Goal: Communication & Community: Answer question/provide support

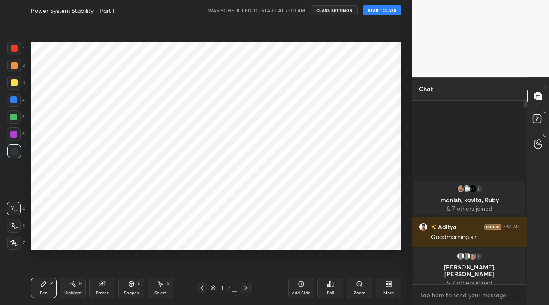
scroll to position [42645, 42518]
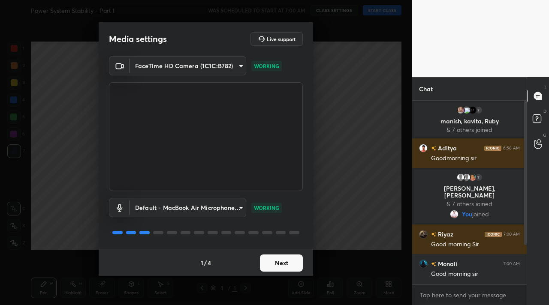
click at [284, 267] on button "Next" at bounding box center [281, 263] width 43 height 17
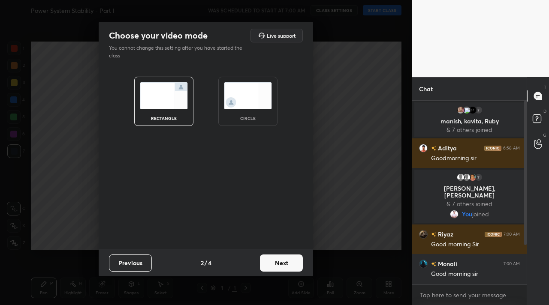
click at [284, 267] on button "Next" at bounding box center [281, 263] width 43 height 17
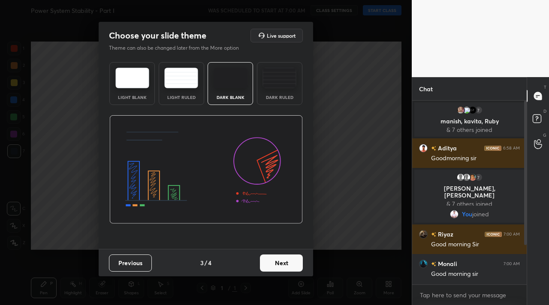
click at [284, 267] on button "Next" at bounding box center [281, 263] width 43 height 17
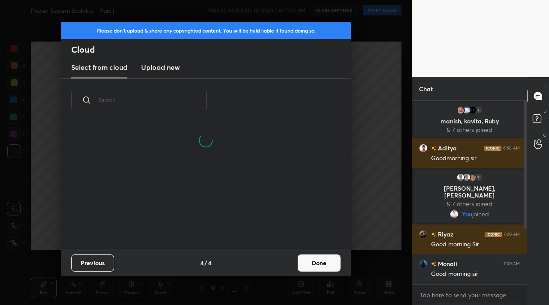
scroll to position [127, 275]
click at [328, 259] on button "Done" at bounding box center [319, 263] width 43 height 17
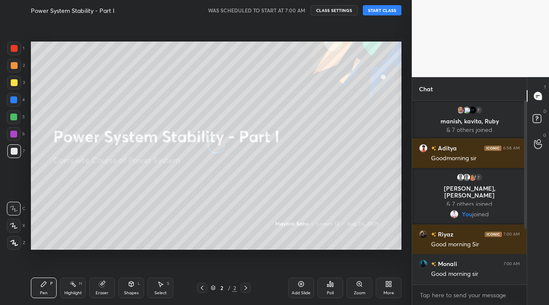
click at [380, 10] on button "START CLASS" at bounding box center [382, 10] width 39 height 10
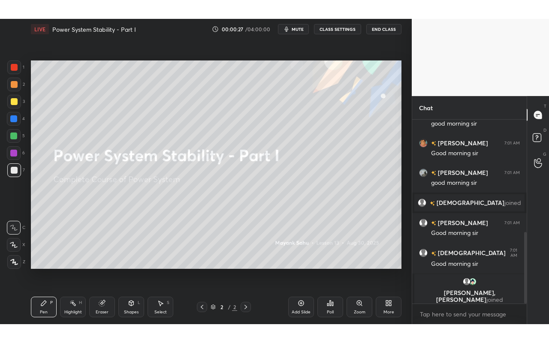
scroll to position [317, 0]
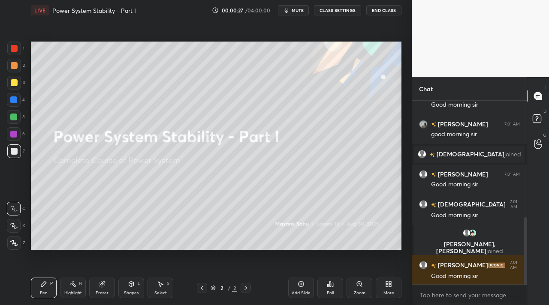
click at [388, 292] on div "More" at bounding box center [388, 293] width 11 height 4
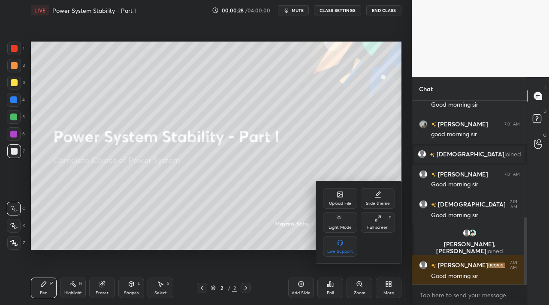
click at [381, 229] on div "Full screen" at bounding box center [377, 228] width 21 height 4
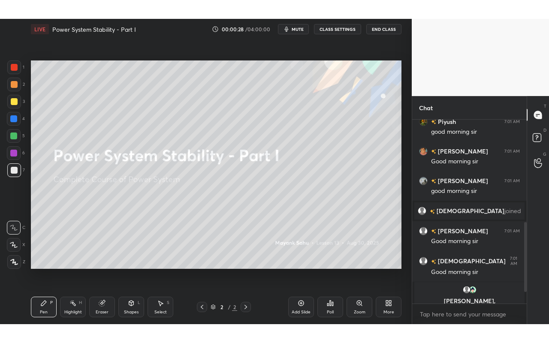
scroll to position [219, 112]
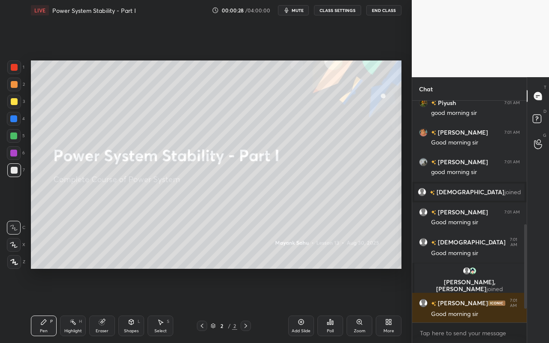
type textarea "x"
click at [47, 305] on div "Pen" at bounding box center [44, 331] width 8 height 4
drag, startPoint x: 14, startPoint y: 83, endPoint x: 17, endPoint y: 88, distance: 5.4
click at [15, 83] on div at bounding box center [14, 84] width 7 height 7
drag, startPoint x: 15, startPoint y: 266, endPoint x: 18, endPoint y: 262, distance: 5.8
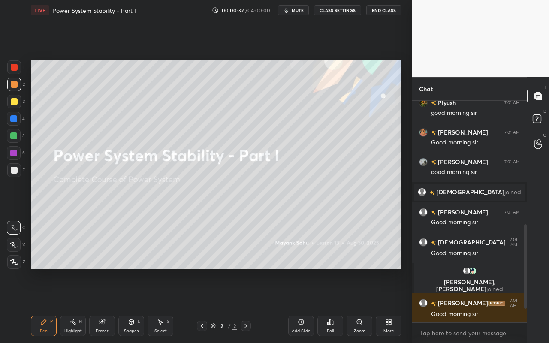
click at [15, 266] on div at bounding box center [14, 262] width 14 height 14
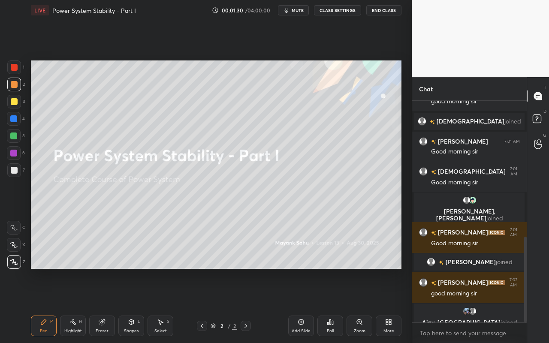
scroll to position [361, 0]
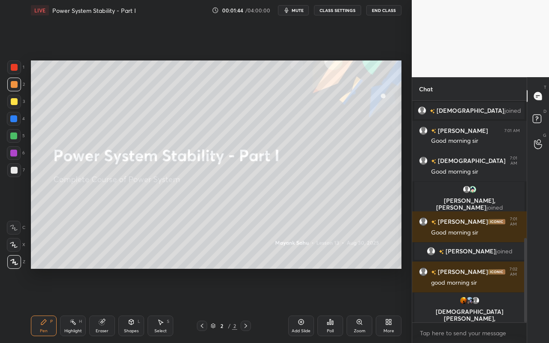
click at [106, 276] on div "Setting up your live class Poll for secs No correct answer Start poll" at bounding box center [215, 165] width 377 height 288
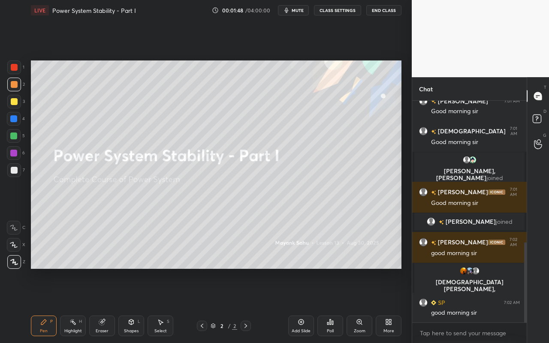
scroll to position [420, 0]
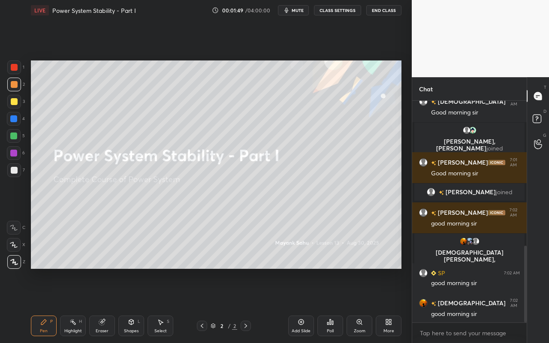
click at [158, 305] on div "Select S" at bounding box center [161, 326] width 26 height 21
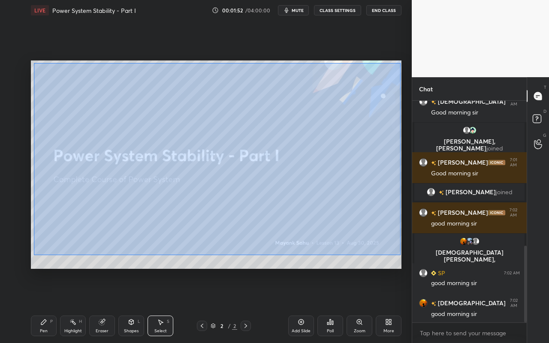
scroll to position [441, 0]
drag, startPoint x: 34, startPoint y: 63, endPoint x: 400, endPoint y: 247, distance: 409.6
click at [401, 254] on div "0 ° Undo Copy Duplicate Duplicate to new slide Delete" at bounding box center [216, 164] width 371 height 208
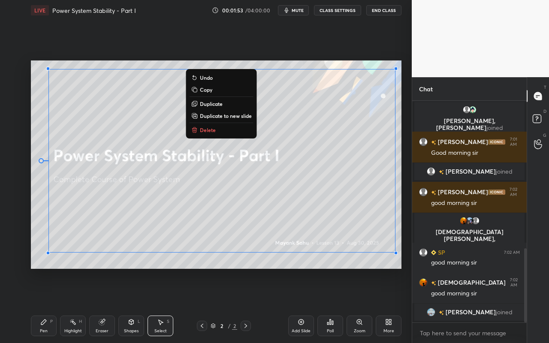
click at [217, 131] on button "Delete" at bounding box center [222, 130] width 64 height 10
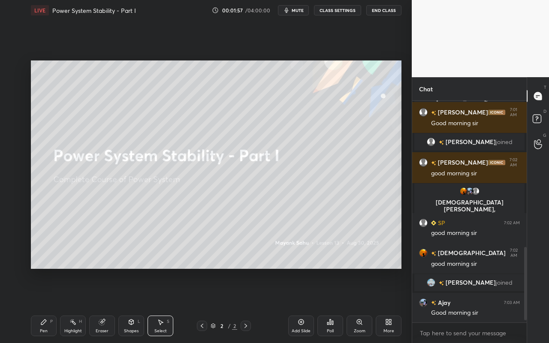
scroll to position [450, 0]
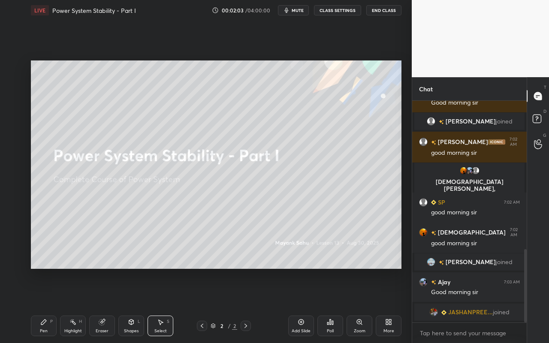
click at [304, 305] on div "Add Slide" at bounding box center [301, 326] width 26 height 21
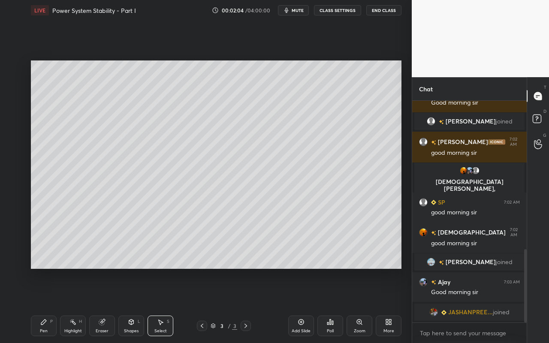
click at [132, 305] on div "Shapes" at bounding box center [131, 331] width 15 height 4
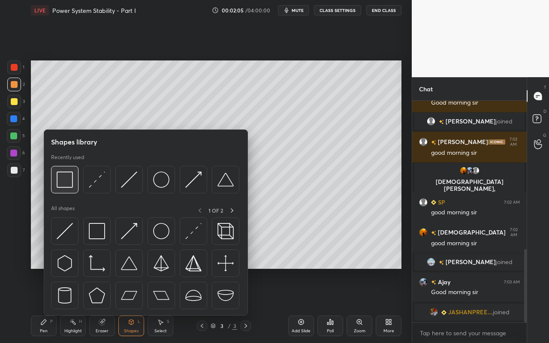
click at [66, 189] on div at bounding box center [64, 179] width 27 height 27
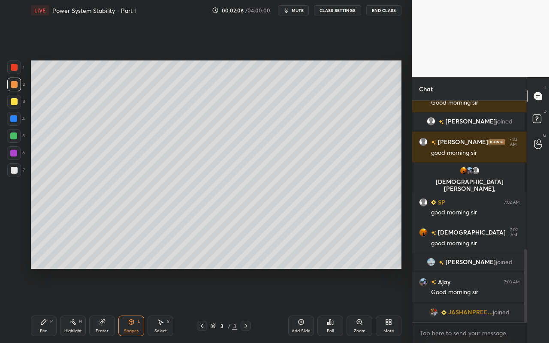
drag, startPoint x: 15, startPoint y: 119, endPoint x: 30, endPoint y: 109, distance: 18.2
click at [15, 119] on div at bounding box center [13, 118] width 7 height 7
click at [41, 305] on icon at bounding box center [43, 322] width 5 height 5
drag, startPoint x: 15, startPoint y: 85, endPoint x: 18, endPoint y: 101, distance: 16.9
click at [15, 85] on div at bounding box center [14, 84] width 7 height 7
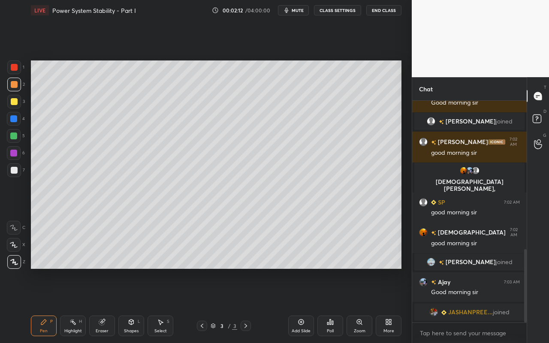
click at [14, 261] on icon at bounding box center [14, 262] width 8 height 6
click at [47, 305] on div "Pen P" at bounding box center [44, 326] width 26 height 21
click at [132, 305] on div "Shapes" at bounding box center [131, 331] width 15 height 4
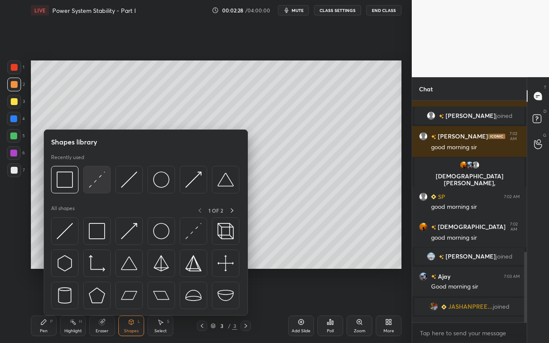
scroll to position [474, 0]
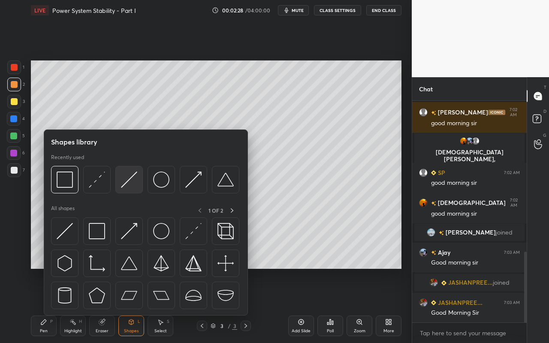
click at [130, 182] on img at bounding box center [129, 180] width 16 height 16
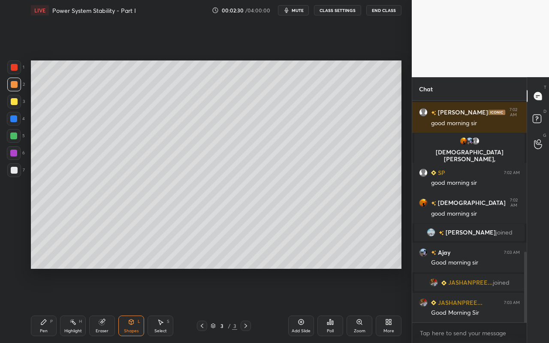
click at [17, 67] on div at bounding box center [14, 67] width 7 height 7
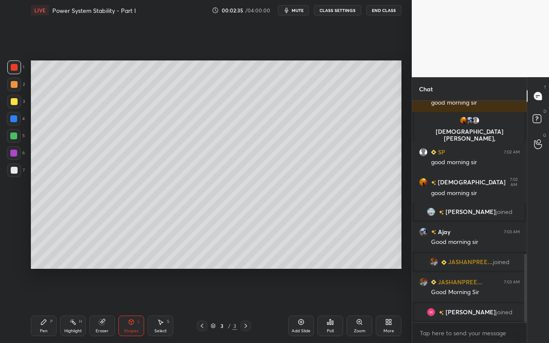
click at [137, 305] on div "Shapes L" at bounding box center [131, 326] width 26 height 21
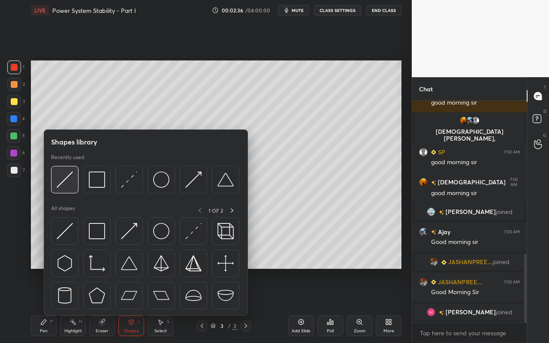
click at [72, 187] on div at bounding box center [64, 179] width 27 height 27
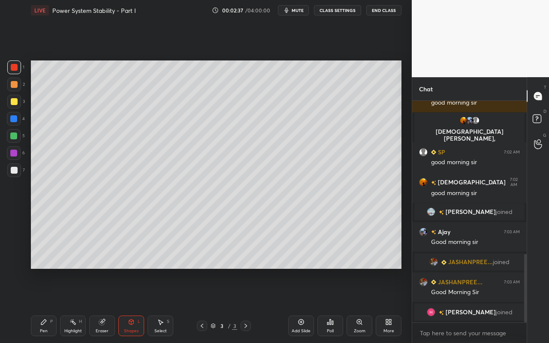
click at [15, 103] on div at bounding box center [14, 101] width 7 height 7
click at [17, 120] on div at bounding box center [14, 119] width 14 height 14
click at [42, 305] on icon at bounding box center [43, 322] width 5 height 5
click at [14, 170] on div at bounding box center [14, 170] width 7 height 7
drag, startPoint x: 76, startPoint y: 333, endPoint x: 88, endPoint y: 307, distance: 28.6
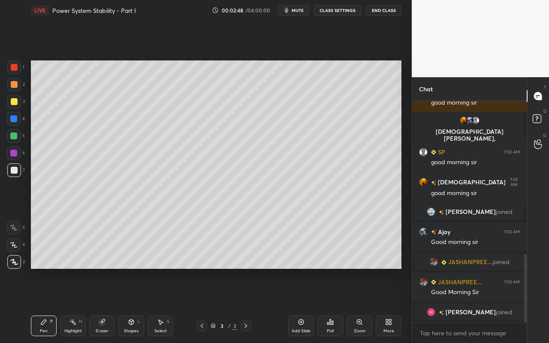
click at [78, 305] on div "Highlight" at bounding box center [73, 331] width 18 height 4
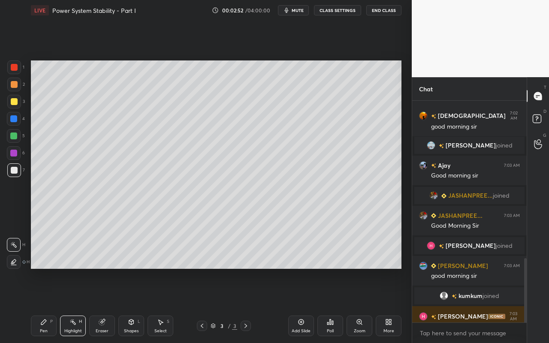
scroll to position [542, 0]
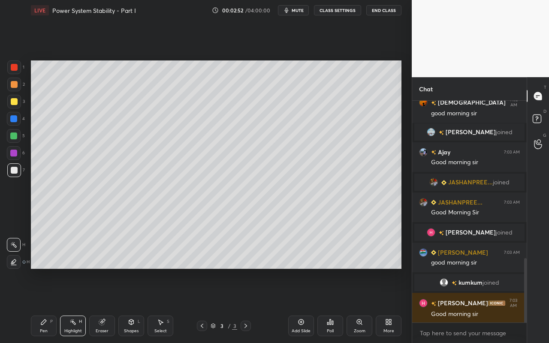
click at [45, 305] on div "Pen" at bounding box center [44, 331] width 8 height 4
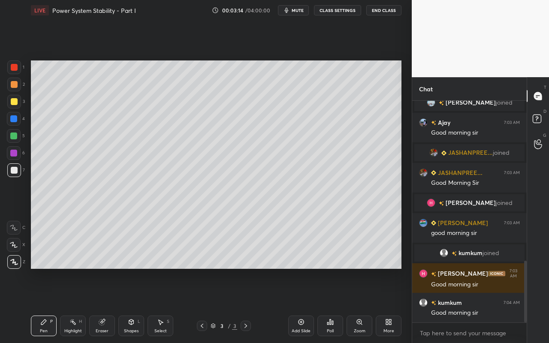
drag, startPoint x: 132, startPoint y: 327, endPoint x: 133, endPoint y: 321, distance: 6.6
click at [132, 305] on div "Shapes L" at bounding box center [131, 326] width 26 height 21
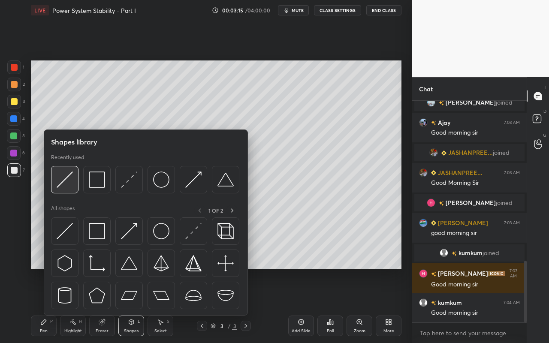
click at [70, 192] on div at bounding box center [64, 179] width 27 height 27
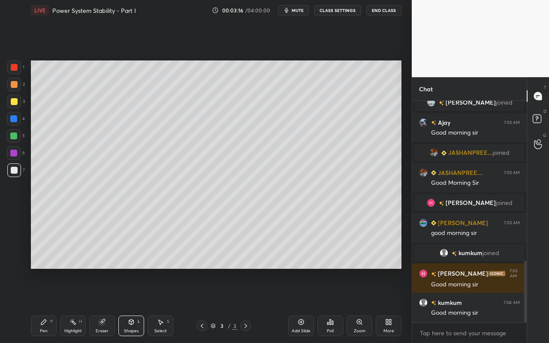
click at [17, 133] on div at bounding box center [14, 136] width 14 height 14
click at [139, 305] on div "Pen P Highlight H Eraser Shapes L Select S 3 / 3 Add Slide Poll Zoom More" at bounding box center [216, 326] width 371 height 34
click at [135, 305] on div "Shapes L" at bounding box center [131, 326] width 26 height 21
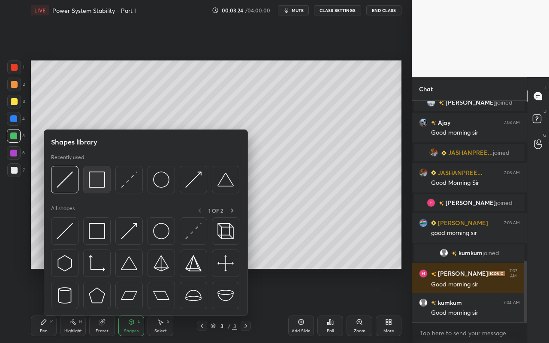
click at [99, 183] on img at bounding box center [97, 180] width 16 height 16
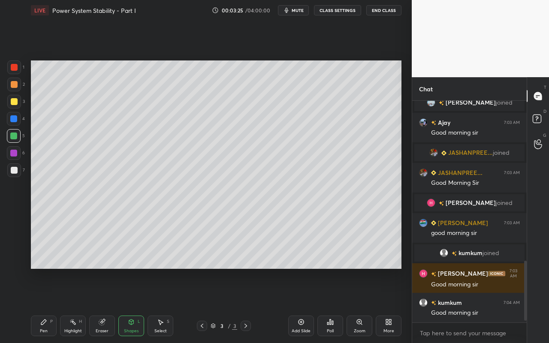
scroll to position [592, 0]
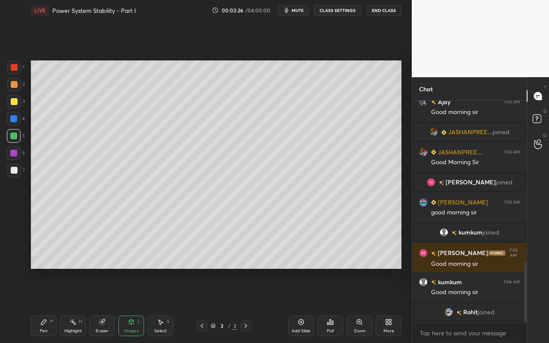
click at [138, 305] on div "Shapes L" at bounding box center [131, 326] width 26 height 21
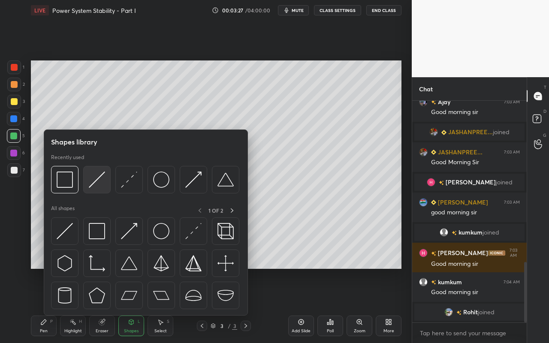
click at [101, 185] on img at bounding box center [97, 180] width 16 height 16
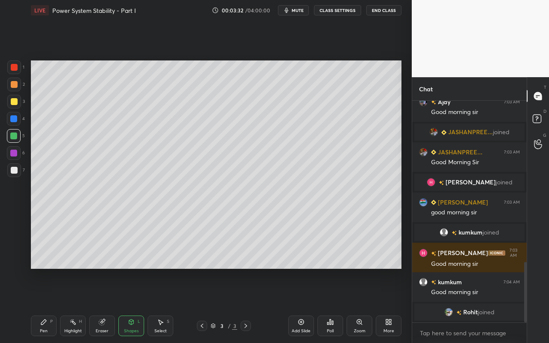
click at [48, 305] on div "Pen P" at bounding box center [44, 326] width 26 height 21
click at [47, 305] on div "Pen P" at bounding box center [44, 326] width 26 height 21
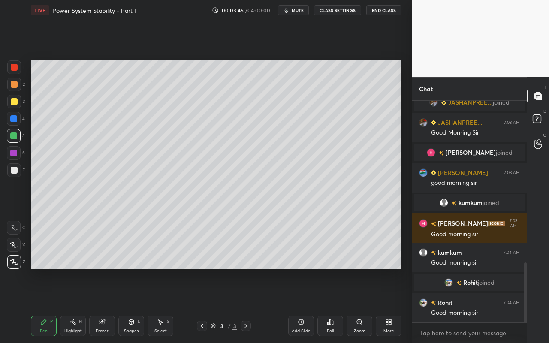
drag, startPoint x: 75, startPoint y: 325, endPoint x: 83, endPoint y: 290, distance: 35.3
click at [77, 305] on div "Highlight H" at bounding box center [73, 326] width 26 height 21
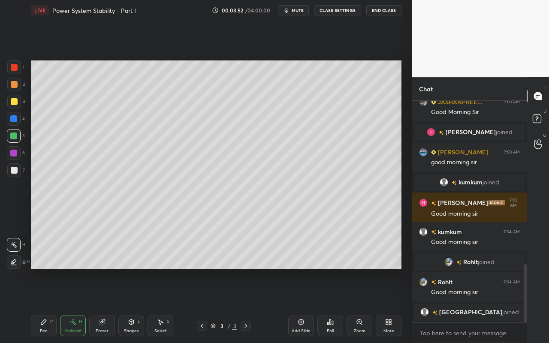
drag, startPoint x: 45, startPoint y: 327, endPoint x: 50, endPoint y: 317, distance: 11.3
click at [45, 305] on div "Pen P" at bounding box center [44, 326] width 26 height 21
click at [75, 305] on div "Highlight" at bounding box center [73, 331] width 18 height 4
drag, startPoint x: 35, startPoint y: 330, endPoint x: 47, endPoint y: 296, distance: 36.1
click at [37, 305] on div "Pen P" at bounding box center [44, 326] width 26 height 21
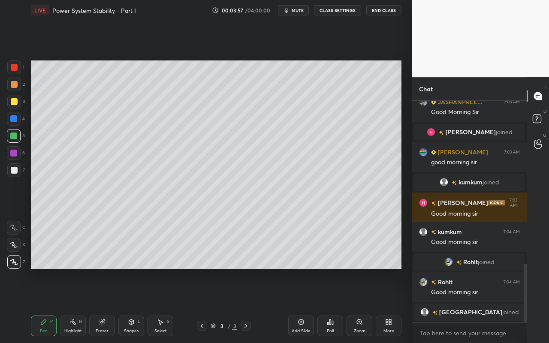
drag, startPoint x: 13, startPoint y: 171, endPoint x: 24, endPoint y: 166, distance: 12.3
click at [15, 171] on div at bounding box center [14, 170] width 7 height 7
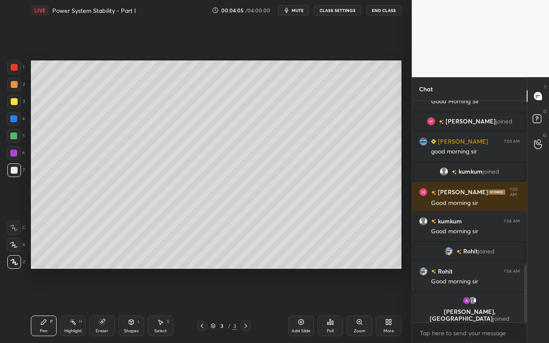
click at [81, 305] on div "Highlight H" at bounding box center [73, 326] width 26 height 21
click at [41, 305] on div "Pen P" at bounding box center [44, 326] width 26 height 21
click at [16, 103] on div at bounding box center [14, 101] width 7 height 7
drag, startPoint x: 42, startPoint y: 328, endPoint x: 70, endPoint y: 298, distance: 41.0
click at [44, 305] on div "Pen P" at bounding box center [44, 326] width 26 height 21
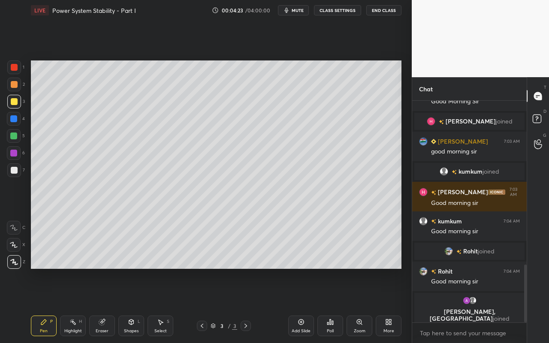
drag, startPoint x: 73, startPoint y: 327, endPoint x: 90, endPoint y: 289, distance: 41.7
click at [73, 305] on div "Highlight H" at bounding box center [73, 326] width 26 height 21
click at [108, 305] on div "Eraser" at bounding box center [102, 326] width 26 height 21
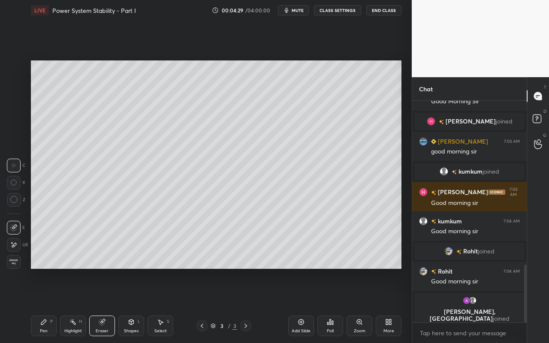
drag, startPoint x: 15, startPoint y: 247, endPoint x: 27, endPoint y: 230, distance: 20.2
click at [18, 246] on div at bounding box center [14, 245] width 14 height 14
click at [43, 305] on div "Pen" at bounding box center [44, 331] width 8 height 4
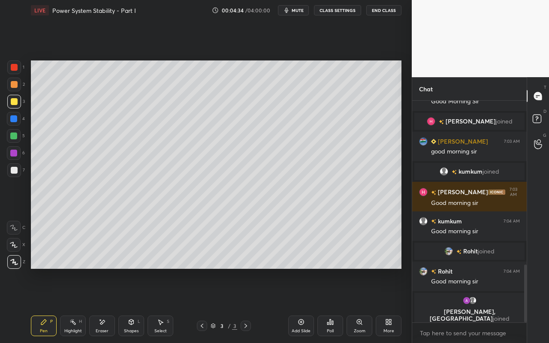
click at [78, 305] on div "Highlight" at bounding box center [73, 331] width 18 height 4
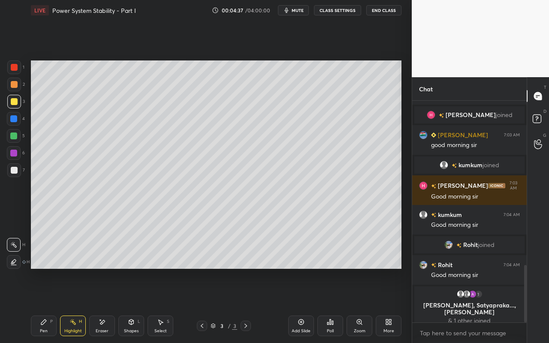
click at [42, 305] on div "Pen" at bounding box center [44, 331] width 8 height 4
click at [78, 305] on div "Highlight H" at bounding box center [73, 326] width 26 height 21
drag, startPoint x: 43, startPoint y: 328, endPoint x: 118, endPoint y: 281, distance: 88.3
click at [44, 305] on div "Pen P" at bounding box center [44, 326] width 26 height 21
drag, startPoint x: 164, startPoint y: 326, endPoint x: 171, endPoint y: 320, distance: 9.7
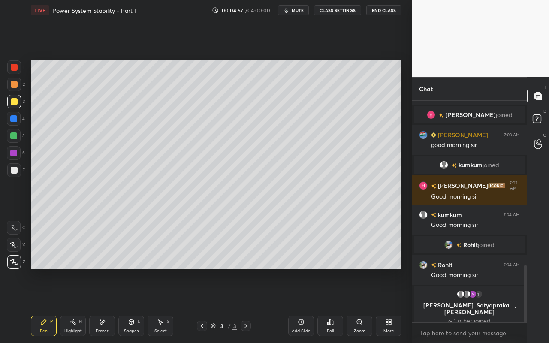
click at [164, 305] on div "Select S" at bounding box center [161, 326] width 26 height 21
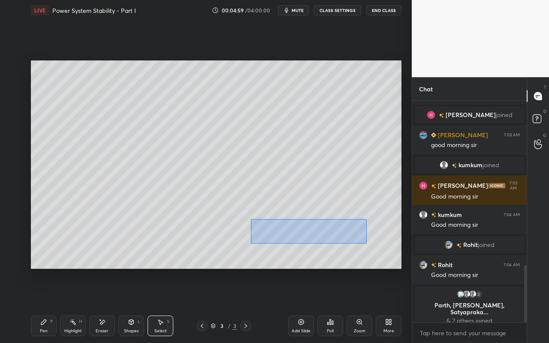
drag, startPoint x: 277, startPoint y: 241, endPoint x: 365, endPoint y: 245, distance: 88.0
click at [366, 244] on div "0 ° Undo Copy Duplicate Duplicate to new slide Delete" at bounding box center [216, 164] width 371 height 208
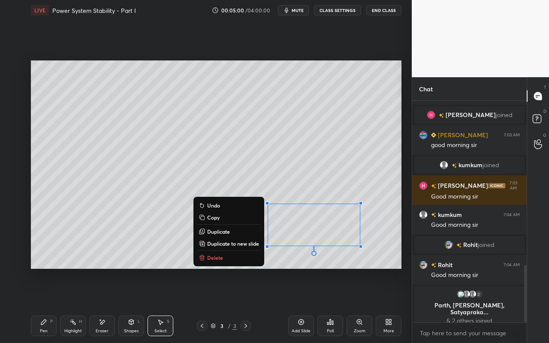
drag, startPoint x: 330, startPoint y: 274, endPoint x: 314, endPoint y: 263, distance: 18.8
click at [327, 272] on div "0 ° Undo Copy Duplicate Duplicate to new slide Delete Setting up your live clas…" at bounding box center [215, 165] width 377 height 288
drag, startPoint x: 268, startPoint y: 190, endPoint x: 266, endPoint y: 194, distance: 4.5
click at [266, 193] on div "0 ° Undo Copy Duplicate Duplicate to new slide Delete" at bounding box center [216, 164] width 371 height 208
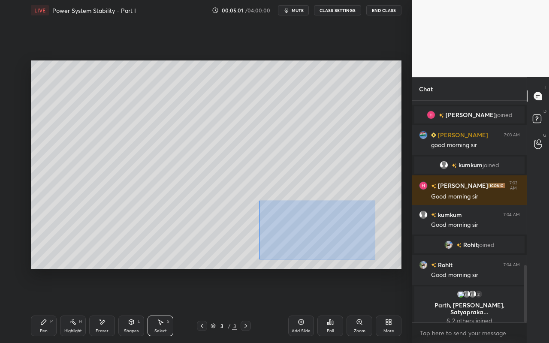
drag, startPoint x: 259, startPoint y: 200, endPoint x: 338, endPoint y: 241, distance: 88.8
click at [371, 257] on div "0 ° Undo Copy Duplicate Duplicate to new slide Delete" at bounding box center [216, 164] width 371 height 208
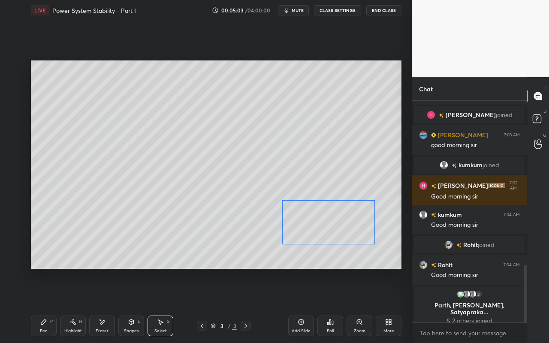
drag, startPoint x: 327, startPoint y: 232, endPoint x: 337, endPoint y: 233, distance: 9.9
click at [341, 231] on div "0 ° Undo Copy Duplicate Duplicate to new slide Delete" at bounding box center [216, 164] width 371 height 208
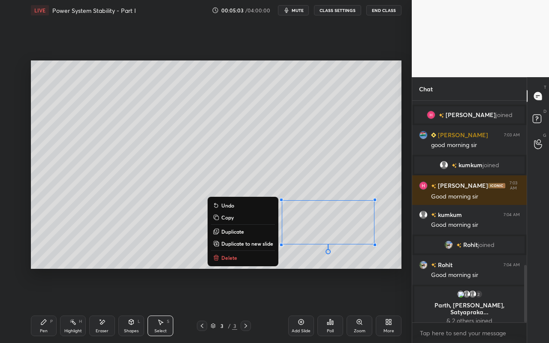
click at [327, 269] on div "0 ° Undo Copy Duplicate Duplicate to new slide Delete Setting up your live clas…" at bounding box center [215, 165] width 377 height 288
click at [379, 175] on div "0 ° Undo Copy Duplicate Duplicate to new slide Delete" at bounding box center [216, 164] width 371 height 208
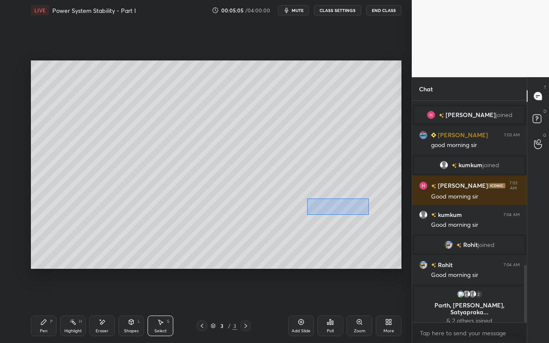
drag, startPoint x: 315, startPoint y: 206, endPoint x: 371, endPoint y: 215, distance: 56.1
click at [371, 215] on div "0 ° Undo Copy Duplicate Duplicate to new slide Delete" at bounding box center [216, 164] width 371 height 208
drag, startPoint x: 347, startPoint y: 212, endPoint x: 329, endPoint y: 211, distance: 18.5
click at [331, 210] on div "0 ° Undo Copy Duplicate Duplicate to new slide Delete" at bounding box center [216, 164] width 371 height 208
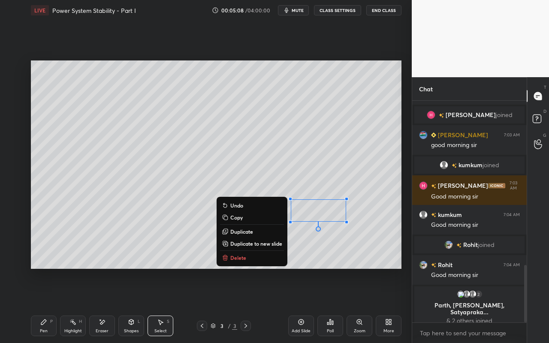
click at [163, 252] on div "0 ° Undo Copy Duplicate Duplicate to new slide Delete" at bounding box center [216, 164] width 371 height 208
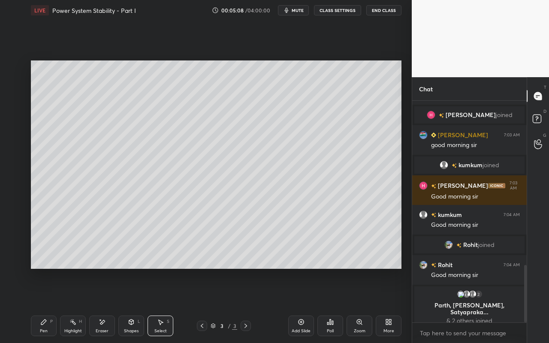
click at [137, 305] on div "Shapes L" at bounding box center [131, 326] width 26 height 21
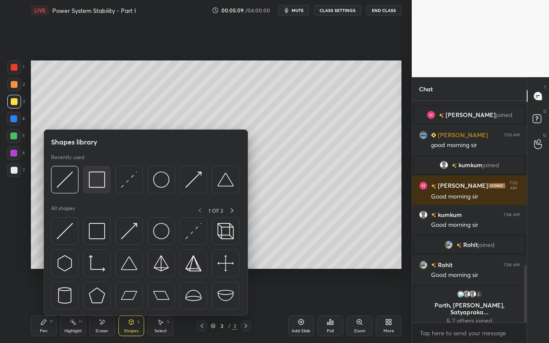
click at [99, 188] on div at bounding box center [96, 179] width 27 height 27
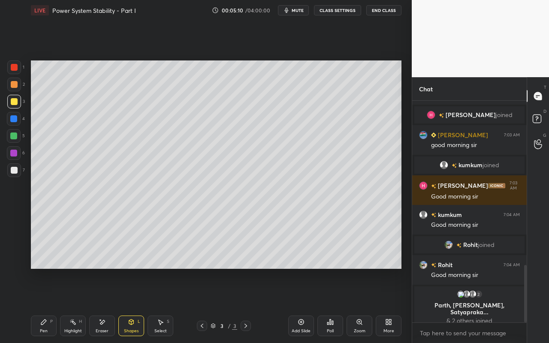
click at [20, 63] on div at bounding box center [14, 67] width 14 height 14
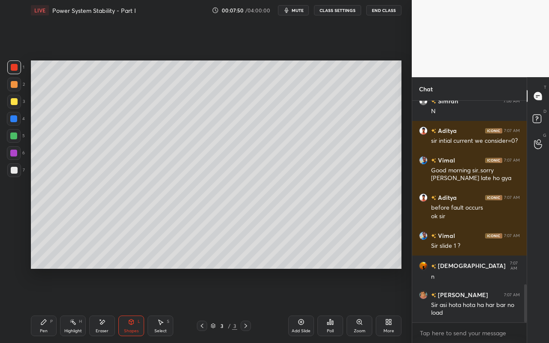
scroll to position [1099, 0]
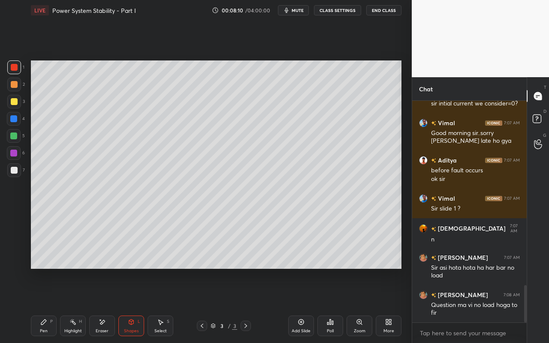
drag, startPoint x: 156, startPoint y: 337, endPoint x: 160, endPoint y: 332, distance: 6.8
click at [156, 305] on div "Pen P Highlight H Eraser Shapes L Select S 3 / 3 Add Slide Poll Zoom More" at bounding box center [216, 326] width 371 height 34
click at [166, 305] on div "Select S" at bounding box center [161, 326] width 26 height 21
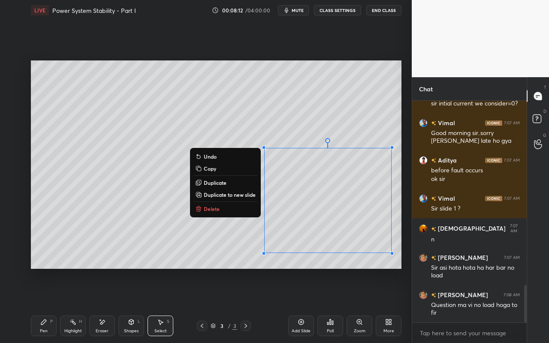
drag, startPoint x: 275, startPoint y: 141, endPoint x: 399, endPoint y: 253, distance: 167.0
click at [401, 255] on div "0 ° Undo Copy Duplicate Duplicate to new slide Delete" at bounding box center [216, 164] width 371 height 208
drag, startPoint x: 218, startPoint y: 170, endPoint x: 229, endPoint y: 184, distance: 17.4
click at [218, 170] on button "Copy" at bounding box center [225, 168] width 64 height 10
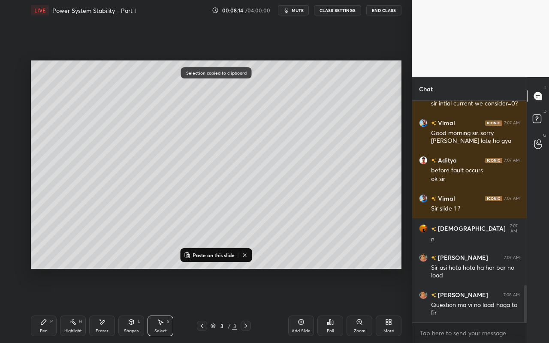
click at [304, 305] on icon at bounding box center [301, 322] width 7 height 7
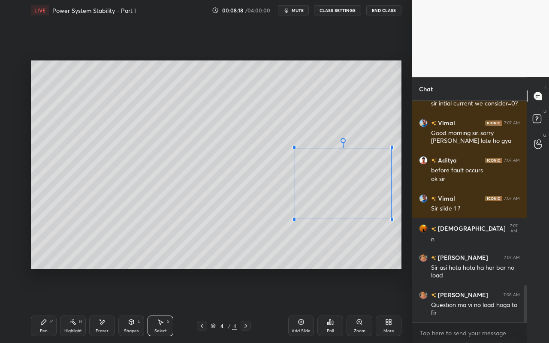
drag, startPoint x: 271, startPoint y: 250, endPoint x: 296, endPoint y: 217, distance: 41.3
click at [295, 218] on div at bounding box center [294, 219] width 3 height 3
drag, startPoint x: 343, startPoint y: 207, endPoint x: 353, endPoint y: 122, distance: 86.0
click at [353, 121] on div "0 ° Undo Copy Paste here Duplicate Duplicate to new slide Delete" at bounding box center [216, 164] width 371 height 208
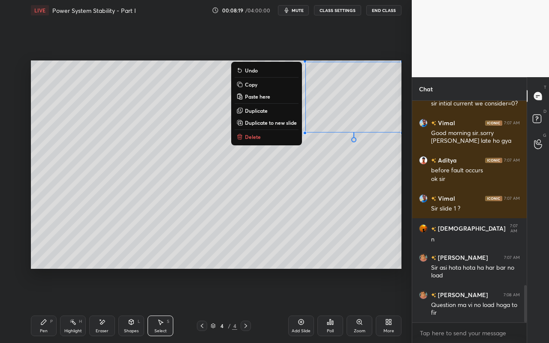
click at [325, 245] on div "0 ° Undo Copy Paste here Duplicate Duplicate to new slide Delete" at bounding box center [216, 164] width 371 height 208
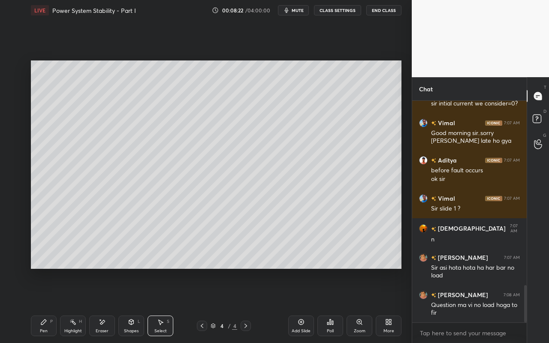
click at [136, 305] on div "Shapes L" at bounding box center [131, 326] width 26 height 21
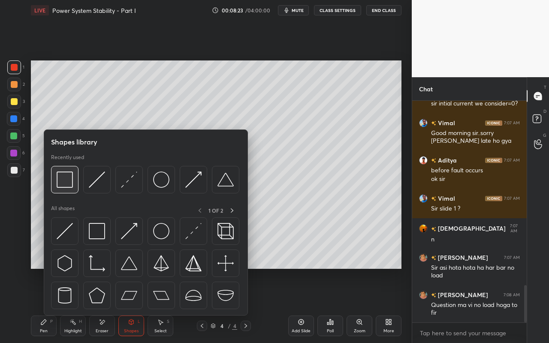
click at [65, 186] on img at bounding box center [65, 180] width 16 height 16
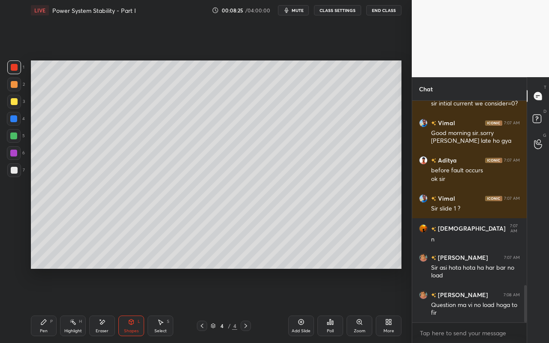
click at [15, 103] on div at bounding box center [14, 101] width 7 height 7
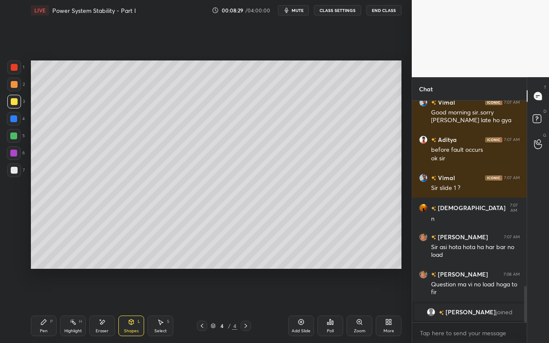
click at [104, 305] on icon at bounding box center [102, 322] width 5 height 4
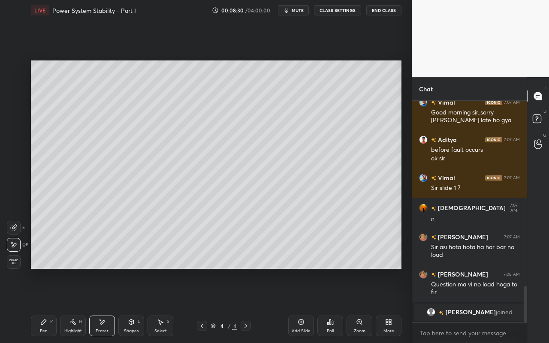
click at [16, 227] on icon at bounding box center [13, 227] width 7 height 7
drag, startPoint x: 164, startPoint y: 323, endPoint x: 164, endPoint y: 305, distance: 18.4
click at [164, 305] on div "Select S" at bounding box center [161, 326] width 26 height 21
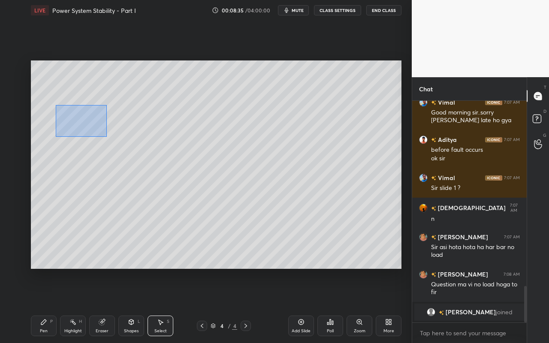
drag, startPoint x: 60, startPoint y: 108, endPoint x: 109, endPoint y: 140, distance: 57.8
click at [109, 139] on div "0 ° Undo Copy Paste here Duplicate Duplicate to new slide Delete" at bounding box center [216, 164] width 371 height 208
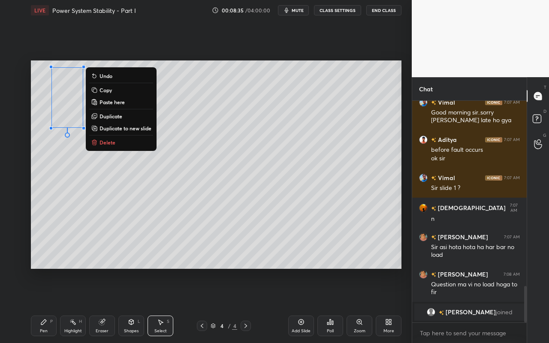
drag, startPoint x: 120, startPoint y: 116, endPoint x: 115, endPoint y: 116, distance: 4.7
click at [120, 116] on p "Duplicate" at bounding box center [111, 116] width 23 height 7
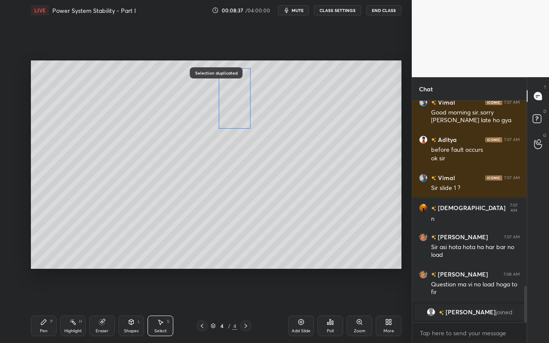
drag, startPoint x: 79, startPoint y: 119, endPoint x: 232, endPoint y: 116, distance: 152.7
click at [238, 111] on div "0 ° Undo Copy Paste here Duplicate Duplicate to new slide Delete" at bounding box center [216, 164] width 371 height 208
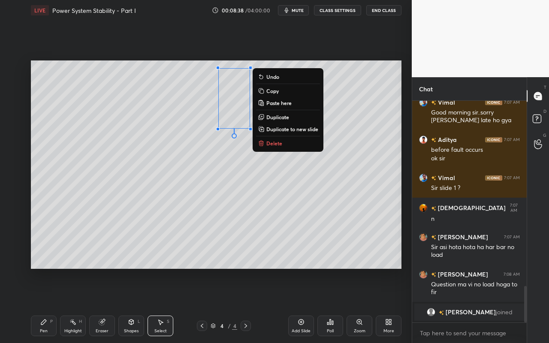
click at [135, 305] on div "Shapes" at bounding box center [131, 331] width 15 height 4
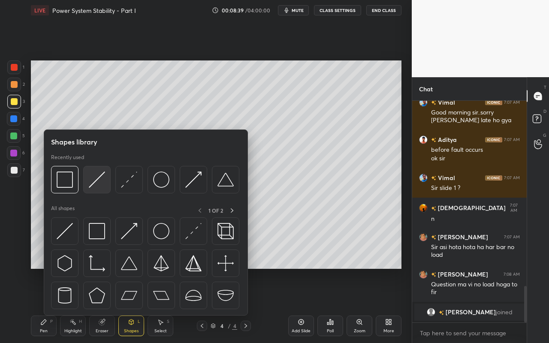
click at [98, 185] on img at bounding box center [97, 180] width 16 height 16
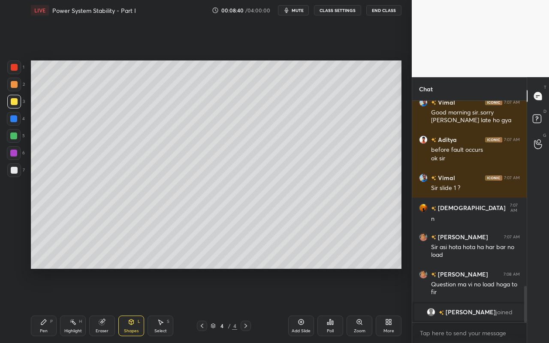
click at [134, 305] on div "Shapes L" at bounding box center [131, 326] width 26 height 21
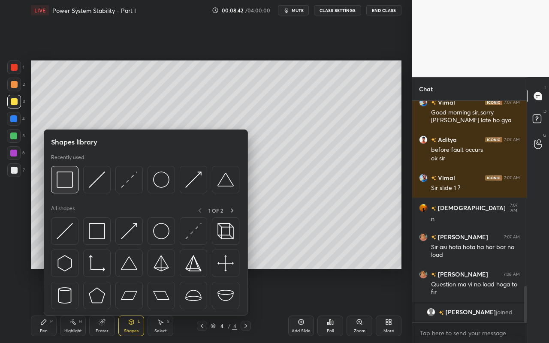
click at [59, 190] on div at bounding box center [64, 179] width 27 height 27
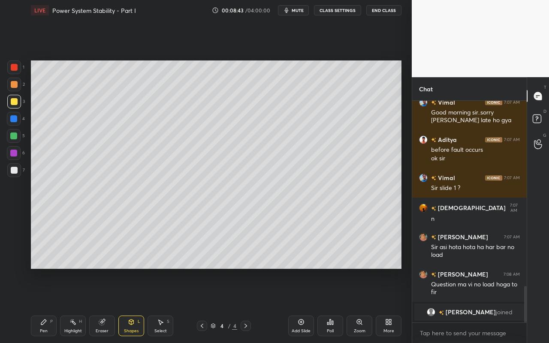
drag, startPoint x: 17, startPoint y: 136, endPoint x: 22, endPoint y: 131, distance: 6.4
click at [16, 136] on div at bounding box center [14, 136] width 14 height 14
click at [105, 305] on div "Eraser" at bounding box center [102, 331] width 13 height 4
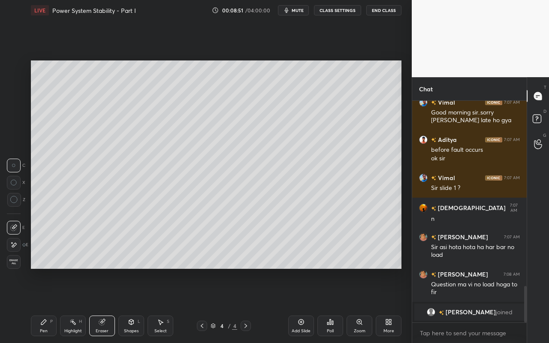
click at [49, 305] on div "Pen P" at bounding box center [44, 326] width 26 height 21
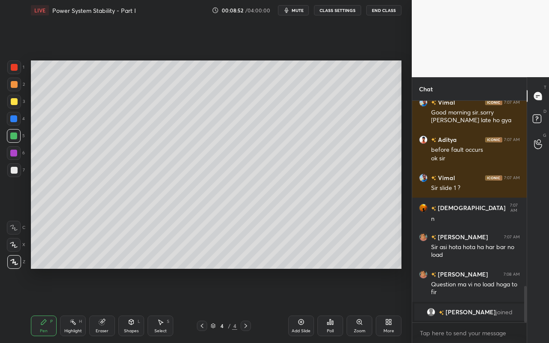
click at [14, 170] on div at bounding box center [14, 170] width 7 height 7
drag, startPoint x: 163, startPoint y: 328, endPoint x: 169, endPoint y: 326, distance: 5.8
click at [163, 305] on div "Select" at bounding box center [160, 331] width 12 height 4
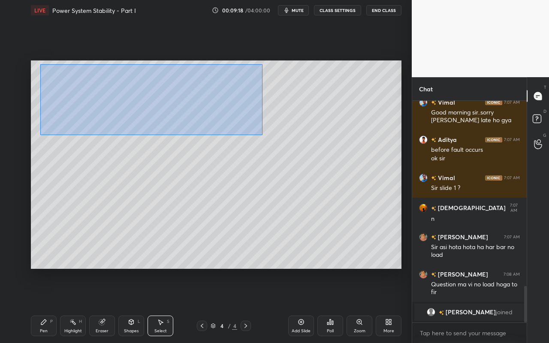
drag, startPoint x: 40, startPoint y: 64, endPoint x: 268, endPoint y: 133, distance: 238.0
click at [263, 137] on div "0 ° Undo Copy Paste here Duplicate Duplicate to new slide Delete" at bounding box center [216, 164] width 371 height 208
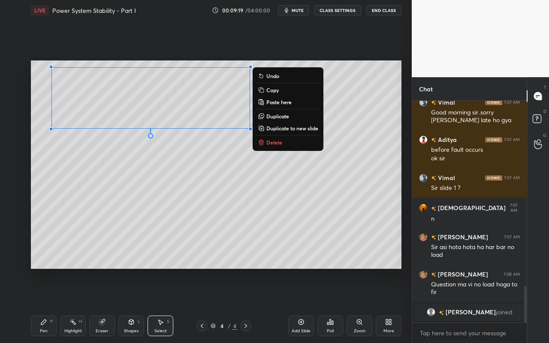
drag, startPoint x: 284, startPoint y: 115, endPoint x: 279, endPoint y: 116, distance: 4.3
click at [282, 116] on p "Duplicate" at bounding box center [277, 116] width 23 height 7
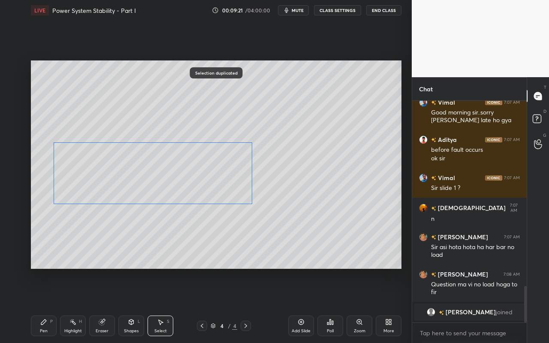
drag, startPoint x: 209, startPoint y: 114, endPoint x: 205, endPoint y: 179, distance: 65.3
click at [204, 179] on div "0 ° Undo Copy Paste here Duplicate Duplicate to new slide Delete" at bounding box center [216, 164] width 371 height 208
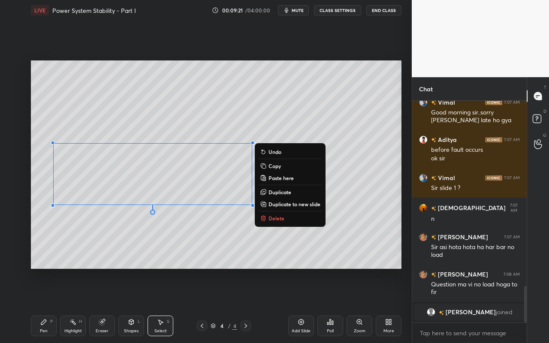
click at [402, 198] on div "0 ° Undo Copy Paste here Duplicate Duplicate to new slide Delete Setting up you…" at bounding box center [215, 165] width 377 height 288
click at [129, 305] on div "Shapes" at bounding box center [131, 331] width 15 height 4
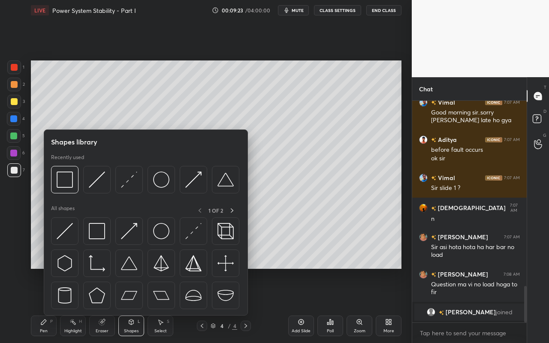
click at [105, 305] on div "Eraser" at bounding box center [102, 331] width 13 height 4
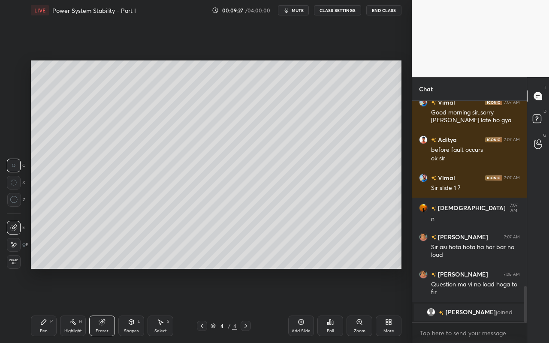
click at [35, 305] on div "Pen P" at bounding box center [44, 326] width 26 height 21
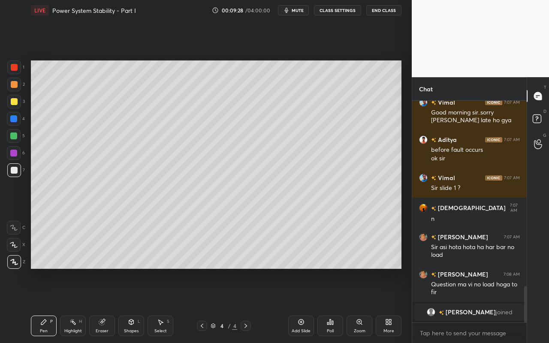
drag, startPoint x: 13, startPoint y: 70, endPoint x: 25, endPoint y: 69, distance: 12.0
click at [13, 70] on div at bounding box center [14, 67] width 7 height 7
drag, startPoint x: 14, startPoint y: 172, endPoint x: 25, endPoint y: 175, distance: 10.9
click at [14, 172] on div at bounding box center [14, 170] width 7 height 7
click at [52, 305] on div "Pen P" at bounding box center [44, 326] width 26 height 21
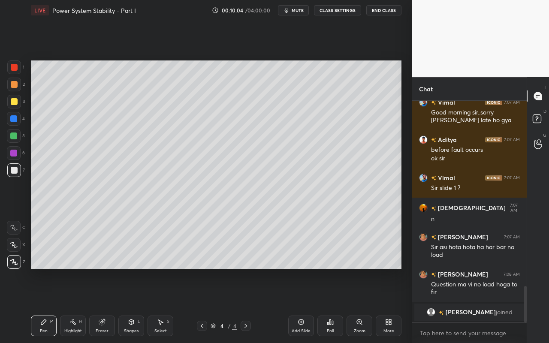
click at [162, 305] on div "Select S" at bounding box center [161, 326] width 26 height 21
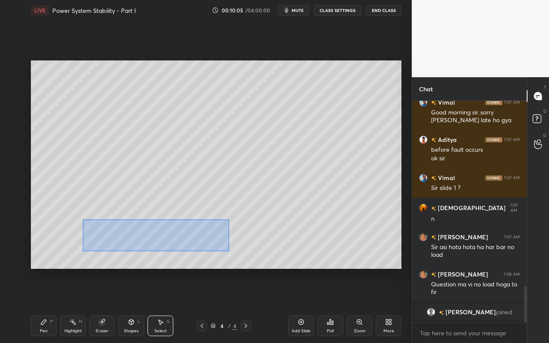
drag, startPoint x: 100, startPoint y: 236, endPoint x: 199, endPoint y: 244, distance: 99.4
click at [226, 251] on div "0 ° Undo Copy Paste here Duplicate Duplicate to new slide Delete" at bounding box center [216, 164] width 371 height 208
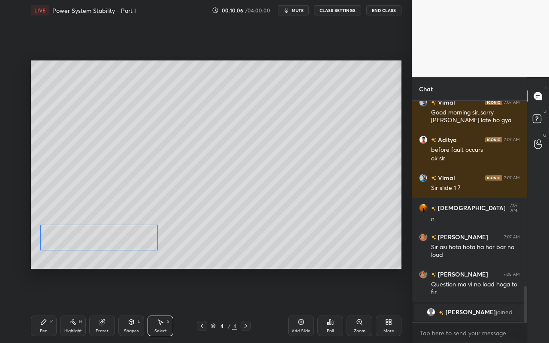
drag, startPoint x: 173, startPoint y: 238, endPoint x: 119, endPoint y: 241, distance: 54.1
click at [121, 241] on div "0 ° Undo Copy Paste here Duplicate Duplicate to new slide Delete" at bounding box center [216, 164] width 371 height 208
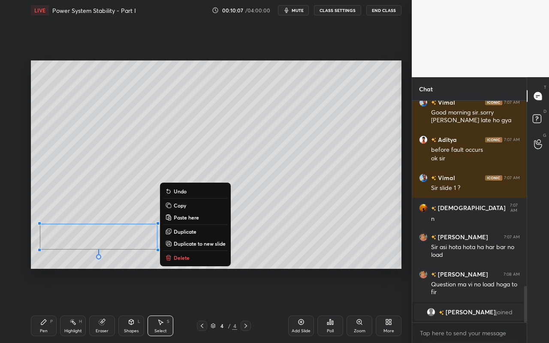
click at [44, 305] on div "Pen" at bounding box center [44, 331] width 8 height 4
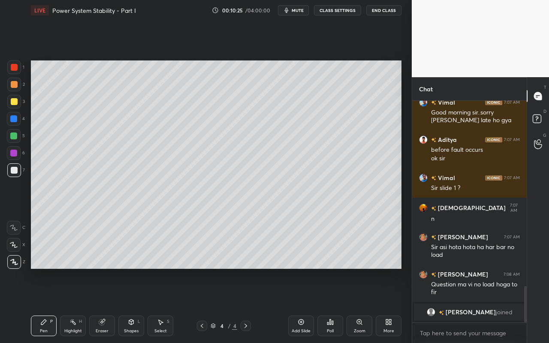
drag, startPoint x: 74, startPoint y: 326, endPoint x: 81, endPoint y: 320, distance: 8.8
click at [78, 305] on div "Highlight H" at bounding box center [73, 326] width 26 height 21
click at [133, 305] on div "Shapes L" at bounding box center [131, 326] width 26 height 21
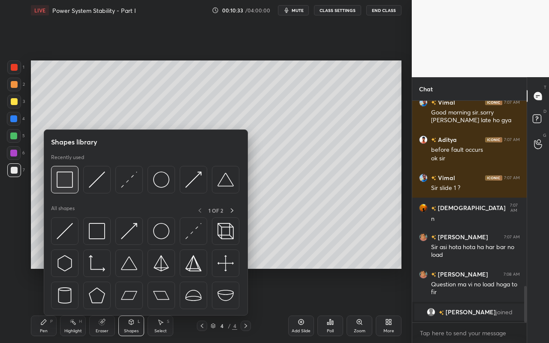
click at [63, 187] on img at bounding box center [65, 180] width 16 height 16
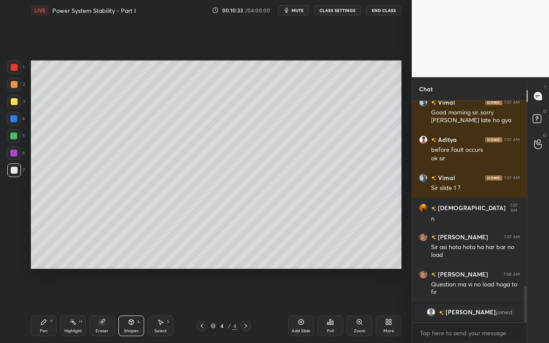
click at [17, 72] on div at bounding box center [14, 67] width 14 height 14
click at [78, 305] on div "Highlight H" at bounding box center [73, 326] width 26 height 21
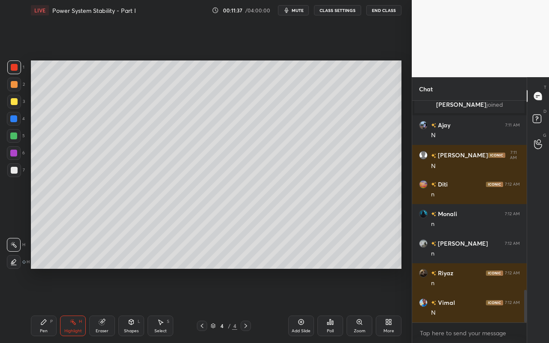
scroll to position [1296, 0]
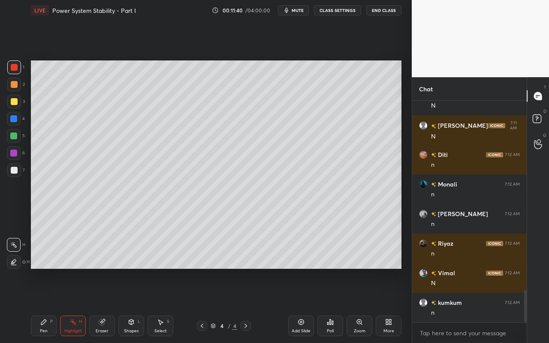
click at [168, 305] on div "Select S" at bounding box center [161, 326] width 26 height 21
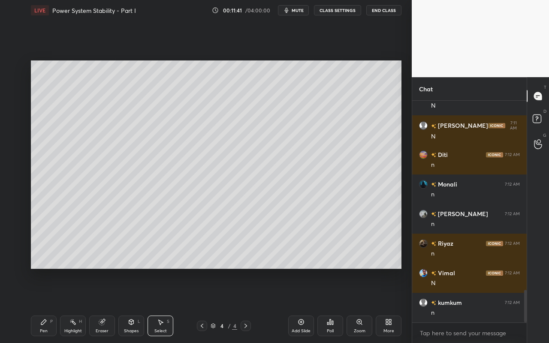
scroll to position [1326, 0]
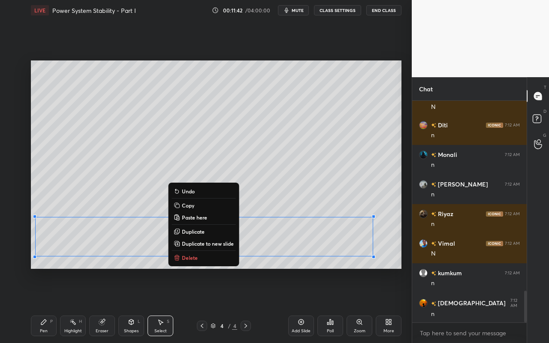
drag, startPoint x: 32, startPoint y: 225, endPoint x: 378, endPoint y: 256, distance: 347.6
click at [365, 260] on div "0 ° Undo Copy Paste here Duplicate Duplicate to new slide Delete" at bounding box center [216, 164] width 371 height 208
drag, startPoint x: 380, startPoint y: 253, endPoint x: 385, endPoint y: 252, distance: 5.2
click at [380, 253] on div "0 ° Undo Copy Paste here Duplicate Duplicate to new slide Delete" at bounding box center [216, 164] width 371 height 208
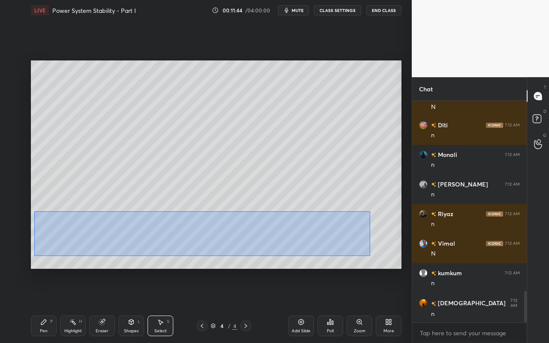
scroll to position [1356, 0]
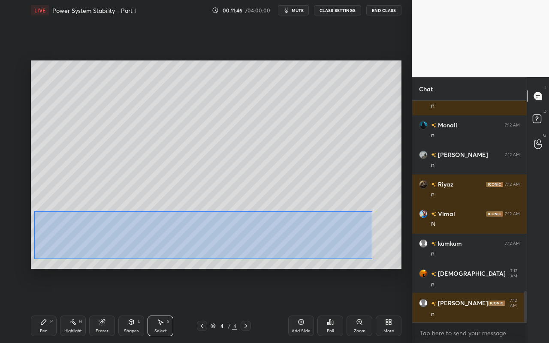
drag, startPoint x: 40, startPoint y: 220, endPoint x: 372, endPoint y: 259, distance: 334.7
click at [372, 259] on div "0 ° Undo Copy Paste here Duplicate Duplicate to new slide Delete" at bounding box center [216, 164] width 371 height 208
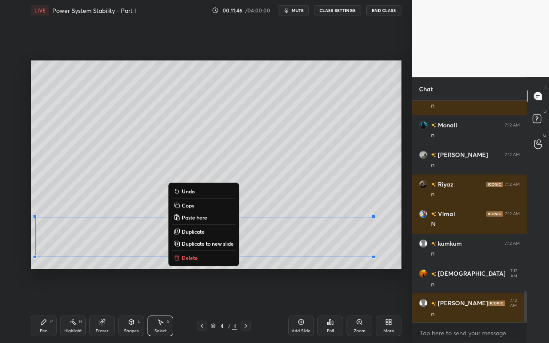
scroll to position [1385, 0]
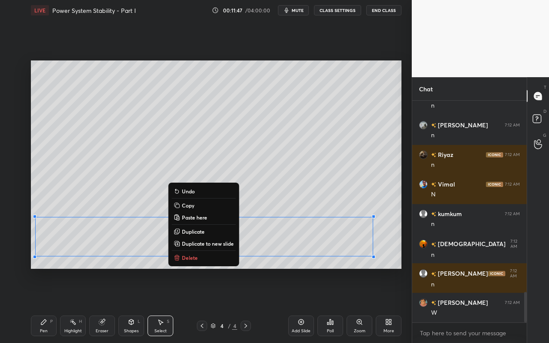
click at [209, 206] on button "Copy" at bounding box center [204, 205] width 64 height 10
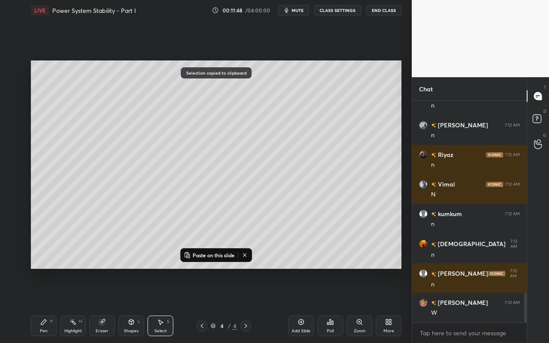
scroll to position [1415, 0]
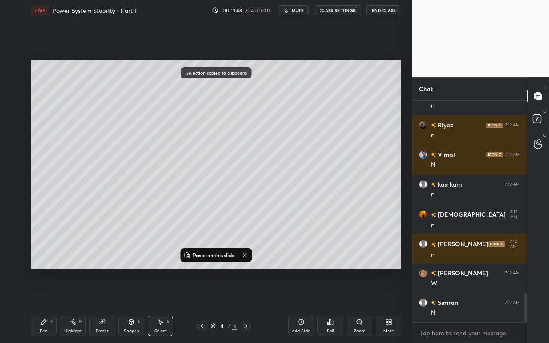
click at [245, 255] on icon at bounding box center [245, 255] width 7 height 7
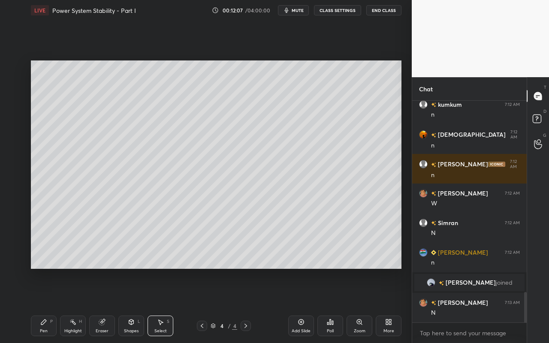
scroll to position [1398, 0]
drag, startPoint x: 302, startPoint y: 325, endPoint x: 305, endPoint y: 321, distance: 5.2
click at [302, 305] on icon at bounding box center [301, 322] width 7 height 7
drag, startPoint x: 305, startPoint y: 238, endPoint x: 310, endPoint y: 92, distance: 145.9
click at [310, 91] on div "0 ° Undo Copy Paste here Duplicate Duplicate to new slide Delete" at bounding box center [216, 164] width 371 height 208
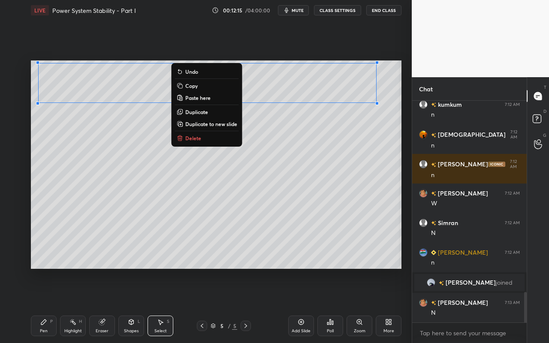
click at [302, 162] on div "0 ° Undo Copy Paste here Duplicate Duplicate to new slide Delete" at bounding box center [216, 164] width 371 height 208
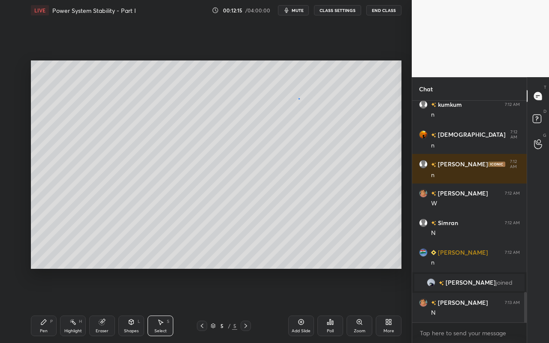
drag, startPoint x: 299, startPoint y: 98, endPoint x: 316, endPoint y: 121, distance: 28.8
click at [317, 122] on div "0 ° Undo Copy Paste here Duplicate Duplicate to new slide Delete" at bounding box center [216, 164] width 371 height 208
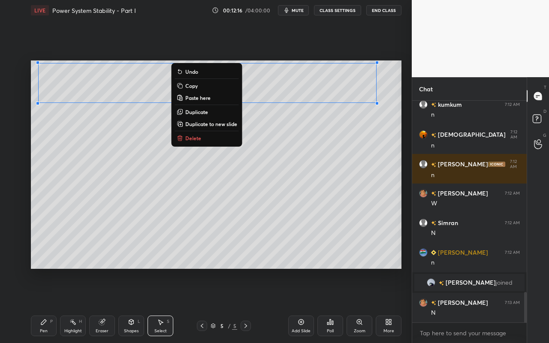
click at [202, 138] on button "Delete" at bounding box center [207, 138] width 64 height 10
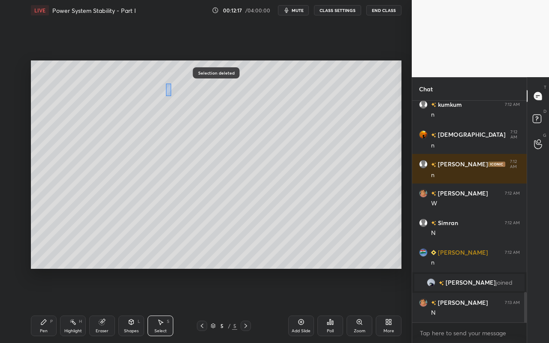
drag, startPoint x: 167, startPoint y: 89, endPoint x: 179, endPoint y: 102, distance: 17.3
click at [174, 97] on div "0 ° Undo Copy Paste here Duplicate Duplicate to new slide Delete" at bounding box center [216, 164] width 371 height 208
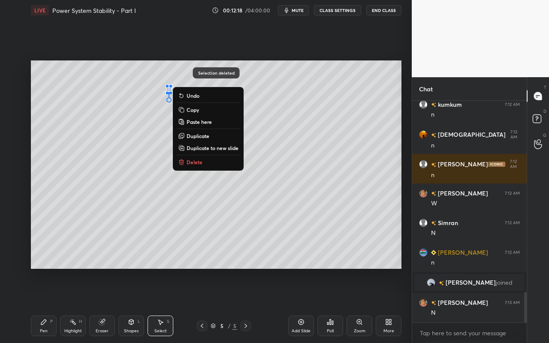
click at [199, 163] on p "Delete" at bounding box center [195, 162] width 16 height 7
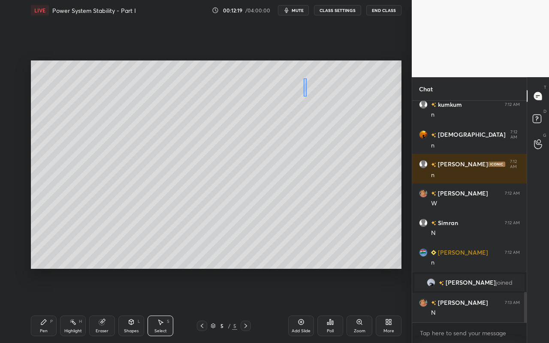
drag, startPoint x: 305, startPoint y: 89, endPoint x: 310, endPoint y: 109, distance: 20.9
click at [307, 99] on div "0 ° Undo Copy Paste here Duplicate Duplicate to new slide Delete" at bounding box center [216, 164] width 371 height 208
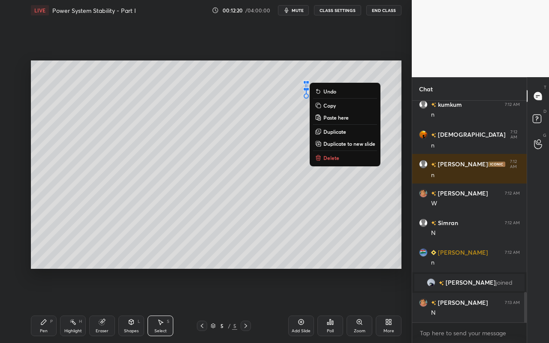
drag, startPoint x: 324, startPoint y: 157, endPoint x: 319, endPoint y: 154, distance: 5.8
click at [324, 157] on p "Delete" at bounding box center [331, 157] width 16 height 7
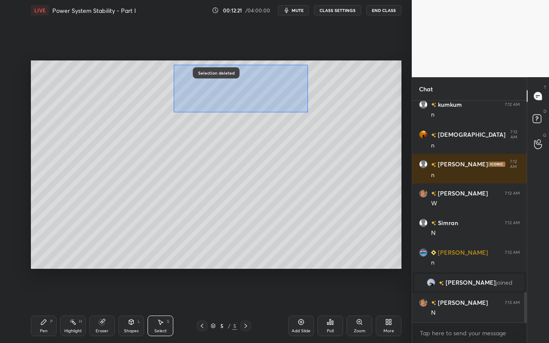
drag, startPoint x: 173, startPoint y: 65, endPoint x: 289, endPoint y: 103, distance: 122.1
click at [306, 112] on div "0 ° Undo Copy Paste here Duplicate Duplicate to new slide Delete" at bounding box center [216, 164] width 371 height 208
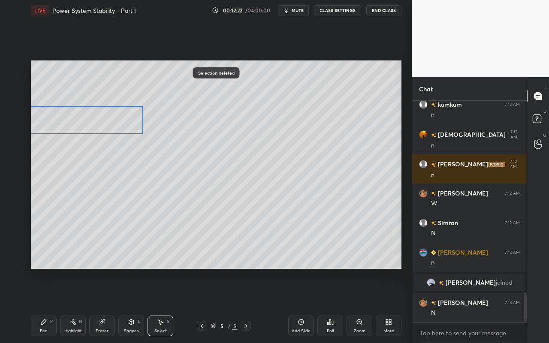
scroll to position [1418, 0]
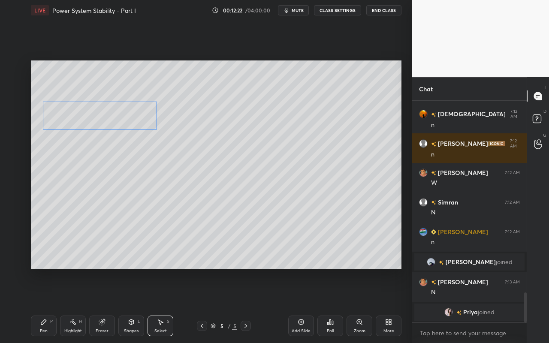
drag, startPoint x: 262, startPoint y: 88, endPoint x: 124, endPoint y: 120, distance: 141.5
click at [124, 119] on div "0 ° Undo Copy Paste here Duplicate Duplicate to new slide Delete" at bounding box center [216, 164] width 371 height 208
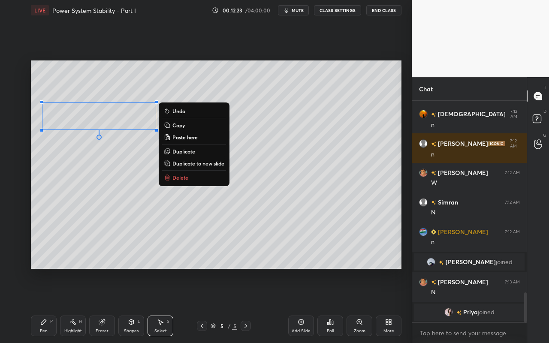
drag, startPoint x: 308, startPoint y: 68, endPoint x: 374, endPoint y: 94, distance: 71.5
click at [381, 101] on div "0 ° Undo Copy Paste here Duplicate Duplicate to new slide Delete Setting up you…" at bounding box center [215, 165] width 377 height 288
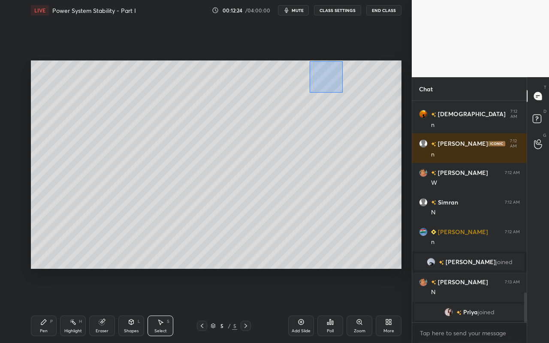
drag, startPoint x: 307, startPoint y: 67, endPoint x: 360, endPoint y: 89, distance: 57.3
click at [376, 98] on div "0 ° Undo Copy Paste here Duplicate Duplicate to new slide Delete" at bounding box center [216, 164] width 371 height 208
drag, startPoint x: 341, startPoint y: 80, endPoint x: 76, endPoint y: 145, distance: 273.2
click at [72, 143] on div "0 ° Undo Copy Paste here Duplicate Duplicate to new slide Delete" at bounding box center [216, 164] width 371 height 208
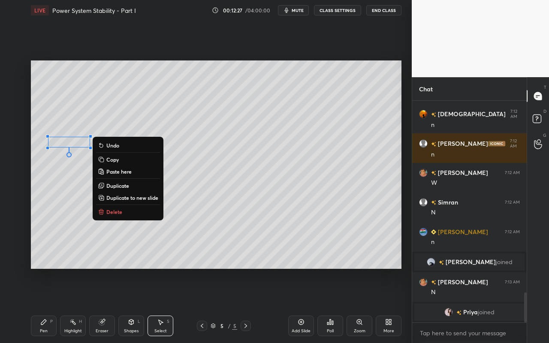
drag, startPoint x: 272, startPoint y: 152, endPoint x: 236, endPoint y: 172, distance: 40.3
click at [268, 151] on div "0 ° Undo Copy Paste here Duplicate Duplicate to new slide Delete" at bounding box center [216, 164] width 371 height 208
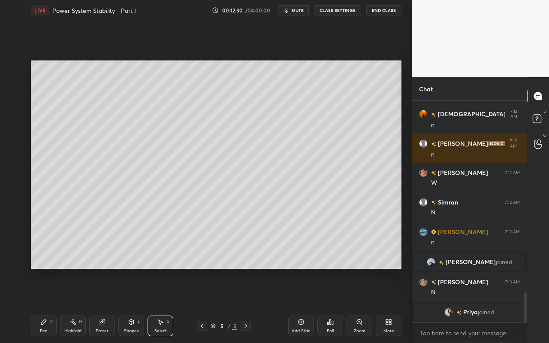
click at [52, 305] on div "Pen P" at bounding box center [44, 326] width 26 height 21
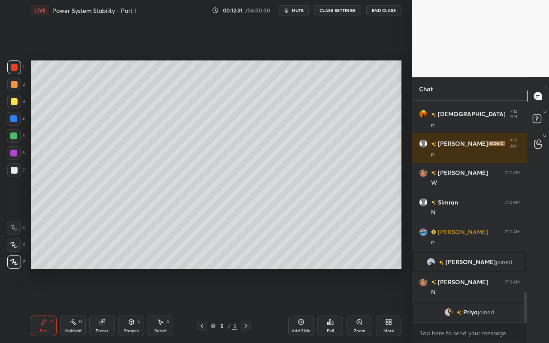
drag, startPoint x: 16, startPoint y: 85, endPoint x: 27, endPoint y: 84, distance: 10.8
click at [16, 86] on div at bounding box center [14, 84] width 7 height 7
click at [75, 305] on div "Highlight H" at bounding box center [73, 326] width 26 height 21
drag, startPoint x: 45, startPoint y: 324, endPoint x: 63, endPoint y: 275, distance: 52.0
click at [47, 305] on icon at bounding box center [43, 322] width 7 height 7
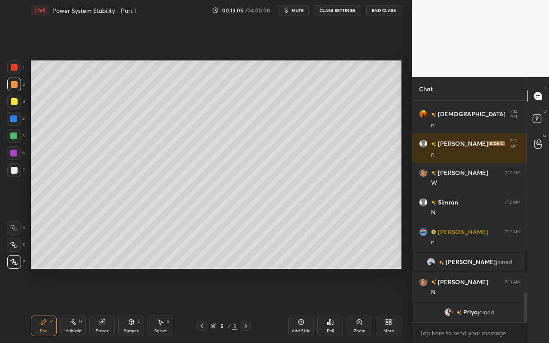
click at [76, 305] on div "Highlight" at bounding box center [73, 331] width 18 height 4
click at [47, 305] on icon at bounding box center [43, 322] width 7 height 7
click at [132, 305] on icon at bounding box center [131, 322] width 5 height 5
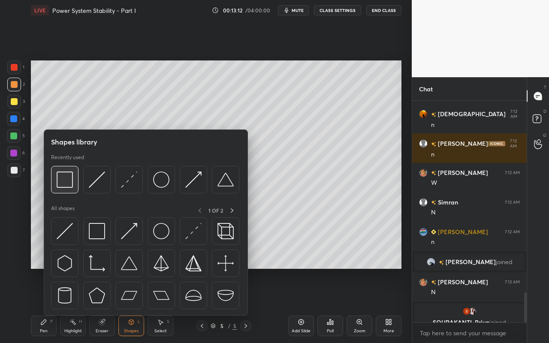
scroll to position [1429, 0]
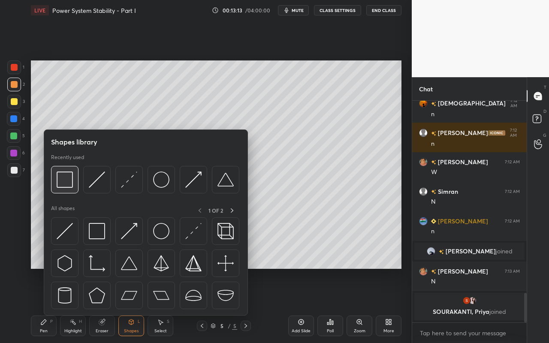
click at [67, 187] on img at bounding box center [65, 180] width 16 height 16
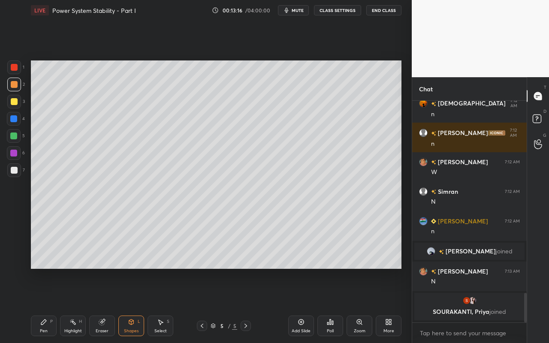
click at [47, 305] on div "Pen P" at bounding box center [44, 326] width 26 height 21
click at [74, 305] on icon at bounding box center [72, 322] width 7 height 7
click at [39, 305] on div "Pen P" at bounding box center [44, 326] width 26 height 21
drag, startPoint x: 44, startPoint y: 329, endPoint x: 52, endPoint y: 314, distance: 17.5
click at [45, 305] on div "Pen P" at bounding box center [44, 326] width 26 height 21
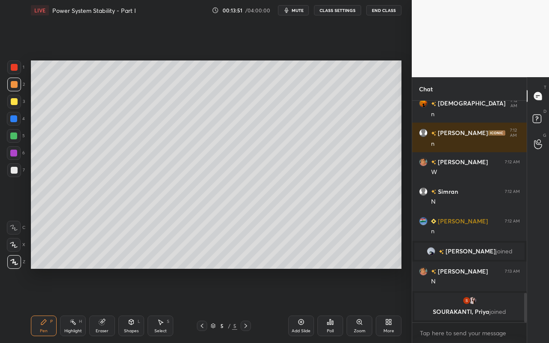
drag, startPoint x: 16, startPoint y: 170, endPoint x: 26, endPoint y: 164, distance: 11.9
click at [17, 168] on div at bounding box center [14, 170] width 14 height 14
drag, startPoint x: 73, startPoint y: 329, endPoint x: 74, endPoint y: 324, distance: 5.6
click at [74, 305] on div "Highlight H" at bounding box center [73, 326] width 26 height 21
click at [38, 305] on div "Pen P" at bounding box center [44, 326] width 26 height 21
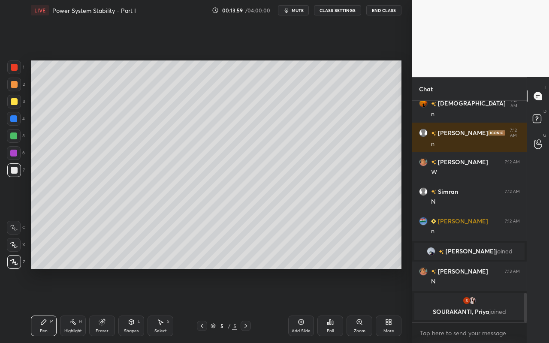
click at [75, 305] on div "Highlight H" at bounding box center [73, 326] width 26 height 21
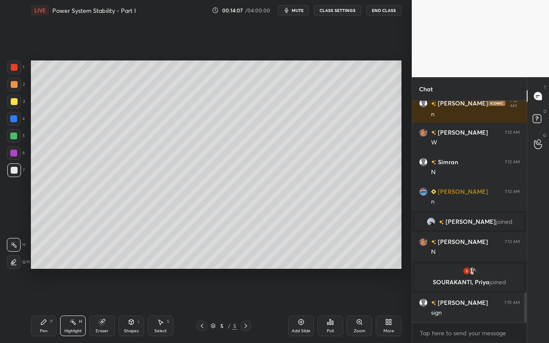
drag, startPoint x: 46, startPoint y: 324, endPoint x: 58, endPoint y: 311, distance: 17.6
click at [48, 305] on div "Pen P" at bounding box center [44, 326] width 26 height 21
click at [70, 305] on div "Highlight" at bounding box center [73, 331] width 18 height 4
click at [36, 305] on div "Pen P" at bounding box center [44, 326] width 26 height 21
drag, startPoint x: 129, startPoint y: 329, endPoint x: 133, endPoint y: 318, distance: 11.0
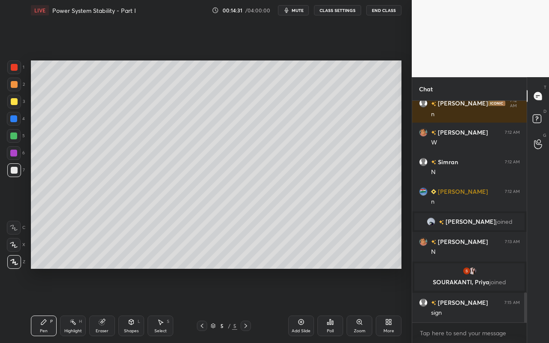
click at [129, 305] on div "Shapes" at bounding box center [131, 331] width 15 height 4
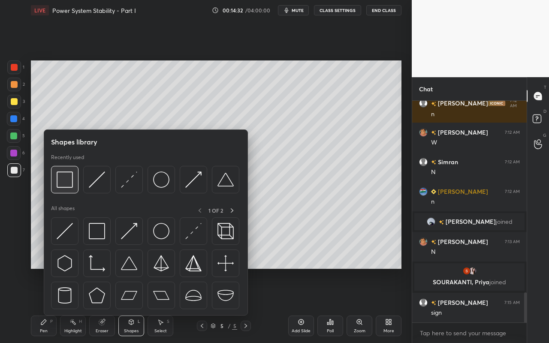
click at [69, 183] on img at bounding box center [65, 180] width 16 height 16
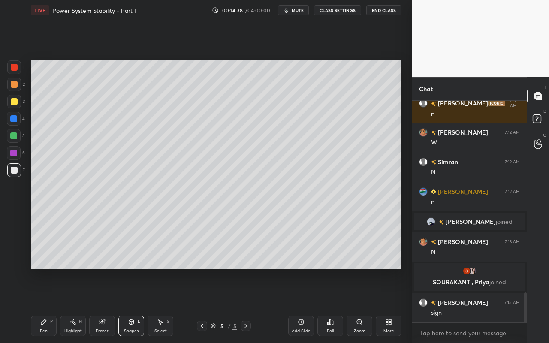
click at [43, 305] on icon at bounding box center [43, 322] width 5 height 5
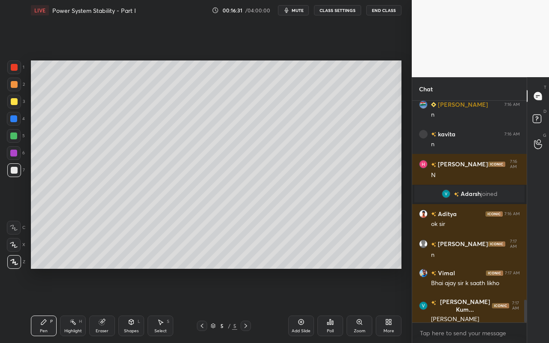
scroll to position [1922, 0]
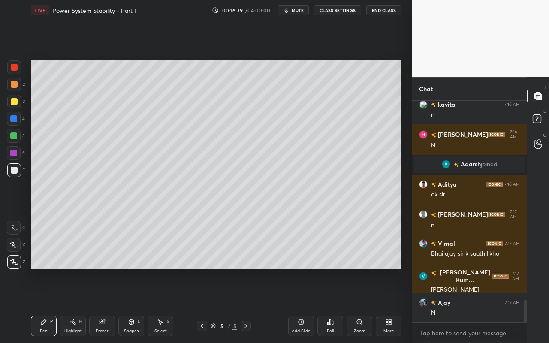
click at [305, 305] on div "Add Slide" at bounding box center [301, 326] width 26 height 21
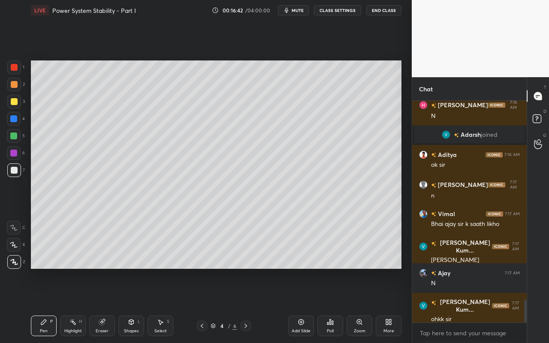
drag, startPoint x: 75, startPoint y: 326, endPoint x: 91, endPoint y: 298, distance: 32.1
click at [75, 305] on div "Highlight H" at bounding box center [73, 326] width 26 height 21
click at [44, 305] on div "Pen" at bounding box center [44, 331] width 8 height 4
drag, startPoint x: 17, startPoint y: 100, endPoint x: 25, endPoint y: 96, distance: 9.4
click at [20, 99] on div at bounding box center [14, 102] width 14 height 14
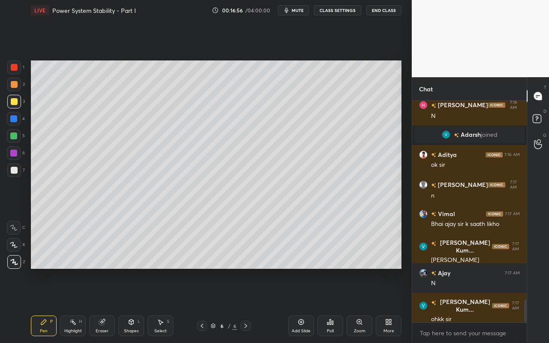
drag, startPoint x: 74, startPoint y: 320, endPoint x: 74, endPoint y: 316, distance: 4.3
click at [74, 305] on div "Highlight H" at bounding box center [73, 326] width 26 height 21
click at [42, 305] on div "Pen P" at bounding box center [44, 326] width 26 height 21
click at [12, 87] on div at bounding box center [14, 84] width 7 height 7
drag, startPoint x: 6, startPoint y: 104, endPoint x: 22, endPoint y: 103, distance: 15.4
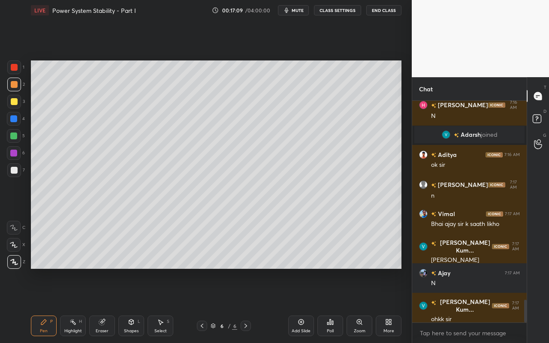
click at [7, 104] on div "1 2 3 4 5 6 7 C X Z C X Z E E Erase all H H" at bounding box center [13, 164] width 27 height 208
click at [15, 101] on div at bounding box center [14, 101] width 7 height 7
drag, startPoint x: 13, startPoint y: 85, endPoint x: 23, endPoint y: 85, distance: 9.9
click at [15, 86] on div at bounding box center [14, 84] width 7 height 7
click at [17, 106] on div at bounding box center [14, 102] width 14 height 14
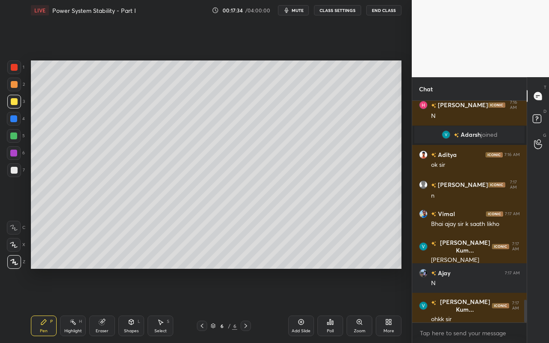
click at [81, 305] on div "Highlight H" at bounding box center [73, 326] width 26 height 21
click at [42, 305] on div "Pen" at bounding box center [44, 331] width 8 height 4
click at [15, 169] on div at bounding box center [14, 170] width 7 height 7
click at [167, 305] on div "Select S" at bounding box center [161, 326] width 26 height 21
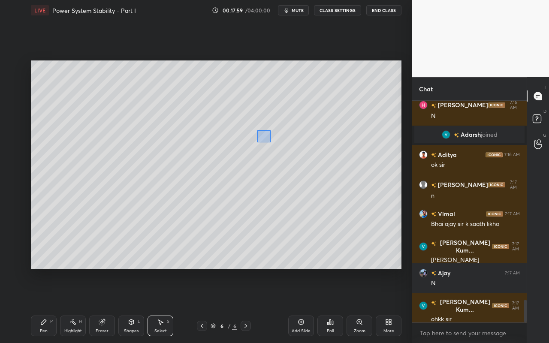
drag, startPoint x: 270, startPoint y: 142, endPoint x: 314, endPoint y: 153, distance: 45.6
click at [315, 153] on div "0 ° Undo Copy Paste here Duplicate Duplicate to new slide Delete" at bounding box center [216, 164] width 371 height 208
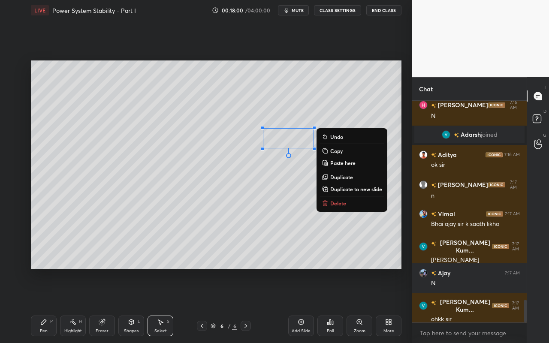
click at [331, 206] on p "Delete" at bounding box center [338, 203] width 16 height 7
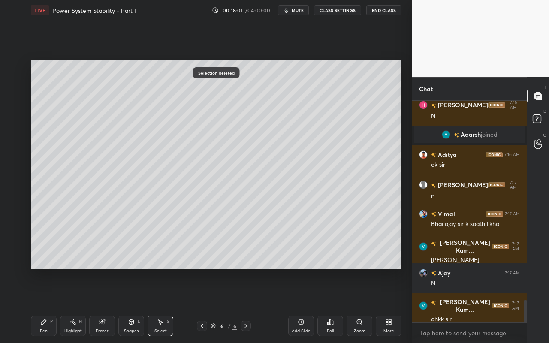
drag, startPoint x: 41, startPoint y: 329, endPoint x: 48, endPoint y: 321, distance: 10.3
click at [45, 305] on div "Pen P" at bounding box center [44, 326] width 26 height 21
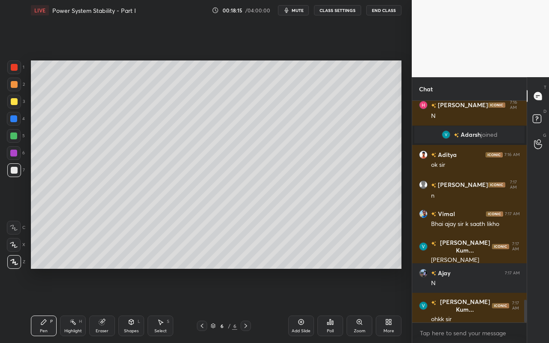
drag, startPoint x: 78, startPoint y: 332, endPoint x: 82, endPoint y: 320, distance: 12.8
click at [79, 305] on div "Highlight" at bounding box center [73, 331] width 18 height 4
click at [45, 305] on icon at bounding box center [43, 322] width 7 height 7
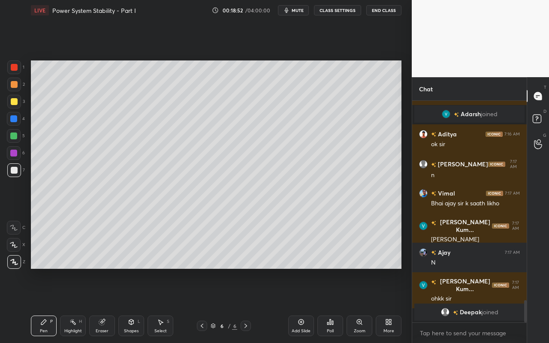
click at [73, 305] on div "Highlight" at bounding box center [73, 331] width 18 height 4
drag, startPoint x: 33, startPoint y: 329, endPoint x: 51, endPoint y: 313, distance: 24.1
click at [37, 305] on div "Pen P" at bounding box center [44, 326] width 26 height 21
click at [159, 305] on icon at bounding box center [160, 322] width 7 height 7
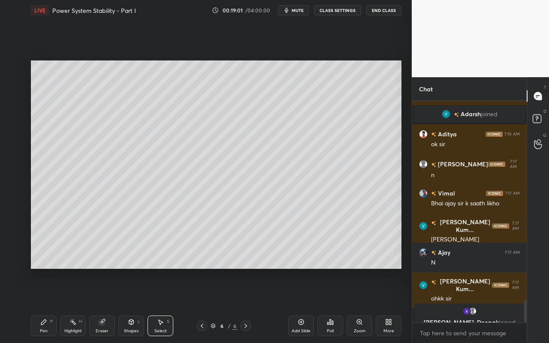
scroll to position [1983, 0]
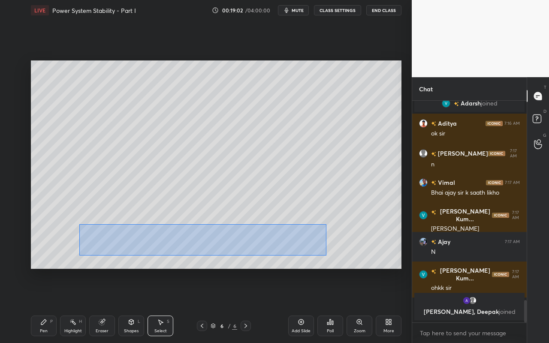
drag, startPoint x: 81, startPoint y: 225, endPoint x: 320, endPoint y: 254, distance: 240.6
click at [325, 256] on div "0 ° Undo Copy Paste here Duplicate Duplicate to new slide Delete" at bounding box center [216, 164] width 371 height 208
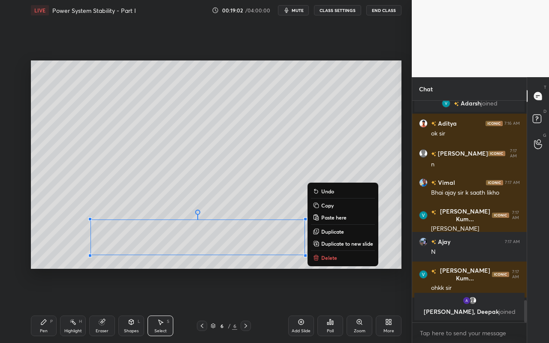
drag, startPoint x: 71, startPoint y: 242, endPoint x: 88, endPoint y: 231, distance: 19.3
click at [71, 243] on div "0 ° Undo Copy Paste here Duplicate Duplicate to new slide Delete" at bounding box center [216, 164] width 371 height 208
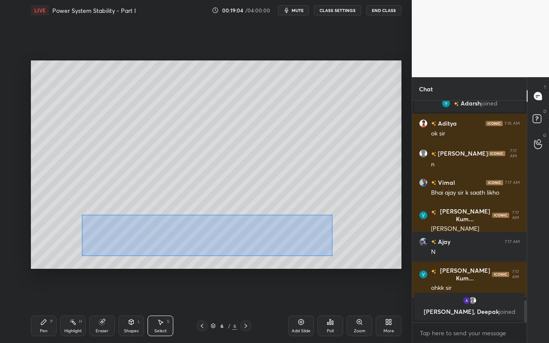
drag, startPoint x: 97, startPoint y: 233, endPoint x: 320, endPoint y: 255, distance: 223.3
click at [326, 256] on div "0 ° Undo Copy Paste here Duplicate Duplicate to new slide Delete" at bounding box center [216, 164] width 371 height 208
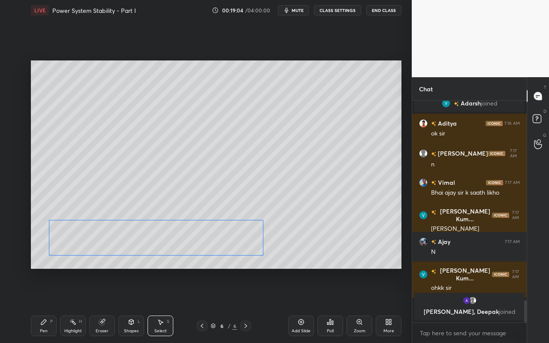
drag, startPoint x: 223, startPoint y: 243, endPoint x: 199, endPoint y: 241, distance: 23.3
click at [201, 241] on div "0 ° Undo Copy Paste here Duplicate Duplicate to new slide Delete" at bounding box center [216, 164] width 371 height 208
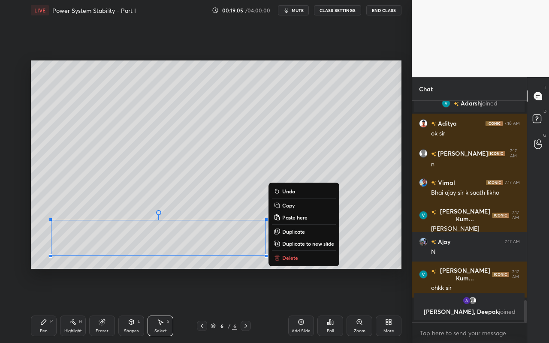
click at [45, 305] on div "Pen" at bounding box center [44, 331] width 8 height 4
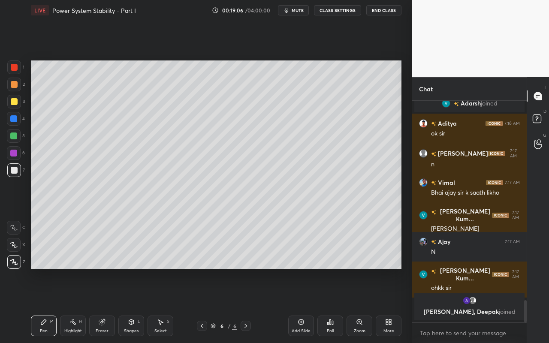
drag, startPoint x: 14, startPoint y: 102, endPoint x: 30, endPoint y: 111, distance: 18.5
click at [15, 103] on div at bounding box center [14, 101] width 7 height 7
drag, startPoint x: 128, startPoint y: 326, endPoint x: 129, endPoint y: 317, distance: 9.9
click at [128, 305] on div "Shapes L" at bounding box center [131, 326] width 26 height 21
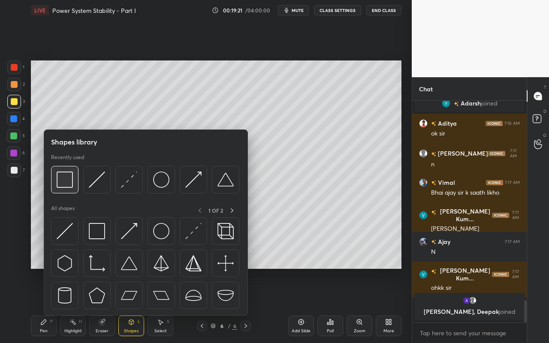
click at [68, 182] on img at bounding box center [65, 180] width 16 height 16
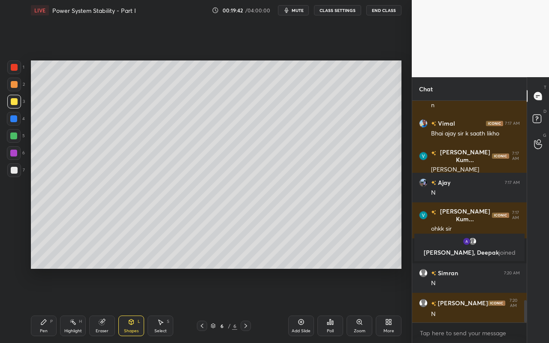
scroll to position [1965, 0]
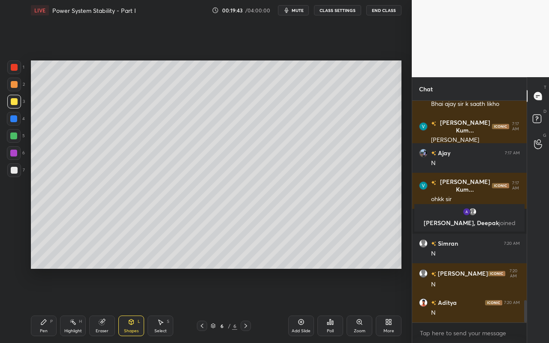
click at [97, 305] on div "Eraser" at bounding box center [102, 326] width 26 height 21
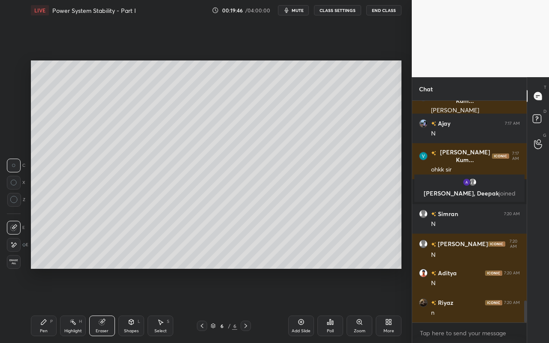
scroll to position [2024, 0]
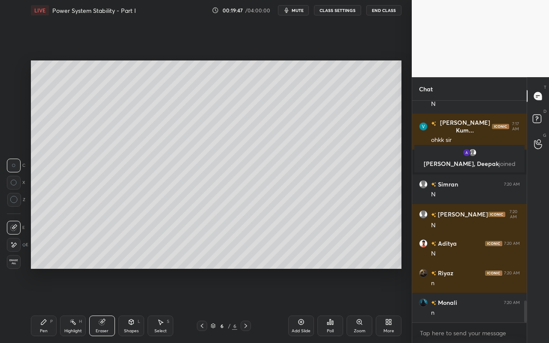
drag, startPoint x: 40, startPoint y: 329, endPoint x: 82, endPoint y: 304, distance: 48.9
click at [42, 305] on div "Pen" at bounding box center [44, 331] width 8 height 4
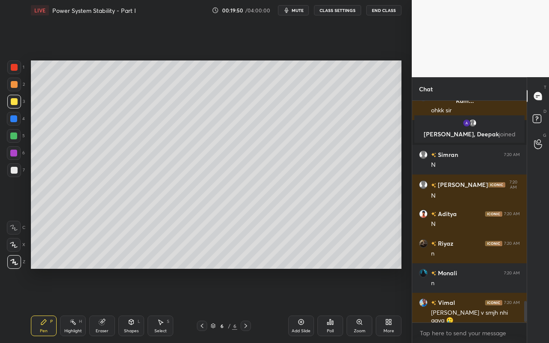
scroll to position [2083, 0]
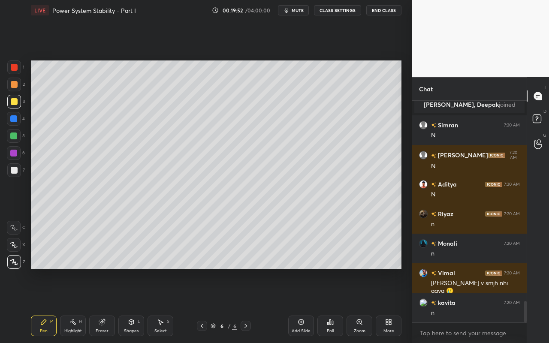
drag, startPoint x: 66, startPoint y: 325, endPoint x: 83, endPoint y: 321, distance: 16.9
click at [70, 305] on div "Highlight H" at bounding box center [73, 326] width 26 height 21
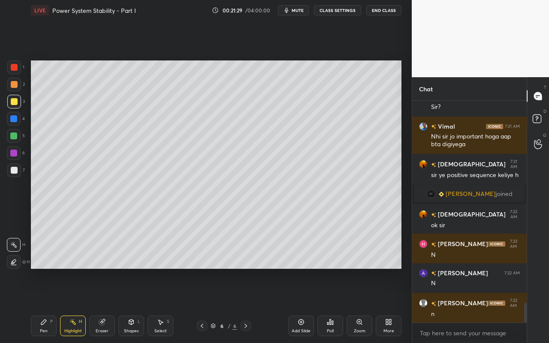
scroll to position [2246, 0]
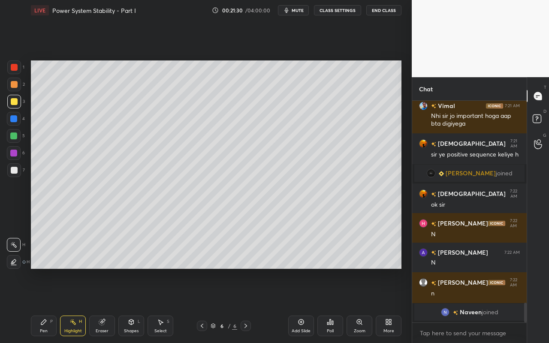
click at [305, 305] on div "Add Slide" at bounding box center [301, 326] width 26 height 21
drag, startPoint x: 47, startPoint y: 326, endPoint x: 54, endPoint y: 320, distance: 10.0
click at [47, 305] on div "Pen P" at bounding box center [44, 326] width 26 height 21
drag, startPoint x: 41, startPoint y: 335, endPoint x: 45, endPoint y: 322, distance: 13.7
click at [41, 305] on div "Pen P" at bounding box center [44, 326] width 26 height 21
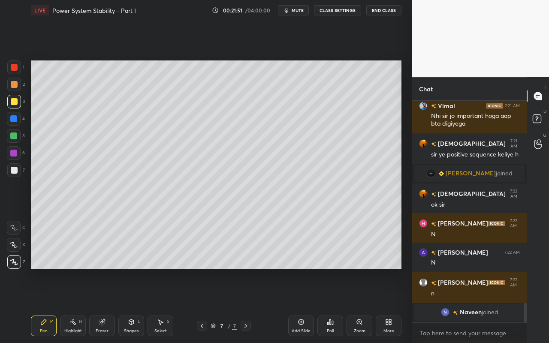
click at [136, 305] on div "Shapes L" at bounding box center [131, 326] width 26 height 21
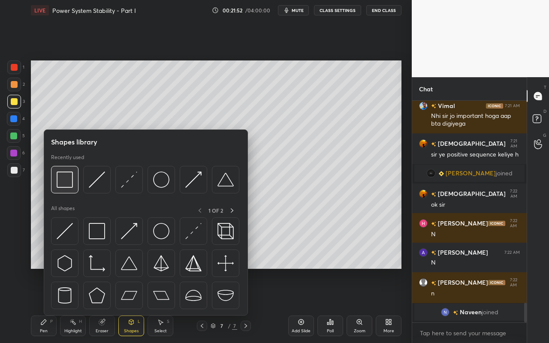
click at [65, 183] on img at bounding box center [65, 180] width 16 height 16
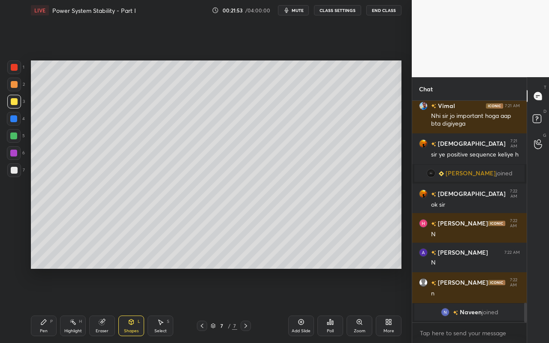
click at [16, 85] on div at bounding box center [14, 84] width 7 height 7
click at [45, 305] on div "Pen P" at bounding box center [44, 326] width 26 height 21
drag, startPoint x: 12, startPoint y: 104, endPoint x: 30, endPoint y: 95, distance: 20.7
click at [12, 104] on div at bounding box center [14, 101] width 7 height 7
click at [80, 305] on div "Highlight H" at bounding box center [73, 326] width 26 height 21
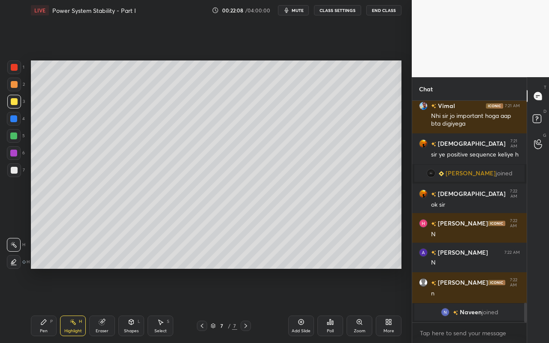
drag, startPoint x: 133, startPoint y: 330, endPoint x: 134, endPoint y: 317, distance: 13.3
click at [133, 305] on div "Shapes" at bounding box center [131, 331] width 15 height 4
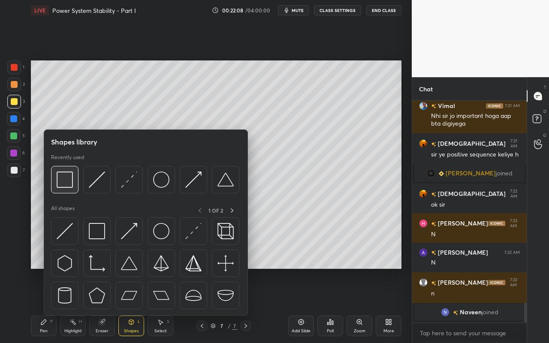
click at [70, 187] on img at bounding box center [65, 180] width 16 height 16
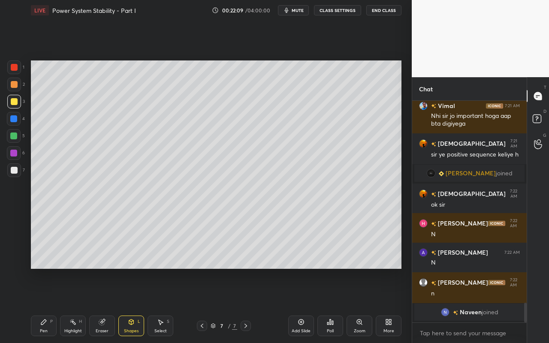
click at [12, 86] on div at bounding box center [14, 84] width 7 height 7
click at [42, 305] on icon at bounding box center [43, 322] width 5 height 5
drag, startPoint x: 75, startPoint y: 327, endPoint x: 120, endPoint y: 289, distance: 58.7
click at [77, 305] on div "Highlight H" at bounding box center [73, 326] width 26 height 21
click at [43, 305] on div "Pen P Highlight H Eraser Shapes L Select S 7 / 7 Add Slide Poll Zoom More" at bounding box center [216, 326] width 371 height 34
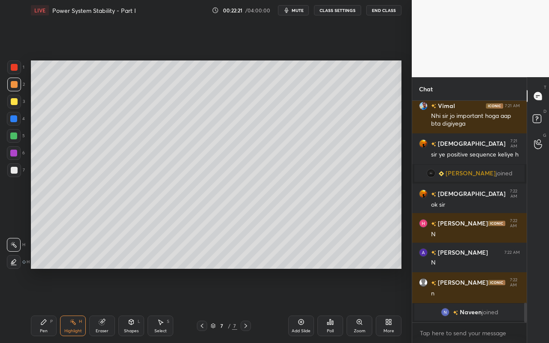
click at [46, 305] on icon at bounding box center [43, 322] width 7 height 7
drag, startPoint x: 12, startPoint y: 105, endPoint x: 30, endPoint y: 94, distance: 20.6
click at [12, 105] on div at bounding box center [14, 102] width 14 height 14
click at [132, 305] on div "Shapes" at bounding box center [131, 331] width 15 height 4
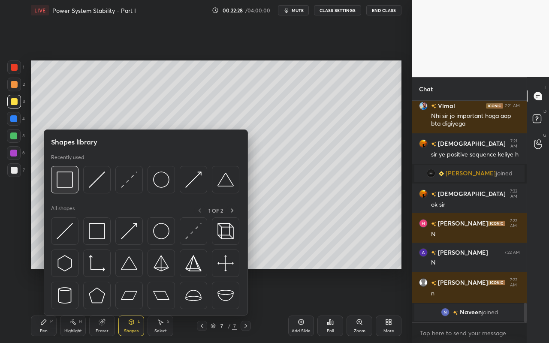
click at [67, 186] on img at bounding box center [65, 180] width 16 height 16
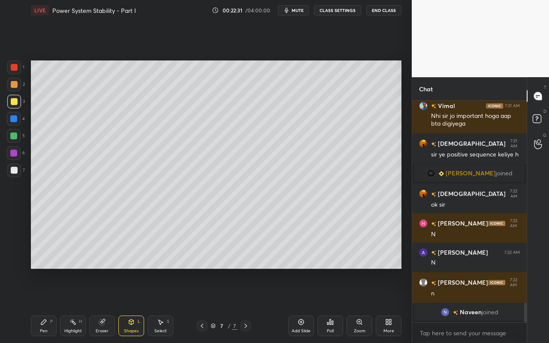
click at [47, 305] on div "Pen" at bounding box center [44, 331] width 8 height 4
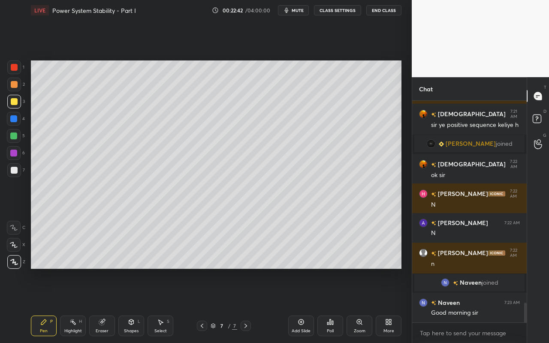
click at [137, 305] on div "Shapes L" at bounding box center [131, 326] width 26 height 21
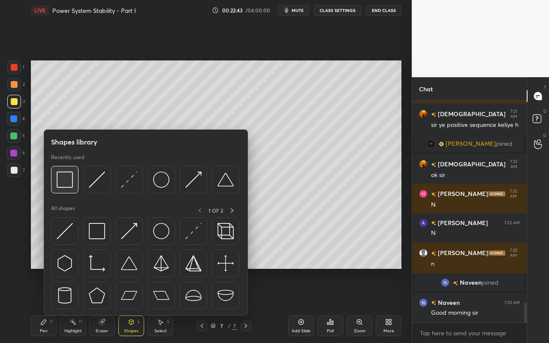
click at [70, 184] on img at bounding box center [65, 180] width 16 height 16
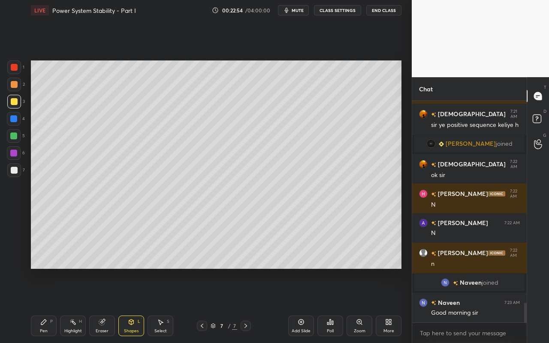
click at [136, 305] on div "Shapes" at bounding box center [131, 331] width 15 height 4
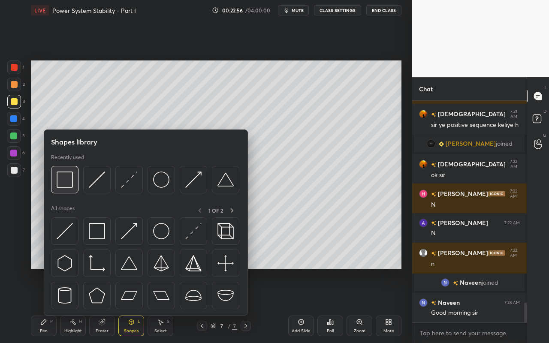
click at [68, 187] on img at bounding box center [65, 180] width 16 height 16
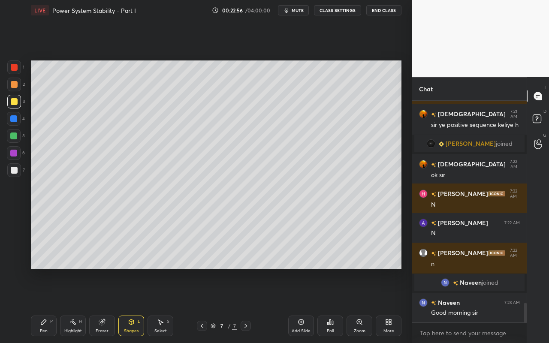
click at [15, 87] on div at bounding box center [14, 84] width 7 height 7
click at [48, 305] on div "Pen P" at bounding box center [44, 326] width 26 height 21
click at [17, 83] on div at bounding box center [14, 84] width 7 height 7
drag, startPoint x: 45, startPoint y: 323, endPoint x: 47, endPoint y: 277, distance: 45.9
click at [46, 305] on icon at bounding box center [43, 322] width 7 height 7
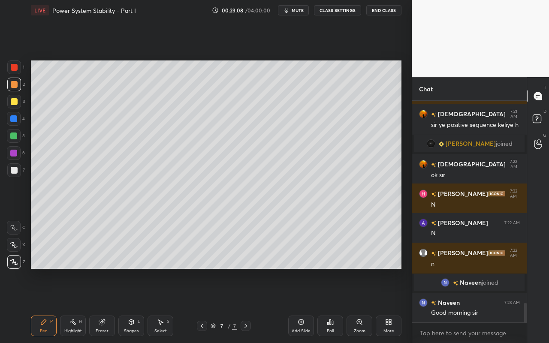
drag, startPoint x: 128, startPoint y: 324, endPoint x: 128, endPoint y: 319, distance: 5.6
click at [128, 305] on icon at bounding box center [131, 322] width 7 height 7
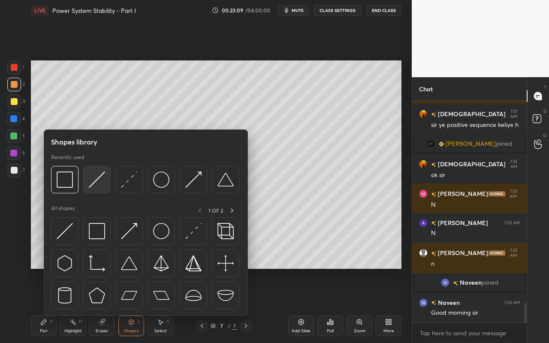
click at [103, 186] on img at bounding box center [97, 180] width 16 height 16
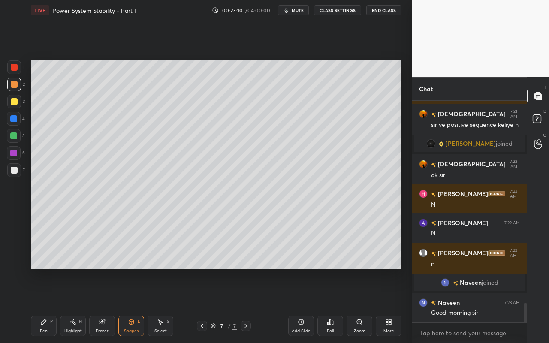
drag, startPoint x: 14, startPoint y: 151, endPoint x: 23, endPoint y: 153, distance: 9.1
click at [14, 151] on div at bounding box center [13, 153] width 7 height 7
click at [136, 305] on div "Shapes L" at bounding box center [131, 326] width 26 height 21
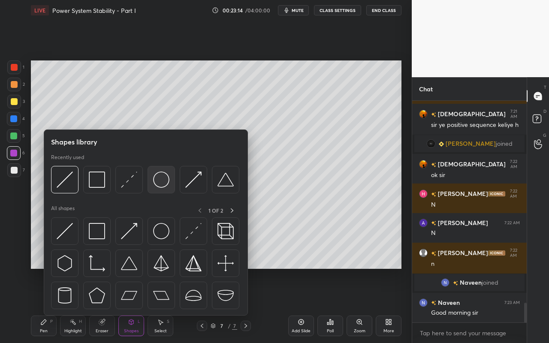
click at [160, 180] on img at bounding box center [161, 180] width 16 height 16
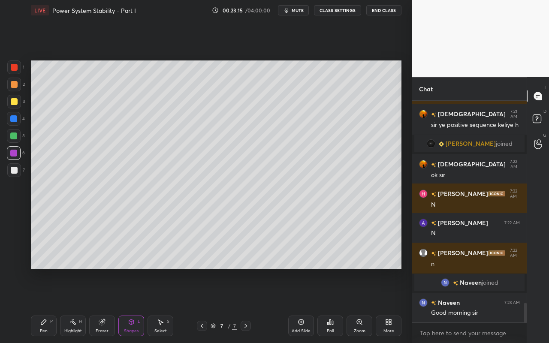
click at [14, 88] on div at bounding box center [14, 84] width 7 height 7
drag, startPoint x: 133, startPoint y: 325, endPoint x: 135, endPoint y: 316, distance: 9.3
click at [133, 305] on icon at bounding box center [131, 322] width 7 height 7
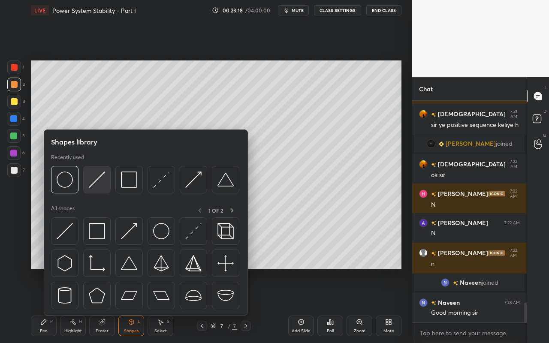
click at [106, 188] on div at bounding box center [96, 179] width 27 height 27
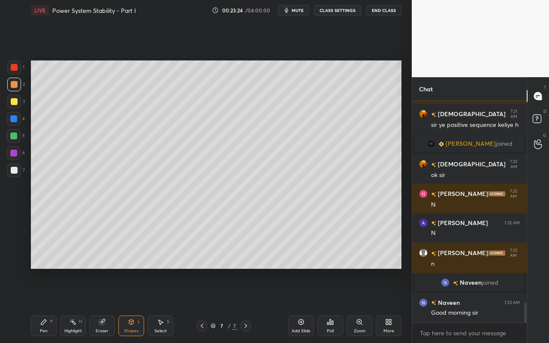
click at [110, 305] on div "Eraser" at bounding box center [102, 326] width 26 height 21
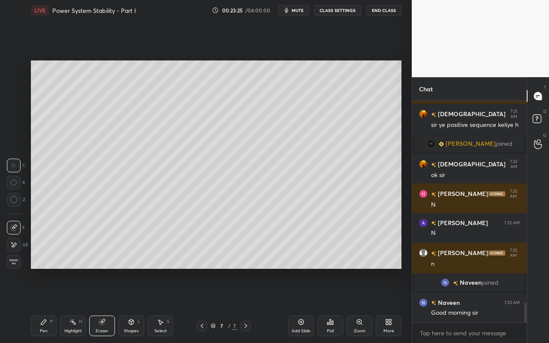
click at [45, 305] on div "Pen" at bounding box center [44, 331] width 8 height 4
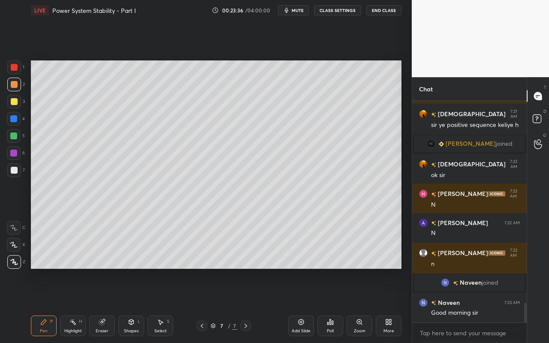
click at [130, 305] on div "Shapes" at bounding box center [131, 331] width 15 height 4
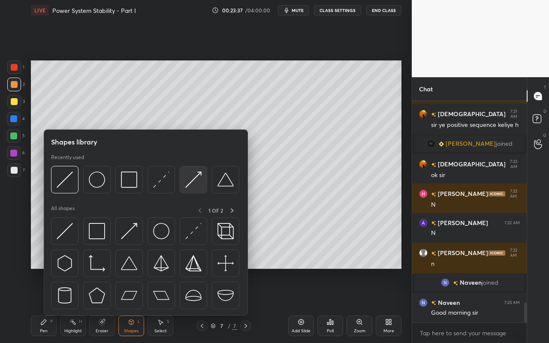
click at [199, 184] on img at bounding box center [193, 180] width 16 height 16
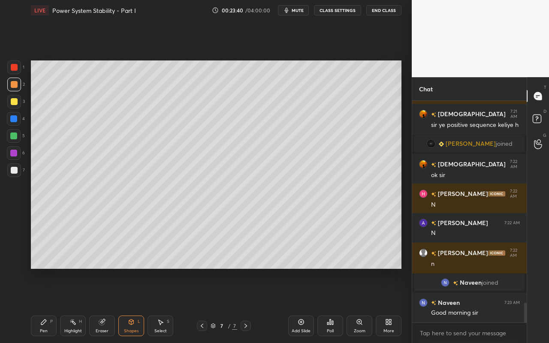
click at [52, 305] on div "P" at bounding box center [51, 322] width 3 height 4
drag, startPoint x: 138, startPoint y: 329, endPoint x: 144, endPoint y: 318, distance: 12.7
click at [138, 305] on div "Shapes" at bounding box center [131, 331] width 15 height 4
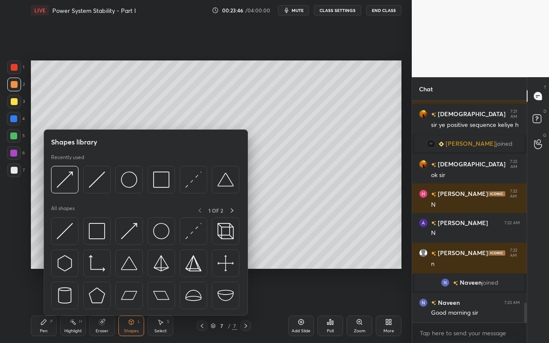
click at [134, 305] on div "Shapes" at bounding box center [131, 331] width 15 height 4
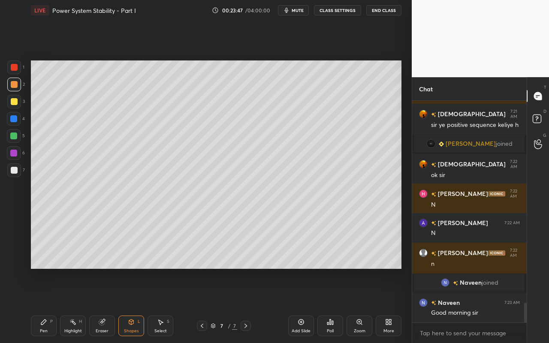
click at [136, 305] on div "Shapes" at bounding box center [131, 331] width 15 height 4
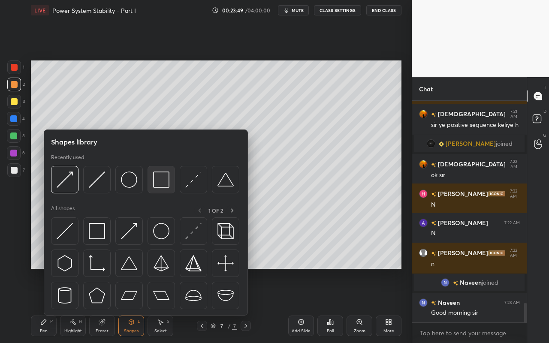
click at [163, 184] on img at bounding box center [161, 180] width 16 height 16
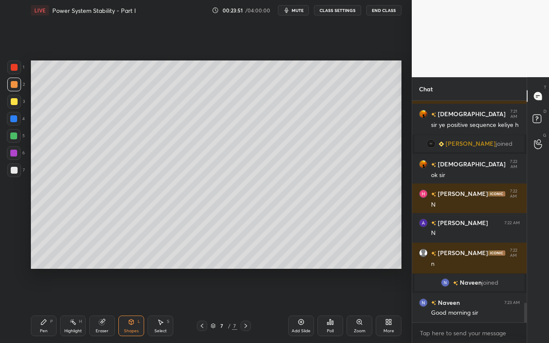
click at [15, 169] on div at bounding box center [14, 170] width 7 height 7
drag, startPoint x: 44, startPoint y: 328, endPoint x: 50, endPoint y: 322, distance: 8.5
click at [44, 305] on div "Pen" at bounding box center [44, 331] width 8 height 4
drag, startPoint x: 13, startPoint y: 174, endPoint x: 17, endPoint y: 172, distance: 4.8
click at [15, 174] on div at bounding box center [14, 170] width 14 height 14
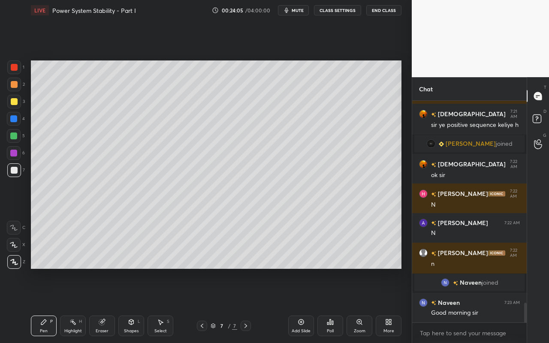
click at [132, 305] on icon at bounding box center [131, 322] width 5 height 5
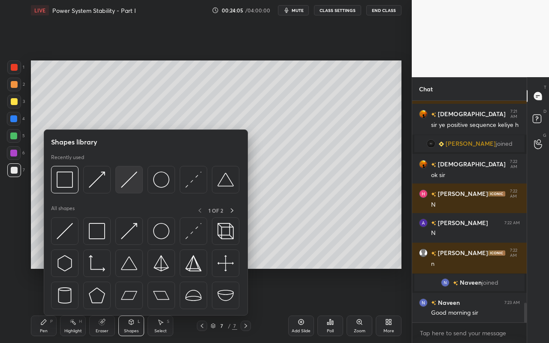
click at [128, 183] on img at bounding box center [129, 180] width 16 height 16
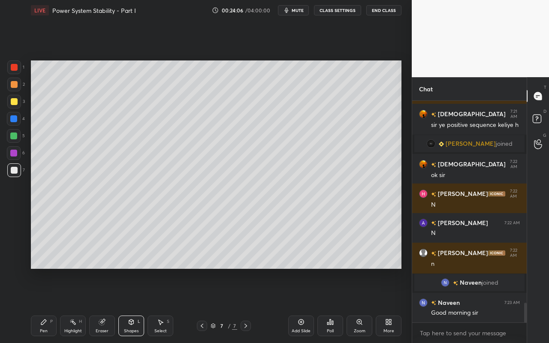
click at [14, 154] on div at bounding box center [13, 153] width 7 height 7
drag, startPoint x: 136, startPoint y: 325, endPoint x: 136, endPoint y: 318, distance: 7.3
click at [136, 305] on div "Shapes L" at bounding box center [131, 326] width 26 height 21
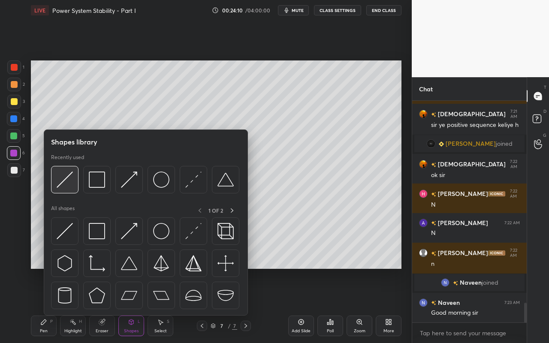
click at [63, 186] on img at bounding box center [65, 180] width 16 height 16
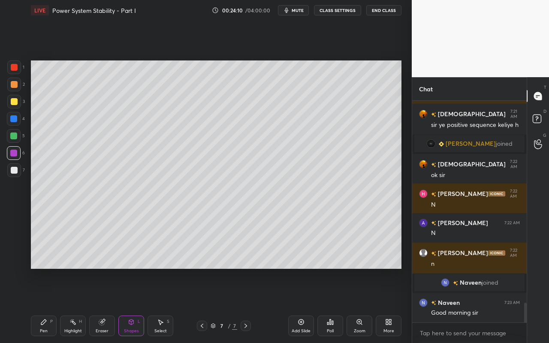
scroll to position [2265, 0]
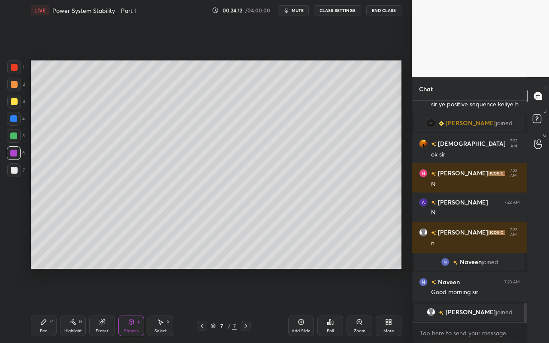
drag, startPoint x: 14, startPoint y: 171, endPoint x: 20, endPoint y: 168, distance: 6.9
click at [14, 171] on div at bounding box center [14, 170] width 7 height 7
drag, startPoint x: 100, startPoint y: 326, endPoint x: 103, endPoint y: 321, distance: 5.4
click at [101, 305] on div "Eraser" at bounding box center [102, 326] width 26 height 21
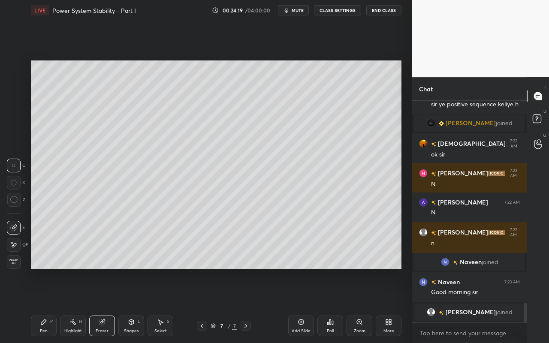
click at [39, 305] on div "Pen P" at bounding box center [44, 326] width 26 height 21
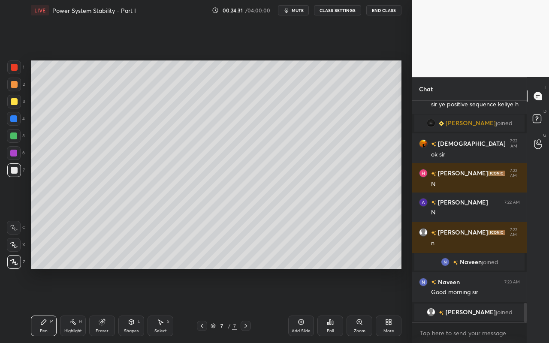
click at [133, 305] on icon at bounding box center [131, 322] width 5 height 5
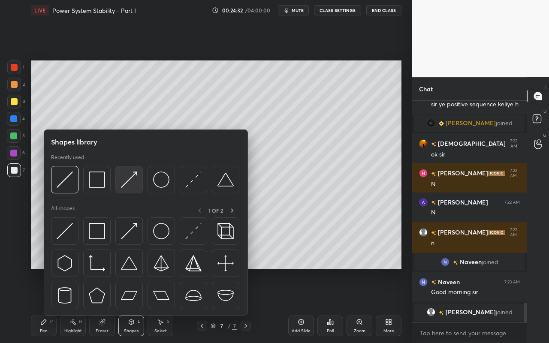
click at [125, 183] on img at bounding box center [129, 180] width 16 height 16
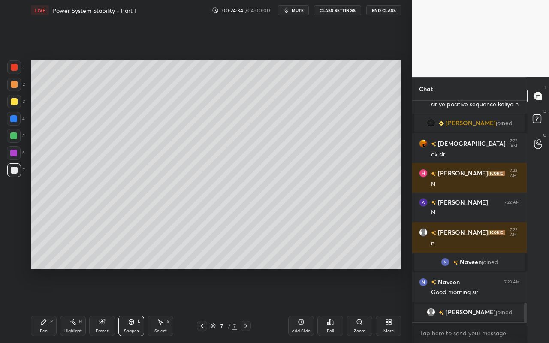
click at [46, 305] on div "Pen" at bounding box center [44, 331] width 8 height 4
click at [132, 305] on div "Shapes" at bounding box center [131, 331] width 15 height 4
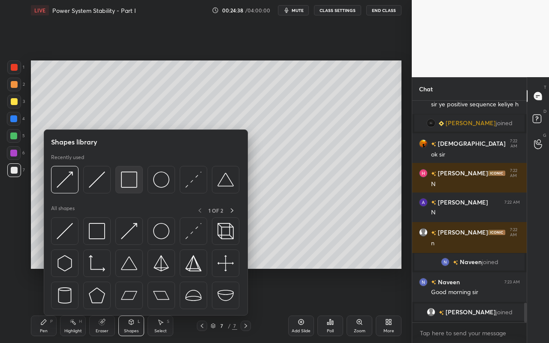
click at [132, 186] on img at bounding box center [129, 180] width 16 height 16
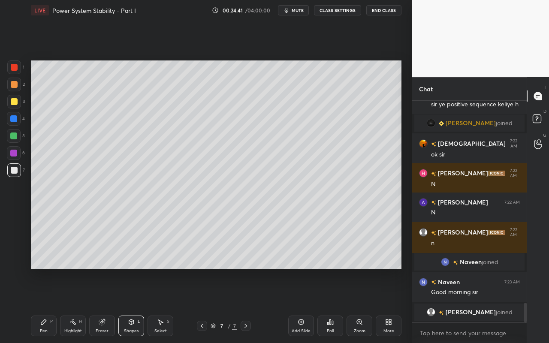
click at [15, 153] on div at bounding box center [13, 153] width 7 height 7
drag, startPoint x: 11, startPoint y: 139, endPoint x: 22, endPoint y: 134, distance: 11.9
click at [11, 139] on div at bounding box center [13, 136] width 7 height 7
click at [45, 305] on div "Pen P" at bounding box center [44, 326] width 26 height 21
click at [130, 305] on div "Shapes L" at bounding box center [131, 326] width 26 height 21
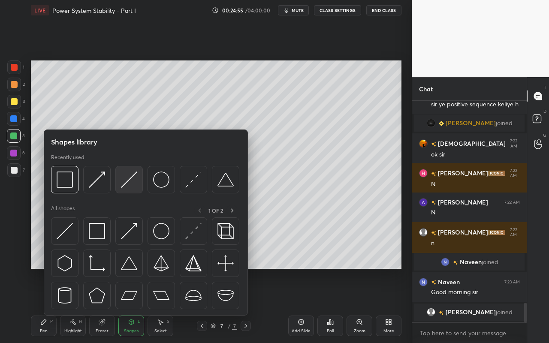
click at [134, 179] on img at bounding box center [129, 180] width 16 height 16
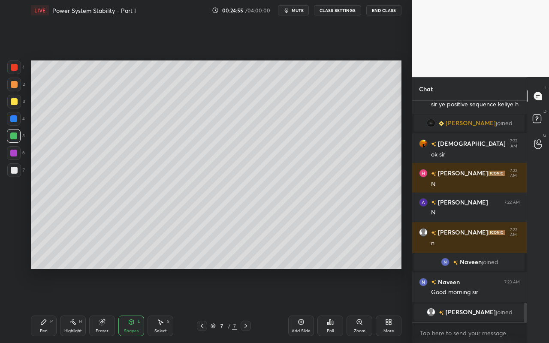
click at [14, 155] on div at bounding box center [13, 153] width 7 height 7
click at [130, 305] on icon at bounding box center [131, 322] width 5 height 5
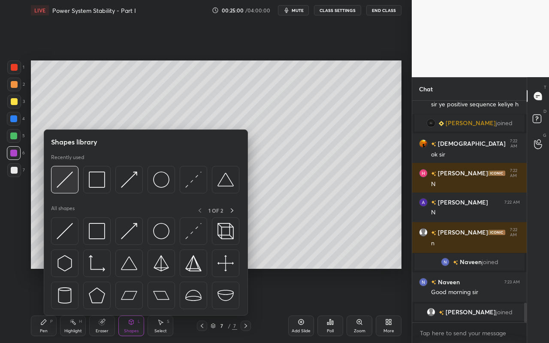
click at [71, 184] on img at bounding box center [65, 180] width 16 height 16
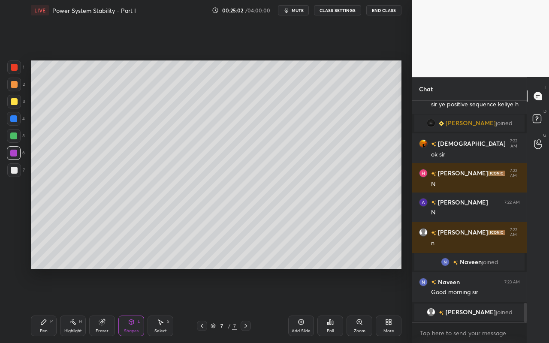
click at [12, 171] on div at bounding box center [14, 170] width 7 height 7
click at [15, 140] on div at bounding box center [14, 136] width 14 height 14
drag, startPoint x: 103, startPoint y: 328, endPoint x: 112, endPoint y: 321, distance: 11.3
click at [105, 305] on div "Eraser" at bounding box center [102, 326] width 26 height 21
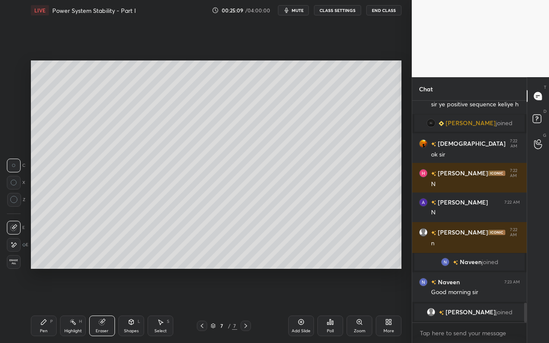
click at [42, 305] on div "Pen P" at bounding box center [44, 326] width 26 height 21
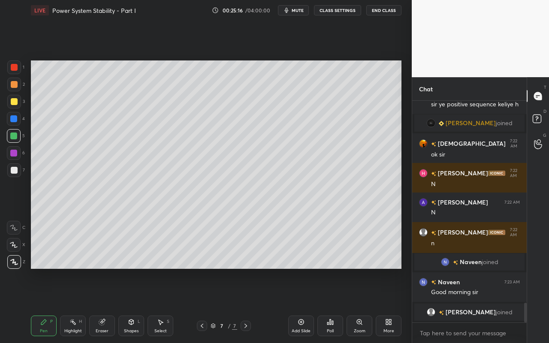
click at [128, 305] on div "Shapes" at bounding box center [131, 331] width 15 height 4
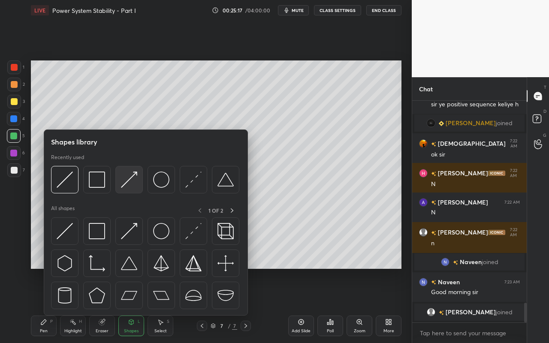
click at [129, 179] on img at bounding box center [129, 180] width 16 height 16
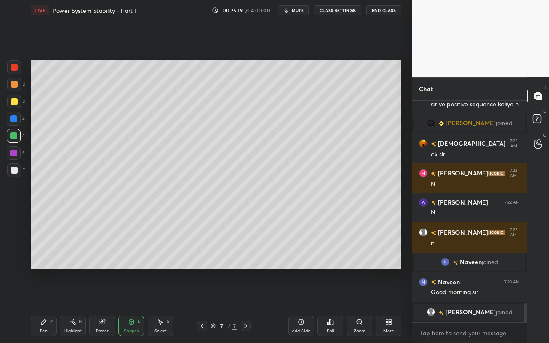
click at [45, 305] on div "Pen" at bounding box center [44, 331] width 8 height 4
click at [161, 305] on div "Select S" at bounding box center [161, 326] width 26 height 21
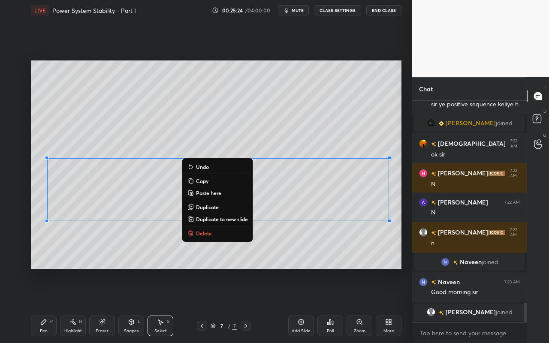
drag, startPoint x: 36, startPoint y: 151, endPoint x: 401, endPoint y: 215, distance: 370.2
click at [404, 217] on div "0 ° Undo Copy Paste here Duplicate Duplicate to new slide Delete Setting up you…" at bounding box center [215, 165] width 377 height 288
click at [225, 217] on p "Duplicate to new slide" at bounding box center [222, 219] width 52 height 7
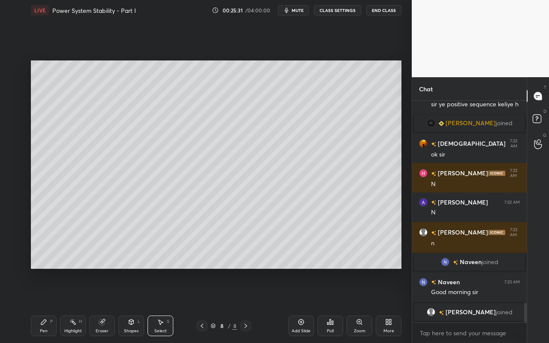
drag, startPoint x: 163, startPoint y: 322, endPoint x: 151, endPoint y: 287, distance: 36.1
click at [163, 305] on icon at bounding box center [160, 322] width 7 height 7
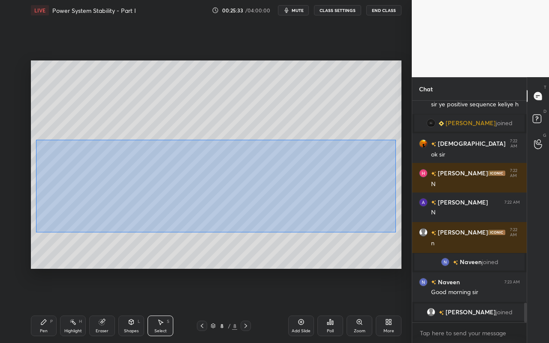
drag, startPoint x: 36, startPoint y: 141, endPoint x: 391, endPoint y: 228, distance: 365.2
click at [394, 230] on div "0 ° Undo Copy Paste here Duplicate Duplicate to new slide Delete" at bounding box center [216, 164] width 371 height 208
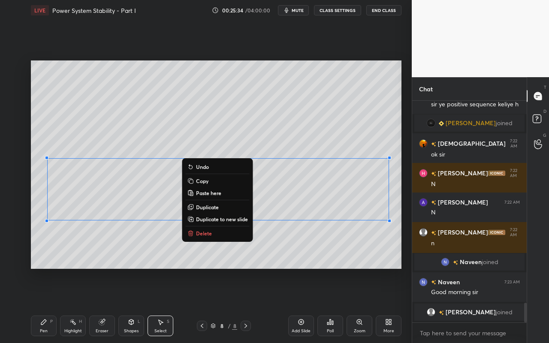
drag, startPoint x: 202, startPoint y: 235, endPoint x: 201, endPoint y: 225, distance: 10.4
click at [202, 235] on p "Delete" at bounding box center [204, 233] width 16 height 7
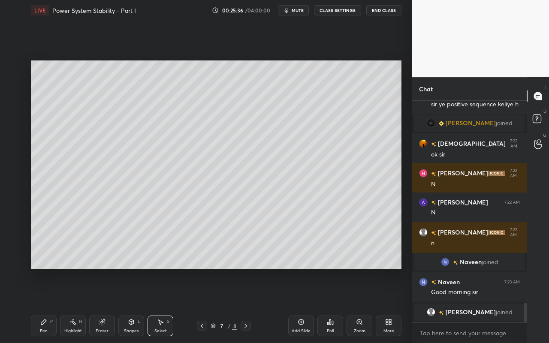
click at [165, 305] on div "Select S" at bounding box center [161, 326] width 26 height 21
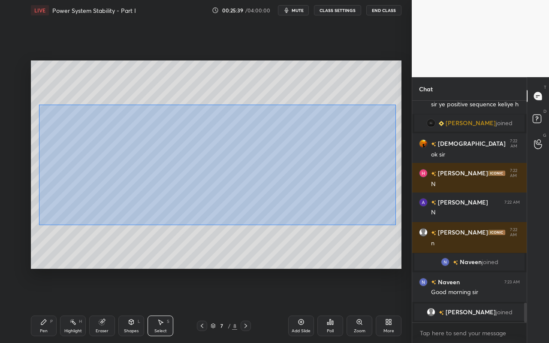
drag, startPoint x: 39, startPoint y: 108, endPoint x: 389, endPoint y: 208, distance: 364.5
click at [396, 223] on div "0 ° Undo Copy Paste here Duplicate Duplicate to new slide Delete" at bounding box center [216, 164] width 371 height 208
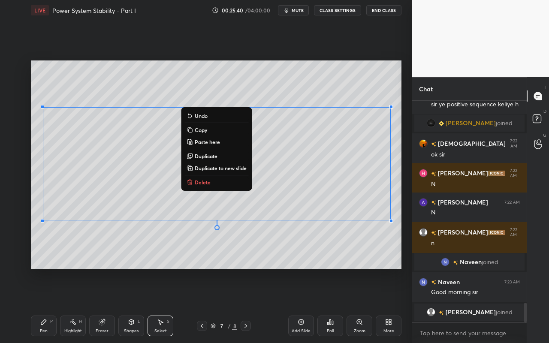
drag, startPoint x: 242, startPoint y: 169, endPoint x: 240, endPoint y: 164, distance: 5.4
click at [242, 169] on p "Duplicate to new slide" at bounding box center [221, 168] width 52 height 7
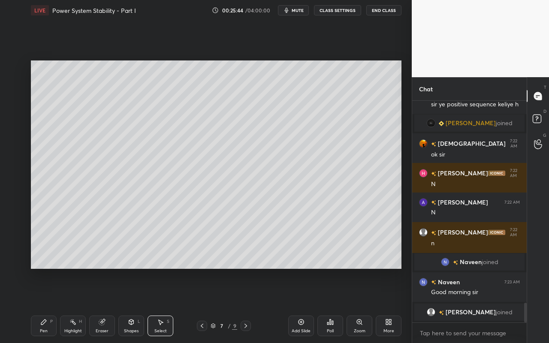
drag, startPoint x: 70, startPoint y: 328, endPoint x: 90, endPoint y: 309, distance: 27.0
click at [70, 305] on div "Highlight" at bounding box center [73, 331] width 18 height 4
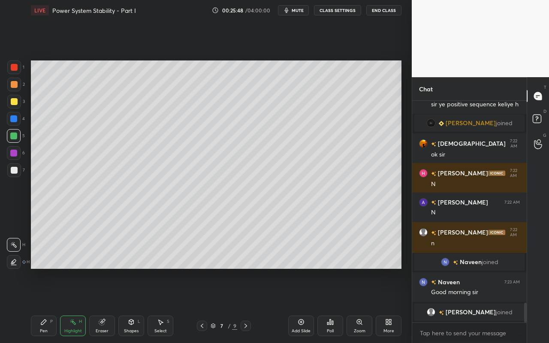
click at [49, 305] on div "Pen P" at bounding box center [44, 326] width 26 height 21
click at [18, 69] on div at bounding box center [14, 67] width 14 height 14
click at [76, 305] on div "Highlight H" at bounding box center [73, 326] width 26 height 21
click at [134, 305] on div "Shapes" at bounding box center [131, 331] width 15 height 4
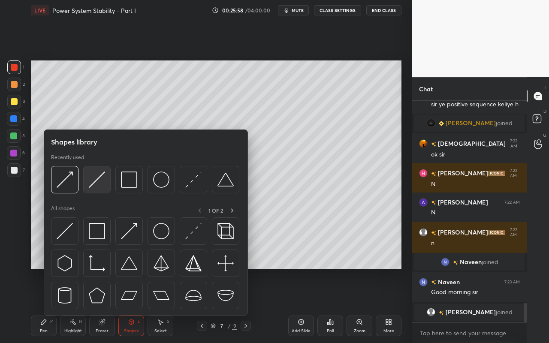
click at [101, 184] on img at bounding box center [97, 180] width 16 height 16
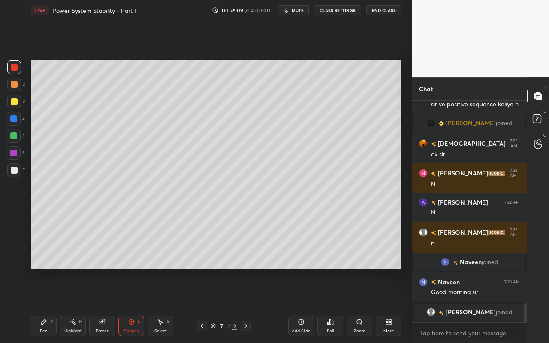
click at [74, 305] on div "Highlight" at bounding box center [73, 331] width 18 height 4
click at [105, 305] on div "Eraser" at bounding box center [102, 326] width 26 height 21
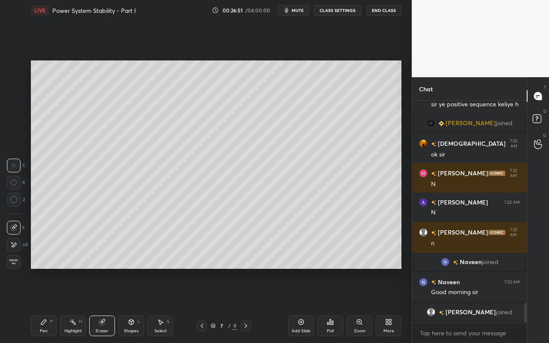
click at [137, 305] on div "Shapes L" at bounding box center [131, 326] width 26 height 21
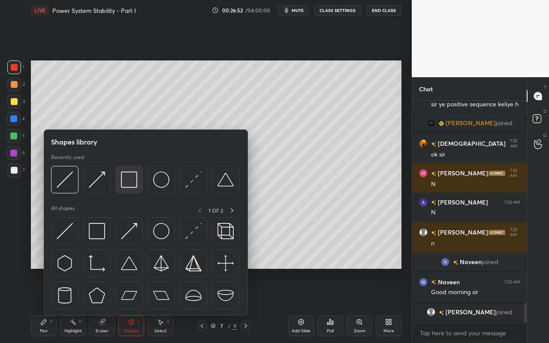
click at [131, 184] on img at bounding box center [129, 180] width 16 height 16
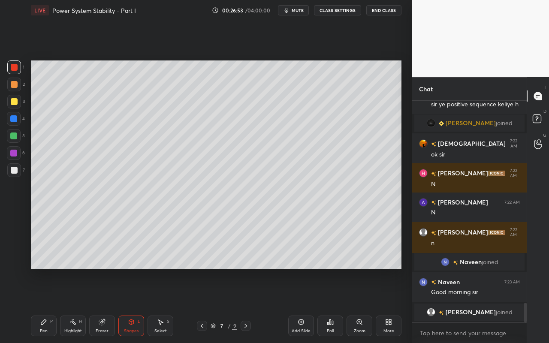
drag, startPoint x: 15, startPoint y: 106, endPoint x: 21, endPoint y: 112, distance: 8.5
click at [16, 106] on div at bounding box center [14, 102] width 14 height 14
click at [49, 305] on div "Pen P" at bounding box center [44, 326] width 26 height 21
click at [78, 305] on div "Highlight H" at bounding box center [73, 326] width 26 height 21
click at [39, 305] on div "Pen P" at bounding box center [44, 326] width 26 height 21
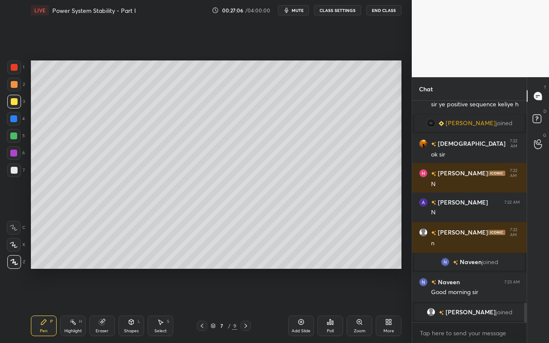
click at [75, 305] on div "Highlight" at bounding box center [73, 331] width 18 height 4
click at [43, 305] on div "Pen P" at bounding box center [44, 326] width 26 height 21
click at [75, 305] on div "Highlight H" at bounding box center [73, 326] width 26 height 21
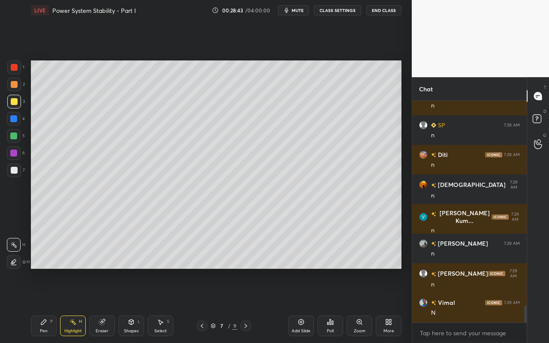
scroll to position [2663, 0]
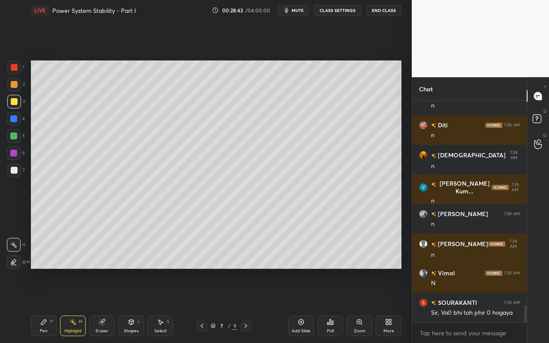
click at [168, 305] on div "Select S" at bounding box center [161, 326] width 26 height 21
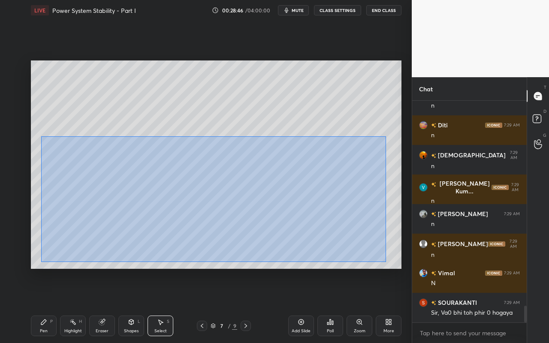
scroll to position [2700, 0]
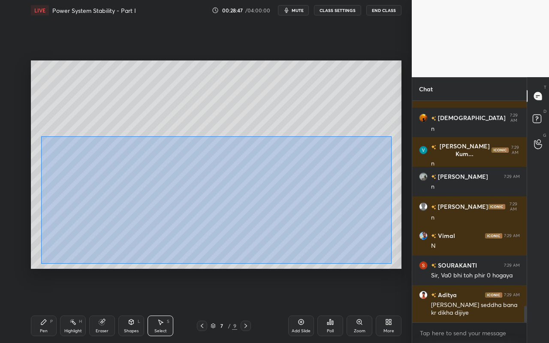
drag, startPoint x: 41, startPoint y: 138, endPoint x: 389, endPoint y: 263, distance: 369.1
click at [391, 263] on div "0 ° Undo Copy Paste here Duplicate Duplicate to new slide Delete" at bounding box center [216, 164] width 371 height 208
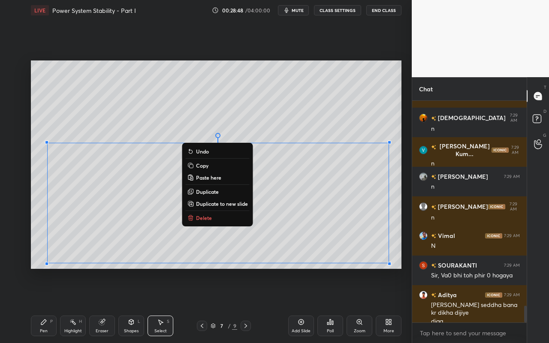
scroll to position [2709, 0]
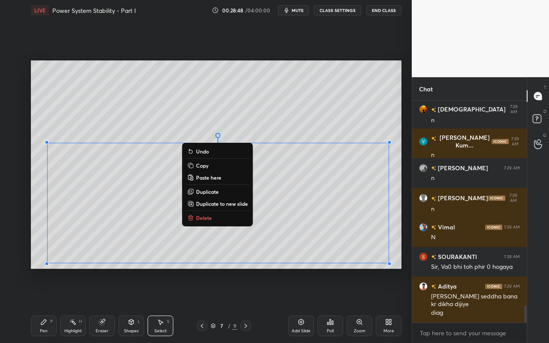
click at [335, 271] on div "0 ° Undo Copy Paste here Duplicate Duplicate to new slide Delete Setting up you…" at bounding box center [215, 165] width 377 height 288
click at [74, 305] on div "Highlight" at bounding box center [73, 331] width 18 height 4
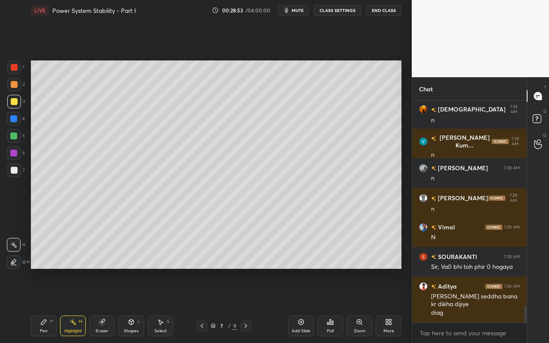
drag, startPoint x: 53, startPoint y: 329, endPoint x: 96, endPoint y: 301, distance: 50.6
click at [53, 305] on div "Pen P" at bounding box center [44, 326] width 26 height 21
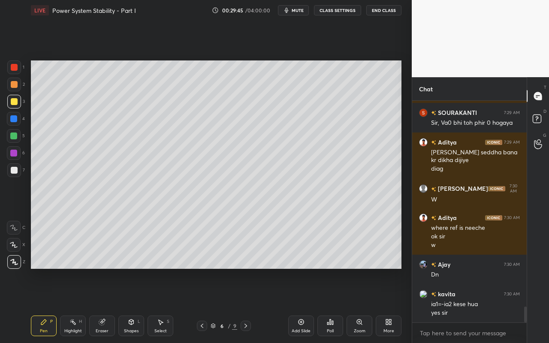
scroll to position [2874, 0]
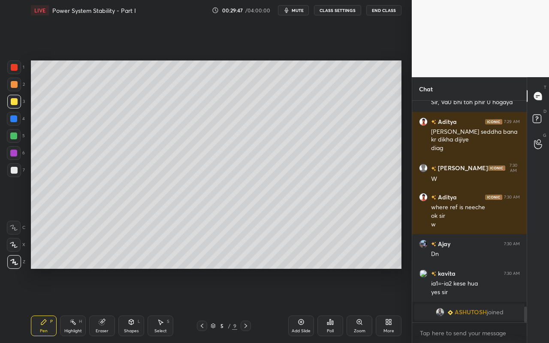
click at [77, 305] on div "Highlight H" at bounding box center [73, 326] width 26 height 21
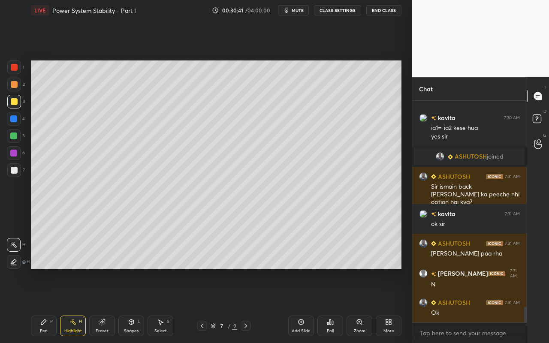
scroll to position [2889, 0]
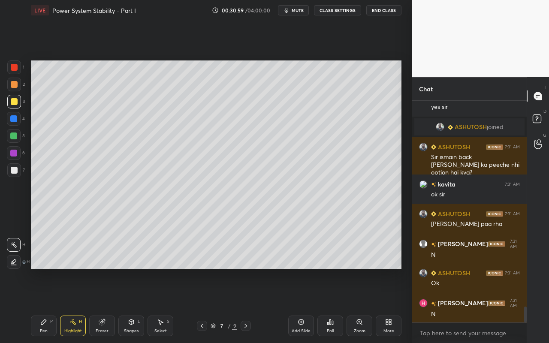
drag, startPoint x: 159, startPoint y: 321, endPoint x: 160, endPoint y: 316, distance: 5.7
click at [160, 305] on icon at bounding box center [160, 322] width 7 height 7
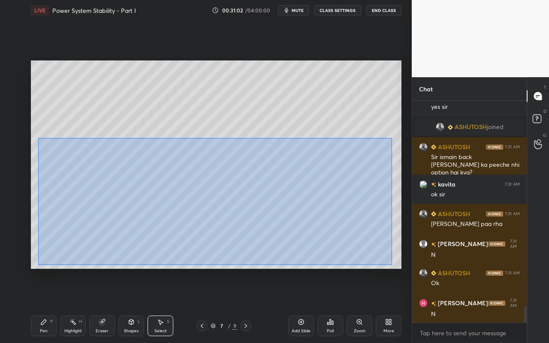
drag, startPoint x: 38, startPoint y: 138, endPoint x: 392, endPoint y: 265, distance: 376.4
click at [392, 265] on div "0 ° Undo Copy Paste here Duplicate Duplicate to new slide Delete" at bounding box center [216, 164] width 371 height 208
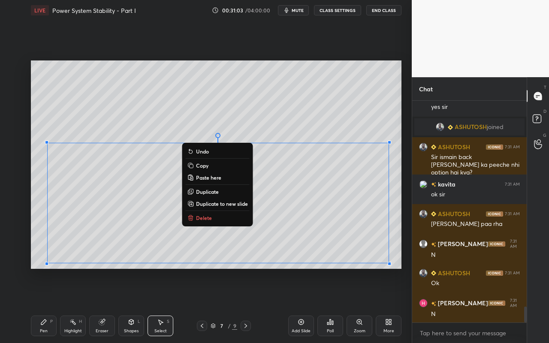
click at [227, 202] on p "Duplicate to new slide" at bounding box center [222, 203] width 52 height 7
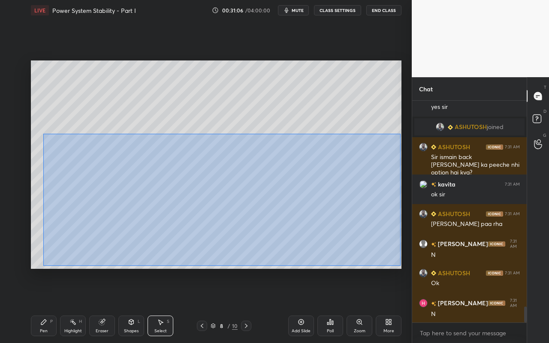
drag, startPoint x: 43, startPoint y: 133, endPoint x: 392, endPoint y: 262, distance: 371.2
click at [399, 266] on div "0 ° Undo Copy Paste here Duplicate Duplicate to new slide Delete" at bounding box center [216, 164] width 371 height 208
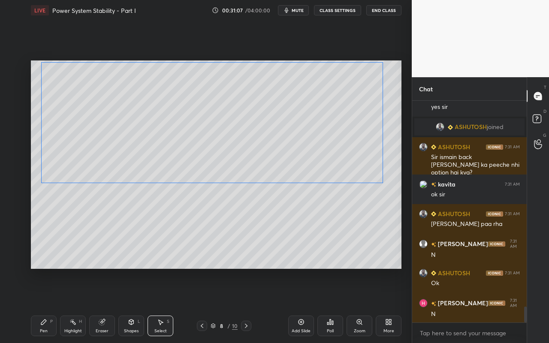
drag, startPoint x: 337, startPoint y: 234, endPoint x: 333, endPoint y: 161, distance: 72.6
click at [334, 160] on div "0 ° Undo Copy Paste here Duplicate Duplicate to new slide Delete" at bounding box center [216, 164] width 371 height 208
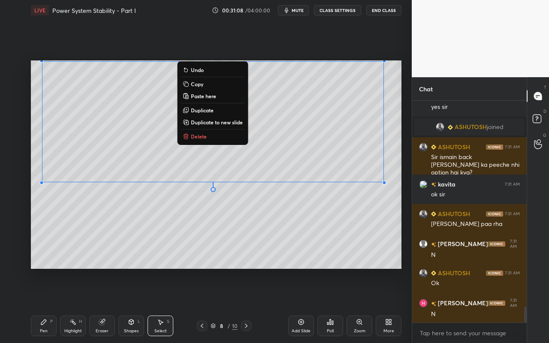
click at [326, 240] on div "0 ° Undo Copy Paste here Duplicate Duplicate to new slide Delete" at bounding box center [216, 164] width 371 height 208
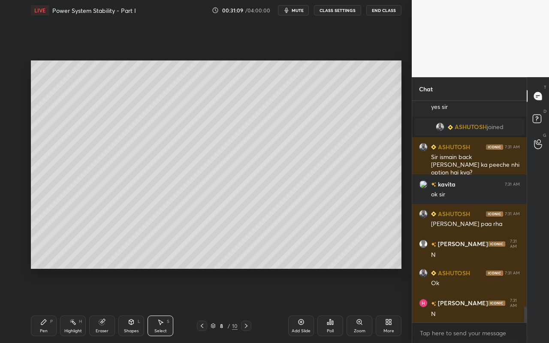
click at [44, 305] on div "Pen" at bounding box center [44, 331] width 8 height 4
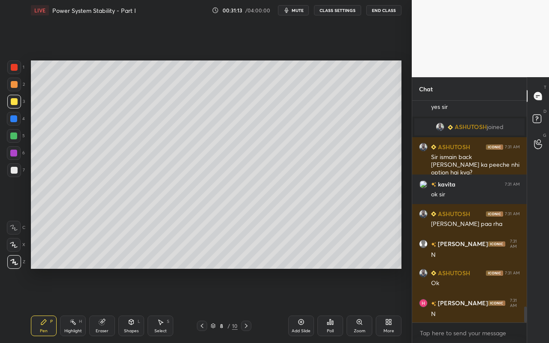
drag, startPoint x: 160, startPoint y: 327, endPoint x: 160, endPoint y: 312, distance: 15.0
click at [160, 305] on div "Select S" at bounding box center [161, 326] width 26 height 21
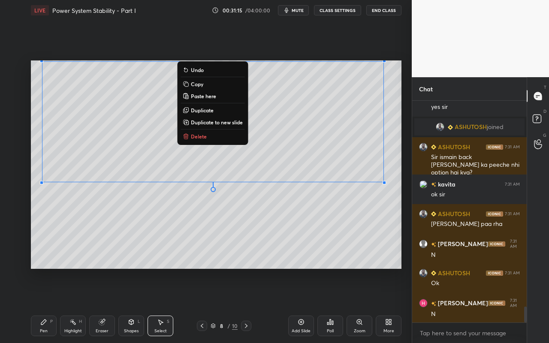
drag, startPoint x: 34, startPoint y: 63, endPoint x: 398, endPoint y: 172, distance: 380.3
click at [401, 177] on div "0 ° Undo Copy Paste here Duplicate Duplicate to new slide Delete" at bounding box center [216, 164] width 371 height 208
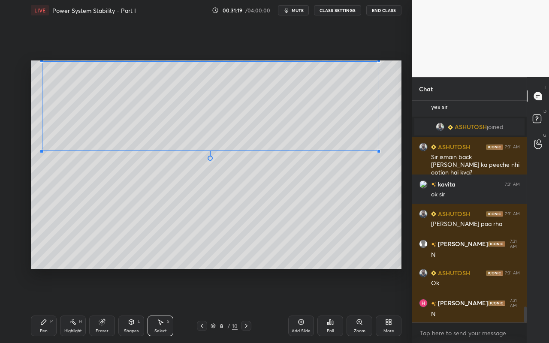
drag, startPoint x: 384, startPoint y: 181, endPoint x: 364, endPoint y: 180, distance: 20.2
click at [377, 151] on div at bounding box center [378, 151] width 3 height 3
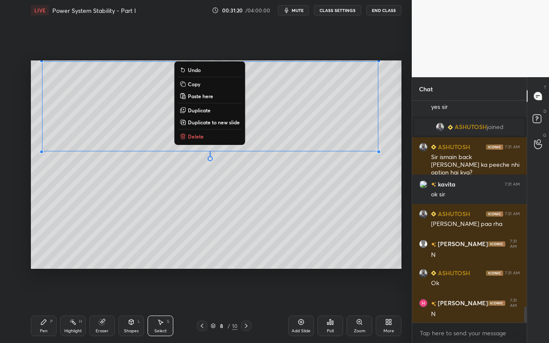
drag, startPoint x: 353, startPoint y: 193, endPoint x: 269, endPoint y: 214, distance: 85.8
click at [353, 193] on div "0 ° Undo Copy Paste here Duplicate Duplicate to new slide Delete" at bounding box center [216, 164] width 371 height 208
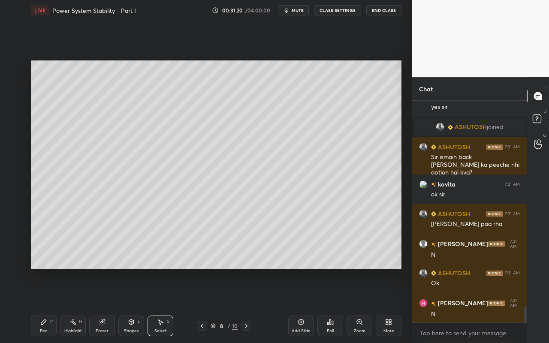
click at [42, 305] on div "Pen" at bounding box center [44, 331] width 8 height 4
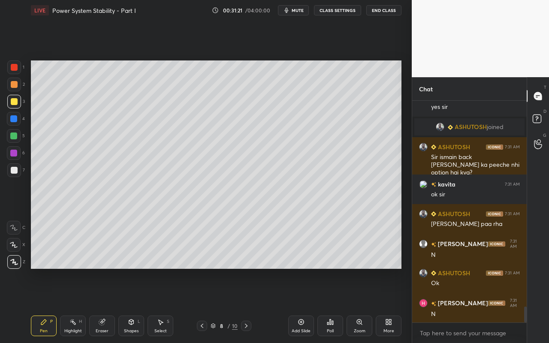
drag, startPoint x: 12, startPoint y: 170, endPoint x: 26, endPoint y: 175, distance: 14.8
click at [13, 171] on div at bounding box center [14, 170] width 7 height 7
click at [71, 305] on icon at bounding box center [72, 322] width 7 height 7
click at [183, 57] on div "Setting up your live class Poll for secs No correct answer Start poll" at bounding box center [215, 165] width 377 height 288
drag, startPoint x: 45, startPoint y: 328, endPoint x: 52, endPoint y: 320, distance: 10.4
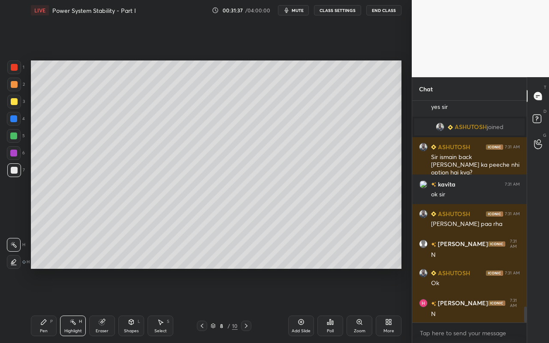
click at [45, 305] on div "Pen" at bounding box center [44, 331] width 8 height 4
drag, startPoint x: 137, startPoint y: 326, endPoint x: 137, endPoint y: 321, distance: 5.2
click at [137, 305] on div "Shapes L" at bounding box center [131, 326] width 26 height 21
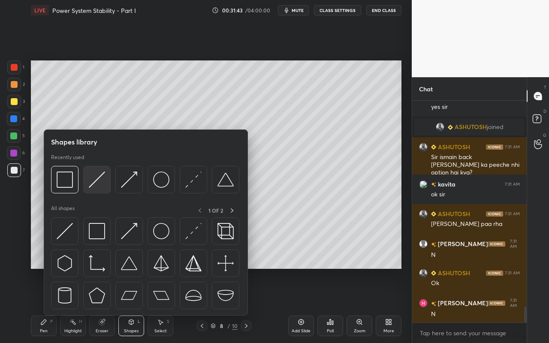
click at [100, 187] on img at bounding box center [97, 180] width 16 height 16
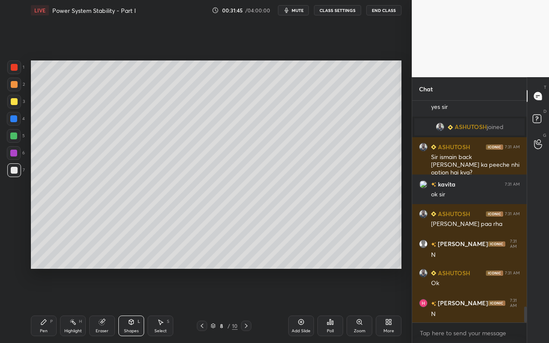
drag, startPoint x: 45, startPoint y: 324, endPoint x: 66, endPoint y: 295, distance: 36.2
click at [46, 305] on icon at bounding box center [43, 322] width 7 height 7
drag, startPoint x: 104, startPoint y: 331, endPoint x: 109, endPoint y: 278, distance: 53.4
click at [104, 305] on div "Eraser" at bounding box center [102, 331] width 13 height 4
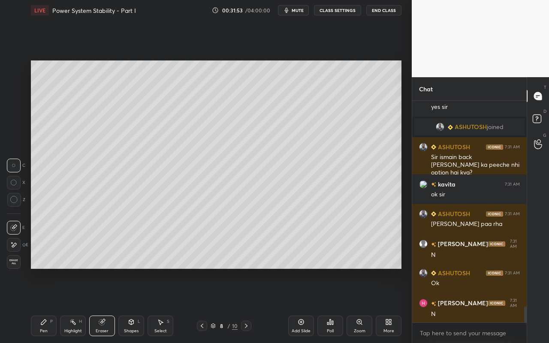
click at [135, 305] on div "Shapes L" at bounding box center [131, 326] width 26 height 21
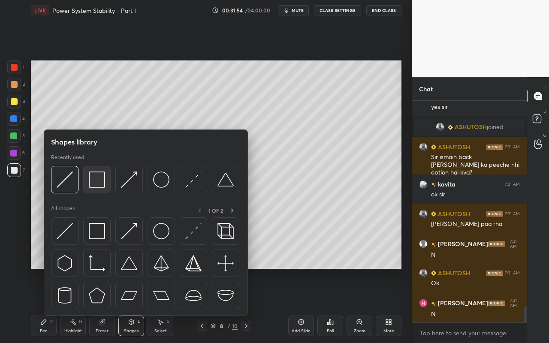
click at [97, 185] on img at bounding box center [97, 180] width 16 height 16
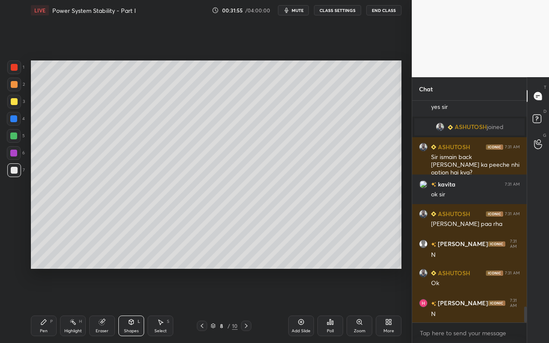
drag, startPoint x: 15, startPoint y: 65, endPoint x: 29, endPoint y: 83, distance: 23.3
click at [16, 67] on div at bounding box center [14, 67] width 7 height 7
drag, startPoint x: 74, startPoint y: 329, endPoint x: 78, endPoint y: 323, distance: 6.7
click at [77, 305] on div "Highlight H" at bounding box center [73, 326] width 26 height 21
click at [42, 305] on div "Pen P" at bounding box center [44, 326] width 26 height 21
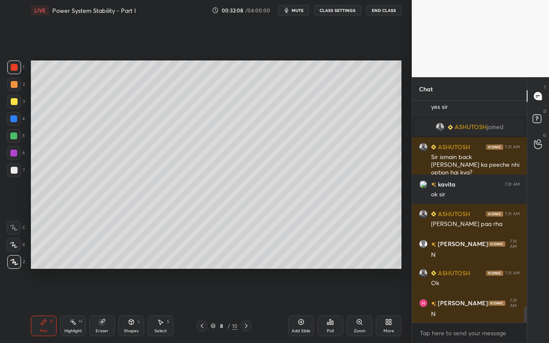
drag, startPoint x: 14, startPoint y: 103, endPoint x: 30, endPoint y: 103, distance: 15.4
click at [16, 102] on div at bounding box center [14, 101] width 7 height 7
click at [166, 305] on div "Select S" at bounding box center [161, 326] width 26 height 21
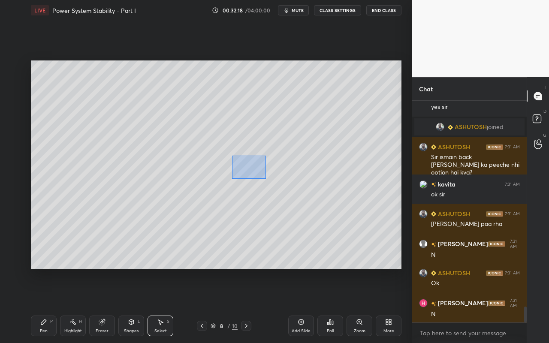
drag, startPoint x: 248, startPoint y: 169, endPoint x: 324, endPoint y: 188, distance: 79.0
click at [329, 191] on div "0 ° Undo Copy Paste here Duplicate Duplicate to new slide Delete" at bounding box center [216, 164] width 371 height 208
drag, startPoint x: 294, startPoint y: 168, endPoint x: 302, endPoint y: 171, distance: 8.5
click at [305, 161] on div "0 ° Undo Copy Paste here Duplicate Duplicate to new slide Delete" at bounding box center [216, 164] width 371 height 208
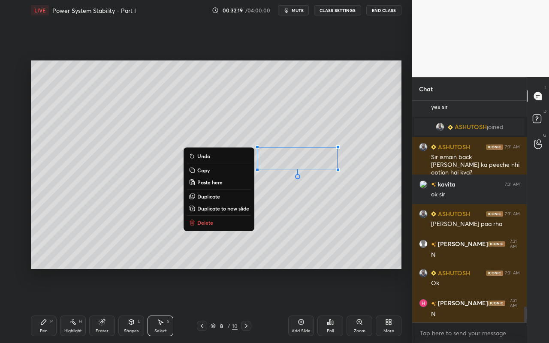
drag, startPoint x: 295, startPoint y: 205, endPoint x: 290, endPoint y: 210, distance: 6.7
click at [295, 206] on div "0 ° Undo Copy Paste here Duplicate Duplicate to new slide Delete" at bounding box center [216, 164] width 371 height 208
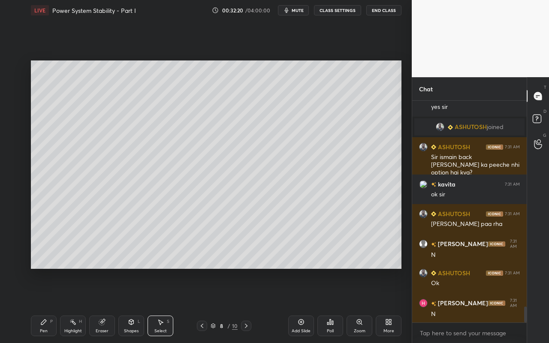
click at [44, 305] on div "Pen P" at bounding box center [44, 326] width 26 height 21
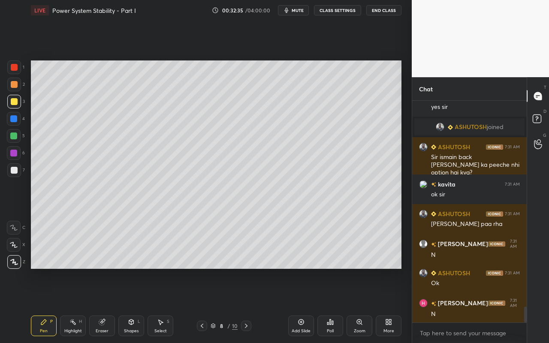
click at [162, 305] on div "Select" at bounding box center [160, 331] width 12 height 4
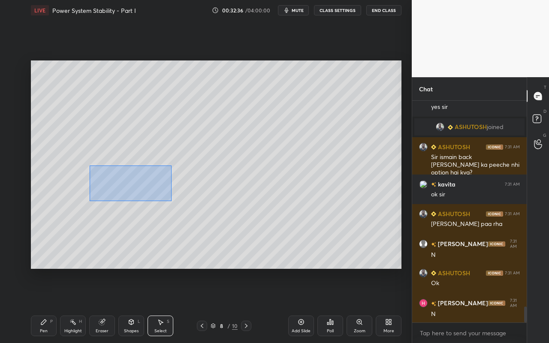
drag, startPoint x: 89, startPoint y: 166, endPoint x: 173, endPoint y: 198, distance: 89.8
click at [172, 201] on div "0 ° Undo Copy Paste here Duplicate Duplicate to new slide Delete" at bounding box center [216, 164] width 371 height 208
drag, startPoint x: 88, startPoint y: 161, endPoint x: 171, endPoint y: 200, distance: 91.5
click at [172, 201] on div "0 ° Undo Copy Paste here Duplicate Duplicate to new slide Delete" at bounding box center [216, 164] width 371 height 208
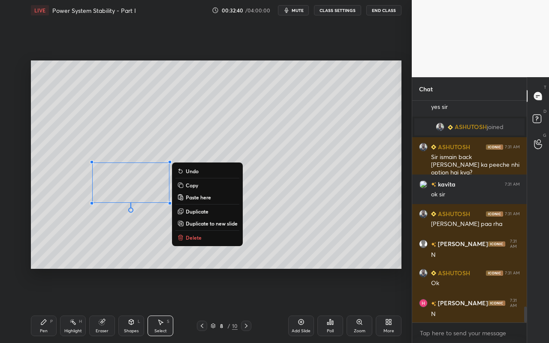
click at [192, 186] on p "Copy" at bounding box center [192, 185] width 12 height 7
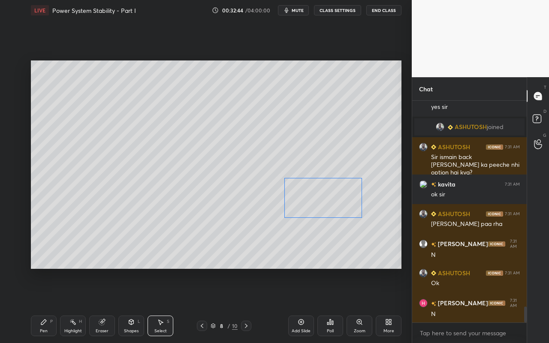
drag, startPoint x: 181, startPoint y: 198, endPoint x: 330, endPoint y: 202, distance: 148.9
click at [331, 202] on div "0 ° Undo Copy Paste here Duplicate Duplicate to new slide Delete" at bounding box center [216, 164] width 371 height 208
drag, startPoint x: 313, startPoint y: 251, endPoint x: 308, endPoint y: 253, distance: 5.8
click at [312, 251] on div "0 ° Undo Copy Paste here Duplicate Duplicate to new slide Delete" at bounding box center [216, 164] width 371 height 208
drag, startPoint x: 136, startPoint y: 326, endPoint x: 136, endPoint y: 318, distance: 7.7
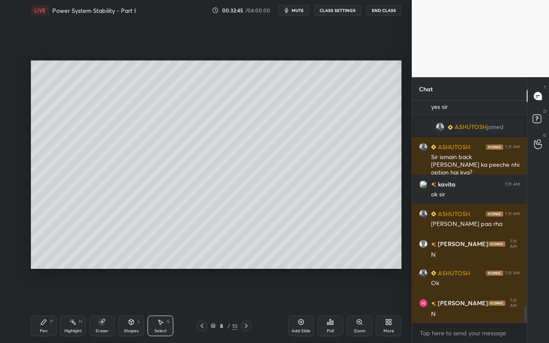
click at [136, 305] on div "Shapes L" at bounding box center [131, 326] width 26 height 21
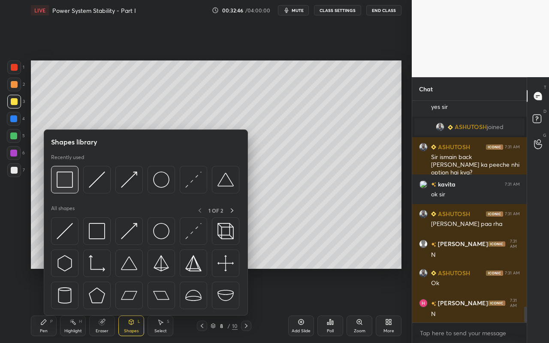
click at [72, 185] on img at bounding box center [65, 180] width 16 height 16
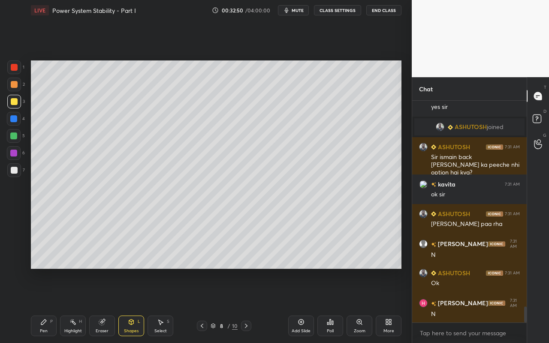
click at [167, 305] on div "Select S" at bounding box center [161, 326] width 26 height 21
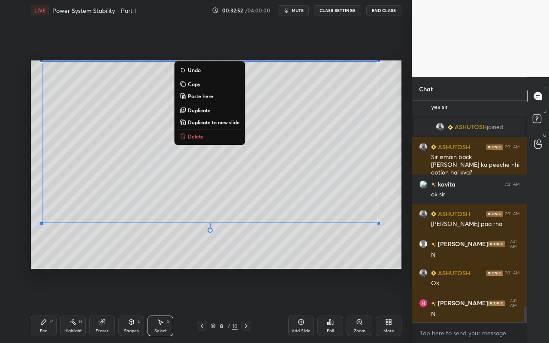
drag, startPoint x: 40, startPoint y: 67, endPoint x: 402, endPoint y: 234, distance: 398.5
click at [403, 234] on div "0 ° Undo Copy Paste here Duplicate Duplicate to new slide Delete Setting up you…" at bounding box center [215, 165] width 377 height 288
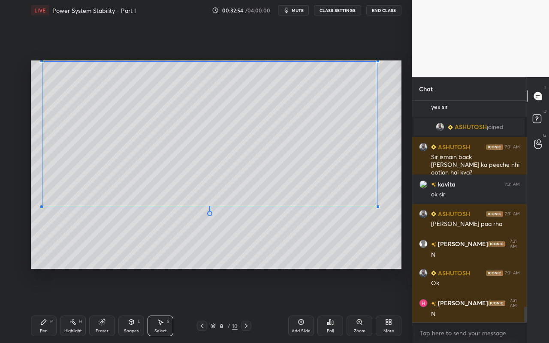
drag, startPoint x: 380, startPoint y: 222, endPoint x: 376, endPoint y: 208, distance: 14.7
click at [377, 206] on div at bounding box center [377, 206] width 3 height 3
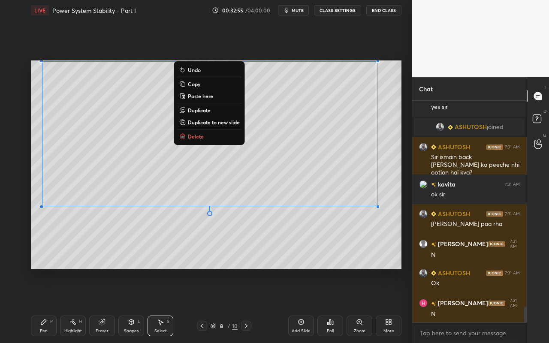
drag, startPoint x: 368, startPoint y: 247, endPoint x: 350, endPoint y: 250, distance: 19.1
click at [368, 247] on div "0 ° Undo Copy Paste here Duplicate Duplicate to new slide Delete" at bounding box center [216, 164] width 371 height 208
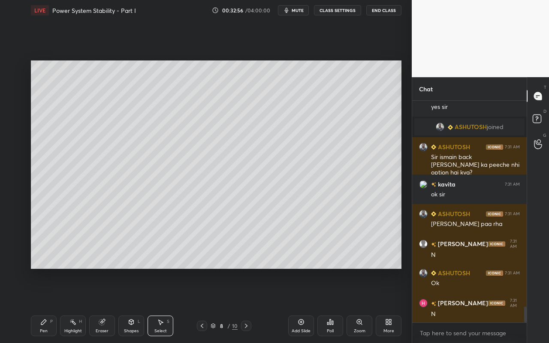
click at [49, 305] on div "Pen P" at bounding box center [44, 326] width 26 height 21
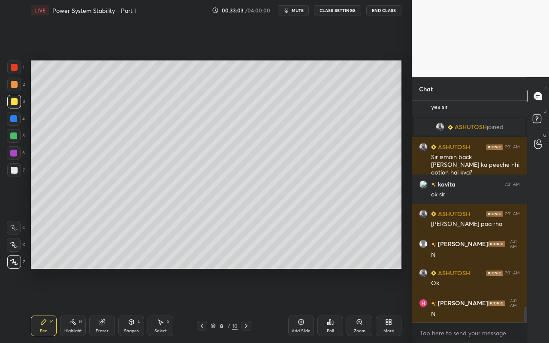
drag, startPoint x: 134, startPoint y: 329, endPoint x: 134, endPoint y: 318, distance: 10.3
click at [134, 305] on div "Shapes" at bounding box center [131, 331] width 15 height 4
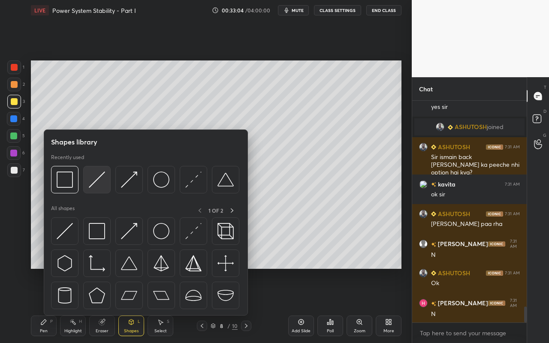
click at [100, 188] on div at bounding box center [96, 179] width 27 height 27
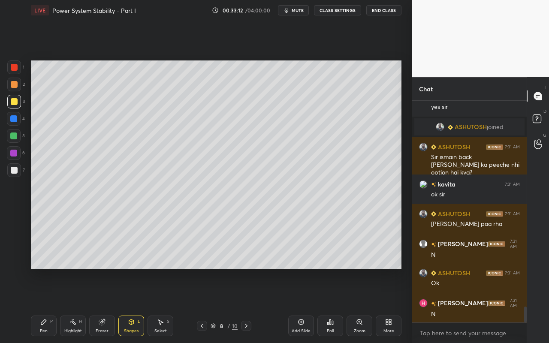
drag, startPoint x: 44, startPoint y: 331, endPoint x: 73, endPoint y: 298, distance: 44.4
click at [46, 305] on div "Pen" at bounding box center [44, 331] width 8 height 4
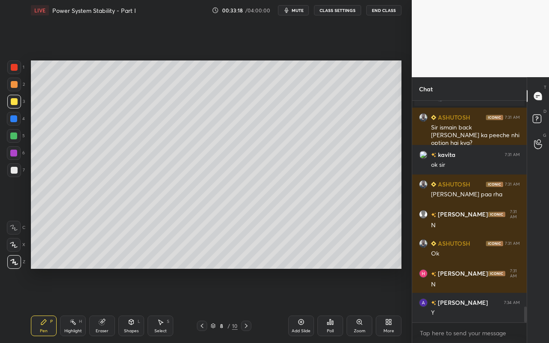
drag, startPoint x: 136, startPoint y: 329, endPoint x: 138, endPoint y: 317, distance: 13.0
click at [136, 305] on div "Shapes" at bounding box center [131, 331] width 15 height 4
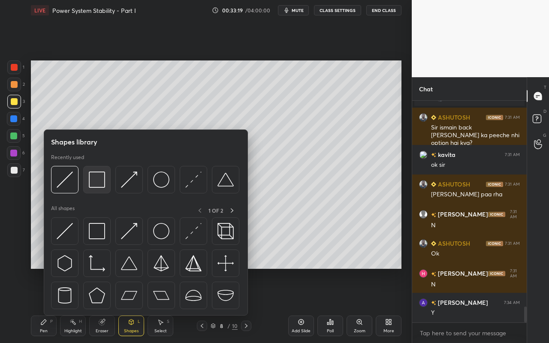
click at [102, 184] on img at bounding box center [97, 180] width 16 height 16
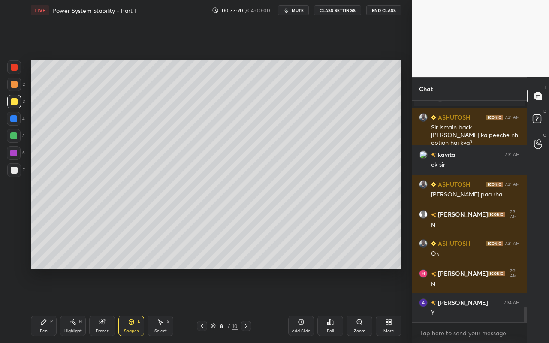
click at [15, 70] on div at bounding box center [14, 67] width 7 height 7
drag, startPoint x: 40, startPoint y: 326, endPoint x: 44, endPoint y: 322, distance: 5.5
click at [40, 305] on div "Pen P" at bounding box center [44, 326] width 26 height 21
drag, startPoint x: 139, startPoint y: 326, endPoint x: 145, endPoint y: 317, distance: 10.8
click at [139, 305] on div "Shapes L" at bounding box center [131, 326] width 26 height 21
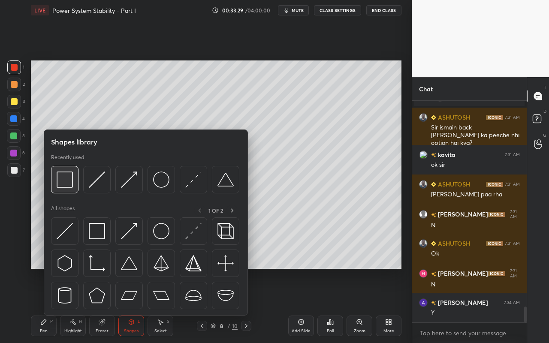
click at [69, 186] on img at bounding box center [65, 180] width 16 height 16
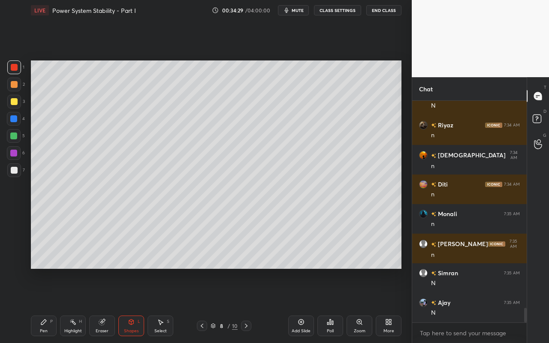
scroll to position [3185, 0]
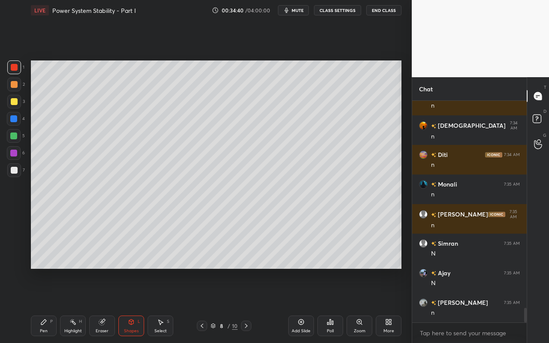
click at [390, 305] on div "More" at bounding box center [389, 326] width 26 height 21
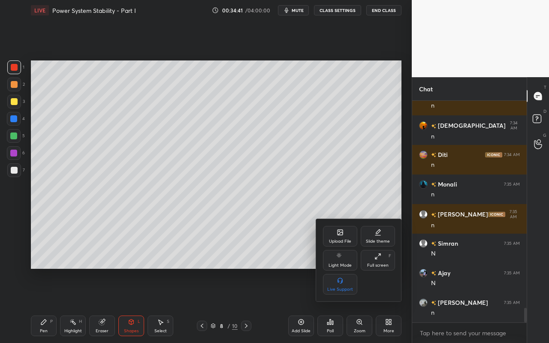
click at [352, 238] on div "Upload File" at bounding box center [340, 236] width 34 height 21
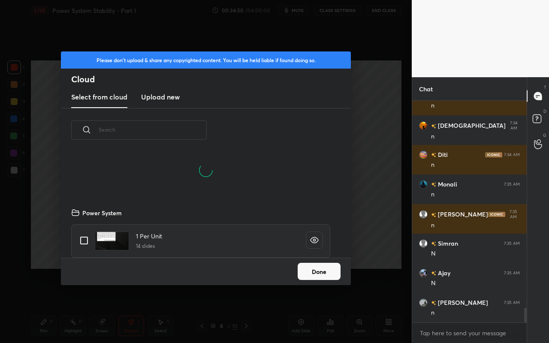
scroll to position [3656, 0]
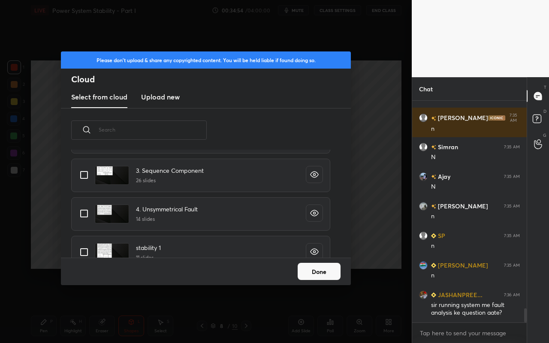
click at [82, 215] on input "grid" at bounding box center [84, 214] width 18 height 18
checkbox input "true"
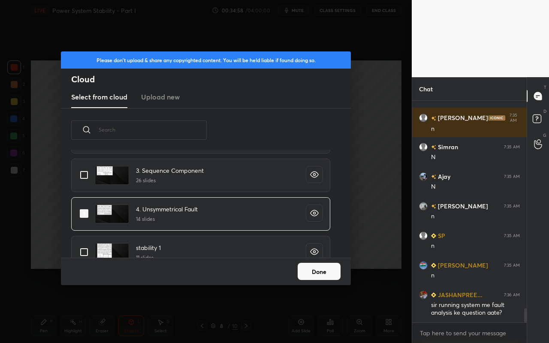
click at [307, 273] on button "Done" at bounding box center [319, 271] width 43 height 17
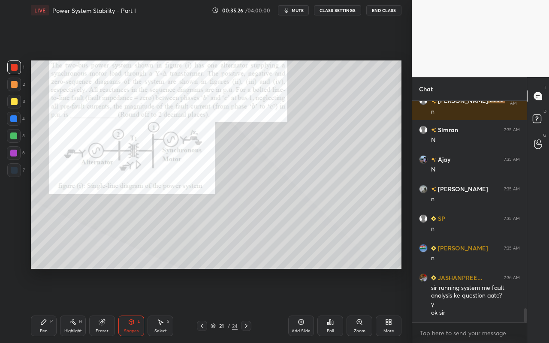
click at [51, 305] on div "Pen P" at bounding box center [44, 326] width 26 height 21
drag, startPoint x: 15, startPoint y: 84, endPoint x: 30, endPoint y: 74, distance: 17.6
click at [17, 84] on div at bounding box center [14, 85] width 14 height 14
click at [80, 305] on div "Highlight H" at bounding box center [73, 326] width 26 height 21
click at [45, 305] on icon at bounding box center [43, 322] width 7 height 7
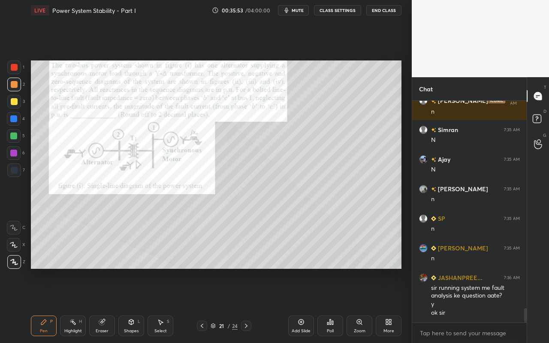
click at [76, 305] on div "Highlight H" at bounding box center [73, 326] width 26 height 21
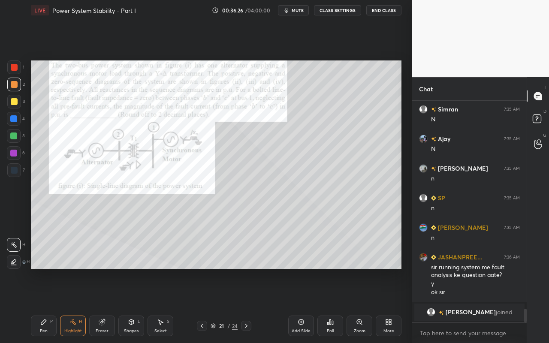
scroll to position [3330, 0]
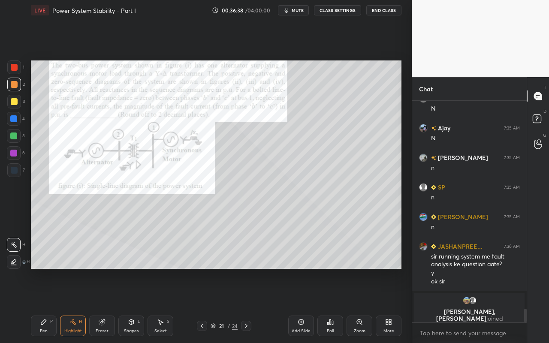
drag, startPoint x: 42, startPoint y: 325, endPoint x: 45, endPoint y: 320, distance: 6.1
click at [42, 305] on icon at bounding box center [43, 322] width 7 height 7
click at [74, 305] on div "Highlight H" at bounding box center [73, 326] width 26 height 21
drag, startPoint x: 45, startPoint y: 331, endPoint x: 125, endPoint y: 269, distance: 100.6
click at [48, 305] on div "Pen P" at bounding box center [44, 326] width 26 height 21
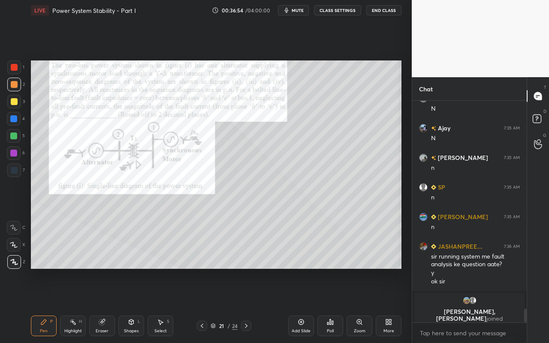
click at [82, 305] on div "Highlight H" at bounding box center [73, 326] width 26 height 21
click at [45, 305] on div "Pen P" at bounding box center [44, 326] width 26 height 21
drag, startPoint x: 89, startPoint y: 329, endPoint x: 89, endPoint y: 321, distance: 8.2
click at [88, 305] on div "Pen P Highlight H Eraser Shapes L Select S" at bounding box center [95, 326] width 129 height 21
drag, startPoint x: 75, startPoint y: 321, endPoint x: 135, endPoint y: 270, distance: 78.8
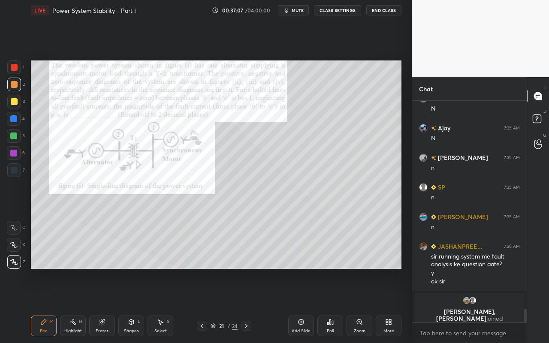
click at [75, 305] on icon at bounding box center [72, 322] width 7 height 7
click at [167, 305] on div "S" at bounding box center [168, 322] width 3 height 4
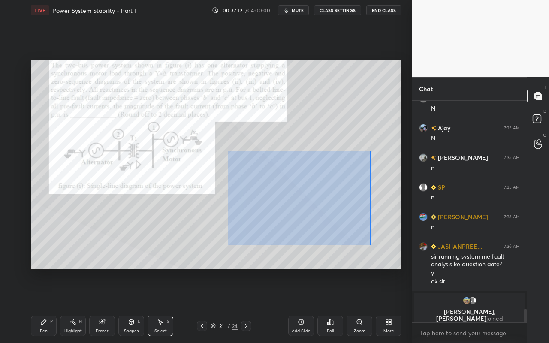
drag, startPoint x: 226, startPoint y: 152, endPoint x: 353, endPoint y: 229, distance: 147.6
click at [366, 242] on div "0 ° Undo Copy Paste here Duplicate Duplicate to new slide Delete" at bounding box center [216, 164] width 371 height 208
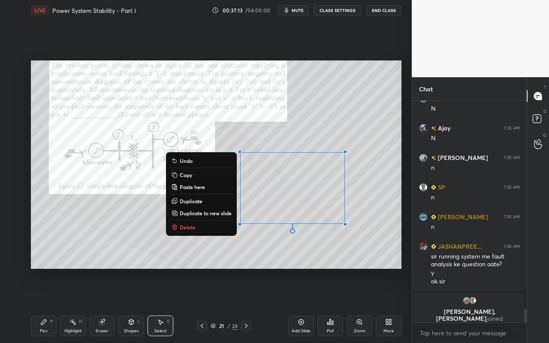
click at [195, 176] on button "Copy" at bounding box center [201, 175] width 64 height 10
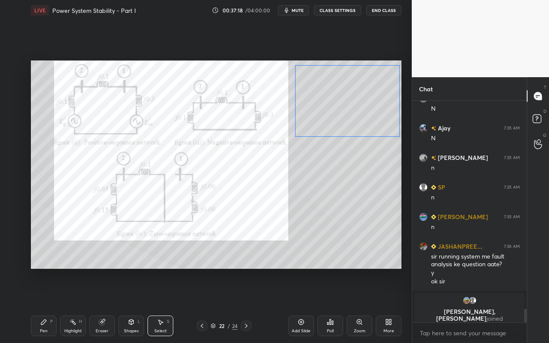
drag, startPoint x: 269, startPoint y: 183, endPoint x: 319, endPoint y: 105, distance: 93.0
click at [323, 96] on div "0 ° Undo Copy Paste here Duplicate Duplicate to new slide Delete" at bounding box center [216, 164] width 371 height 208
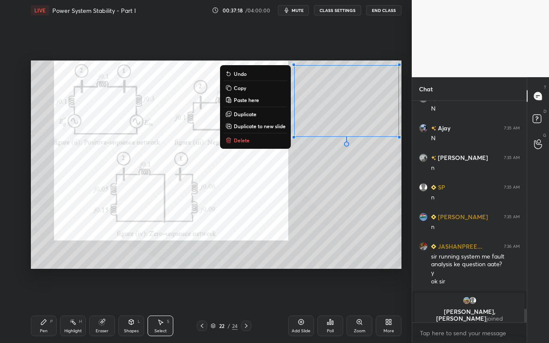
click at [334, 211] on div "0 ° Undo Copy Paste here Duplicate Duplicate to new slide Delete" at bounding box center [216, 164] width 371 height 208
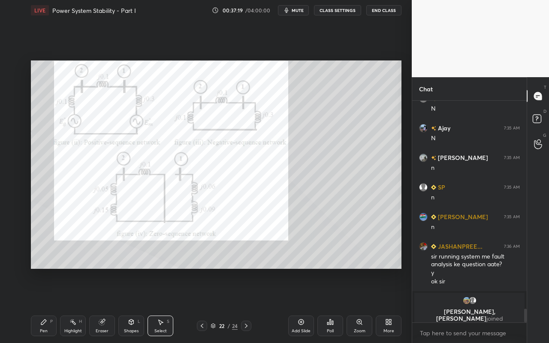
click at [73, 305] on div "Highlight H" at bounding box center [73, 326] width 26 height 21
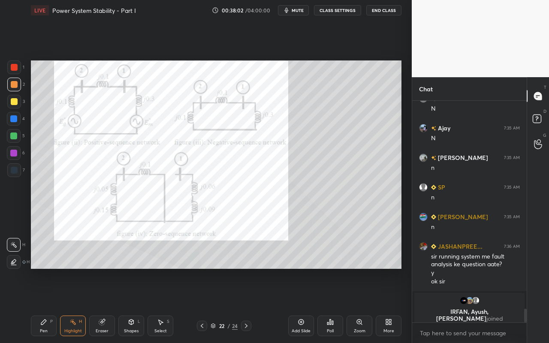
click at [39, 305] on div "Pen P" at bounding box center [44, 326] width 26 height 21
click at [333, 305] on div "Poll" at bounding box center [330, 326] width 26 height 21
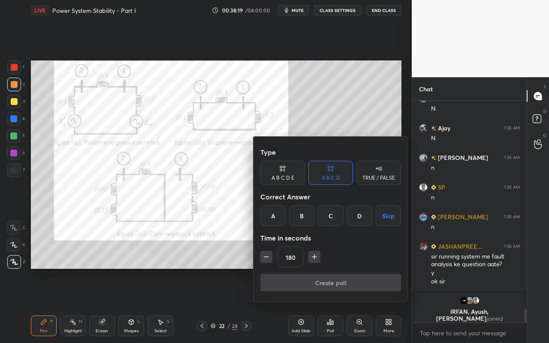
click at [365, 220] on div "D" at bounding box center [359, 215] width 25 height 21
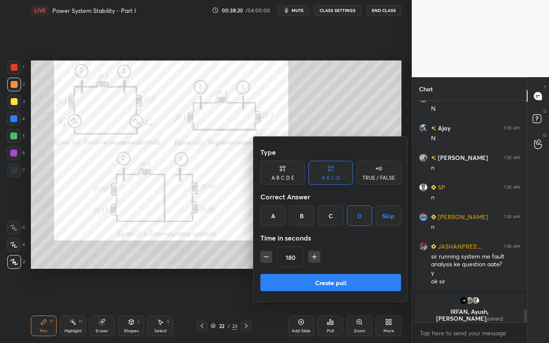
drag, startPoint x: 323, startPoint y: 281, endPoint x: 305, endPoint y: 293, distance: 22.2
click at [322, 280] on button "Create poll" at bounding box center [330, 282] width 141 height 17
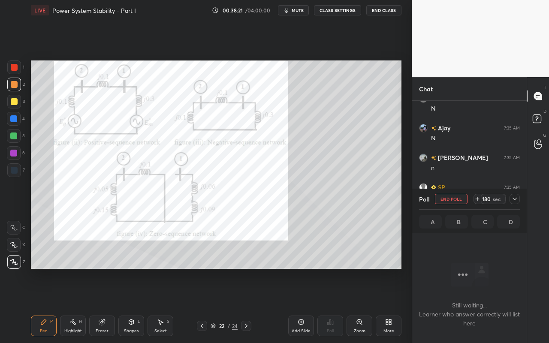
scroll to position [103, 112]
click at [479, 200] on icon at bounding box center [477, 199] width 7 height 7
click at [478, 201] on icon at bounding box center [477, 199] width 7 height 7
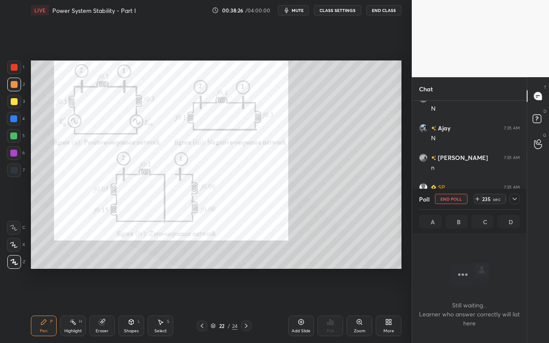
click at [478, 201] on icon at bounding box center [477, 199] width 7 height 7
click at [479, 200] on icon at bounding box center [477, 199] width 7 height 7
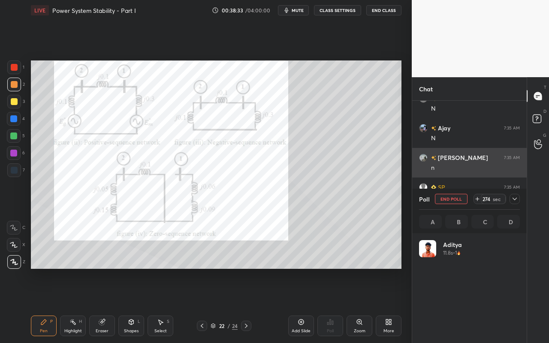
scroll to position [100, 98]
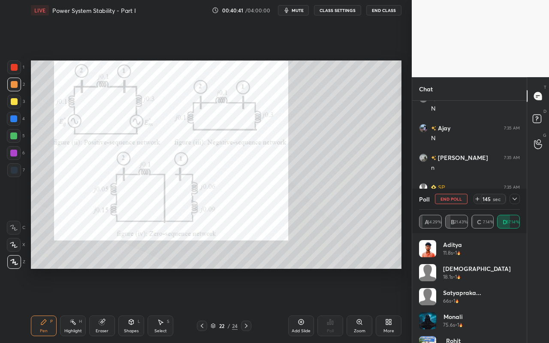
click at [514, 203] on div at bounding box center [515, 199] width 10 height 10
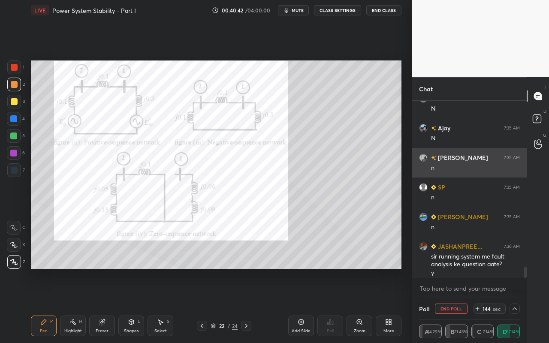
scroll to position [3374, 0]
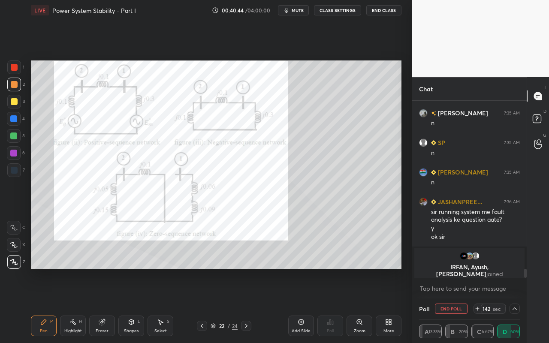
click at [514, 305] on icon at bounding box center [514, 308] width 7 height 7
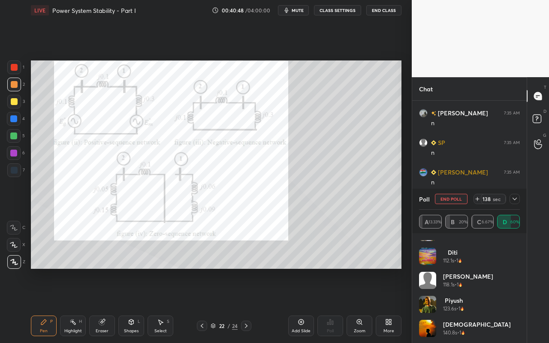
scroll to position [113, 0]
click at [513, 202] on div at bounding box center [515, 199] width 10 height 10
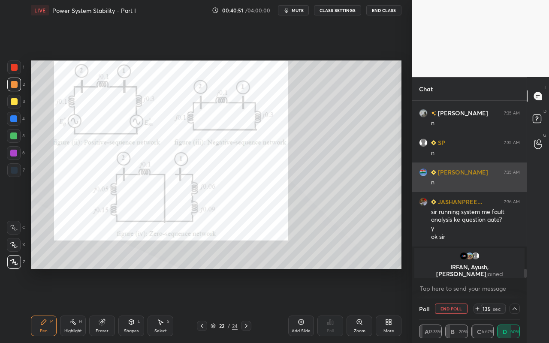
scroll to position [0, 0]
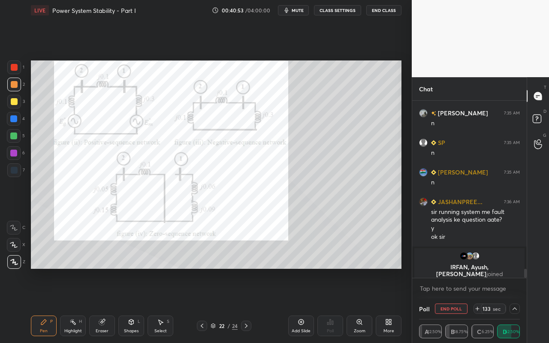
click at [514, 305] on icon at bounding box center [514, 308] width 7 height 7
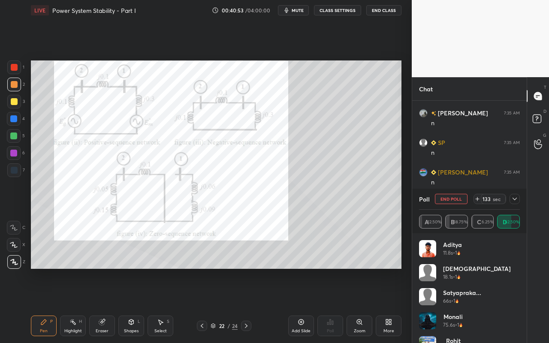
scroll to position [137, 0]
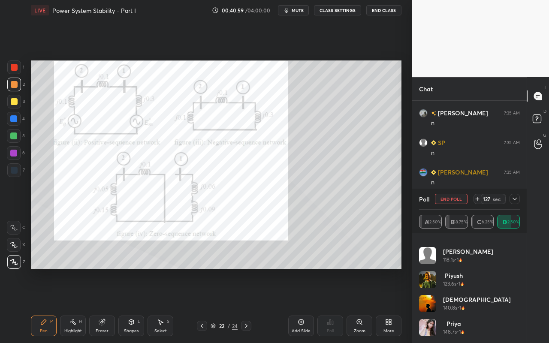
click at [515, 202] on icon at bounding box center [514, 199] width 7 height 7
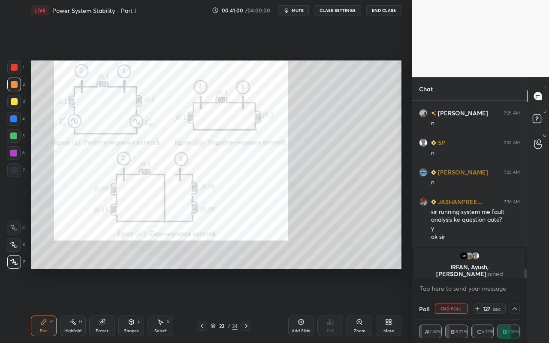
scroll to position [0, 0]
drag, startPoint x: 71, startPoint y: 326, endPoint x: 71, endPoint y: 331, distance: 4.7
click at [71, 305] on div "Highlight H" at bounding box center [73, 326] width 26 height 21
drag, startPoint x: 42, startPoint y: 328, endPoint x: 48, endPoint y: 331, distance: 6.3
click at [43, 305] on div "Pen" at bounding box center [44, 331] width 8 height 4
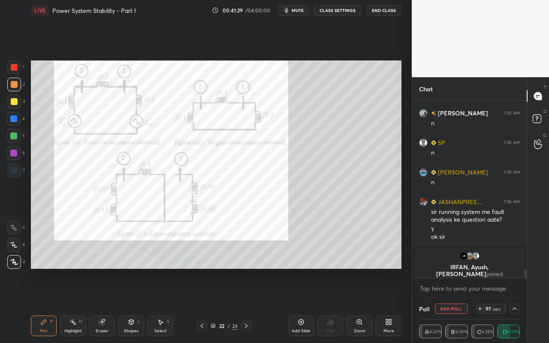
drag, startPoint x: 75, startPoint y: 324, endPoint x: 86, endPoint y: 270, distance: 55.2
click at [77, 305] on div "Highlight H" at bounding box center [73, 326] width 26 height 21
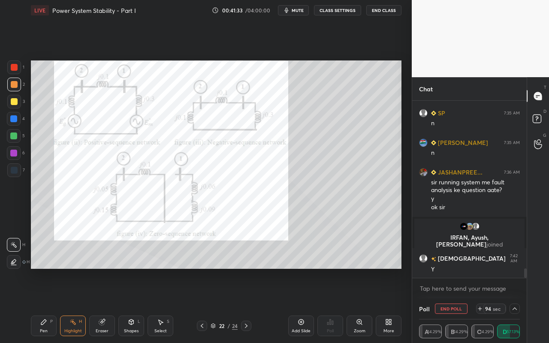
click at [137, 305] on div "Shapes L" at bounding box center [131, 326] width 26 height 21
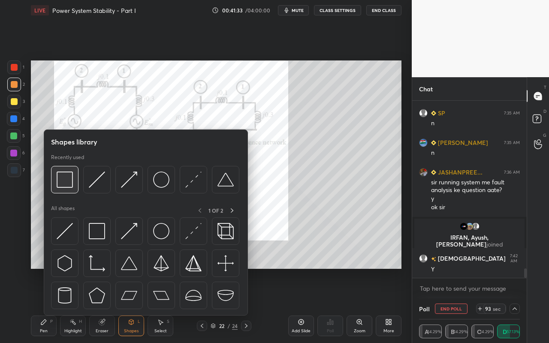
click at [71, 185] on img at bounding box center [65, 180] width 16 height 16
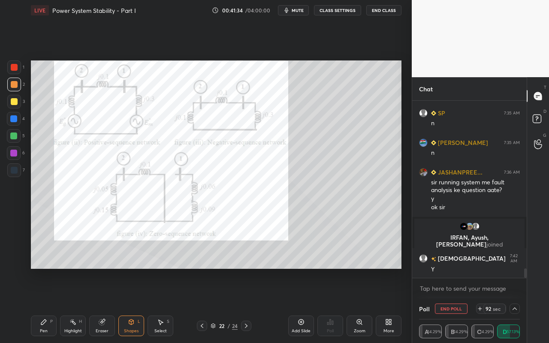
click at [17, 69] on div at bounding box center [14, 67] width 7 height 7
click at [43, 305] on div "Pen" at bounding box center [44, 331] width 8 height 4
click at [100, 305] on icon at bounding box center [102, 323] width 6 height 6
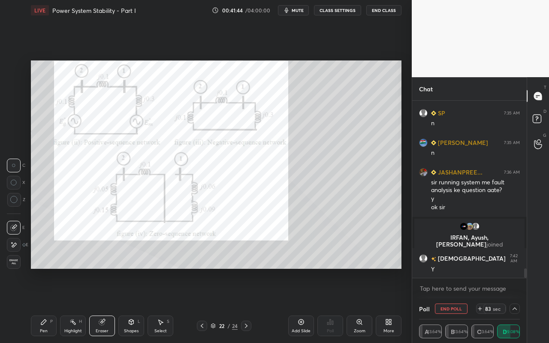
click at [39, 305] on div "Pen P" at bounding box center [44, 326] width 26 height 21
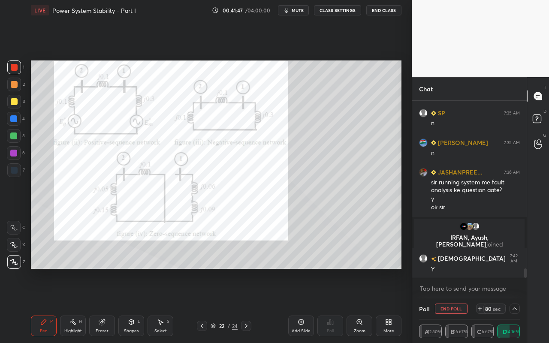
drag, startPoint x: 105, startPoint y: 325, endPoint x: 104, endPoint y: 321, distance: 4.5
click at [105, 305] on icon at bounding box center [102, 322] width 7 height 7
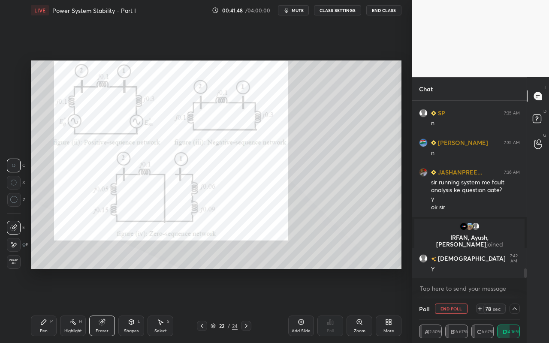
drag, startPoint x: 128, startPoint y: 323, endPoint x: 128, endPoint y: 317, distance: 6.0
click at [128, 305] on icon at bounding box center [131, 322] width 7 height 7
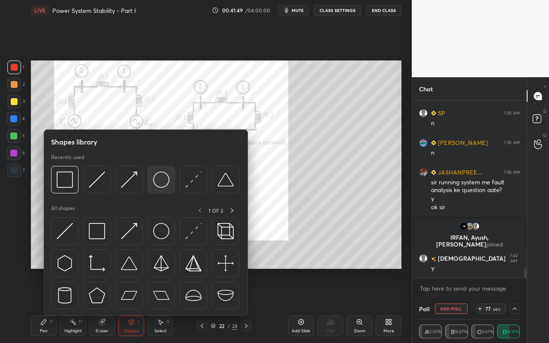
click at [159, 181] on img at bounding box center [161, 180] width 16 height 16
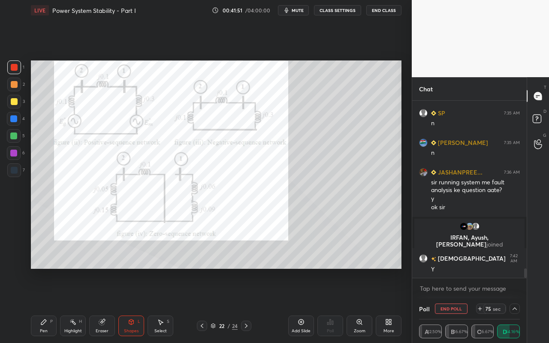
drag, startPoint x: 46, startPoint y: 327, endPoint x: 45, endPoint y: 315, distance: 12.0
click at [46, 305] on div "Pen P" at bounding box center [44, 326] width 26 height 21
click at [78, 305] on div "Highlight H" at bounding box center [73, 326] width 26 height 21
drag, startPoint x: 102, startPoint y: 325, endPoint x: 105, endPoint y: 278, distance: 47.3
click at [102, 305] on icon at bounding box center [102, 323] width 6 height 6
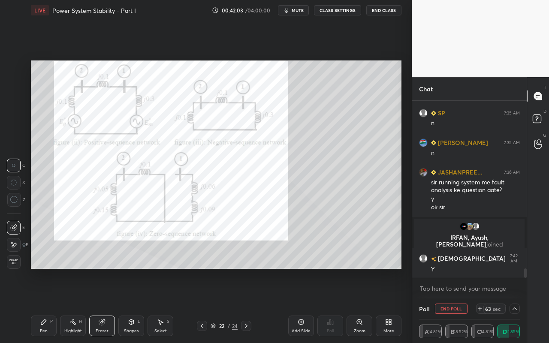
click at [51, 305] on div "Pen P" at bounding box center [44, 326] width 26 height 21
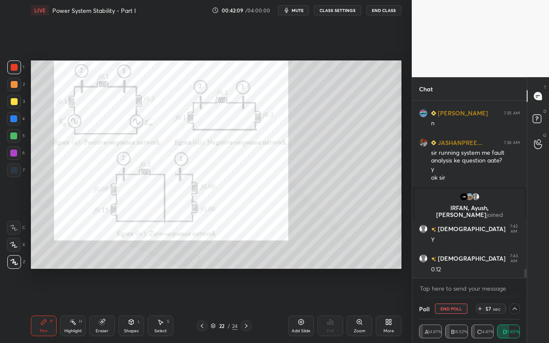
scroll to position [3251, 0]
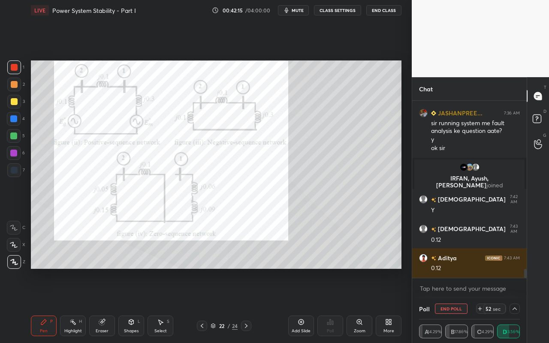
click at [72, 305] on div "Highlight" at bounding box center [73, 331] width 18 height 4
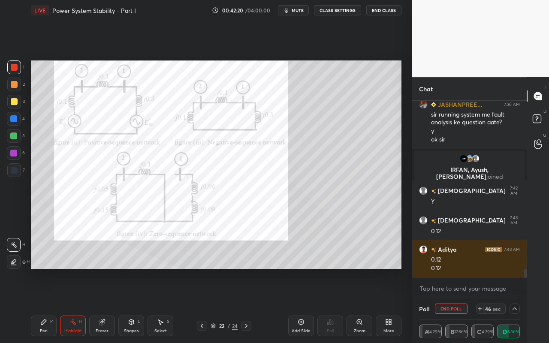
drag, startPoint x: 131, startPoint y: 326, endPoint x: 136, endPoint y: 317, distance: 10.4
click at [131, 305] on div "Shapes L" at bounding box center [131, 326] width 26 height 21
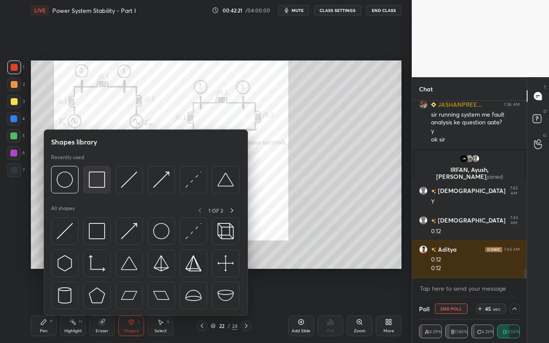
click at [102, 184] on img at bounding box center [97, 180] width 16 height 16
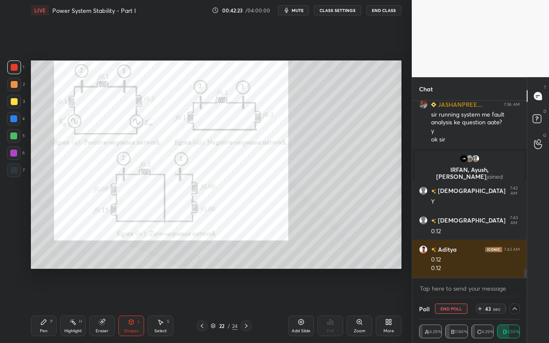
scroll to position [3289, 0]
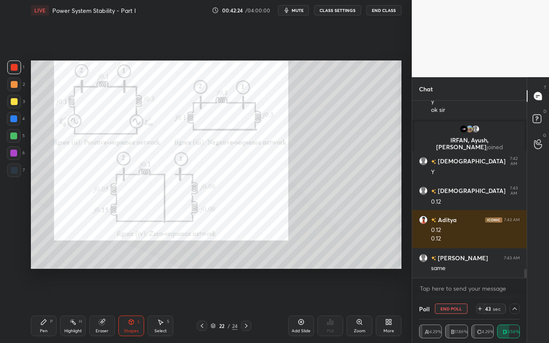
click at [129, 305] on div "Shapes" at bounding box center [131, 331] width 15 height 4
drag, startPoint x: 103, startPoint y: 328, endPoint x: 110, endPoint y: 317, distance: 13.5
click at [105, 305] on div "Eraser" at bounding box center [102, 326] width 26 height 21
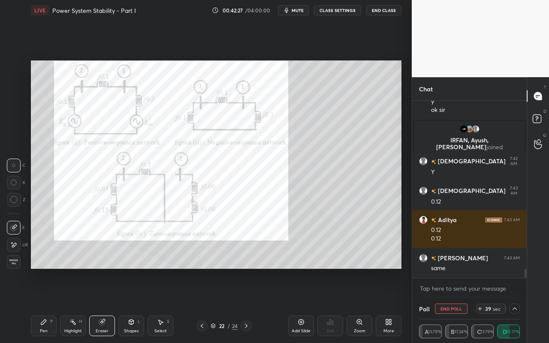
drag, startPoint x: 43, startPoint y: 324, endPoint x: 81, endPoint y: 295, distance: 47.4
click at [44, 305] on div "Pen P" at bounding box center [44, 326] width 26 height 21
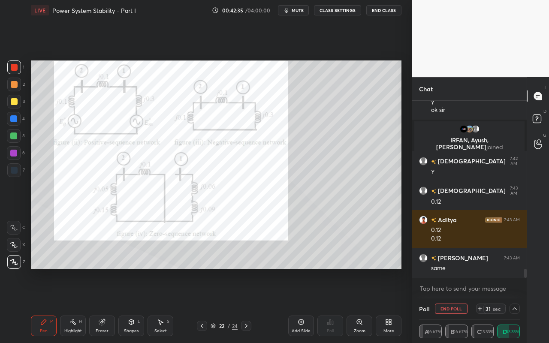
drag, startPoint x: 164, startPoint y: 327, endPoint x: 172, endPoint y: 310, distance: 18.4
click at [164, 305] on div "Select S" at bounding box center [161, 326] width 26 height 21
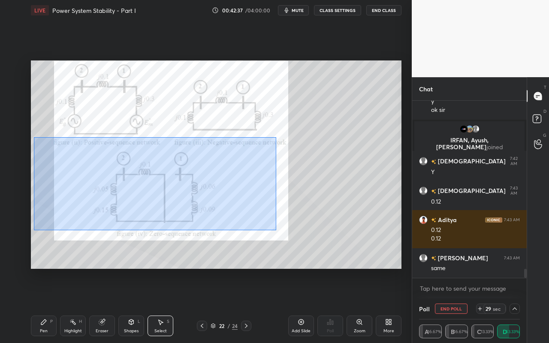
drag, startPoint x: 35, startPoint y: 142, endPoint x: 278, endPoint y: 227, distance: 258.0
click at [280, 230] on div "0 ° Undo Copy Paste here Duplicate Duplicate to new slide Delete" at bounding box center [216, 164] width 371 height 208
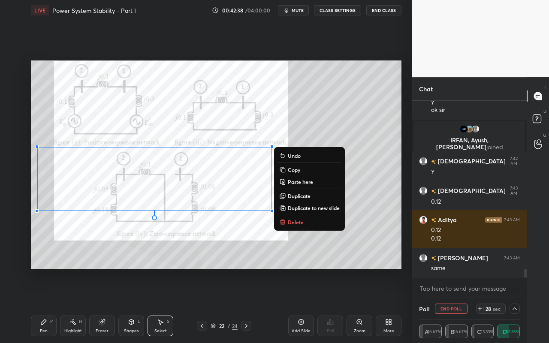
click at [305, 207] on p "Duplicate to new slide" at bounding box center [314, 208] width 52 height 7
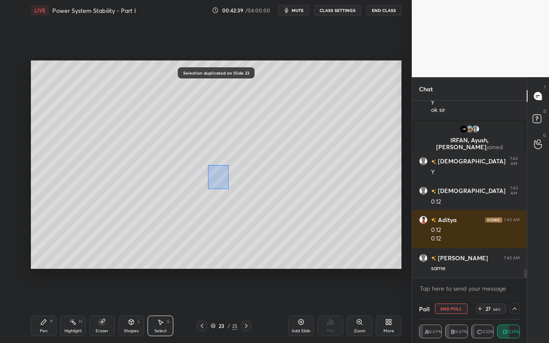
drag, startPoint x: 223, startPoint y: 186, endPoint x: 229, endPoint y: 189, distance: 6.9
click at [229, 189] on div "0 ° Undo Copy Paste here Duplicate Duplicate to new slide Delete" at bounding box center [216, 164] width 371 height 208
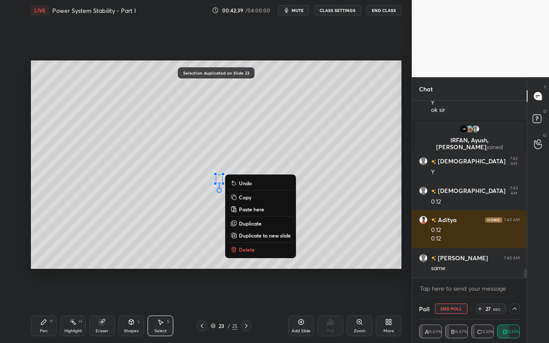
click at [244, 247] on p "Delete" at bounding box center [247, 249] width 16 height 7
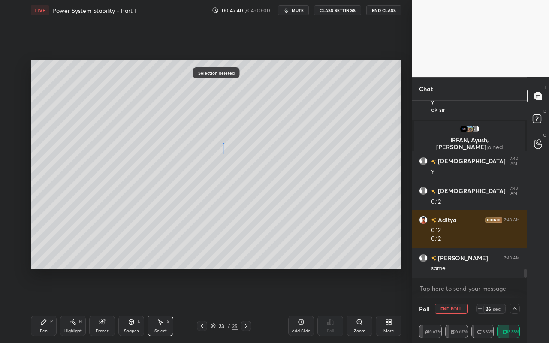
drag, startPoint x: 224, startPoint y: 154, endPoint x: 286, endPoint y: 210, distance: 83.8
click at [289, 212] on div "0 ° Undo Copy Paste here Duplicate Duplicate to new slide Delete" at bounding box center [216, 164] width 371 height 208
drag, startPoint x: 246, startPoint y: 188, endPoint x: 150, endPoint y: 186, distance: 95.7
click at [149, 181] on div "0 ° Undo Copy Paste here Duplicate Duplicate to new slide Delete" at bounding box center [216, 164] width 371 height 208
drag, startPoint x: 173, startPoint y: 196, endPoint x: 181, endPoint y: 207, distance: 13.1
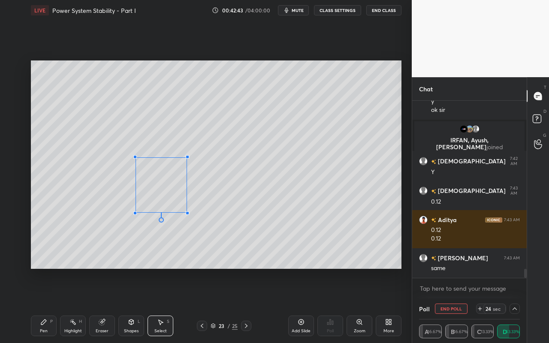
click at [186, 211] on div at bounding box center [187, 212] width 3 height 3
click at [173, 200] on div "0 ° Undo Copy Paste here Duplicate Duplicate to new slide Delete" at bounding box center [216, 164] width 371 height 208
drag, startPoint x: 159, startPoint y: 241, endPoint x: 123, endPoint y: 275, distance: 49.5
click at [158, 240] on div "0 ° Undo Copy Paste here Duplicate Duplicate to new slide Delete" at bounding box center [216, 164] width 371 height 208
click at [128, 305] on div "Shapes L" at bounding box center [131, 326] width 26 height 21
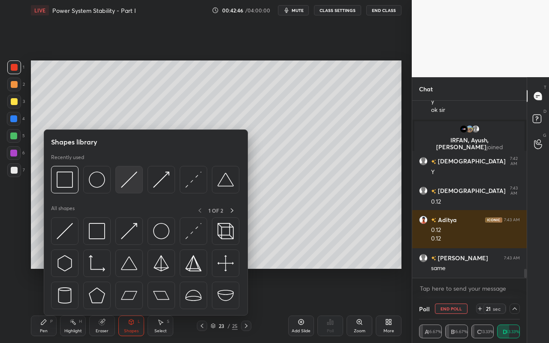
click at [135, 184] on img at bounding box center [129, 180] width 16 height 16
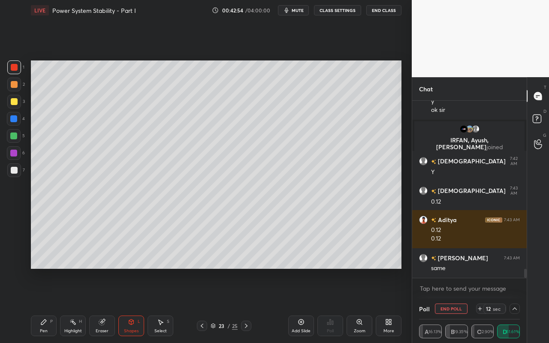
click at [45, 305] on div "Pen" at bounding box center [44, 331] width 8 height 4
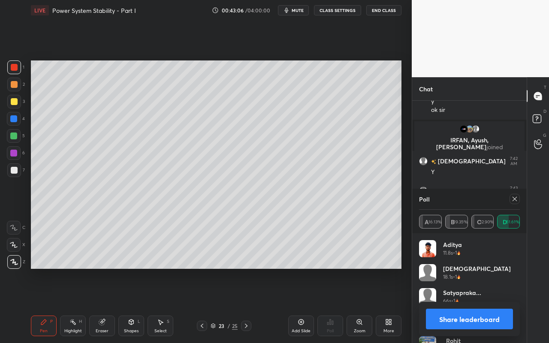
scroll to position [100, 98]
click at [49, 305] on div "Pen P" at bounding box center [44, 326] width 26 height 21
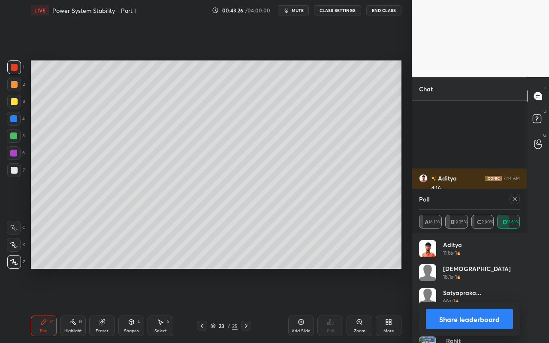
scroll to position [3358, 0]
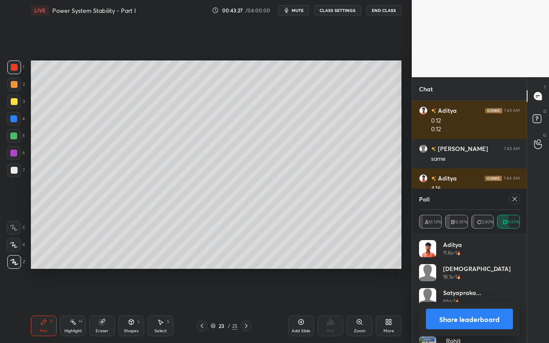
click at [518, 201] on icon at bounding box center [514, 199] width 7 height 7
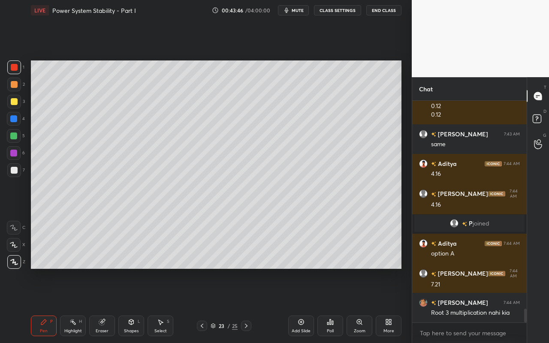
scroll to position [3402, 0]
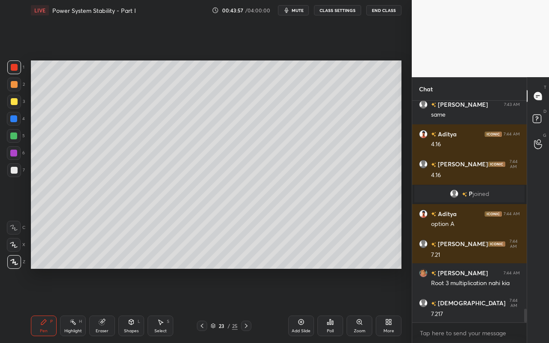
drag, startPoint x: 72, startPoint y: 325, endPoint x: 102, endPoint y: 269, distance: 63.3
click at [76, 305] on div "Highlight H" at bounding box center [73, 326] width 26 height 21
drag, startPoint x: 75, startPoint y: 317, endPoint x: 97, endPoint y: 305, distance: 25.1
click at [75, 305] on div "Highlight H" at bounding box center [73, 326] width 26 height 21
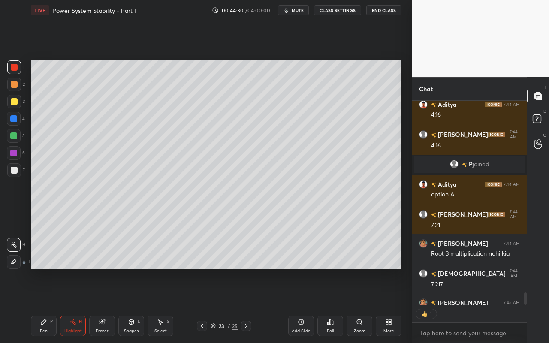
scroll to position [3432, 0]
click at [49, 305] on div "Pen P" at bounding box center [44, 326] width 26 height 21
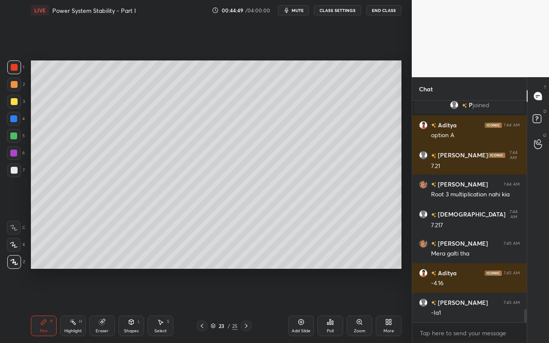
scroll to position [3520, 0]
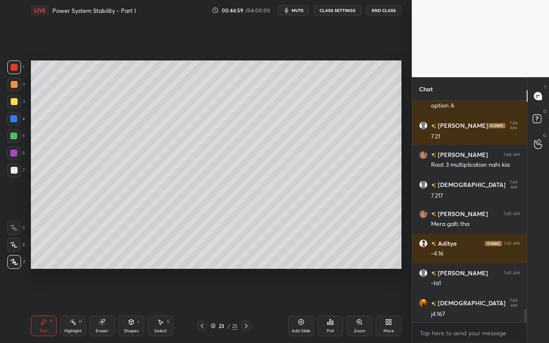
click at [136, 305] on div "Shapes L" at bounding box center [131, 326] width 26 height 21
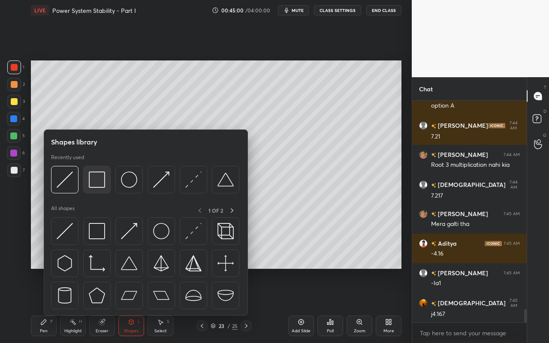
click at [107, 184] on div at bounding box center [96, 179] width 27 height 27
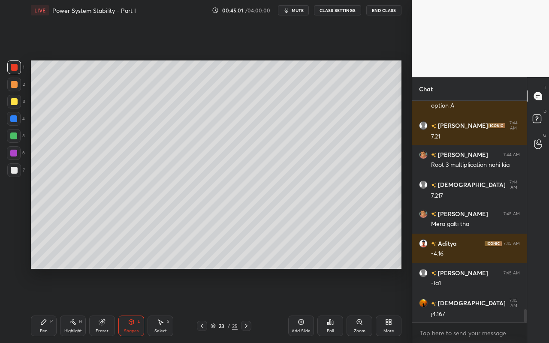
click at [16, 88] on div at bounding box center [14, 85] width 14 height 14
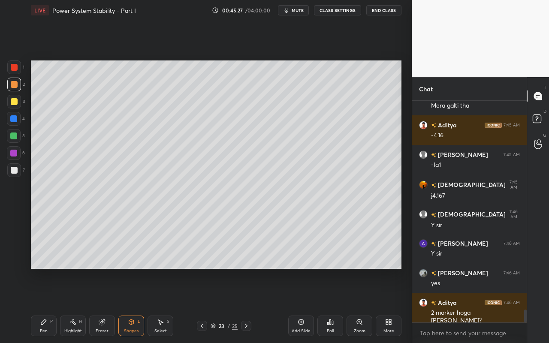
scroll to position [3676, 0]
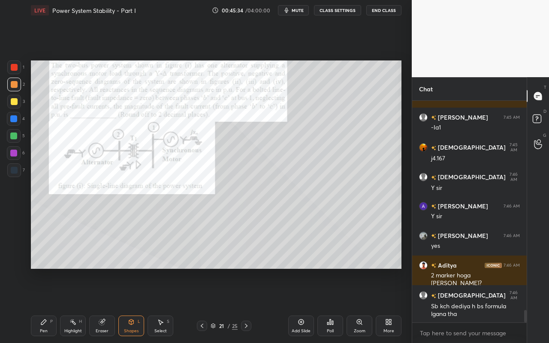
drag, startPoint x: 73, startPoint y: 326, endPoint x: 77, endPoint y: 323, distance: 5.2
click at [76, 305] on div "Highlight H" at bounding box center [73, 326] width 26 height 21
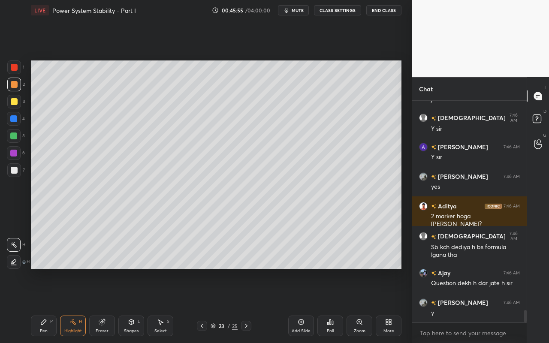
scroll to position [3765, 0]
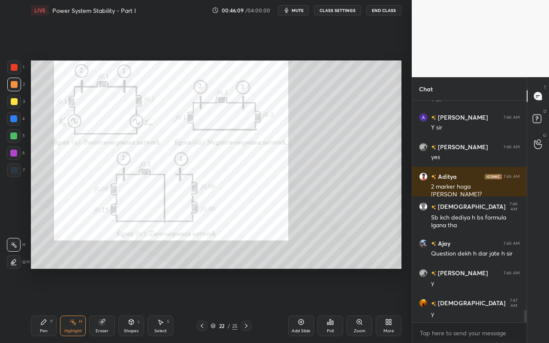
click at [166, 305] on div "Select S" at bounding box center [161, 326] width 26 height 21
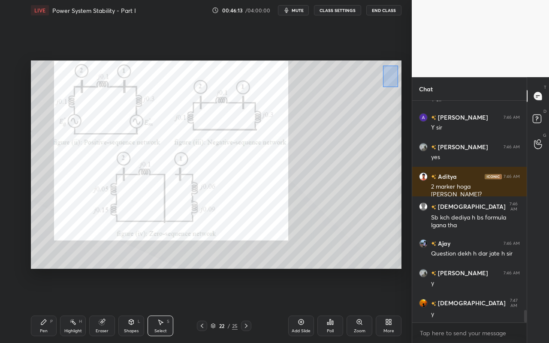
drag, startPoint x: 383, startPoint y: 66, endPoint x: 398, endPoint y: 87, distance: 26.1
click at [398, 87] on div "0 ° Undo Copy Paste here Duplicate Duplicate to new slide Delete" at bounding box center [216, 164] width 371 height 208
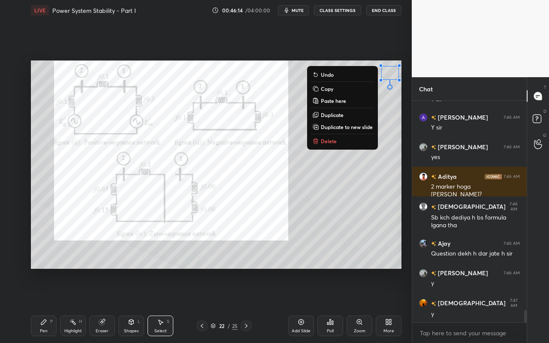
drag, startPoint x: 106, startPoint y: 323, endPoint x: 141, endPoint y: 278, distance: 57.1
click at [107, 305] on div "Eraser" at bounding box center [102, 326] width 26 height 21
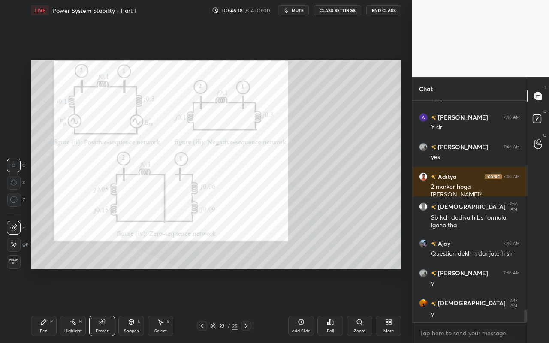
drag, startPoint x: 47, startPoint y: 325, endPoint x: 53, endPoint y: 311, distance: 14.6
click at [47, 305] on icon at bounding box center [43, 322] width 7 height 7
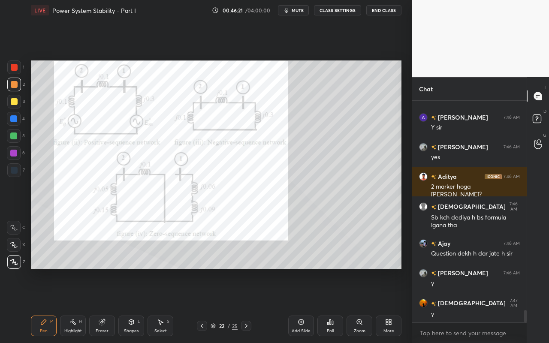
click at [82, 305] on div "Highlight" at bounding box center [73, 331] width 18 height 4
drag, startPoint x: 166, startPoint y: 328, endPoint x: 176, endPoint y: 315, distance: 16.4
click at [166, 305] on div "Select" at bounding box center [160, 331] width 12 height 4
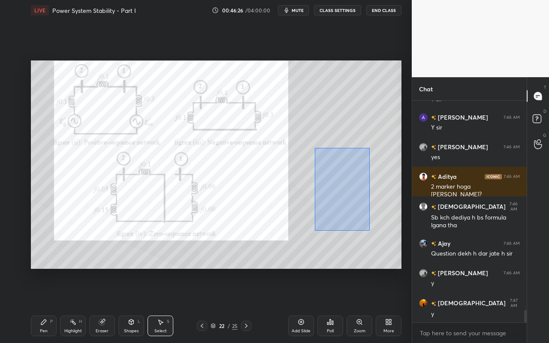
drag, startPoint x: 351, startPoint y: 205, endPoint x: 382, endPoint y: 238, distance: 45.2
click at [383, 241] on div "0 ° Undo Copy Paste here Duplicate Duplicate to new slide Delete" at bounding box center [216, 164] width 371 height 208
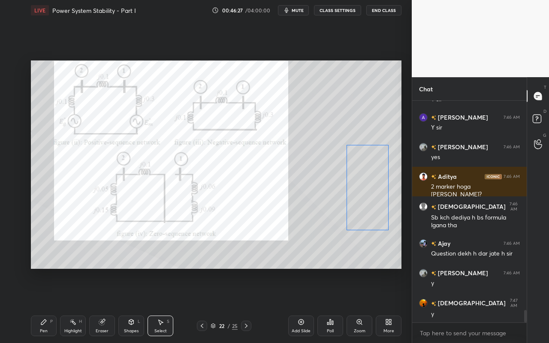
drag, startPoint x: 350, startPoint y: 206, endPoint x: 371, endPoint y: 200, distance: 22.0
click at [371, 200] on div "0 ° Undo Copy Paste here Duplicate Duplicate to new slide Delete" at bounding box center [216, 164] width 371 height 208
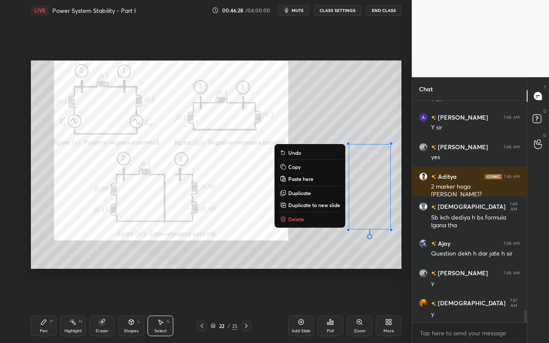
click at [40, 305] on div "Pen" at bounding box center [44, 331] width 8 height 4
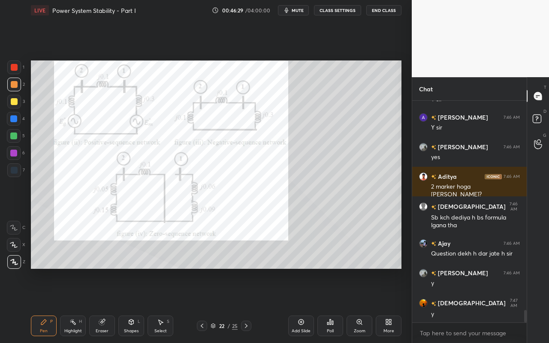
click at [15, 70] on div at bounding box center [14, 67] width 7 height 7
drag, startPoint x: 47, startPoint y: 326, endPoint x: 78, endPoint y: 287, distance: 49.8
click at [48, 305] on div "Pen P" at bounding box center [44, 326] width 26 height 21
click at [332, 305] on div "Poll" at bounding box center [330, 326] width 26 height 21
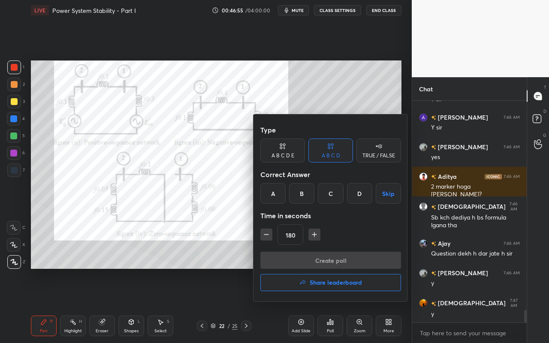
click at [364, 197] on div "D" at bounding box center [359, 193] width 25 height 21
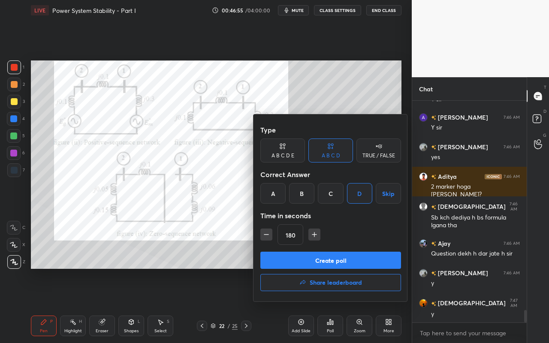
click at [329, 259] on button "Create poll" at bounding box center [330, 260] width 141 height 17
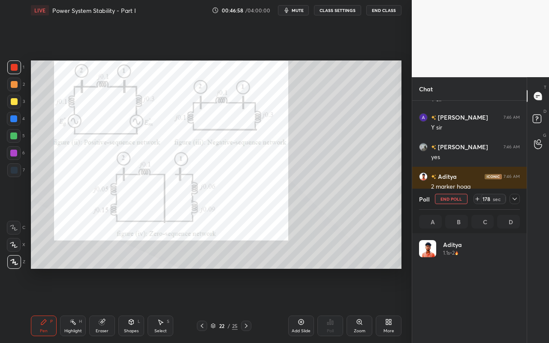
scroll to position [100, 98]
click at [516, 199] on icon at bounding box center [514, 199] width 7 height 7
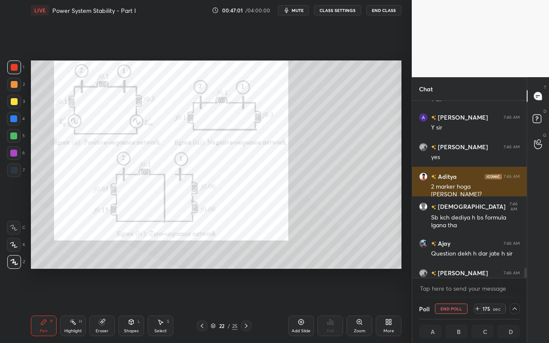
scroll to position [3810, 0]
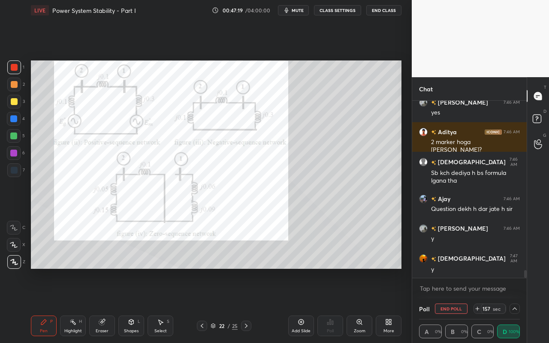
click at [514, 305] on icon at bounding box center [514, 308] width 7 height 7
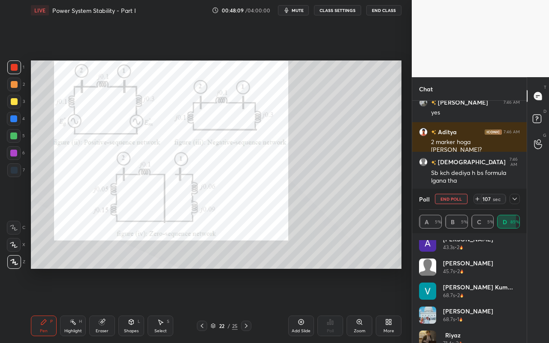
scroll to position [329, 0]
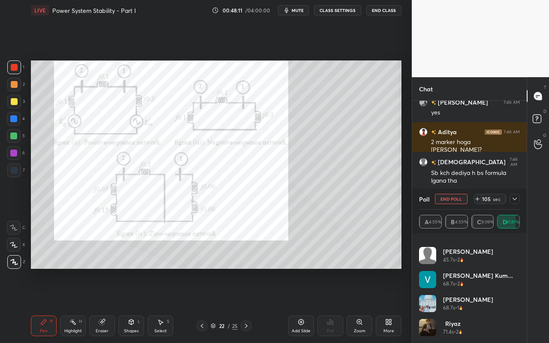
click at [510, 203] on div at bounding box center [515, 199] width 10 height 10
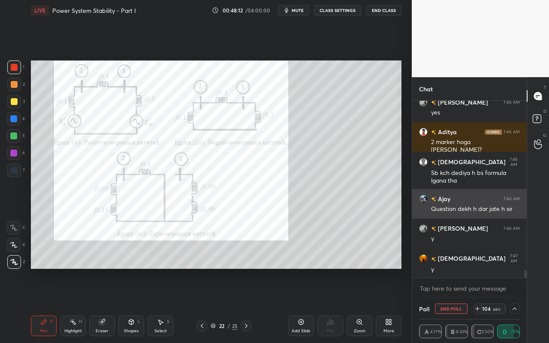
scroll to position [0, 0]
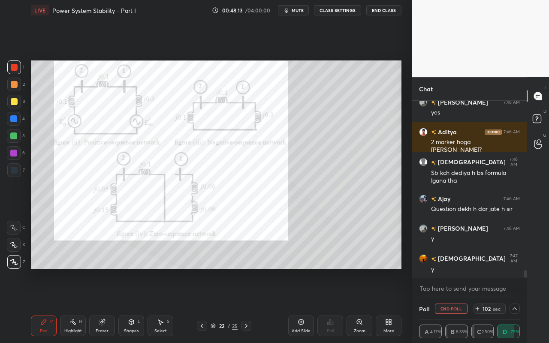
click at [511, 305] on icon at bounding box center [514, 308] width 7 height 7
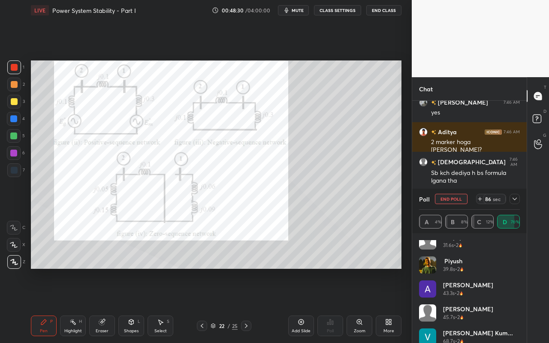
scroll to position [353, 0]
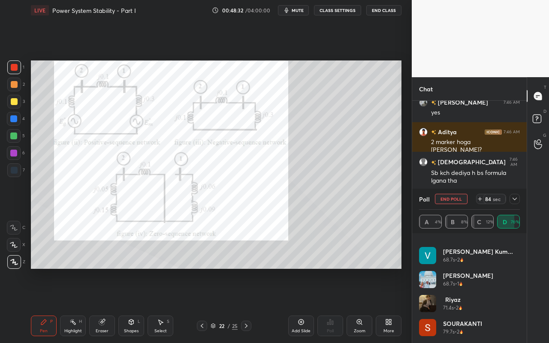
click at [515, 196] on icon at bounding box center [514, 199] width 7 height 7
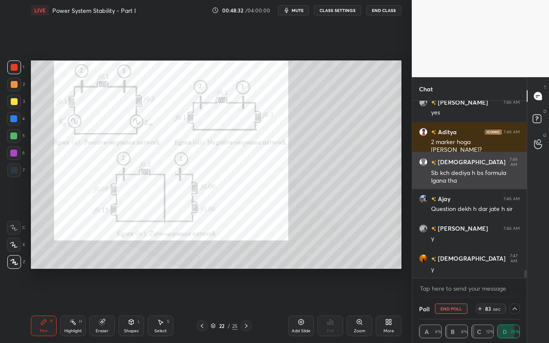
scroll to position [0, 0]
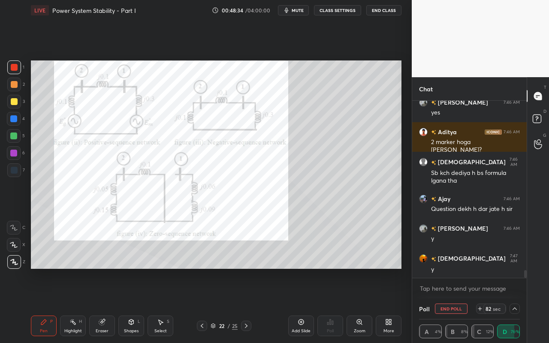
click at [513, 305] on icon at bounding box center [514, 308] width 7 height 7
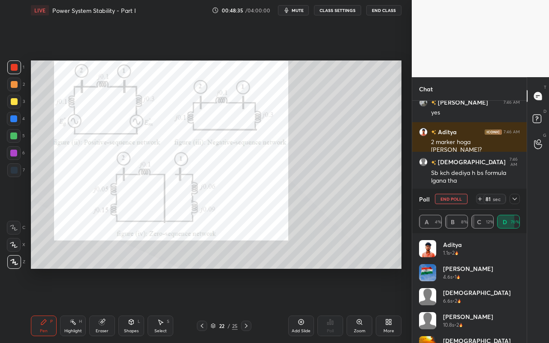
scroll to position [353, 0]
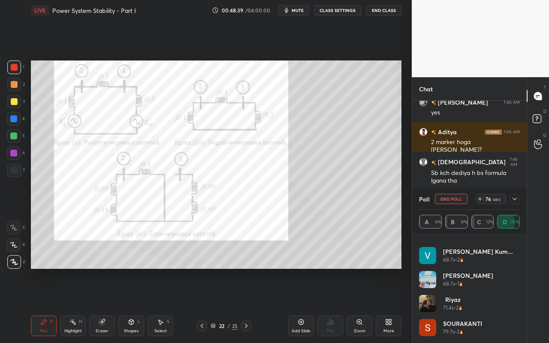
click at [513, 201] on icon at bounding box center [514, 199] width 7 height 7
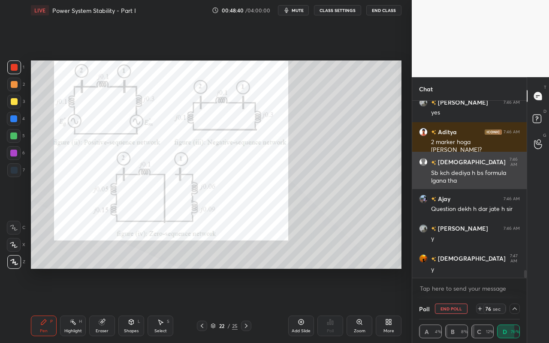
scroll to position [0, 0]
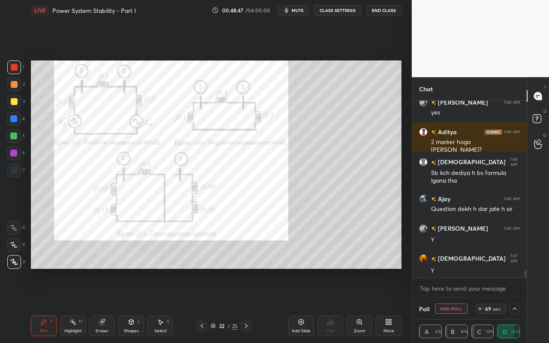
drag, startPoint x: 157, startPoint y: 328, endPoint x: 231, endPoint y: 284, distance: 85.6
click at [159, 305] on div "Select" at bounding box center [160, 331] width 12 height 4
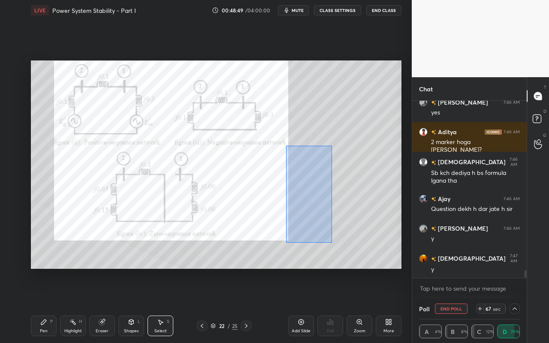
drag, startPoint x: 287, startPoint y: 146, endPoint x: 334, endPoint y: 240, distance: 105.7
click at [334, 242] on div "0 ° Undo Copy Paste here Duplicate Duplicate to new slide Delete" at bounding box center [216, 164] width 371 height 208
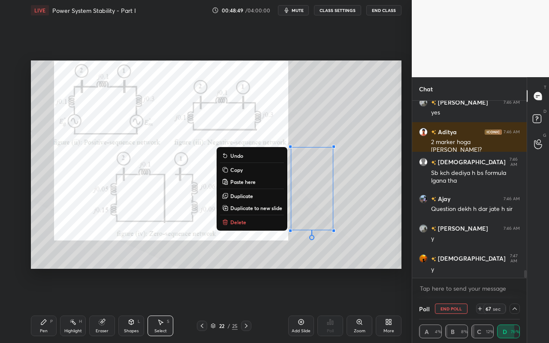
scroll to position [3839, 0]
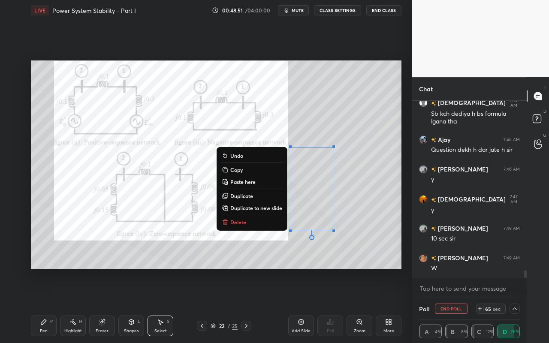
click at [322, 251] on div "0 ° Undo Copy Paste here Duplicate Duplicate to new slide Delete" at bounding box center [216, 164] width 371 height 208
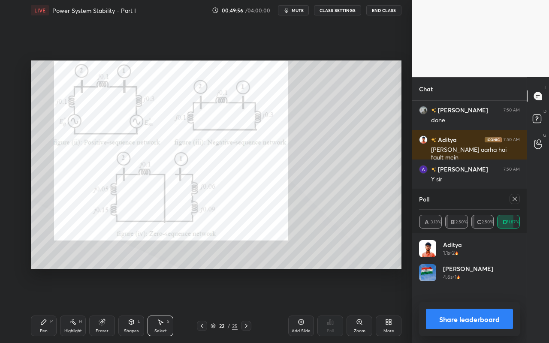
scroll to position [100, 98]
click at [514, 201] on icon at bounding box center [514, 199] width 7 height 7
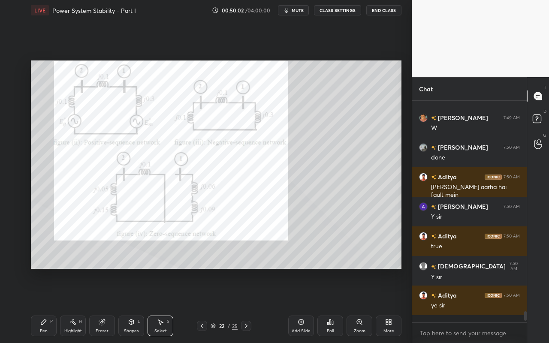
scroll to position [4002, 0]
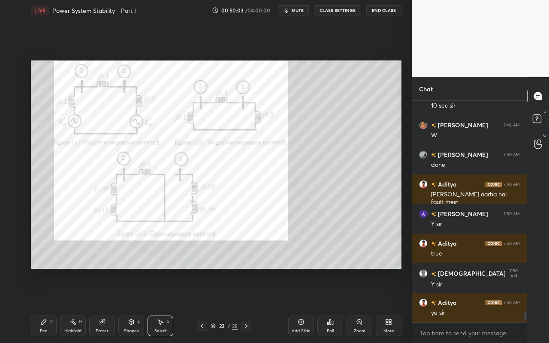
click at [168, 305] on div "Select S" at bounding box center [161, 326] width 26 height 21
drag, startPoint x: 64, startPoint y: 329, endPoint x: 69, endPoint y: 323, distance: 7.3
click at [67, 305] on div "Highlight H" at bounding box center [73, 326] width 26 height 21
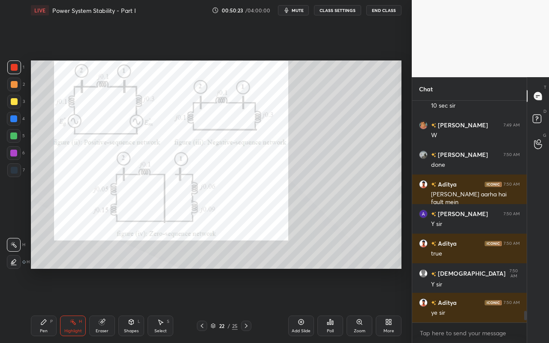
click at [160, 305] on icon at bounding box center [161, 322] width 5 height 5
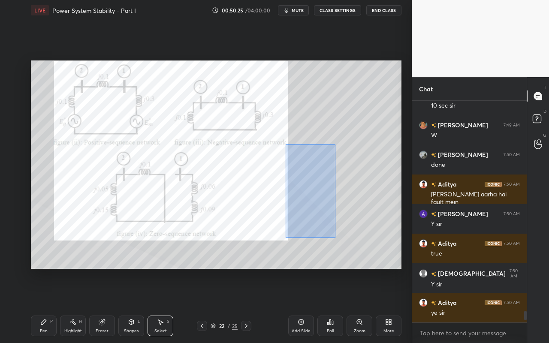
drag, startPoint x: 286, startPoint y: 150, endPoint x: 341, endPoint y: 214, distance: 84.3
click at [335, 238] on div "0 ° Undo Copy Paste here Duplicate Duplicate to new slide Delete" at bounding box center [216, 164] width 371 height 208
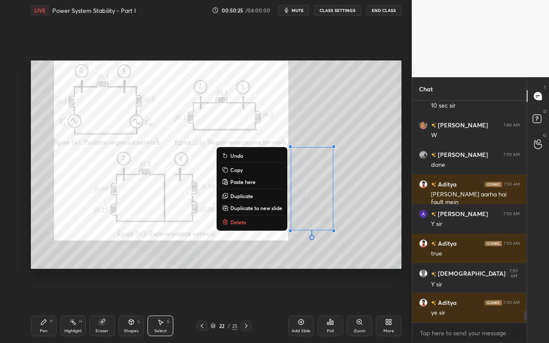
scroll to position [4031, 0]
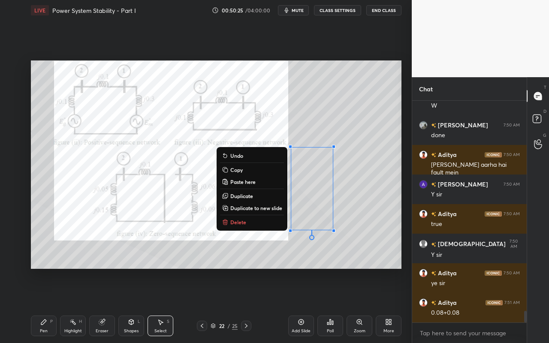
click at [268, 218] on button "Delete" at bounding box center [252, 222] width 64 height 10
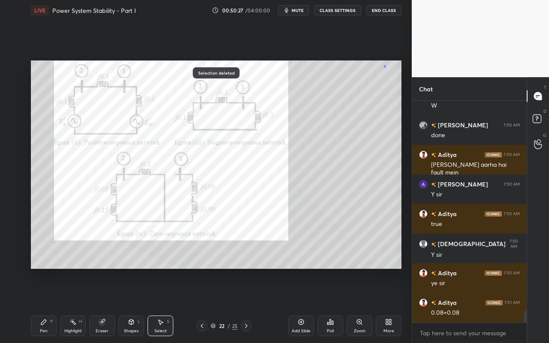
drag, startPoint x: 385, startPoint y: 68, endPoint x: 395, endPoint y: 86, distance: 20.9
click at [394, 87] on div "0 ° Undo Copy Paste here Duplicate Duplicate to new slide Delete" at bounding box center [216, 164] width 371 height 208
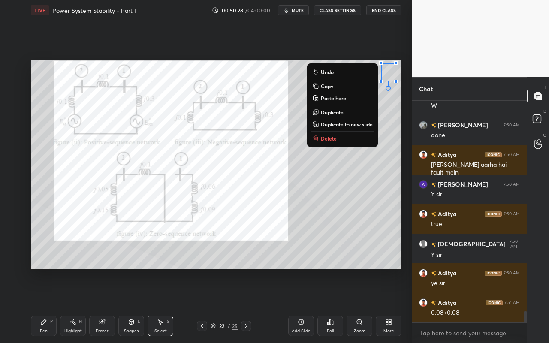
click at [332, 134] on button "Delete" at bounding box center [343, 138] width 64 height 10
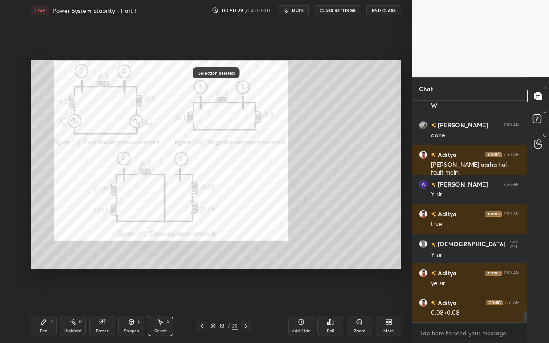
click at [40, 305] on icon at bounding box center [43, 322] width 7 height 7
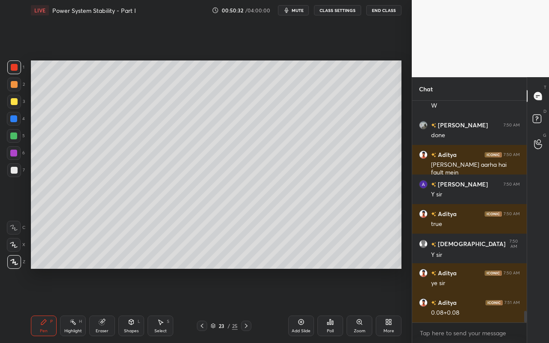
drag, startPoint x: 302, startPoint y: 325, endPoint x: 290, endPoint y: 321, distance: 13.0
click at [302, 305] on icon at bounding box center [301, 322] width 7 height 7
click at [35, 305] on div "Pen P" at bounding box center [44, 326] width 26 height 21
click at [15, 85] on div at bounding box center [14, 84] width 7 height 7
click at [136, 305] on div "Shapes L" at bounding box center [131, 326] width 26 height 21
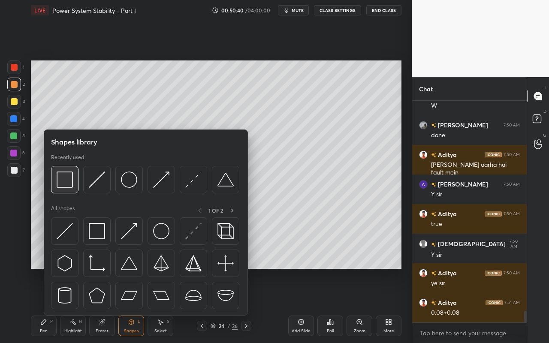
click at [68, 185] on img at bounding box center [65, 180] width 16 height 16
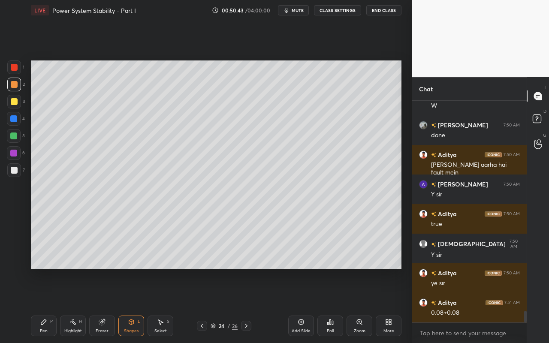
click at [160, 305] on div "Select S" at bounding box center [161, 326] width 26 height 21
click at [161, 305] on icon at bounding box center [160, 322] width 7 height 7
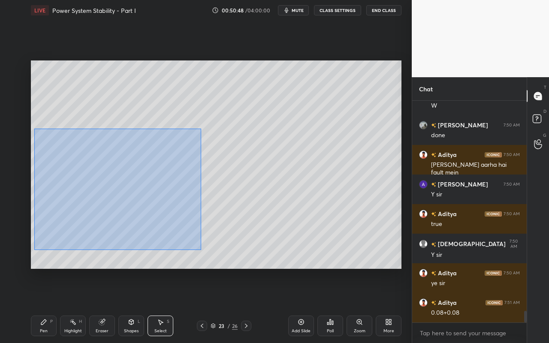
drag, startPoint x: 34, startPoint y: 128, endPoint x: 204, endPoint y: 232, distance: 198.9
click at [203, 248] on div "0 ° Undo Copy Paste here Duplicate Duplicate to new slide Delete" at bounding box center [216, 164] width 371 height 208
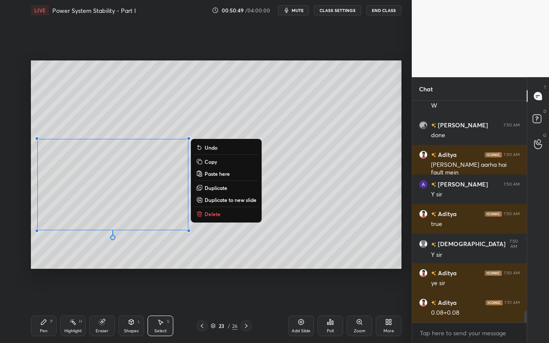
click at [218, 165] on button "Copy" at bounding box center [226, 162] width 64 height 10
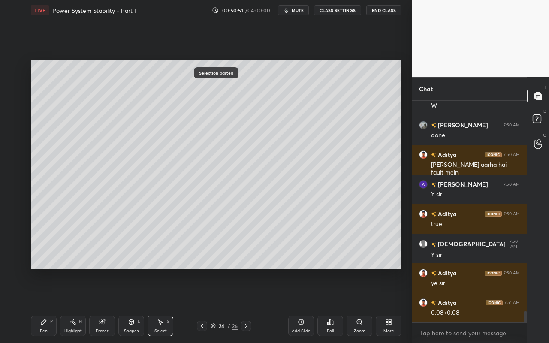
drag, startPoint x: 159, startPoint y: 192, endPoint x: 175, endPoint y: 213, distance: 26.3
click at [163, 173] on div "0 ° Undo Copy Paste here Duplicate Duplicate to new slide Delete" at bounding box center [216, 164] width 371 height 208
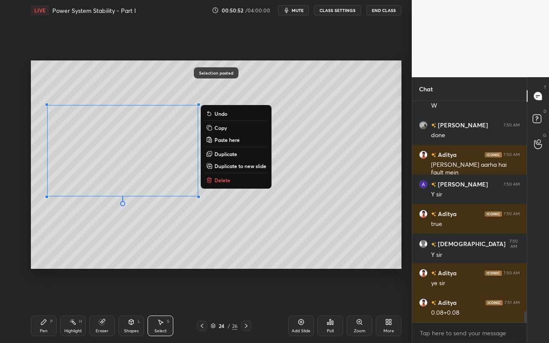
click at [179, 229] on div "0 ° Undo Copy Paste here Duplicate Duplicate to new slide Delete" at bounding box center [216, 164] width 371 height 208
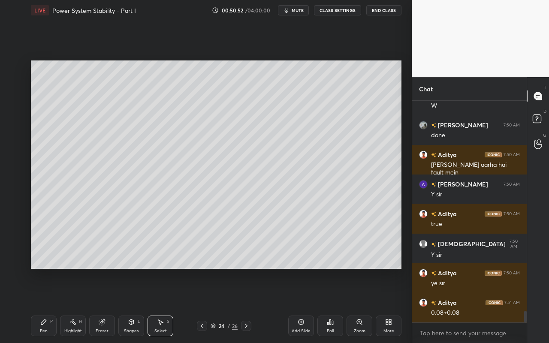
click at [108, 305] on div "Eraser" at bounding box center [102, 326] width 26 height 21
click at [39, 305] on div "Pen P" at bounding box center [44, 326] width 26 height 21
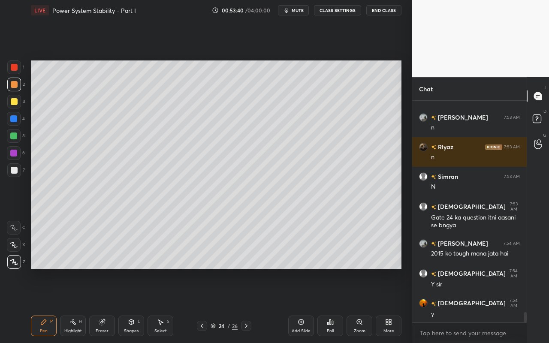
scroll to position [4521, 0]
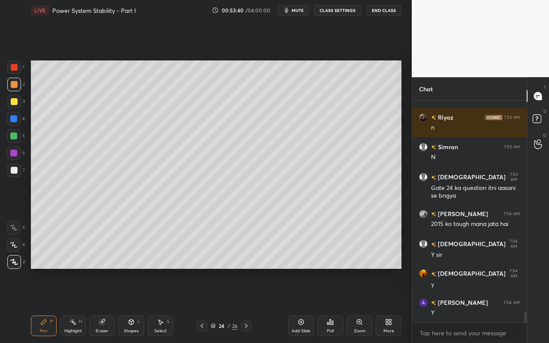
click at [306, 305] on div "Add Slide" at bounding box center [301, 326] width 26 height 21
click at [133, 305] on div "Shapes L" at bounding box center [131, 326] width 26 height 21
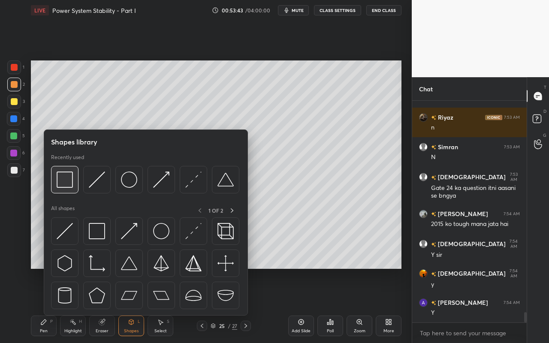
click at [71, 183] on img at bounding box center [65, 180] width 16 height 16
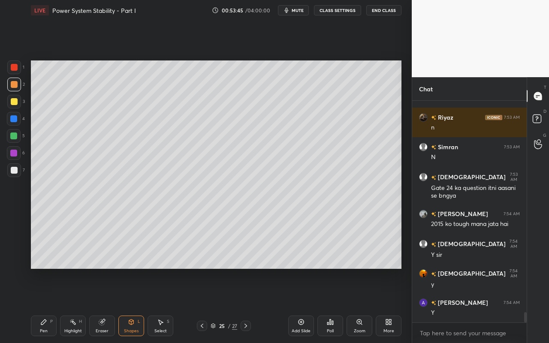
click at [14, 121] on div at bounding box center [13, 118] width 7 height 7
drag, startPoint x: 50, startPoint y: 327, endPoint x: 51, endPoint y: 312, distance: 15.0
click at [50, 305] on div "Pen P" at bounding box center [44, 326] width 26 height 21
click at [13, 83] on div at bounding box center [14, 84] width 7 height 7
click at [142, 305] on div "Shapes L" at bounding box center [131, 326] width 26 height 21
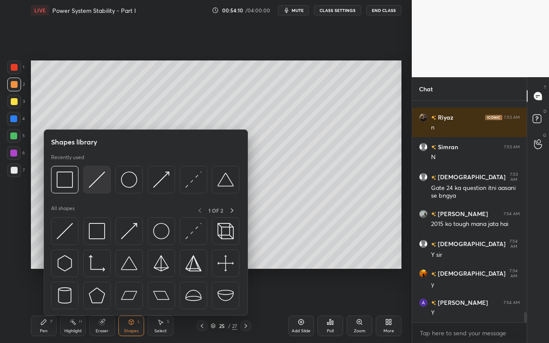
click at [99, 188] on div at bounding box center [96, 179] width 27 height 27
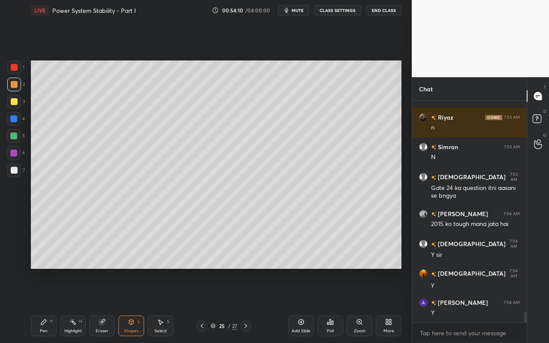
click at [15, 72] on div at bounding box center [14, 67] width 14 height 14
drag, startPoint x: 17, startPoint y: 104, endPoint x: 28, endPoint y: 111, distance: 12.7
click at [18, 106] on div at bounding box center [14, 102] width 14 height 14
drag, startPoint x: 13, startPoint y: 118, endPoint x: 18, endPoint y: 121, distance: 5.2
click at [16, 119] on div at bounding box center [13, 118] width 7 height 7
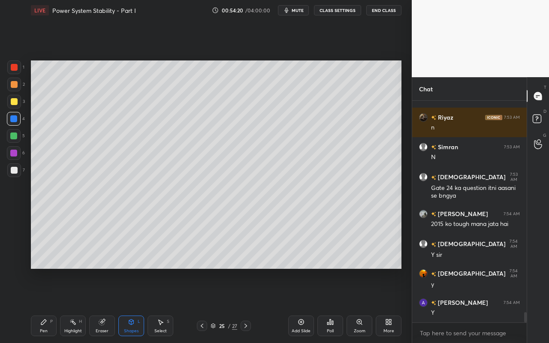
click at [42, 305] on div "Pen" at bounding box center [44, 331] width 8 height 4
click at [15, 172] on div at bounding box center [14, 170] width 7 height 7
drag, startPoint x: 163, startPoint y: 328, endPoint x: 187, endPoint y: 304, distance: 34.0
click at [166, 305] on div "Select S" at bounding box center [161, 326] width 26 height 21
drag, startPoint x: 350, startPoint y: 146, endPoint x: 365, endPoint y: 162, distance: 22.8
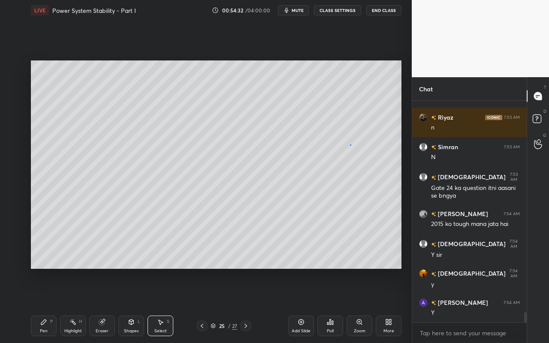
click at [365, 162] on div "0 ° Undo Copy Paste here Duplicate Duplicate to new slide Delete" at bounding box center [216, 164] width 371 height 208
click at [377, 153] on div "0 °" at bounding box center [211, 153] width 333 height 1
click at [378, 139] on div "0 ° Undo Copy Paste here Duplicate Duplicate to new slide Delete" at bounding box center [216, 164] width 371 height 208
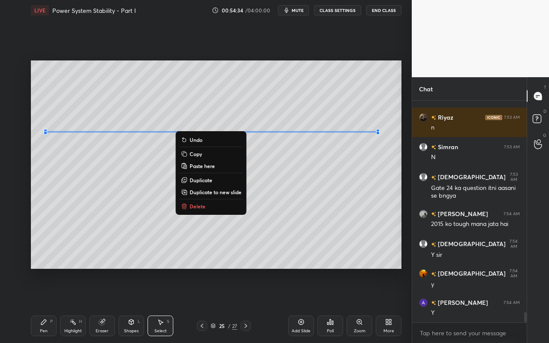
click at [318, 197] on div "0 ° Undo Copy Paste here Duplicate Duplicate to new slide Delete" at bounding box center [216, 164] width 371 height 208
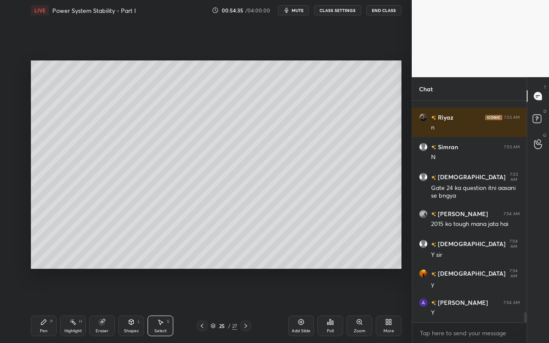
click at [43, 305] on div "Pen" at bounding box center [44, 331] width 8 height 4
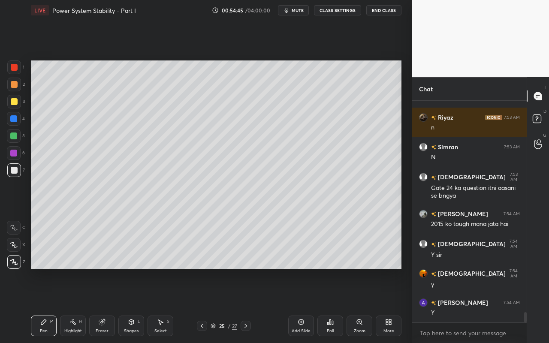
click at [51, 305] on div "Pen P" at bounding box center [44, 326] width 26 height 21
click at [136, 305] on div "Shapes" at bounding box center [131, 331] width 15 height 4
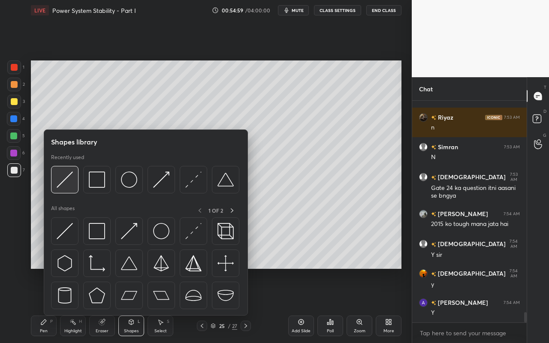
click at [73, 185] on div at bounding box center [64, 179] width 27 height 27
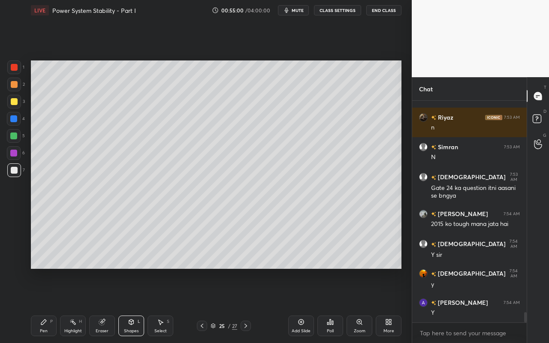
click at [16, 138] on div at bounding box center [13, 136] width 7 height 7
drag, startPoint x: 134, startPoint y: 327, endPoint x: 137, endPoint y: 318, distance: 9.5
click at [134, 305] on div "Shapes L" at bounding box center [131, 326] width 26 height 21
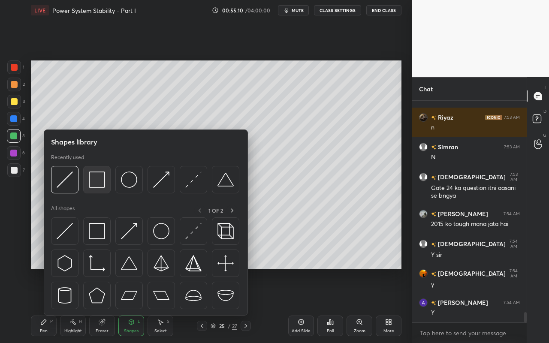
click at [103, 185] on img at bounding box center [97, 180] width 16 height 16
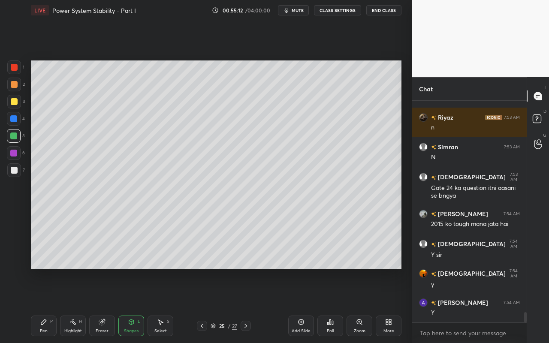
click at [136, 305] on div "Shapes" at bounding box center [131, 331] width 15 height 4
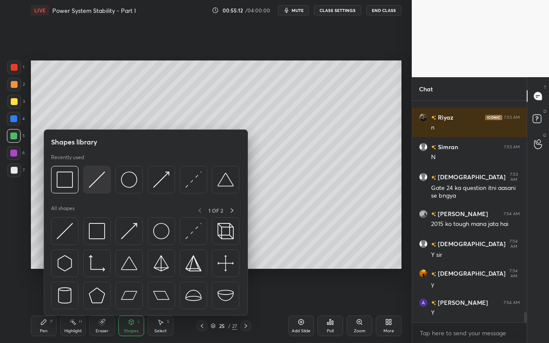
click at [104, 191] on div at bounding box center [96, 179] width 27 height 27
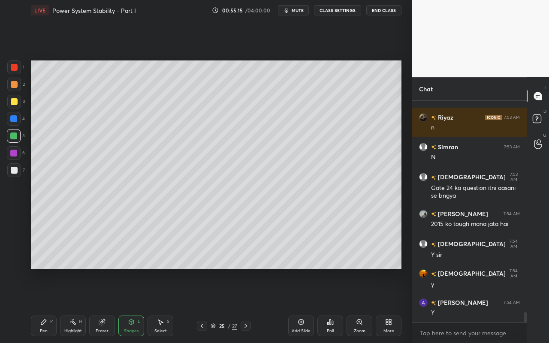
click at [38, 305] on div "Pen P" at bounding box center [44, 326] width 26 height 21
click at [46, 305] on div "Pen" at bounding box center [44, 331] width 8 height 4
drag, startPoint x: 13, startPoint y: 167, endPoint x: 20, endPoint y: 180, distance: 14.8
click at [13, 167] on div at bounding box center [14, 170] width 7 height 7
drag, startPoint x: 75, startPoint y: 327, endPoint x: 80, endPoint y: 323, distance: 6.7
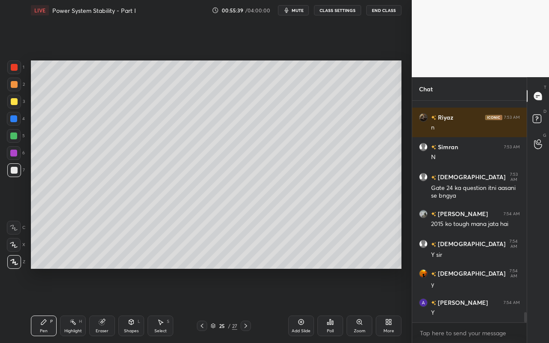
click at [78, 305] on div "Highlight H" at bounding box center [73, 326] width 26 height 21
drag, startPoint x: 45, startPoint y: 329, endPoint x: 90, endPoint y: 298, distance: 54.6
click at [47, 305] on div "Pen P" at bounding box center [44, 326] width 26 height 21
click at [76, 305] on div "Highlight H" at bounding box center [73, 326] width 26 height 21
click at [41, 305] on icon at bounding box center [43, 322] width 7 height 7
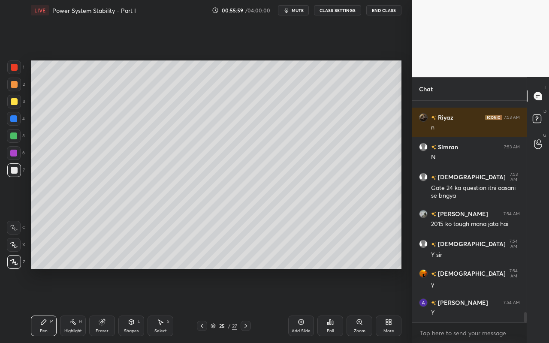
click at [137, 305] on div "Shapes L" at bounding box center [131, 326] width 26 height 21
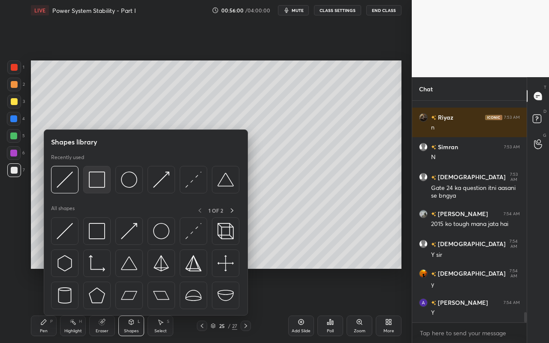
click at [102, 186] on img at bounding box center [97, 180] width 16 height 16
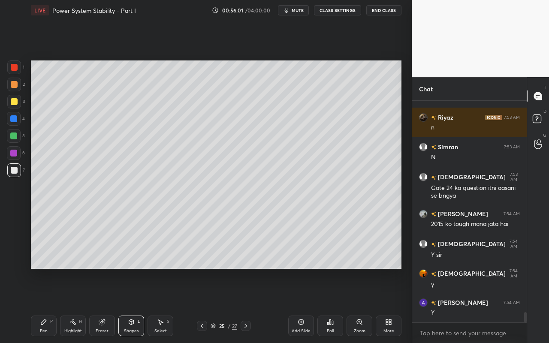
click at [15, 70] on div at bounding box center [14, 67] width 7 height 7
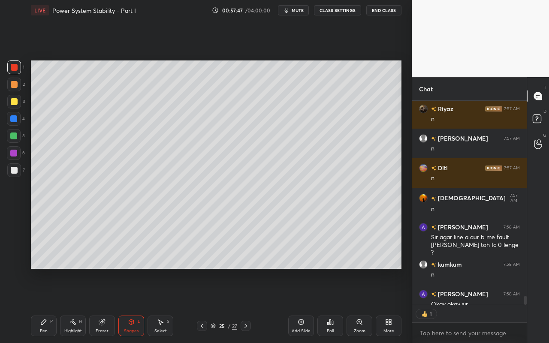
scroll to position [3, 3]
drag, startPoint x: 161, startPoint y: 328, endPoint x: 189, endPoint y: 292, distance: 45.3
click at [161, 305] on div "Select" at bounding box center [160, 331] width 12 height 4
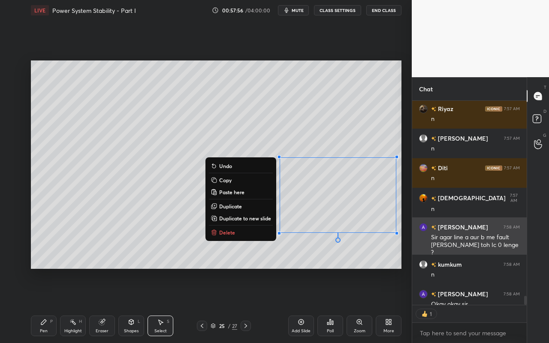
drag, startPoint x: 271, startPoint y: 156, endPoint x: 416, endPoint y: 245, distance: 169.4
click at [417, 246] on div "1 2 3 4 5 6 7 C X Z C X Z E E Erase all H H LIVE Power System Stability - Part …" at bounding box center [274, 171] width 549 height 343
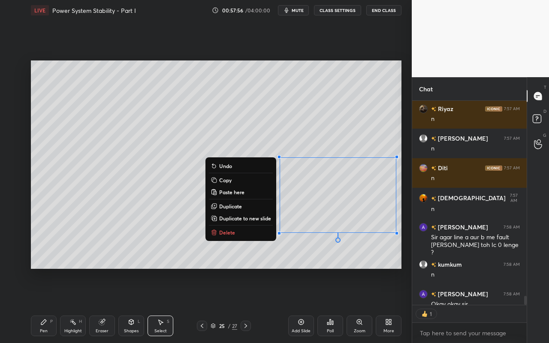
click at [233, 182] on button "Copy" at bounding box center [241, 180] width 64 height 10
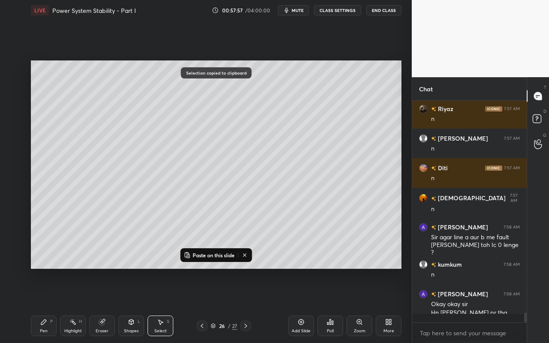
scroll to position [4804, 0]
drag, startPoint x: 304, startPoint y: 325, endPoint x: 295, endPoint y: 295, distance: 31.6
click at [304, 305] on icon at bounding box center [301, 322] width 7 height 7
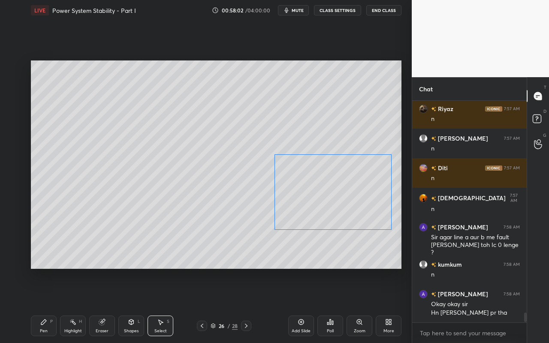
drag, startPoint x: 282, startPoint y: 232, endPoint x: 272, endPoint y: 229, distance: 9.9
click at [274, 229] on div "0 ° Undo Copy Paste here Duplicate Duplicate to new slide Delete" at bounding box center [216, 164] width 371 height 208
drag, startPoint x: 272, startPoint y: 229, endPoint x: 330, endPoint y: 204, distance: 63.8
click at [303, 216] on div at bounding box center [303, 216] width 3 height 3
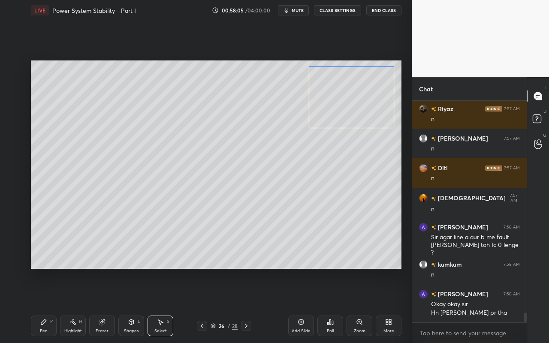
drag, startPoint x: 347, startPoint y: 201, endPoint x: 353, endPoint y: 112, distance: 89.0
click at [353, 112] on div "0 ° Undo Copy Paste here Duplicate Duplicate to new slide Delete" at bounding box center [216, 164] width 371 height 208
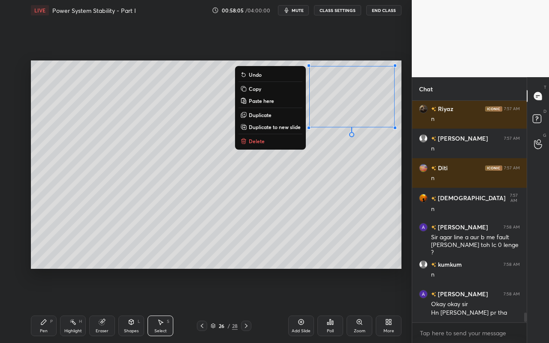
click at [352, 193] on div "0 ° Undo Copy Paste here Duplicate Duplicate to new slide Delete" at bounding box center [216, 164] width 371 height 208
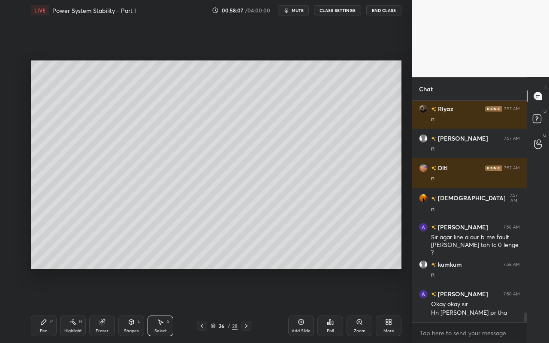
drag, startPoint x: 134, startPoint y: 322, endPoint x: 135, endPoint y: 316, distance: 6.1
click at [134, 305] on icon at bounding box center [131, 322] width 7 height 7
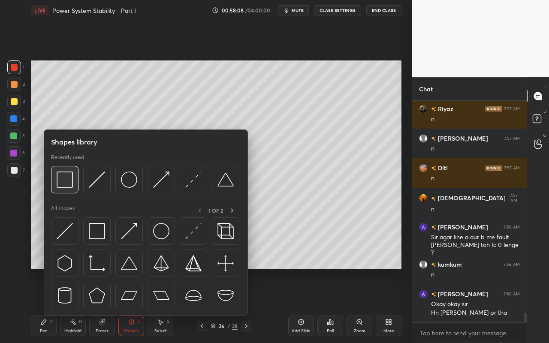
click at [63, 178] on img at bounding box center [65, 180] width 16 height 16
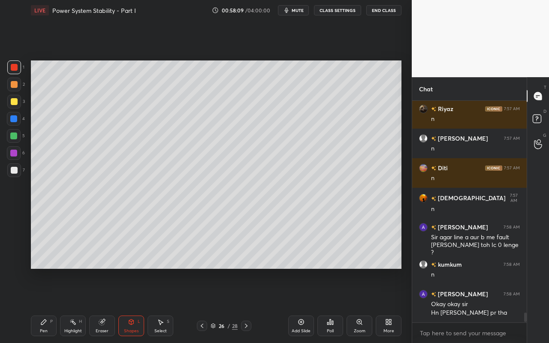
click at [16, 101] on div at bounding box center [14, 101] width 7 height 7
drag, startPoint x: 172, startPoint y: 324, endPoint x: 169, endPoint y: 298, distance: 26.3
click at [172, 305] on div "Select S" at bounding box center [161, 326] width 26 height 21
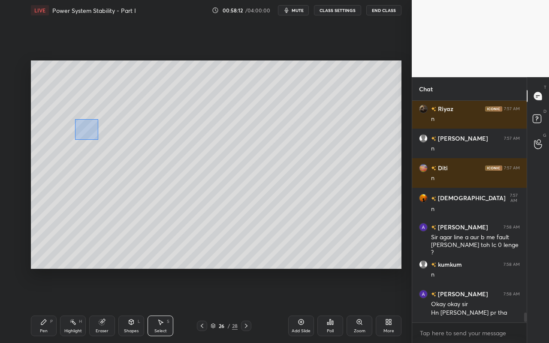
drag, startPoint x: 98, startPoint y: 140, endPoint x: 108, endPoint y: 148, distance: 12.2
click at [105, 146] on div "0 ° Undo Copy Paste here Duplicate Duplicate to new slide Delete" at bounding box center [216, 164] width 371 height 208
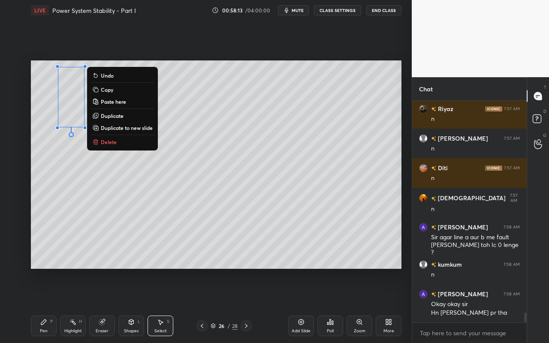
click at [116, 116] on p "Duplicate" at bounding box center [112, 115] width 23 height 7
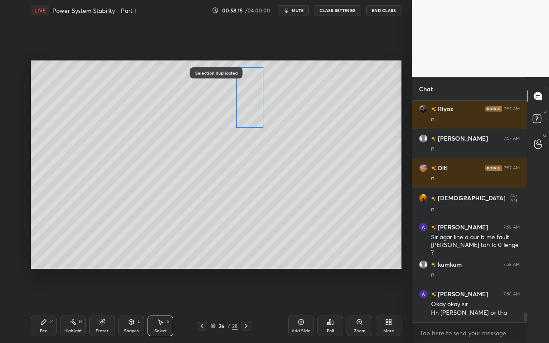
drag, startPoint x: 86, startPoint y: 120, endPoint x: 256, endPoint y: 112, distance: 170.0
click at [256, 112] on div "0 ° Undo Copy Paste here Duplicate Duplicate to new slide Delete" at bounding box center [216, 164] width 371 height 208
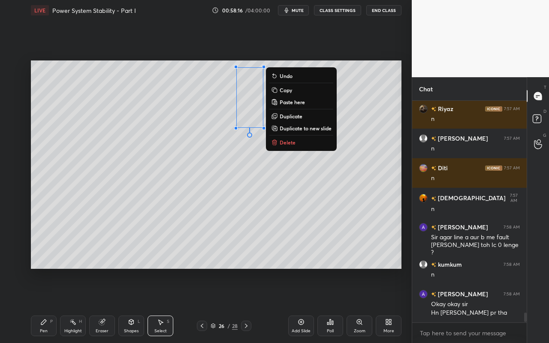
click at [133, 305] on div "Shapes L" at bounding box center [131, 326] width 26 height 21
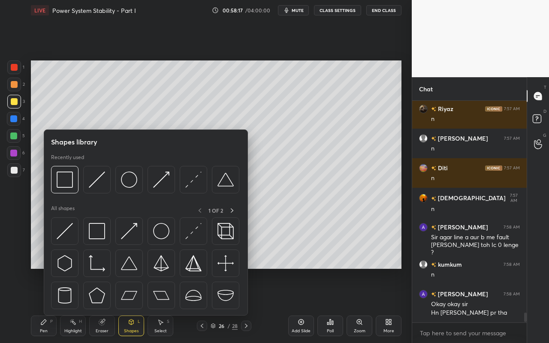
click at [108, 305] on div "Eraser" at bounding box center [102, 326] width 26 height 21
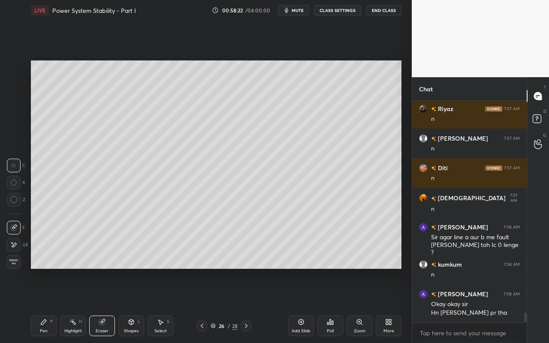
click at [132, 305] on div "Shapes L" at bounding box center [131, 326] width 26 height 21
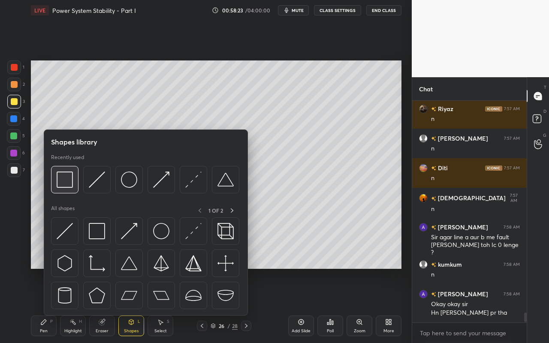
click at [66, 184] on img at bounding box center [65, 180] width 16 height 16
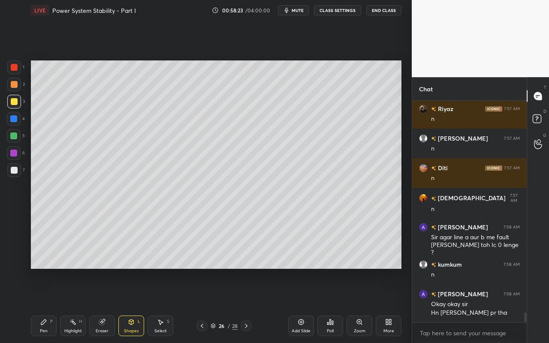
click at [14, 132] on div at bounding box center [14, 136] width 14 height 14
click at [105, 305] on div "Eraser" at bounding box center [102, 326] width 26 height 21
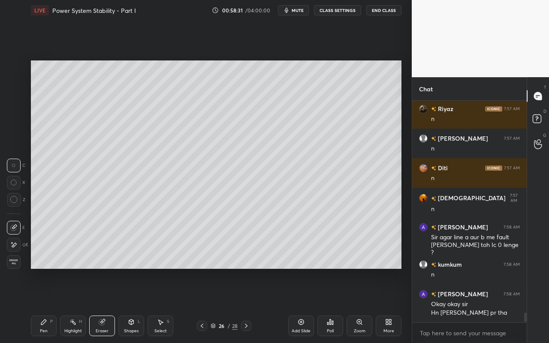
drag, startPoint x: 46, startPoint y: 328, endPoint x: 54, endPoint y: 314, distance: 16.7
click at [46, 305] on div "Pen" at bounding box center [44, 331] width 8 height 4
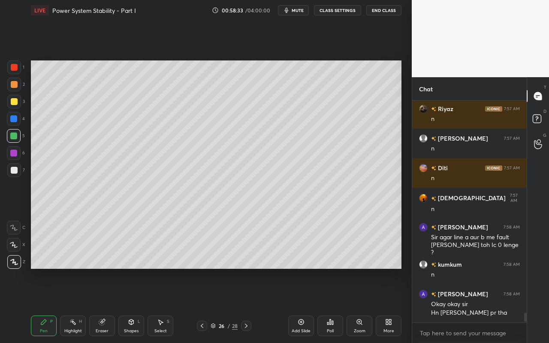
drag, startPoint x: 15, startPoint y: 169, endPoint x: 24, endPoint y: 199, distance: 31.6
click at [15, 169] on div at bounding box center [14, 170] width 7 height 7
drag, startPoint x: 47, startPoint y: 323, endPoint x: 54, endPoint y: 303, distance: 21.2
click at [47, 305] on div "Pen P" at bounding box center [44, 326] width 26 height 21
click at [76, 305] on div "Highlight" at bounding box center [73, 331] width 18 height 4
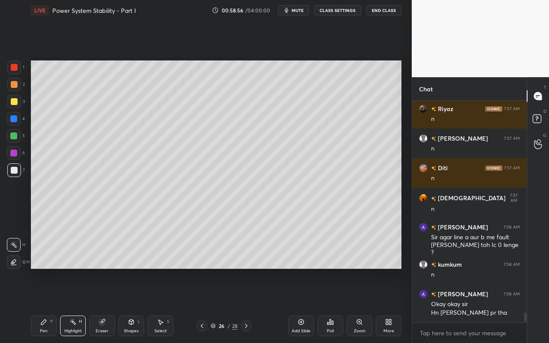
click at [160, 305] on div "Select" at bounding box center [160, 331] width 12 height 4
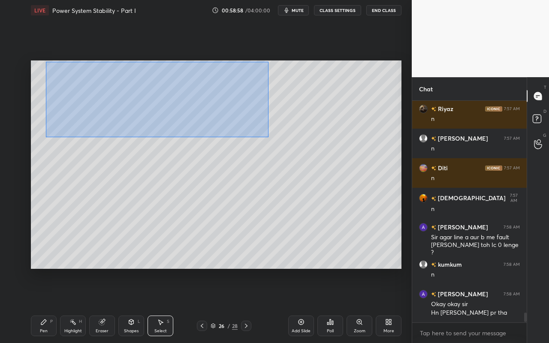
drag, startPoint x: 46, startPoint y: 62, endPoint x: 269, endPoint y: 135, distance: 235.1
click at [269, 137] on div "0 ° Undo Copy Paste here Duplicate Duplicate to new slide Delete" at bounding box center [216, 164] width 371 height 208
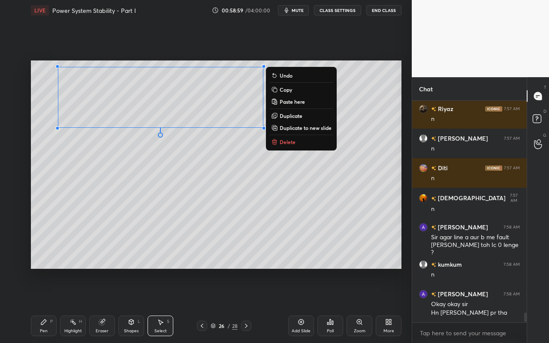
drag, startPoint x: 287, startPoint y: 116, endPoint x: 265, endPoint y: 119, distance: 22.5
click at [285, 117] on p "Duplicate" at bounding box center [291, 115] width 23 height 7
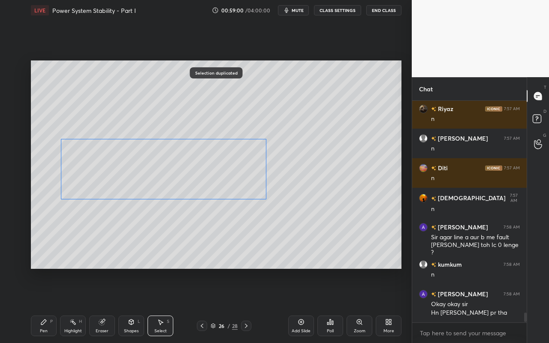
drag, startPoint x: 235, startPoint y: 117, endPoint x: 230, endPoint y: 172, distance: 55.6
click at [229, 172] on div "0 ° Undo Copy Paste here Duplicate Duplicate to new slide Delete" at bounding box center [216, 164] width 371 height 208
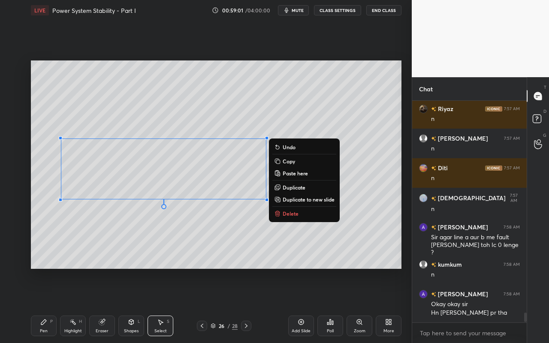
drag, startPoint x: 107, startPoint y: 326, endPoint x: 133, endPoint y: 298, distance: 38.3
click at [107, 305] on div "Eraser" at bounding box center [102, 326] width 26 height 21
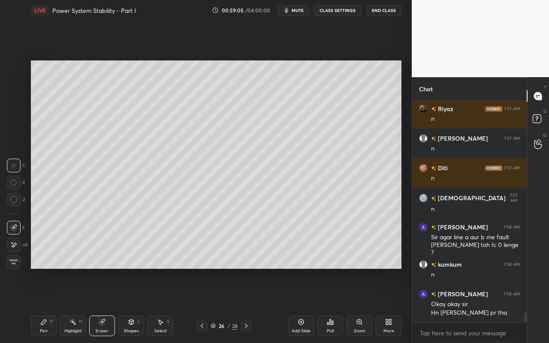
click at [41, 305] on div "Pen" at bounding box center [44, 331] width 8 height 4
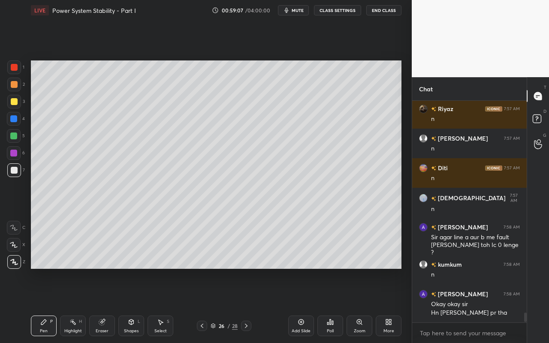
click at [13, 69] on div at bounding box center [14, 67] width 7 height 7
click at [72, 305] on div "Highlight" at bounding box center [73, 331] width 18 height 4
click at [11, 261] on icon at bounding box center [13, 262] width 7 height 7
click at [163, 305] on div "Select S" at bounding box center [161, 326] width 26 height 21
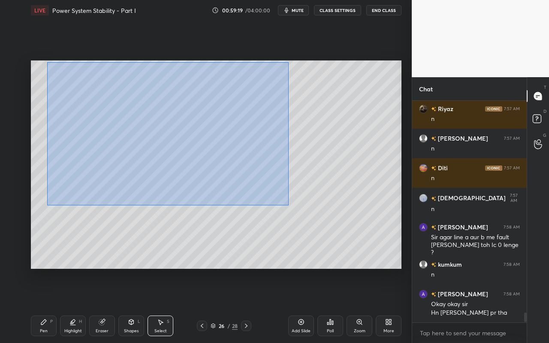
drag, startPoint x: 51, startPoint y: 67, endPoint x: 287, endPoint y: 205, distance: 273.0
click at [287, 205] on div "0 ° Undo Copy Paste here Duplicate Duplicate to new slide Delete" at bounding box center [216, 164] width 371 height 208
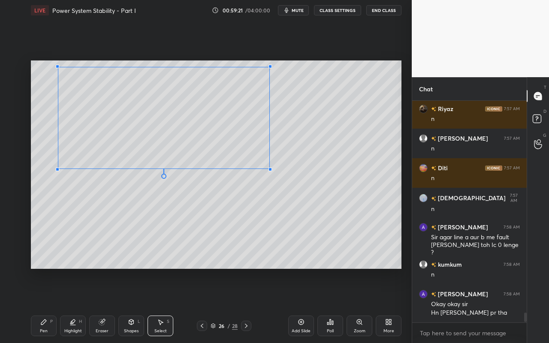
drag, startPoint x: 268, startPoint y: 199, endPoint x: 267, endPoint y: 173, distance: 26.2
click at [269, 171] on div at bounding box center [270, 169] width 3 height 3
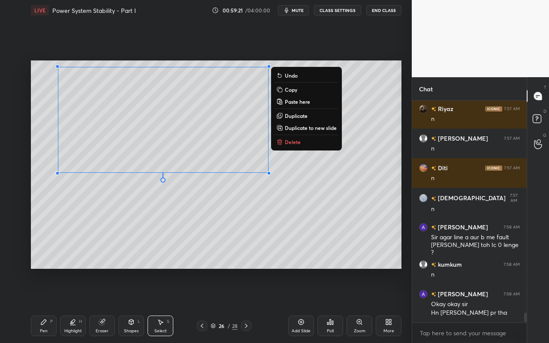
click at [238, 214] on div "0 ° Undo Copy Paste here Duplicate Duplicate to new slide Delete" at bounding box center [216, 164] width 371 height 208
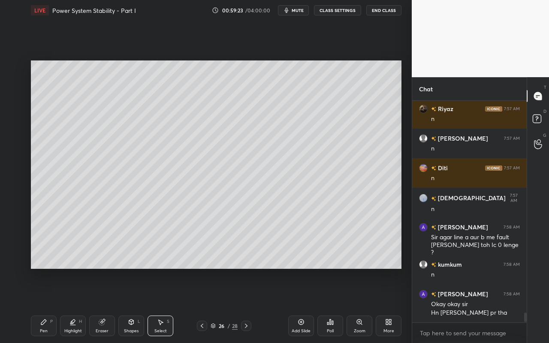
click at [49, 305] on div "Pen P" at bounding box center [44, 326] width 26 height 21
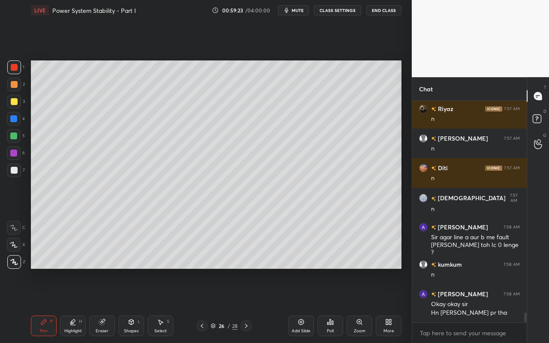
click at [13, 172] on div at bounding box center [14, 170] width 7 height 7
drag, startPoint x: 70, startPoint y: 327, endPoint x: 103, endPoint y: 278, distance: 59.1
click at [72, 305] on div "Highlight H" at bounding box center [73, 326] width 26 height 21
drag, startPoint x: 19, startPoint y: 247, endPoint x: 26, endPoint y: 239, distance: 10.3
click at [19, 247] on div at bounding box center [14, 245] width 14 height 14
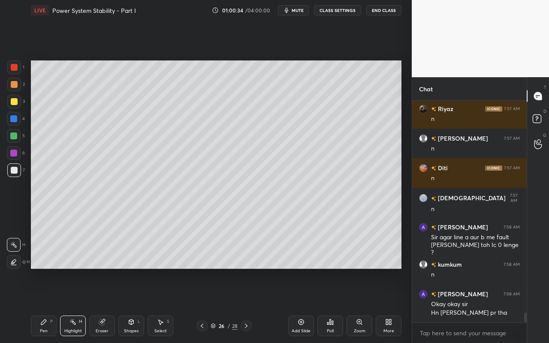
click at [45, 305] on div "Pen P" at bounding box center [44, 326] width 26 height 21
drag, startPoint x: 45, startPoint y: 326, endPoint x: 66, endPoint y: 309, distance: 27.1
click at [46, 305] on div "Pen P" at bounding box center [44, 326] width 26 height 21
click at [46, 305] on icon at bounding box center [43, 322] width 7 height 7
click at [77, 305] on div "Highlight" at bounding box center [73, 331] width 18 height 4
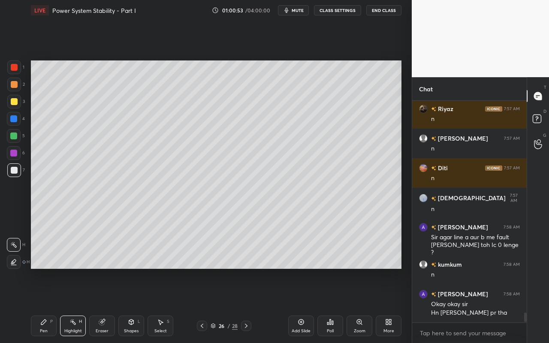
drag, startPoint x: 13, startPoint y: 81, endPoint x: 22, endPoint y: 89, distance: 11.5
click at [13, 81] on div at bounding box center [14, 84] width 7 height 7
click at [42, 305] on div "Pen P" at bounding box center [44, 326] width 26 height 21
drag, startPoint x: 133, startPoint y: 323, endPoint x: 135, endPoint y: 317, distance: 6.7
click at [133, 305] on icon at bounding box center [131, 322] width 7 height 7
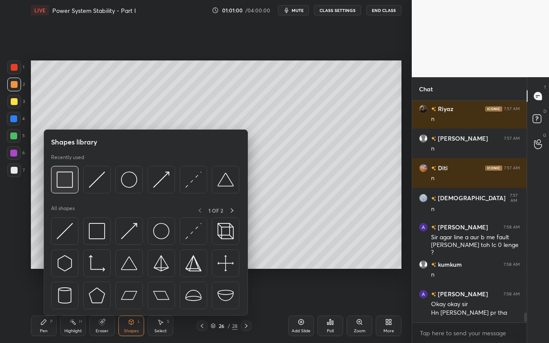
click at [62, 175] on img at bounding box center [65, 180] width 16 height 16
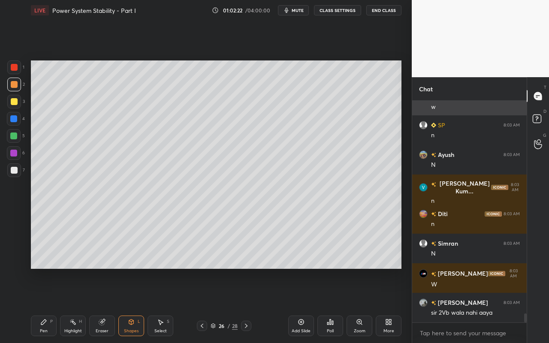
scroll to position [5218, 0]
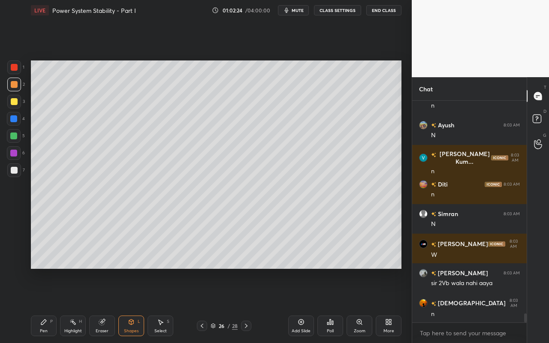
drag, startPoint x: 76, startPoint y: 326, endPoint x: 81, endPoint y: 323, distance: 5.8
click at [78, 305] on div "Highlight H" at bounding box center [73, 326] width 26 height 21
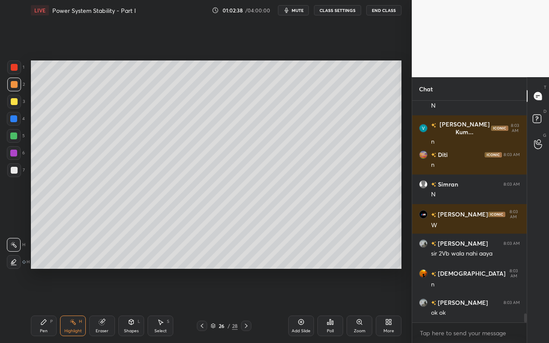
click at [297, 305] on div "Add Slide" at bounding box center [301, 326] width 26 height 21
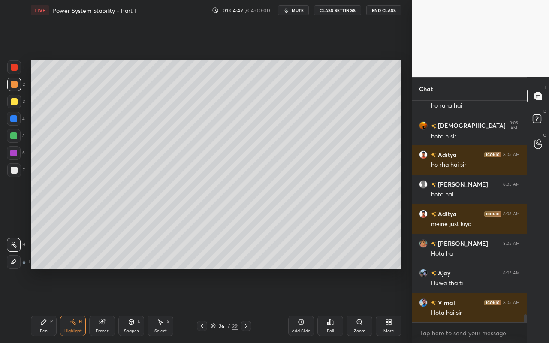
scroll to position [5729, 0]
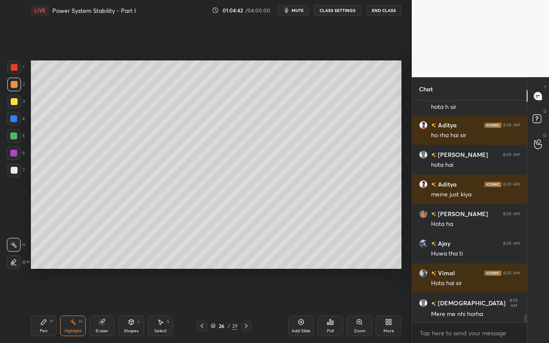
click at [75, 305] on div "Highlight" at bounding box center [73, 331] width 18 height 4
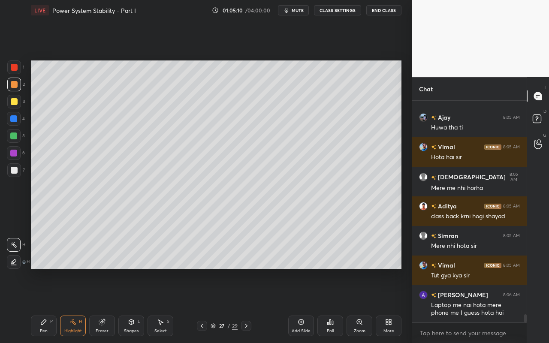
scroll to position [5885, 0]
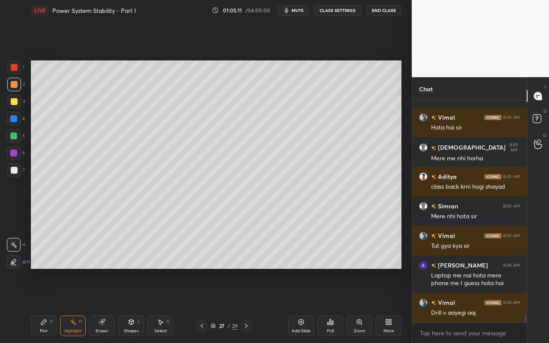
drag, startPoint x: 45, startPoint y: 327, endPoint x: 50, endPoint y: 320, distance: 8.3
click at [45, 305] on div "Pen P" at bounding box center [44, 326] width 26 height 21
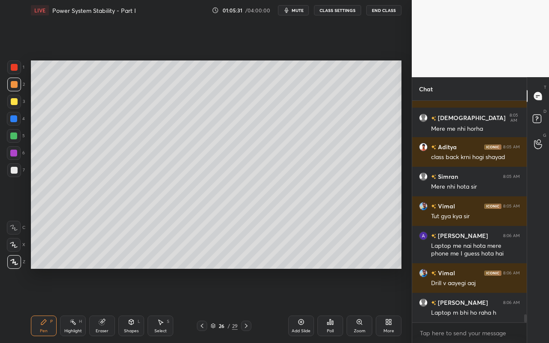
click at [157, 305] on div "Select" at bounding box center [160, 331] width 12 height 4
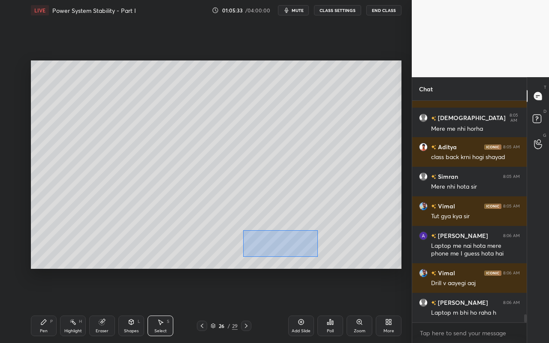
drag, startPoint x: 243, startPoint y: 230, endPoint x: 324, endPoint y: 242, distance: 81.9
click at [317, 257] on div "0 ° Undo Copy Paste here Duplicate Duplicate to new slide Delete" at bounding box center [216, 164] width 371 height 208
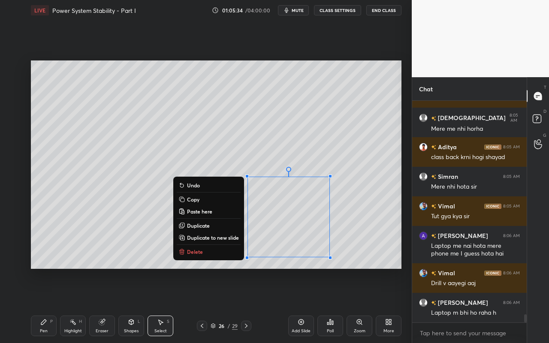
click at [209, 201] on button "Copy" at bounding box center [209, 199] width 64 height 10
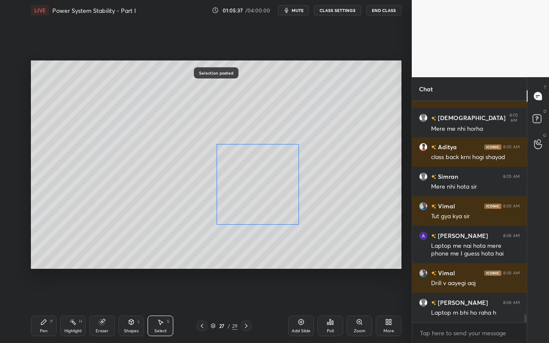
drag, startPoint x: 268, startPoint y: 225, endPoint x: 216, endPoint y: 159, distance: 83.7
click at [214, 158] on div "0 ° Undo Copy Paste here Duplicate Duplicate to new slide Delete" at bounding box center [216, 164] width 371 height 208
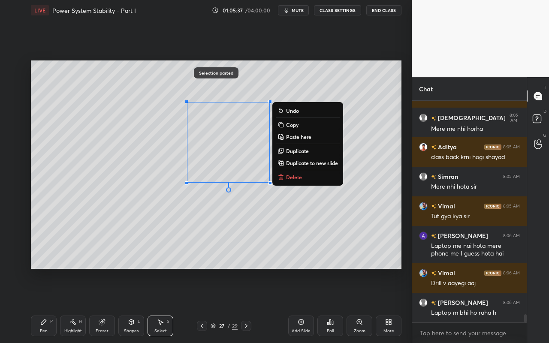
click at [341, 198] on div "0 ° Undo Copy Paste here Duplicate Duplicate to new slide Delete" at bounding box center [216, 164] width 371 height 208
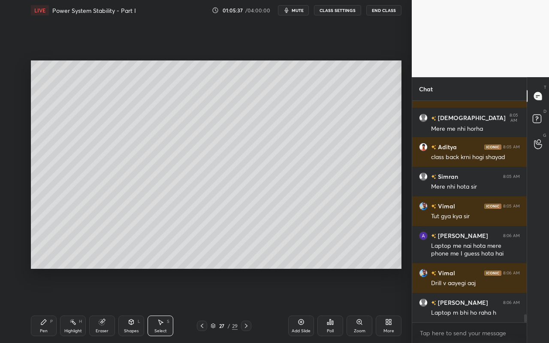
scroll to position [5944, 0]
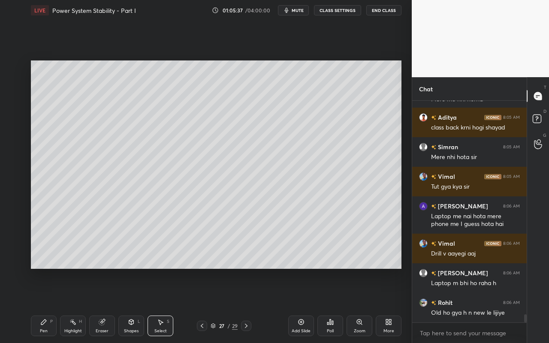
drag, startPoint x: 245, startPoint y: 124, endPoint x: 277, endPoint y: 145, distance: 38.2
click at [277, 145] on div "0 ° Undo Copy Paste here Duplicate Duplicate to new slide Delete" at bounding box center [216, 164] width 371 height 208
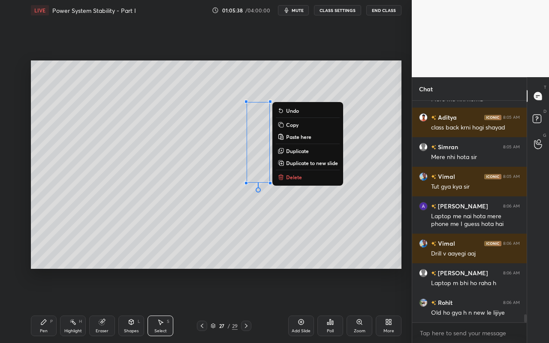
click at [294, 178] on p "Delete" at bounding box center [294, 177] width 16 height 7
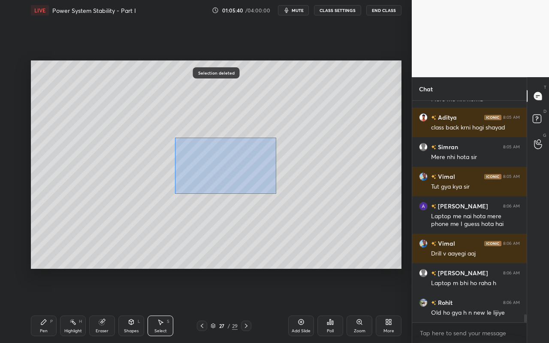
drag, startPoint x: 180, startPoint y: 151, endPoint x: 275, endPoint y: 190, distance: 102.3
click at [276, 193] on div "0 ° Undo Copy Paste here Duplicate Duplicate to new slide Delete" at bounding box center [216, 164] width 371 height 208
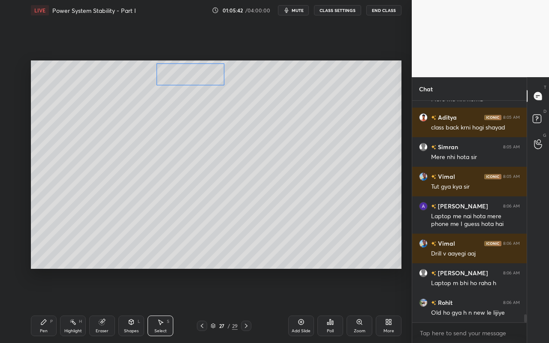
drag, startPoint x: 214, startPoint y: 164, endPoint x: 182, endPoint y: 78, distance: 91.1
click at [181, 75] on div "0 ° Undo Copy Paste here Duplicate Duplicate to new slide Delete" at bounding box center [216, 164] width 371 height 208
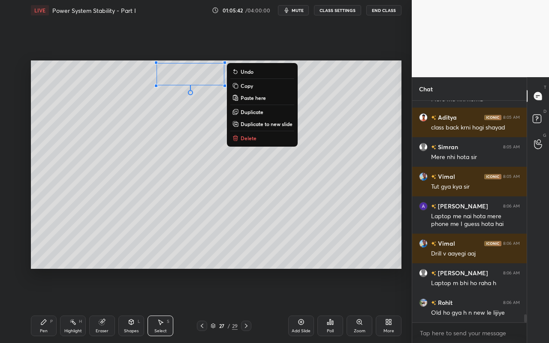
click at [186, 146] on div "0 ° Undo Copy Paste here Duplicate Duplicate to new slide Delete" at bounding box center [216, 164] width 371 height 208
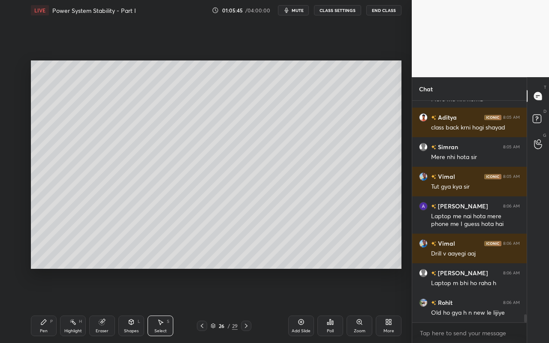
scroll to position [5981, 0]
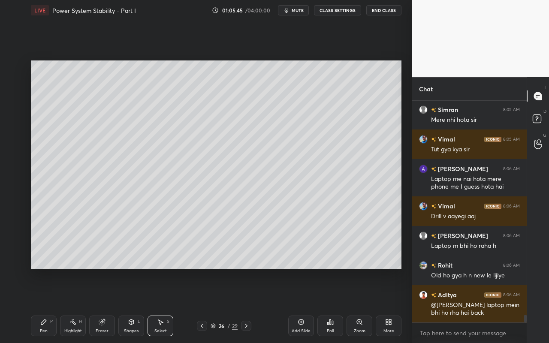
click at [161, 305] on div "Select S" at bounding box center [161, 326] width 26 height 21
drag, startPoint x: 246, startPoint y: 190, endPoint x: 304, endPoint y: 201, distance: 58.6
click at [306, 200] on div "0 ° Undo Copy Paste here Duplicate Duplicate to new slide Delete" at bounding box center [216, 164] width 371 height 208
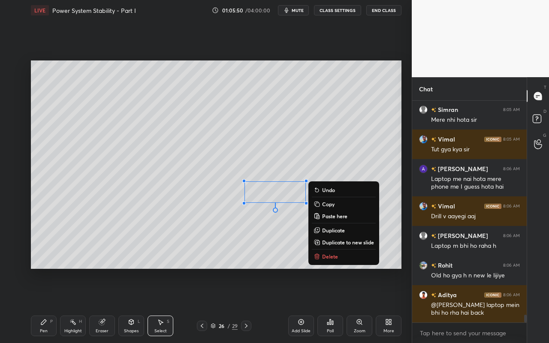
click at [323, 205] on p "Copy" at bounding box center [328, 204] width 12 height 7
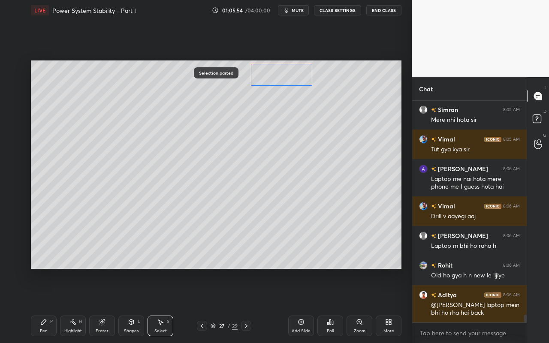
drag, startPoint x: 285, startPoint y: 162, endPoint x: 282, endPoint y: 78, distance: 84.1
click at [283, 78] on div "0 ° Undo Copy Paste here Duplicate Duplicate to new slide Delete" at bounding box center [216, 164] width 371 height 208
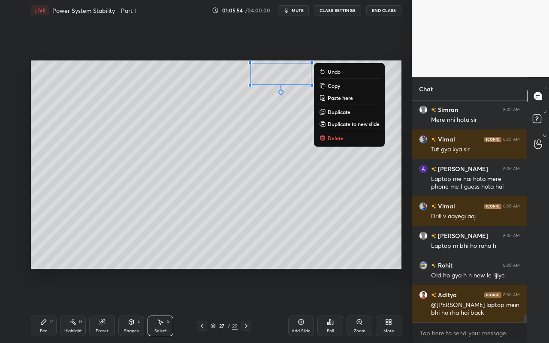
click at [258, 162] on div "0 ° Undo Copy Paste here Duplicate Duplicate to new slide Delete" at bounding box center [216, 164] width 371 height 208
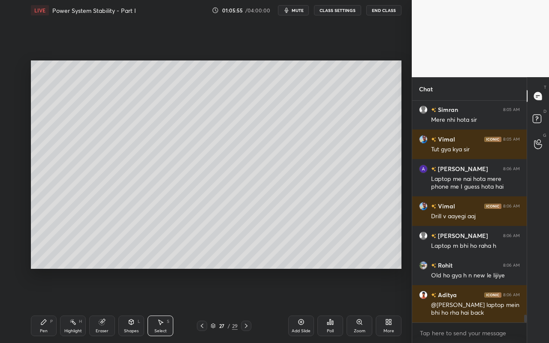
click at [43, 305] on div "Pen" at bounding box center [44, 331] width 8 height 4
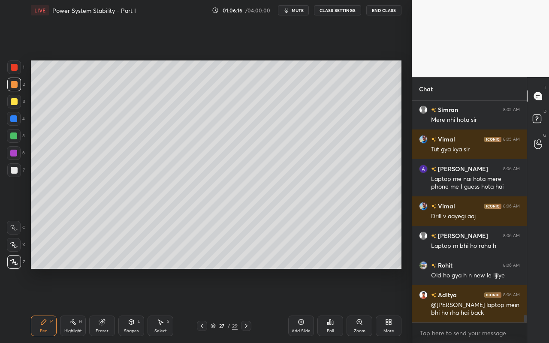
drag, startPoint x: 15, startPoint y: 103, endPoint x: 21, endPoint y: 104, distance: 5.3
click at [19, 104] on div at bounding box center [14, 102] width 14 height 14
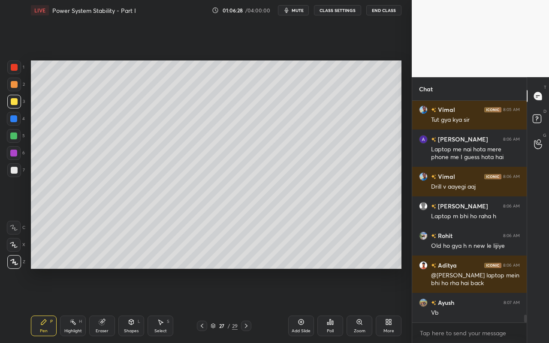
drag, startPoint x: 136, startPoint y: 325, endPoint x: 136, endPoint y: 316, distance: 9.0
click at [136, 305] on div "Shapes L" at bounding box center [131, 326] width 26 height 21
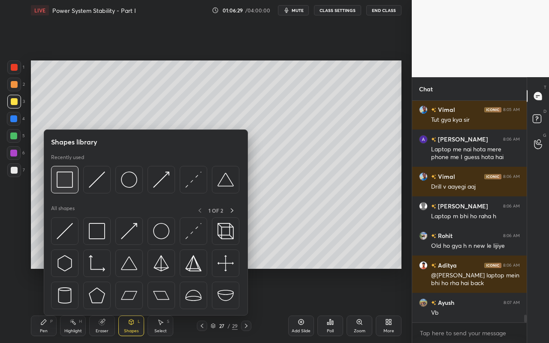
click at [71, 188] on div at bounding box center [64, 179] width 27 height 27
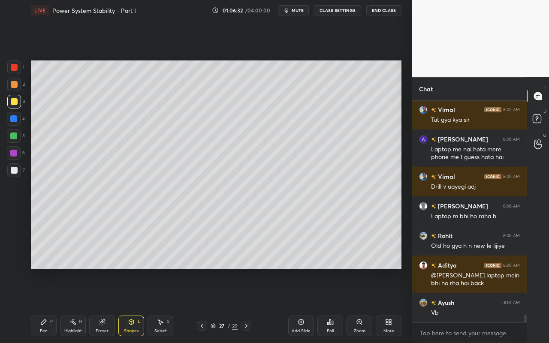
drag, startPoint x: 46, startPoint y: 325, endPoint x: 49, endPoint y: 314, distance: 11.7
click at [49, 305] on div "Pen P" at bounding box center [44, 326] width 26 height 21
click at [14, 169] on div at bounding box center [14, 170] width 7 height 7
click at [78, 305] on div "Highlight" at bounding box center [73, 331] width 18 height 4
click at [43, 305] on div "Pen P" at bounding box center [44, 326] width 26 height 21
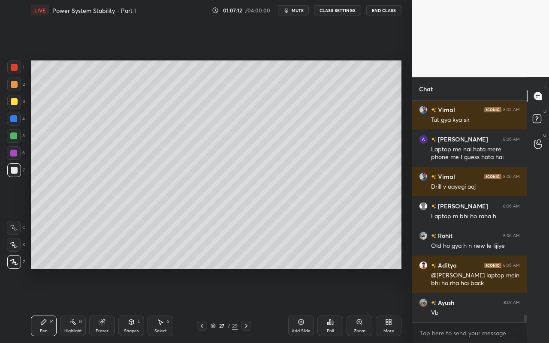
click at [133, 305] on icon at bounding box center [131, 322] width 7 height 7
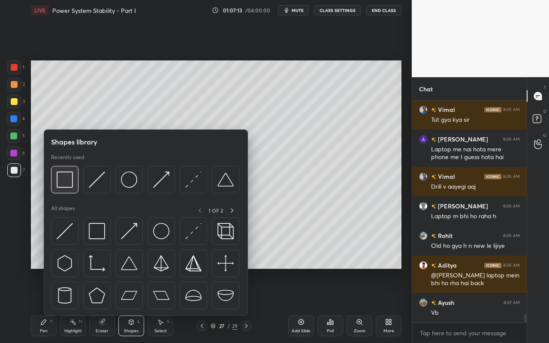
click at [66, 184] on img at bounding box center [65, 180] width 16 height 16
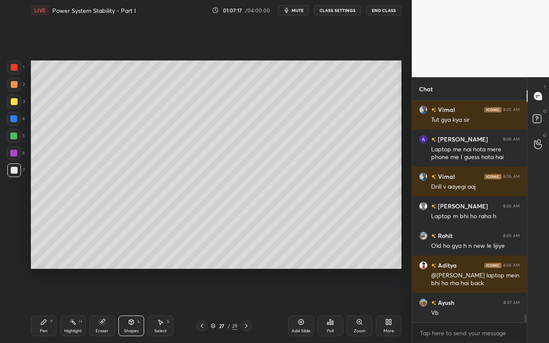
drag, startPoint x: 45, startPoint y: 326, endPoint x: 54, endPoint y: 317, distance: 12.4
click at [45, 305] on div "Pen P" at bounding box center [44, 326] width 26 height 21
click at [48, 305] on div "Pen P" at bounding box center [44, 326] width 26 height 21
click at [142, 305] on div "Shapes L" at bounding box center [131, 326] width 26 height 21
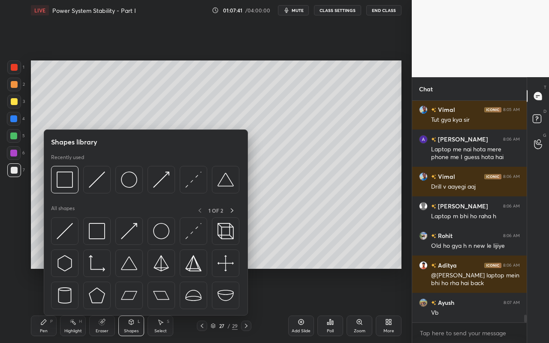
click at [102, 305] on div "Eraser" at bounding box center [102, 331] width 13 height 4
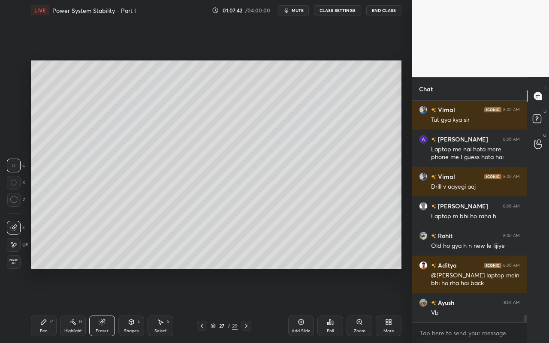
drag, startPoint x: 10, startPoint y: 244, endPoint x: 25, endPoint y: 242, distance: 15.1
click at [13, 245] on icon at bounding box center [13, 245] width 7 height 7
click at [131, 305] on div "Shapes" at bounding box center [131, 331] width 15 height 4
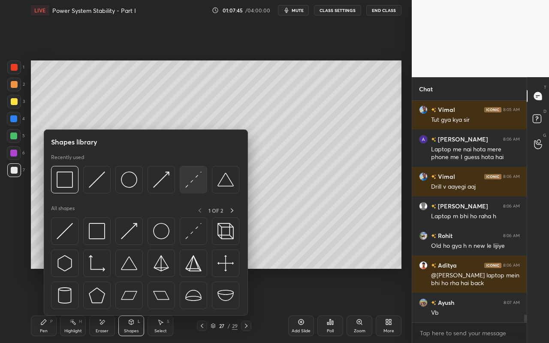
click at [199, 183] on img at bounding box center [193, 180] width 16 height 16
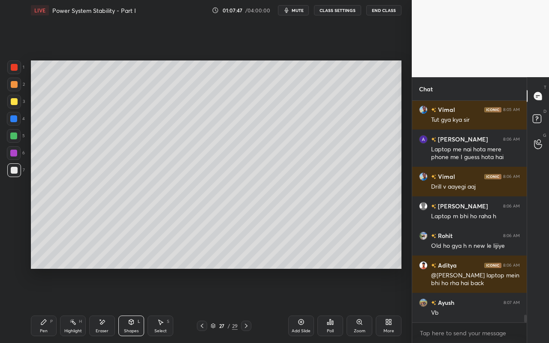
click at [42, 305] on div "Pen" at bounding box center [44, 331] width 8 height 4
click at [75, 305] on div "Highlight H" at bounding box center [73, 326] width 26 height 21
click at [39, 305] on div "Pen P" at bounding box center [44, 326] width 26 height 21
click at [73, 305] on div "Highlight" at bounding box center [73, 331] width 18 height 4
click at [48, 305] on div "Pen P" at bounding box center [44, 326] width 26 height 21
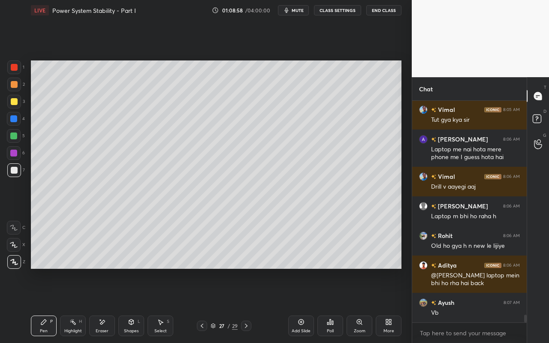
click at [158, 305] on div "Select" at bounding box center [160, 331] width 12 height 4
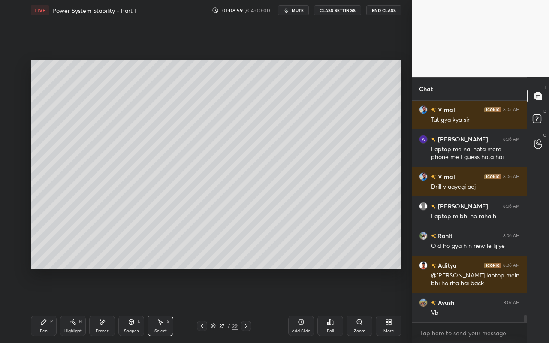
click at [134, 305] on div "Shapes" at bounding box center [131, 331] width 15 height 4
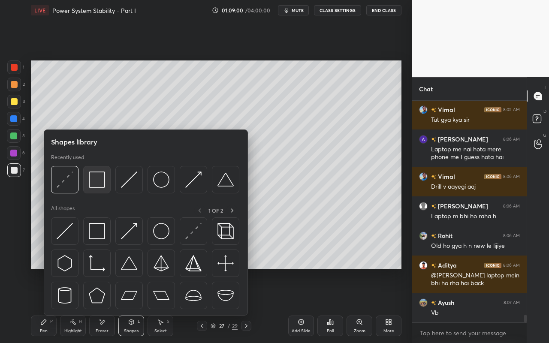
click at [101, 184] on img at bounding box center [97, 180] width 16 height 16
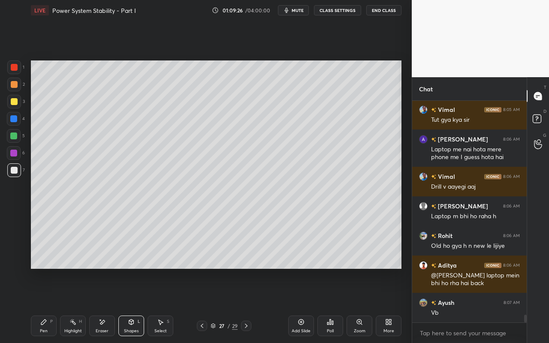
drag, startPoint x: 133, startPoint y: 329, endPoint x: 136, endPoint y: 317, distance: 11.4
click at [133, 305] on div "Shapes L" at bounding box center [131, 326] width 26 height 21
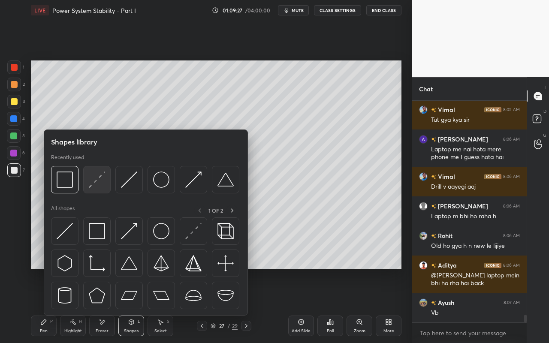
click at [94, 184] on img at bounding box center [97, 180] width 16 height 16
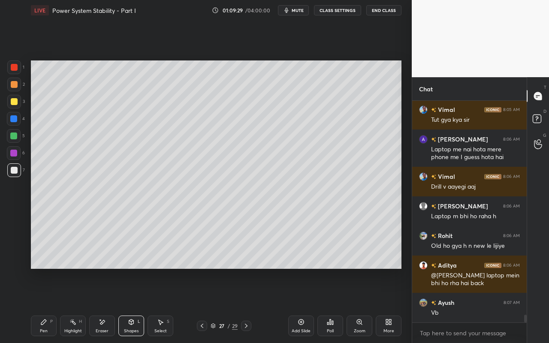
click at [402, 121] on div "Setting up your live class Poll for secs No correct answer Start poll" at bounding box center [215, 165] width 377 height 288
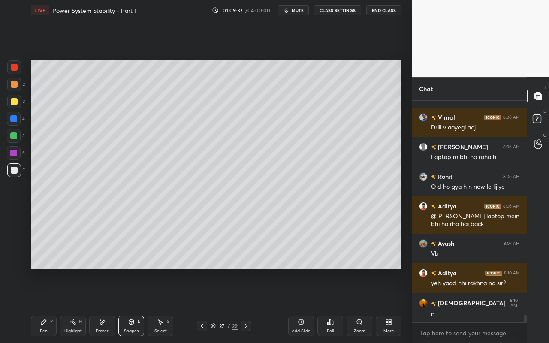
scroll to position [6100, 0]
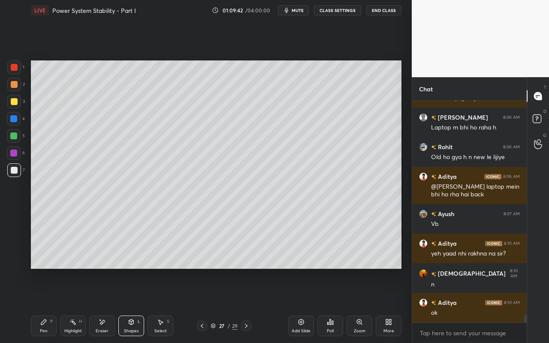
drag, startPoint x: 75, startPoint y: 333, endPoint x: 77, endPoint y: 329, distance: 4.6
click at [75, 305] on div "Highlight" at bounding box center [73, 331] width 18 height 4
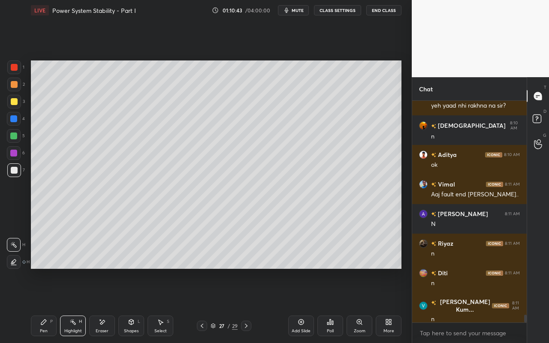
scroll to position [6277, 0]
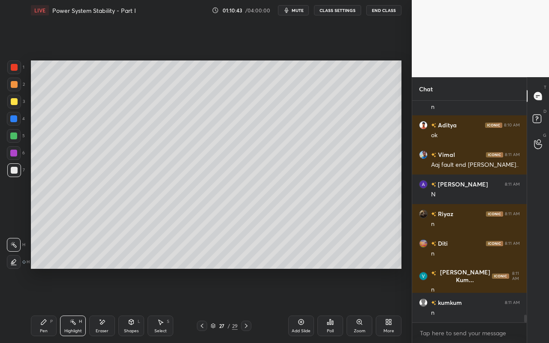
click at [158, 305] on div "Select" at bounding box center [160, 331] width 12 height 4
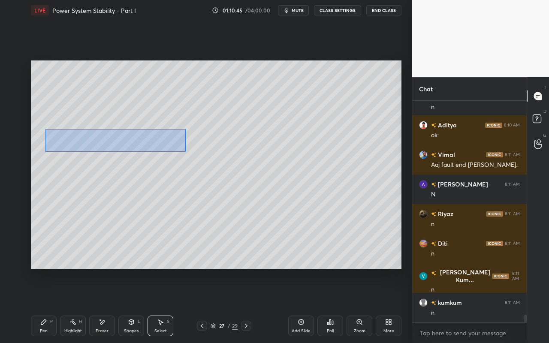
drag, startPoint x: 48, startPoint y: 134, endPoint x: 190, endPoint y: 151, distance: 143.5
click at [184, 152] on div "0 ° Undo Copy Paste here Duplicate Duplicate to new slide Delete" at bounding box center [216, 164] width 371 height 208
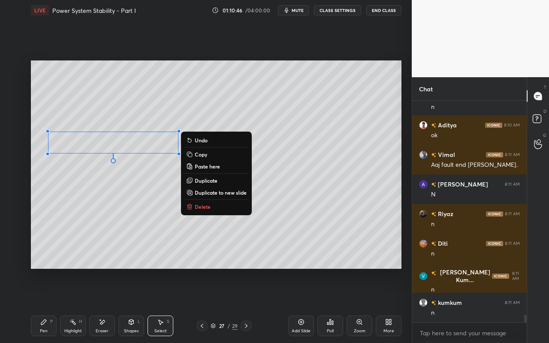
click at [207, 155] on p "Copy" at bounding box center [201, 154] width 12 height 7
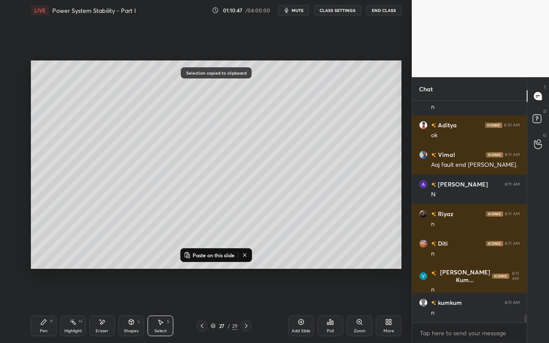
click at [305, 305] on div "Add Slide" at bounding box center [301, 326] width 26 height 21
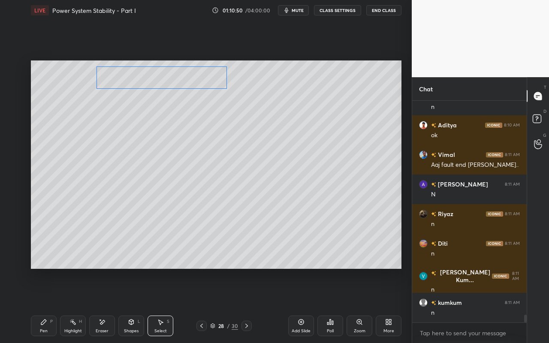
drag, startPoint x: 157, startPoint y: 133, endPoint x: 187, endPoint y: 86, distance: 55.8
click at [188, 85] on div "0 ° Undo Copy Paste here Duplicate Duplicate to new slide Delete" at bounding box center [216, 164] width 371 height 208
drag, startPoint x: 186, startPoint y: 153, endPoint x: 178, endPoint y: 165, distance: 13.9
click at [184, 154] on div "0 ° Undo Copy Paste here Duplicate Duplicate to new slide Delete" at bounding box center [216, 164] width 371 height 208
drag, startPoint x: 47, startPoint y: 329, endPoint x: 47, endPoint y: 324, distance: 5.2
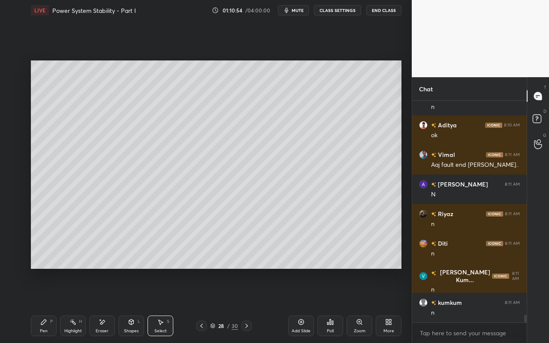
click at [46, 305] on div "Pen P" at bounding box center [44, 326] width 26 height 21
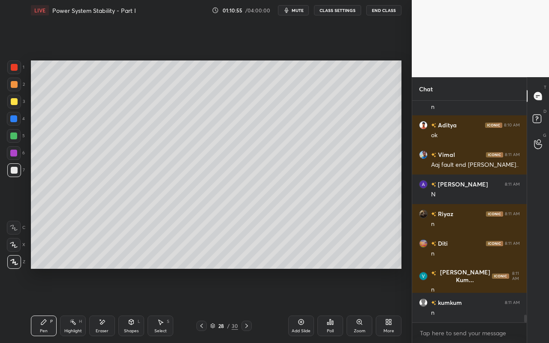
scroll to position [6315, 0]
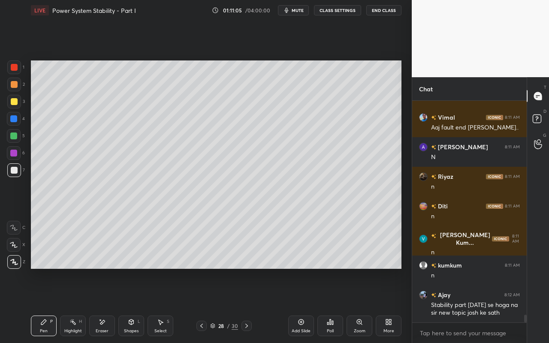
click at [49, 305] on div "Pen P" at bounding box center [44, 326] width 26 height 21
click at [139, 305] on div "Shapes L" at bounding box center [131, 326] width 26 height 21
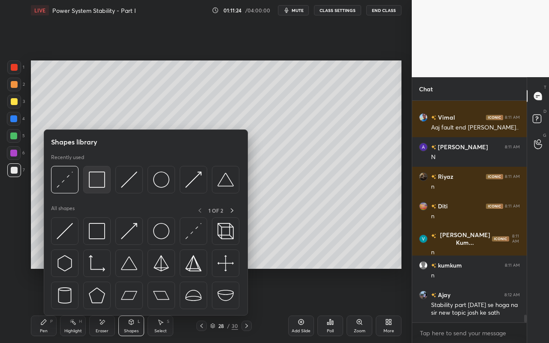
click at [97, 175] on img at bounding box center [97, 180] width 16 height 16
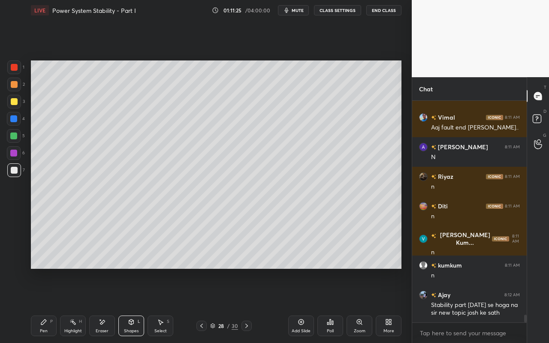
click at [15, 69] on div at bounding box center [14, 67] width 7 height 7
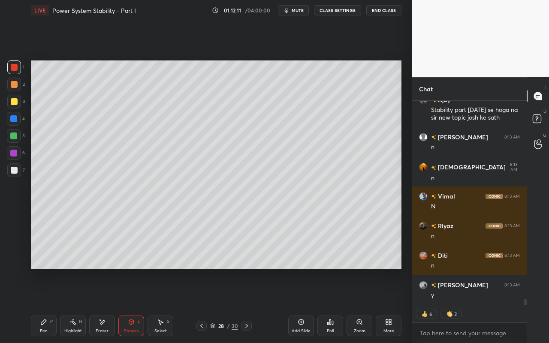
scroll to position [6539, 0]
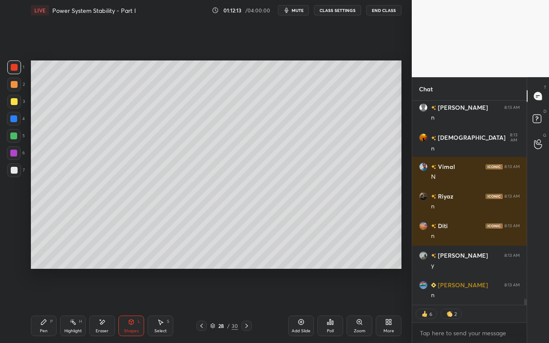
click at [307, 305] on div "Add Slide" at bounding box center [301, 326] width 26 height 21
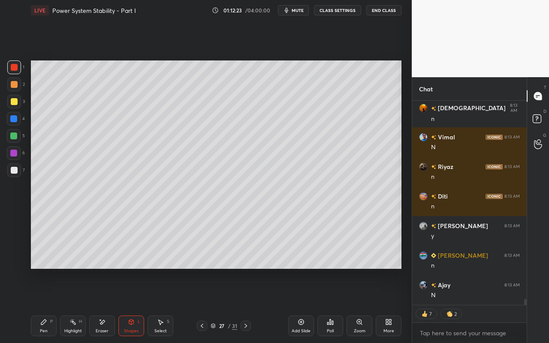
drag, startPoint x: 65, startPoint y: 331, endPoint x: 73, endPoint y: 317, distance: 15.4
click at [66, 305] on div "Highlight" at bounding box center [73, 331] width 18 height 4
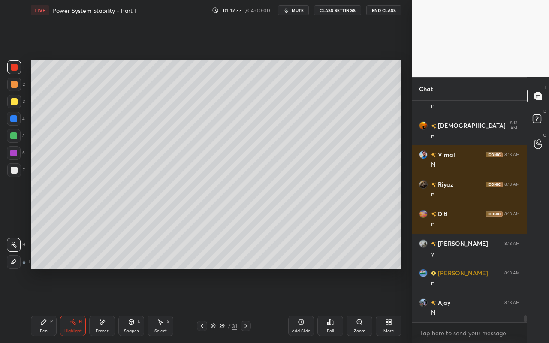
click at [45, 305] on div "Pen" at bounding box center [44, 331] width 8 height 4
click at [15, 103] on div at bounding box center [14, 101] width 7 height 7
click at [136, 305] on div "Shapes L" at bounding box center [131, 326] width 26 height 21
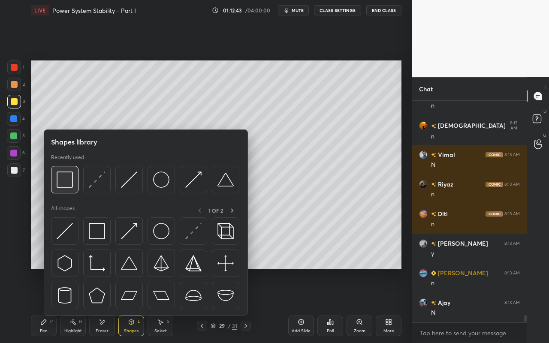
click at [72, 182] on img at bounding box center [65, 180] width 16 height 16
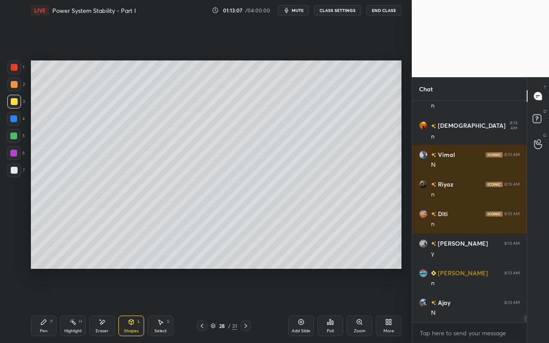
click at [167, 305] on div "Select S" at bounding box center [161, 326] width 26 height 21
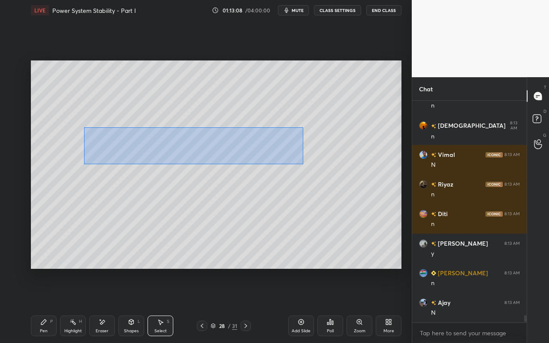
drag, startPoint x: 84, startPoint y: 127, endPoint x: 305, endPoint y: 154, distance: 222.6
click at [305, 163] on div "0 ° Undo Copy Paste here Duplicate Duplicate to new slide Delete" at bounding box center [216, 164] width 371 height 208
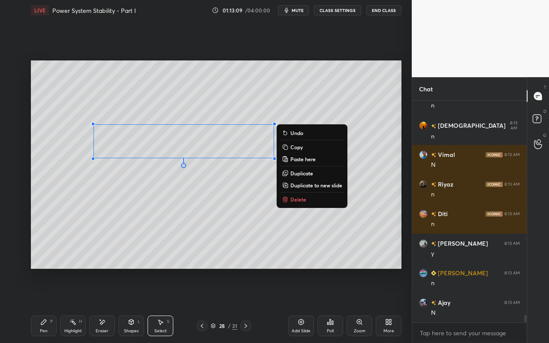
drag, startPoint x: 295, startPoint y: 147, endPoint x: 294, endPoint y: 135, distance: 11.7
click at [295, 147] on p "Copy" at bounding box center [296, 147] width 12 height 7
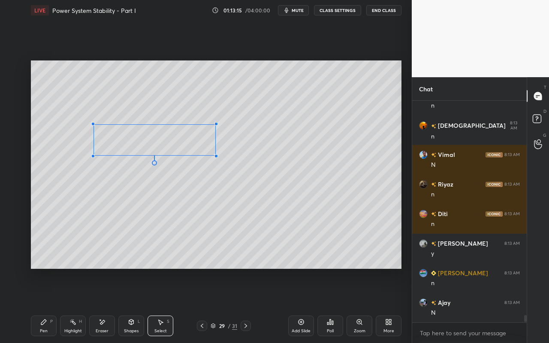
drag, startPoint x: 275, startPoint y: 160, endPoint x: 215, endPoint y: 155, distance: 59.8
click at [215, 155] on div at bounding box center [215, 155] width 3 height 3
drag, startPoint x: 197, startPoint y: 131, endPoint x: 254, endPoint y: 87, distance: 71.9
click at [255, 87] on div "0 ° Undo Copy Paste here Duplicate Duplicate to new slide Delete" at bounding box center [216, 164] width 371 height 208
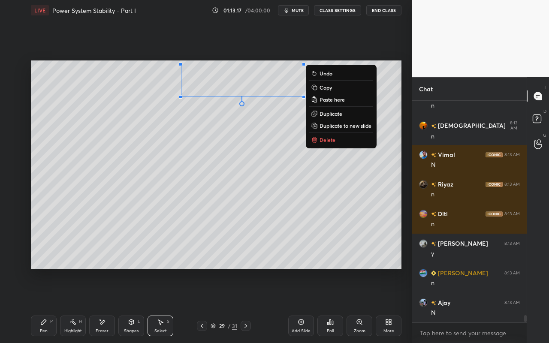
click at [238, 142] on div "0 ° Undo Copy Paste here Duplicate Duplicate to new slide Delete" at bounding box center [216, 164] width 371 height 208
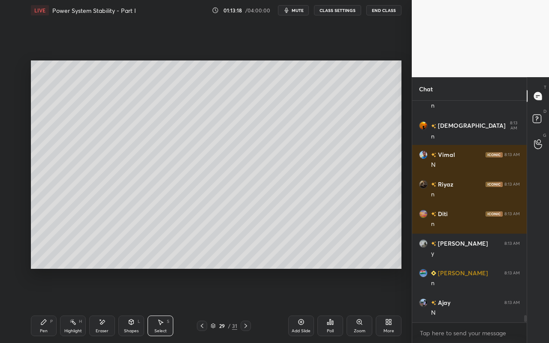
drag, startPoint x: 47, startPoint y: 329, endPoint x: 53, endPoint y: 316, distance: 14.0
click at [50, 305] on div "Pen P" at bounding box center [44, 326] width 26 height 21
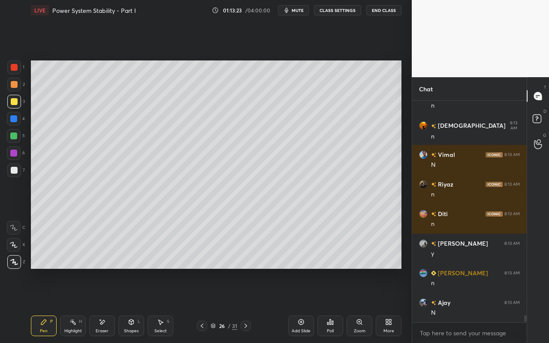
drag, startPoint x: 69, startPoint y: 335, endPoint x: 109, endPoint y: 317, distance: 43.8
click at [70, 305] on div "Highlight H" at bounding box center [73, 326] width 26 height 21
drag, startPoint x: 165, startPoint y: 325, endPoint x: 169, endPoint y: 320, distance: 6.1
click at [165, 305] on div "Select S" at bounding box center [161, 326] width 26 height 21
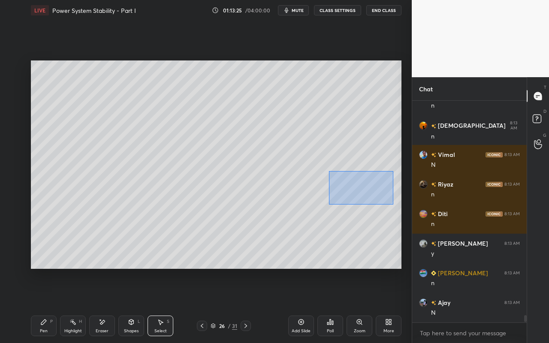
drag, startPoint x: 327, startPoint y: 170, endPoint x: 398, endPoint y: 204, distance: 78.5
click at [398, 205] on div "0 ° Undo Copy Paste here Duplicate Duplicate to new slide Delete" at bounding box center [216, 164] width 371 height 208
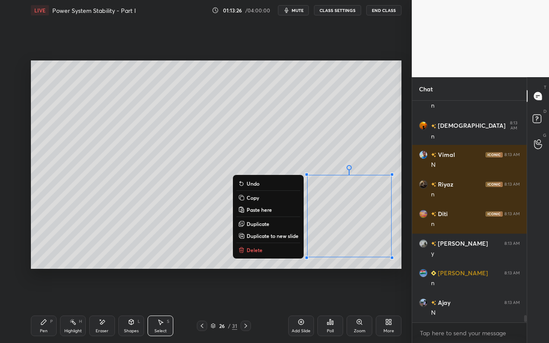
click at [267, 196] on button "Copy" at bounding box center [268, 198] width 64 height 10
click at [207, 176] on div "0 ° Undo Copy Paste here Duplicate Duplicate to new slide Delete" at bounding box center [216, 164] width 371 height 208
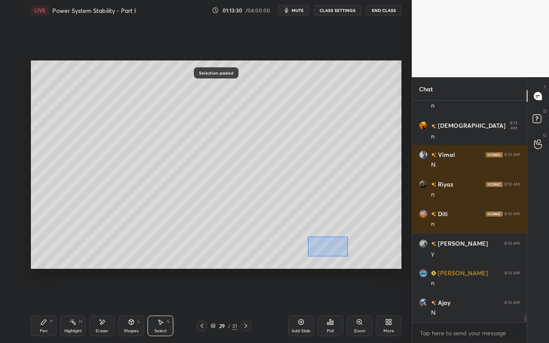
drag, startPoint x: 316, startPoint y: 242, endPoint x: 342, endPoint y: 254, distance: 28.6
click at [348, 257] on div "0 ° Undo Copy Paste here Duplicate Duplicate to new slide Delete" at bounding box center [216, 164] width 371 height 208
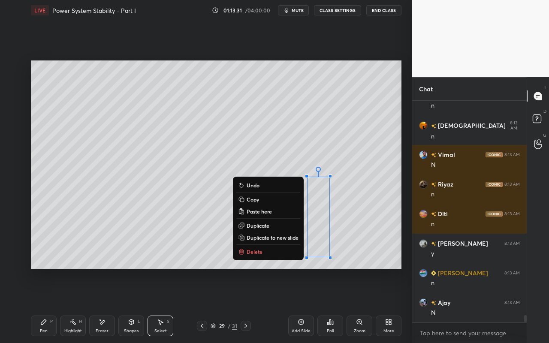
drag, startPoint x: 274, startPoint y: 253, endPoint x: 309, endPoint y: 229, distance: 42.6
click at [274, 253] on button "Delete" at bounding box center [268, 252] width 64 height 10
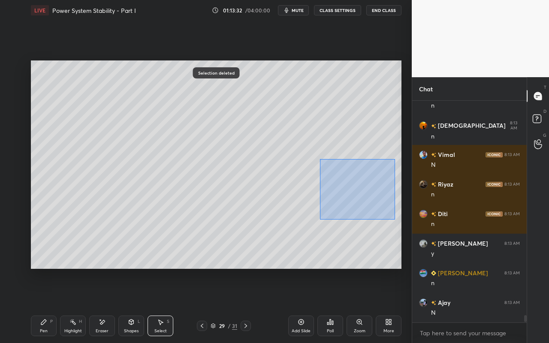
drag, startPoint x: 330, startPoint y: 172, endPoint x: 378, endPoint y: 202, distance: 56.7
click at [396, 214] on div "0 ° Undo Copy Paste here Duplicate Duplicate to new slide Delete" at bounding box center [216, 164] width 371 height 208
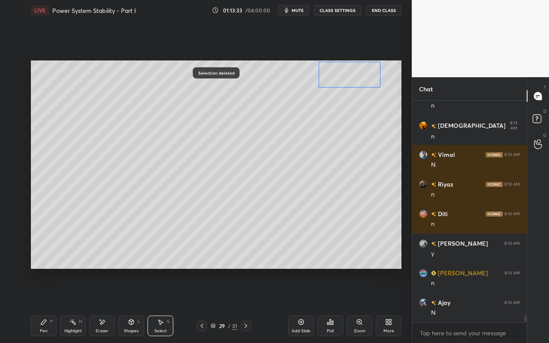
drag, startPoint x: 368, startPoint y: 189, endPoint x: 358, endPoint y: 75, distance: 114.2
click at [358, 75] on div "0 ° Undo Copy Paste here Duplicate Duplicate to new slide Delete" at bounding box center [216, 164] width 371 height 208
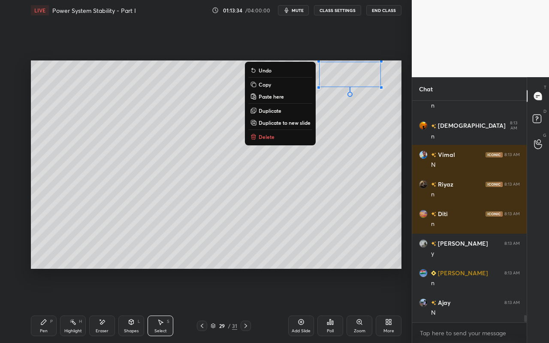
drag, startPoint x: 344, startPoint y: 175, endPoint x: 315, endPoint y: 203, distance: 40.0
click at [343, 175] on div "0 ° Undo Copy Paste here Duplicate Duplicate to new slide Delete" at bounding box center [216, 164] width 371 height 208
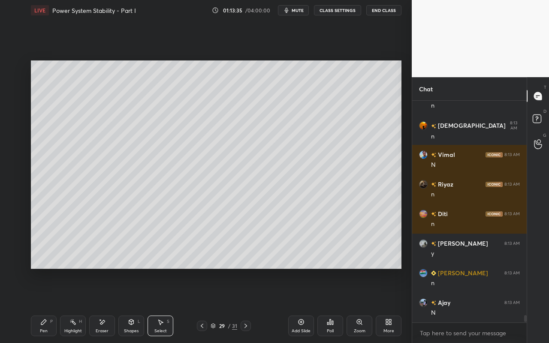
click at [42, 305] on div "Pen P" at bounding box center [44, 326] width 26 height 21
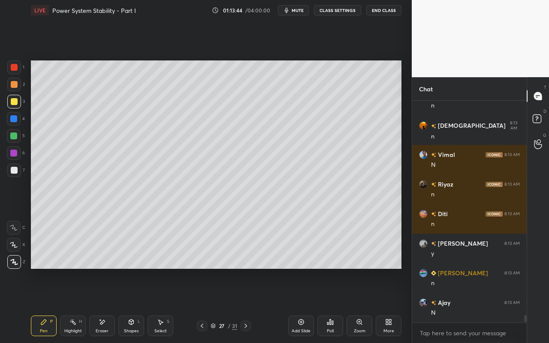
drag, startPoint x: 75, startPoint y: 329, endPoint x: 107, endPoint y: 305, distance: 39.3
click at [80, 305] on div "Highlight" at bounding box center [73, 331] width 18 height 4
drag, startPoint x: 43, startPoint y: 328, endPoint x: 48, endPoint y: 320, distance: 10.2
click at [45, 305] on div "Pen P" at bounding box center [44, 326] width 26 height 21
click at [136, 305] on div "Shapes L" at bounding box center [131, 326] width 26 height 21
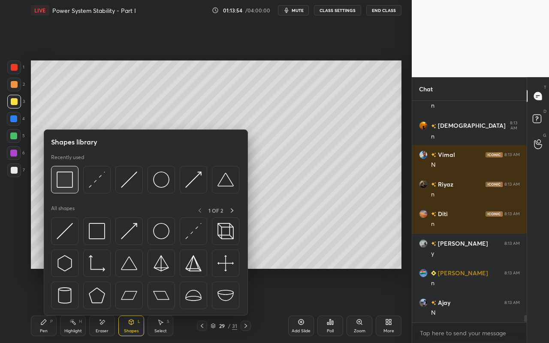
click at [70, 187] on img at bounding box center [65, 180] width 16 height 16
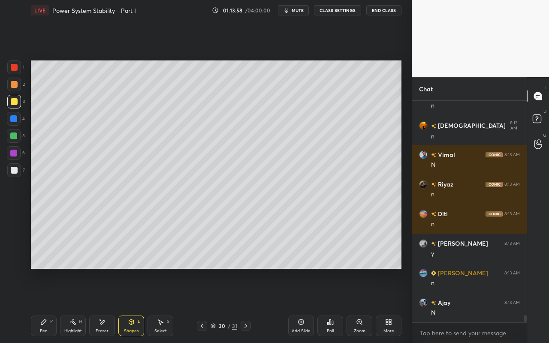
click at [165, 305] on div "Select" at bounding box center [160, 331] width 12 height 4
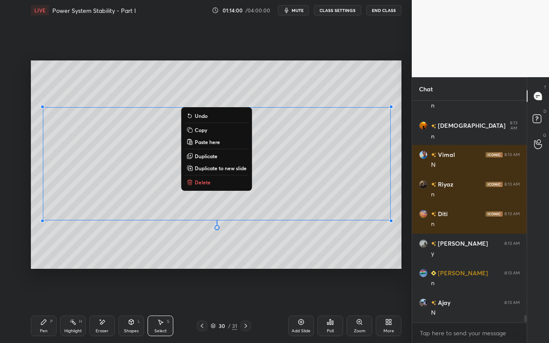
drag, startPoint x: 54, startPoint y: 128, endPoint x: 399, endPoint y: 224, distance: 358.4
click at [404, 230] on div "0 ° Undo Copy Paste here Duplicate Duplicate to new slide Delete Setting up you…" at bounding box center [215, 165] width 377 height 288
click at [200, 135] on button "Copy" at bounding box center [216, 130] width 64 height 10
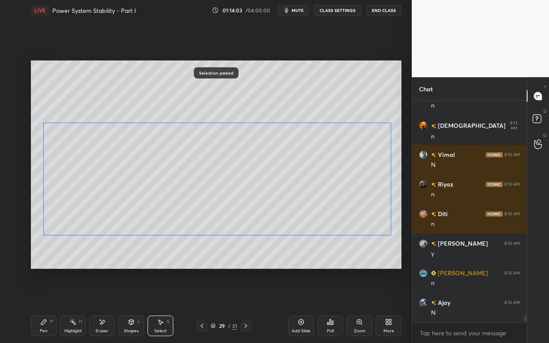
drag, startPoint x: 283, startPoint y: 151, endPoint x: 284, endPoint y: 163, distance: 12.0
click at [284, 163] on div "0 ° Undo Copy Paste here Duplicate Duplicate to new slide Delete" at bounding box center [216, 164] width 371 height 208
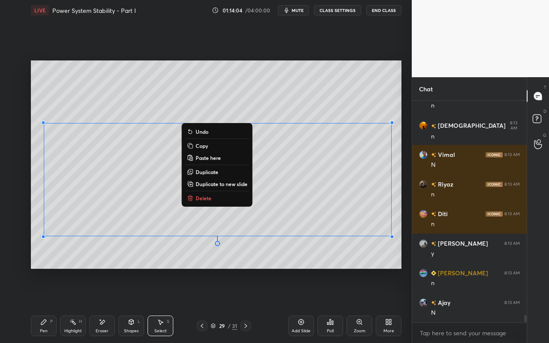
drag, startPoint x: 235, startPoint y: 105, endPoint x: 223, endPoint y: 146, distance: 42.8
click at [235, 105] on div "0 ° Undo Copy Paste here Duplicate Duplicate to new slide Delete" at bounding box center [216, 164] width 371 height 208
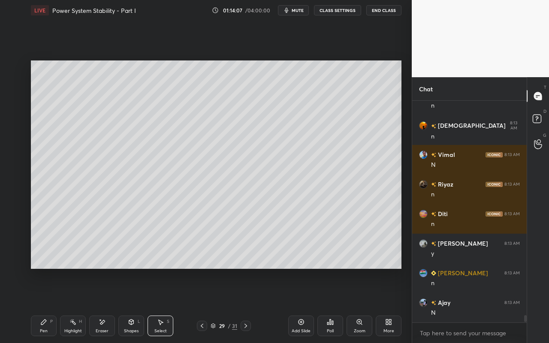
click at [73, 305] on div "Highlight" at bounding box center [73, 331] width 18 height 4
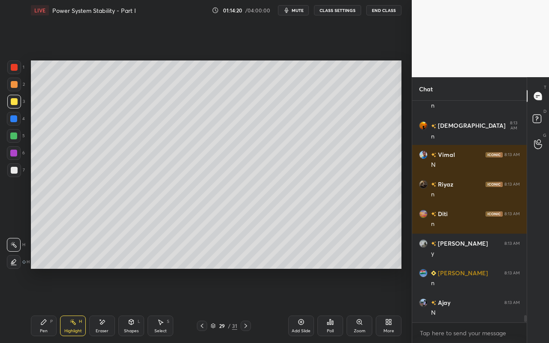
click at [133, 305] on div "Shapes" at bounding box center [131, 331] width 15 height 4
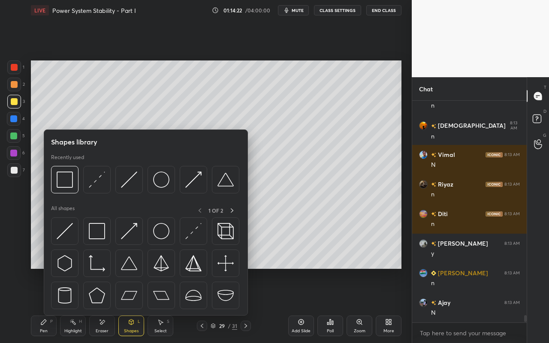
drag, startPoint x: 17, startPoint y: 66, endPoint x: 27, endPoint y: 80, distance: 16.9
click at [18, 69] on div at bounding box center [14, 67] width 14 height 14
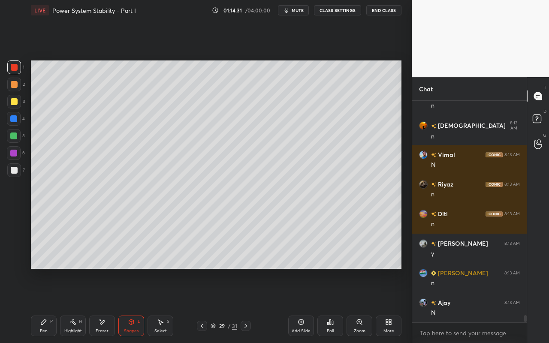
click at [35, 305] on div "Pen P" at bounding box center [44, 326] width 26 height 21
click at [15, 103] on div at bounding box center [14, 101] width 7 height 7
drag, startPoint x: 16, startPoint y: 170, endPoint x: 29, endPoint y: 176, distance: 13.8
click at [19, 172] on div at bounding box center [14, 170] width 14 height 14
drag, startPoint x: 75, startPoint y: 328, endPoint x: 83, endPoint y: 320, distance: 11.2
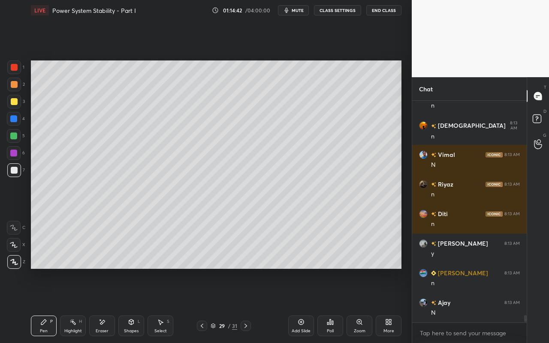
click at [75, 305] on div "Highlight" at bounding box center [73, 331] width 18 height 4
click at [136, 305] on div "Shapes L" at bounding box center [131, 326] width 26 height 21
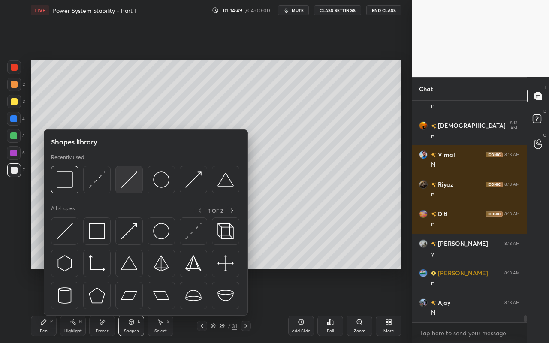
click at [133, 184] on img at bounding box center [129, 180] width 16 height 16
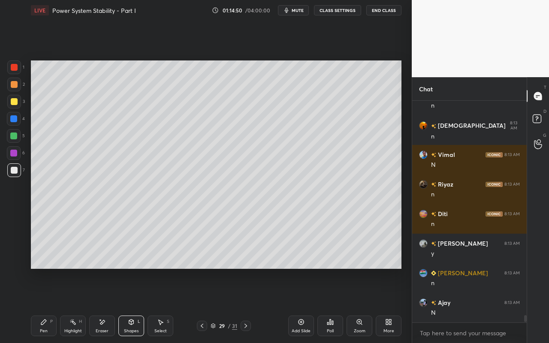
click at [18, 72] on div at bounding box center [14, 67] width 14 height 14
drag, startPoint x: 43, startPoint y: 330, endPoint x: 47, endPoint y: 311, distance: 19.6
click at [43, 305] on div "Pen" at bounding box center [44, 331] width 8 height 4
click at [76, 305] on div "Highlight H" at bounding box center [73, 326] width 26 height 21
click at [104, 305] on div "Eraser" at bounding box center [102, 331] width 13 height 4
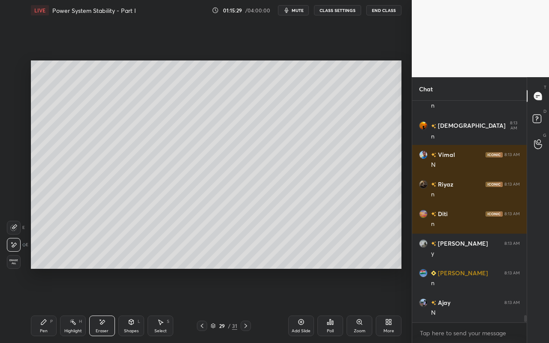
click at [11, 232] on div at bounding box center [14, 228] width 14 height 14
click at [134, 305] on div "Shapes" at bounding box center [131, 331] width 15 height 4
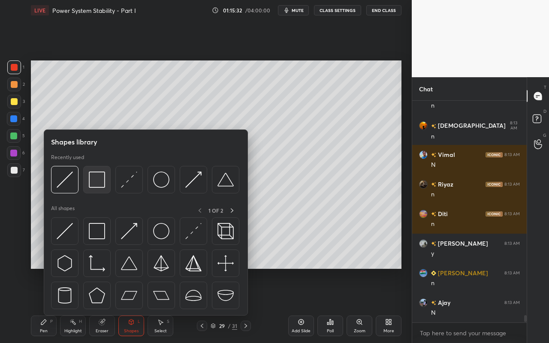
click at [94, 178] on img at bounding box center [97, 180] width 16 height 16
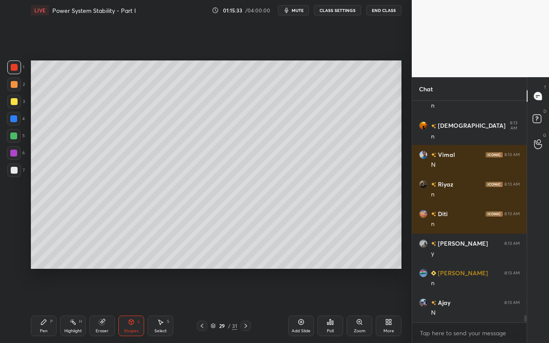
click at [15, 171] on div at bounding box center [14, 170] width 7 height 7
drag, startPoint x: 44, startPoint y: 329, endPoint x: 61, endPoint y: 315, distance: 22.3
click at [46, 305] on div "Pen" at bounding box center [44, 331] width 8 height 4
click at [49, 305] on div "Pen P" at bounding box center [44, 326] width 26 height 21
click at [81, 305] on div "Highlight H" at bounding box center [73, 326] width 26 height 21
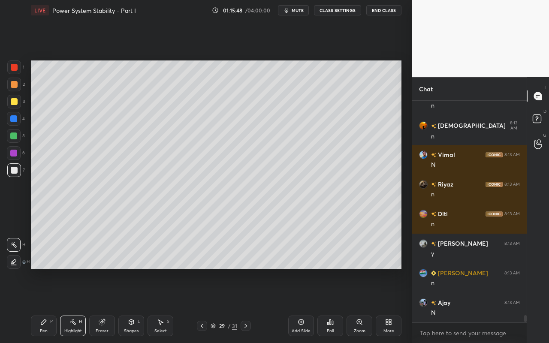
drag, startPoint x: 43, startPoint y: 328, endPoint x: 40, endPoint y: 317, distance: 11.4
click at [43, 305] on div "Pen" at bounding box center [44, 331] width 8 height 4
click at [15, 86] on div at bounding box center [14, 84] width 7 height 7
click at [73, 305] on div "Highlight H" at bounding box center [73, 326] width 26 height 21
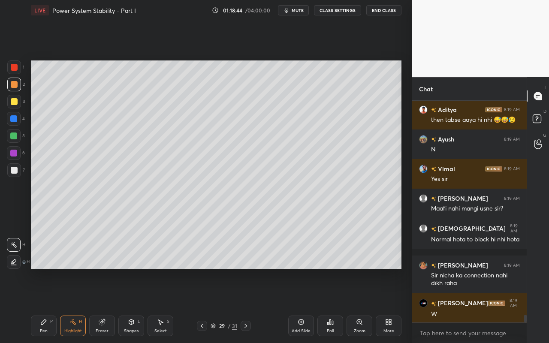
scroll to position [6098, 0]
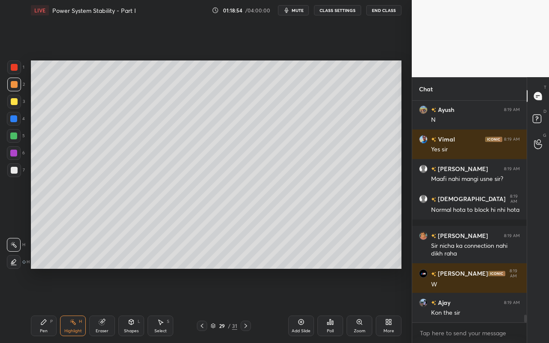
drag, startPoint x: 163, startPoint y: 330, endPoint x: 169, endPoint y: 294, distance: 36.6
click at [163, 305] on div "Select" at bounding box center [160, 331] width 12 height 4
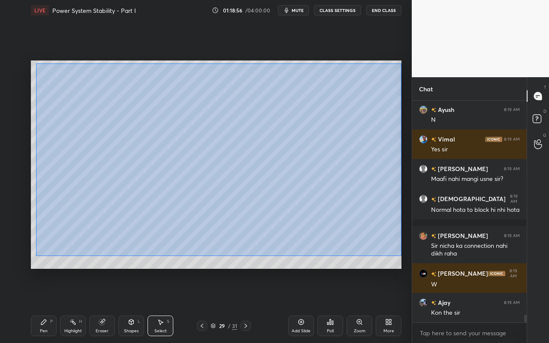
drag, startPoint x: 36, startPoint y: 63, endPoint x: 402, endPoint y: 255, distance: 413.7
click at [402, 256] on div "0 ° Undo Copy Paste here Duplicate Duplicate to new slide Delete Setting up you…" at bounding box center [215, 165] width 377 height 288
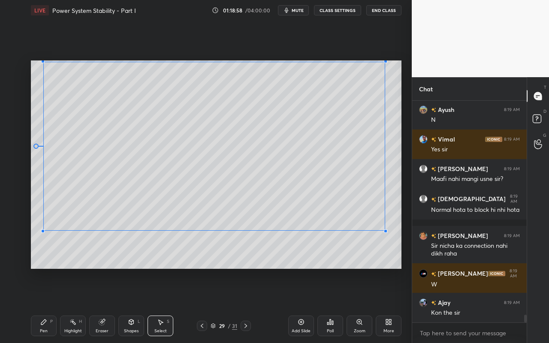
drag, startPoint x: 392, startPoint y: 254, endPoint x: 377, endPoint y: 231, distance: 27.6
click at [384, 231] on div at bounding box center [385, 230] width 3 height 3
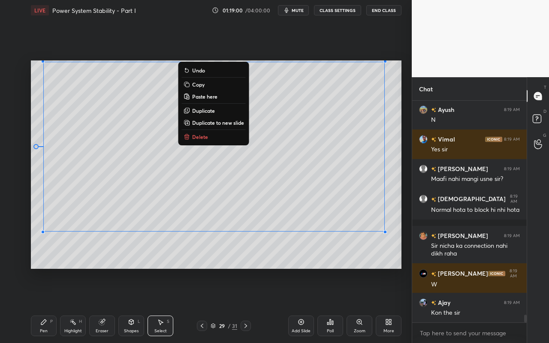
click at [344, 247] on div "0 ° Undo Copy Paste here Duplicate Duplicate to new slide Delete" at bounding box center [216, 164] width 371 height 208
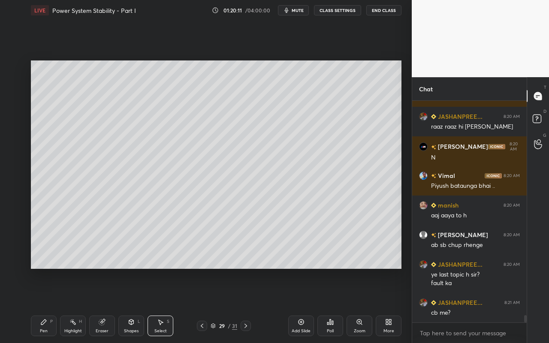
scroll to position [6559, 0]
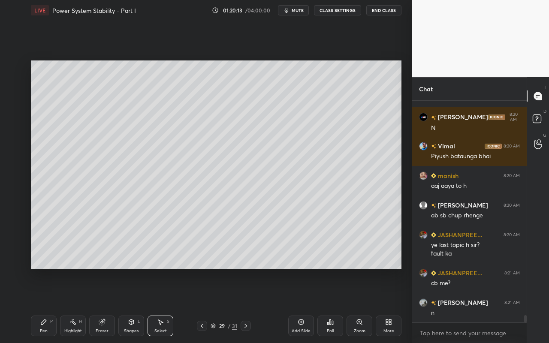
click at [76, 305] on div "Highlight H" at bounding box center [73, 326] width 26 height 21
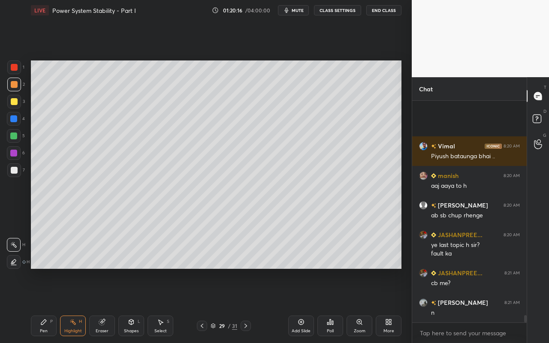
scroll to position [6635, 0]
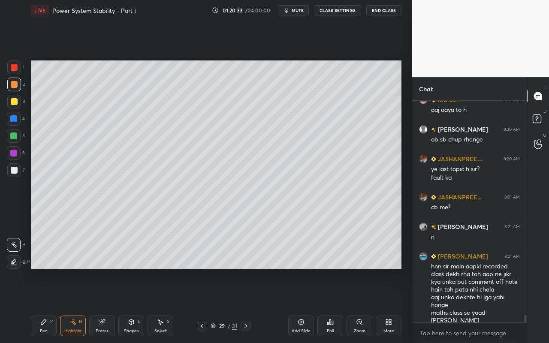
click at [303, 305] on div "Add Slide" at bounding box center [301, 326] width 26 height 21
drag, startPoint x: 135, startPoint y: 331, endPoint x: 134, endPoint y: 317, distance: 13.4
click at [135, 305] on div "Shapes" at bounding box center [131, 331] width 15 height 4
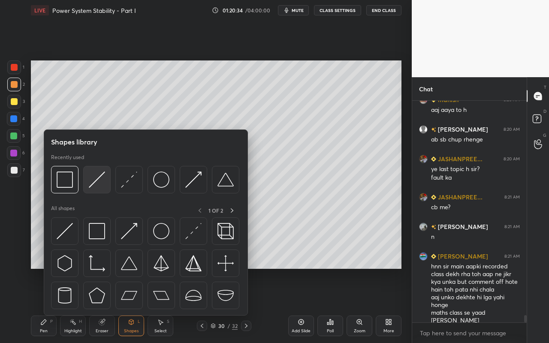
scroll to position [6664, 0]
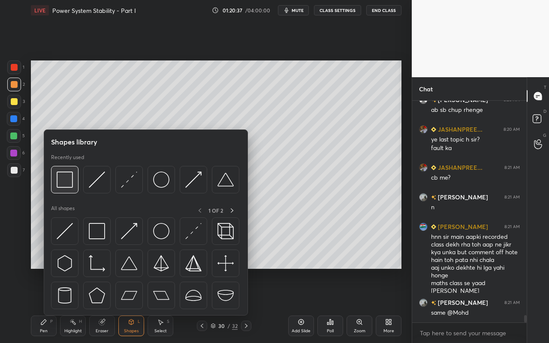
click at [67, 184] on img at bounding box center [65, 180] width 16 height 16
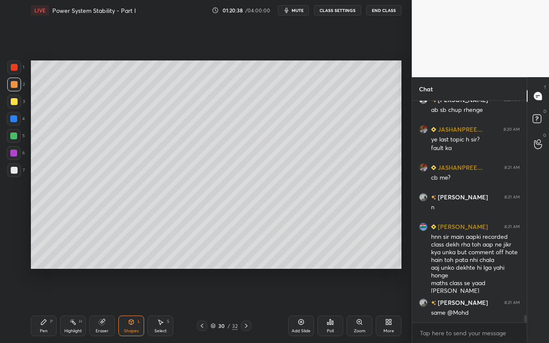
click at [13, 85] on div at bounding box center [14, 84] width 7 height 7
click at [103, 305] on div "Eraser" at bounding box center [102, 331] width 13 height 4
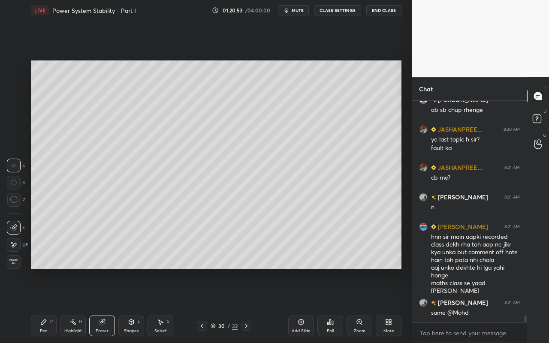
click at [141, 305] on div "Shapes L" at bounding box center [131, 326] width 26 height 21
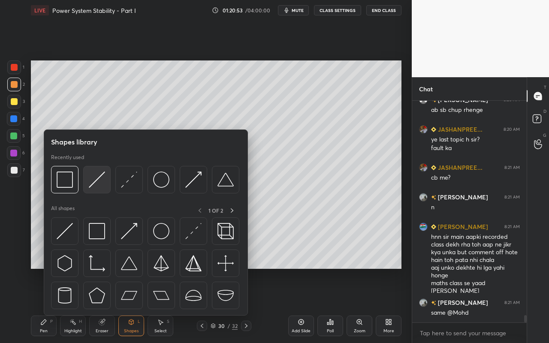
scroll to position [3, 3]
click at [102, 190] on div at bounding box center [96, 179] width 27 height 27
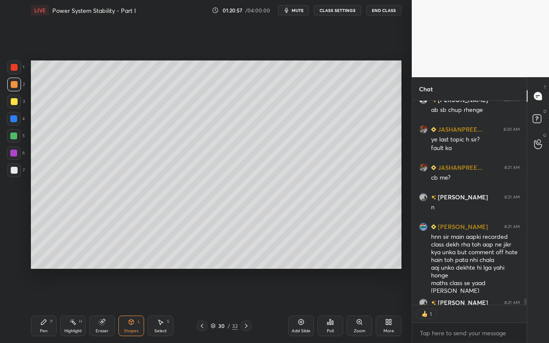
click at [107, 305] on div "Eraser" at bounding box center [102, 326] width 26 height 21
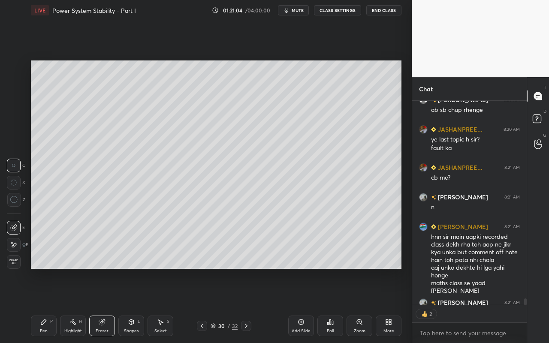
click at [141, 305] on div "Shapes L" at bounding box center [131, 326] width 26 height 21
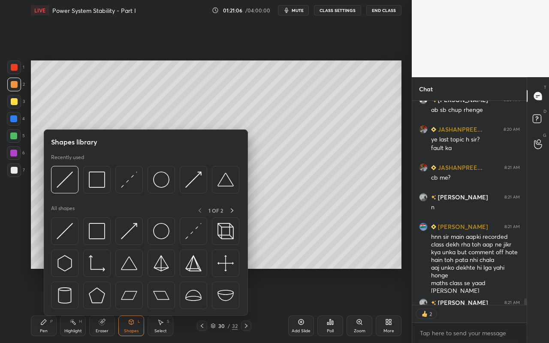
click at [135, 305] on div "Shapes L" at bounding box center [131, 326] width 26 height 21
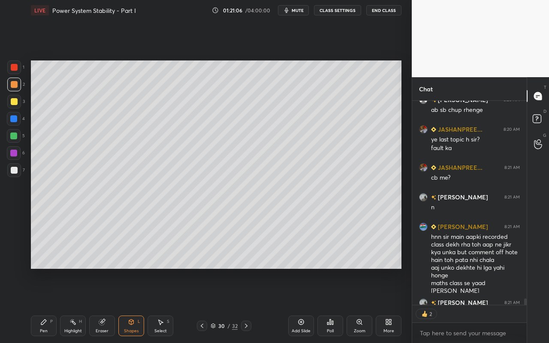
click at [135, 305] on div "Shapes L" at bounding box center [131, 326] width 26 height 21
drag, startPoint x: 132, startPoint y: 323, endPoint x: 131, endPoint y: 318, distance: 5.3
click at [132, 305] on icon at bounding box center [131, 322] width 5 height 5
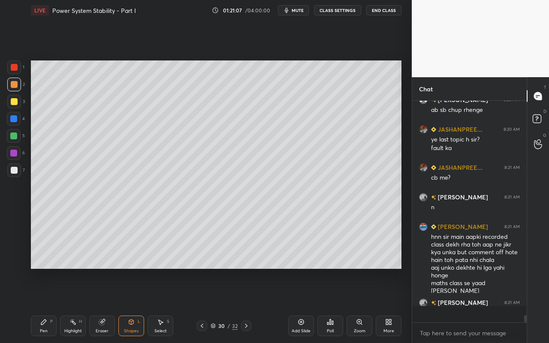
scroll to position [219, 112]
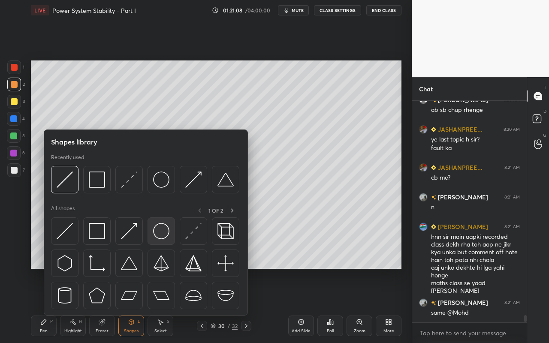
click at [161, 231] on img at bounding box center [161, 231] width 16 height 16
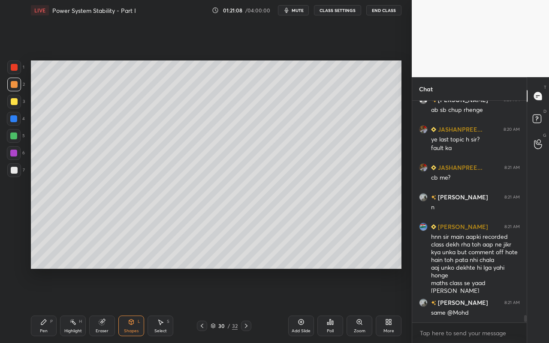
click at [16, 172] on div at bounding box center [14, 170] width 7 height 7
click at [41, 305] on div "Pen P" at bounding box center [44, 326] width 26 height 21
click at [70, 305] on div "Highlight H" at bounding box center [73, 326] width 26 height 21
drag, startPoint x: 41, startPoint y: 332, endPoint x: 45, endPoint y: 327, distance: 5.5
click at [43, 305] on div "Pen" at bounding box center [44, 331] width 8 height 4
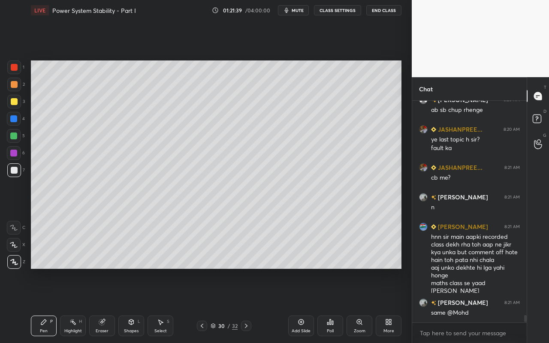
click at [54, 305] on div "Pen P" at bounding box center [44, 326] width 26 height 21
drag, startPoint x: 164, startPoint y: 328, endPoint x: 168, endPoint y: 322, distance: 7.1
click at [164, 305] on div "Select" at bounding box center [160, 331] width 12 height 4
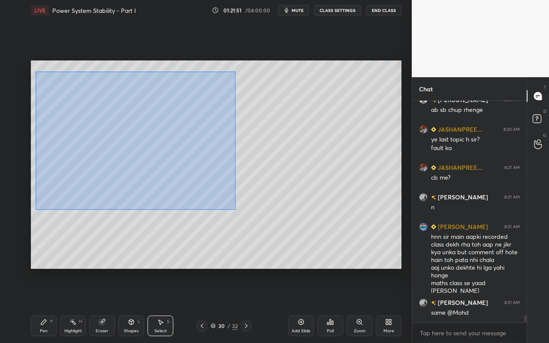
drag, startPoint x: 40, startPoint y: 88, endPoint x: 232, endPoint y: 202, distance: 223.7
click at [234, 203] on div "0 ° Undo Copy Paste here Duplicate Duplicate to new slide Delete" at bounding box center [216, 164] width 371 height 208
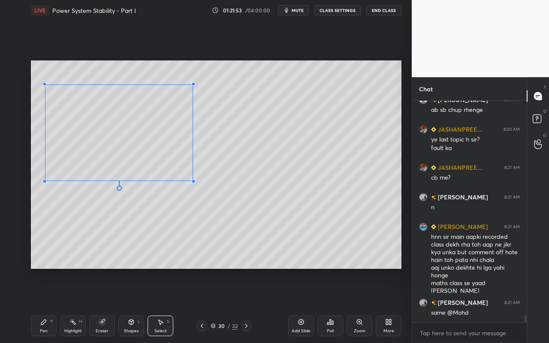
drag, startPoint x: 232, startPoint y: 186, endPoint x: 181, endPoint y: 177, distance: 51.8
click at [192, 180] on div at bounding box center [193, 181] width 3 height 3
drag, startPoint x: 175, startPoint y: 168, endPoint x: 175, endPoint y: 152, distance: 16.3
click at [175, 151] on div "0 ° Undo Copy Paste here Duplicate Duplicate to new slide Delete" at bounding box center [216, 164] width 371 height 208
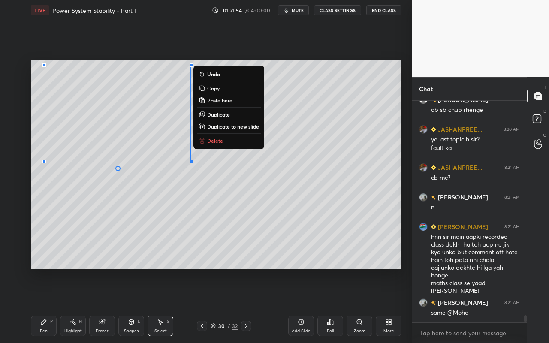
click at [186, 215] on div "0 ° Undo Copy Paste here Duplicate Duplicate to new slide Delete" at bounding box center [216, 164] width 371 height 208
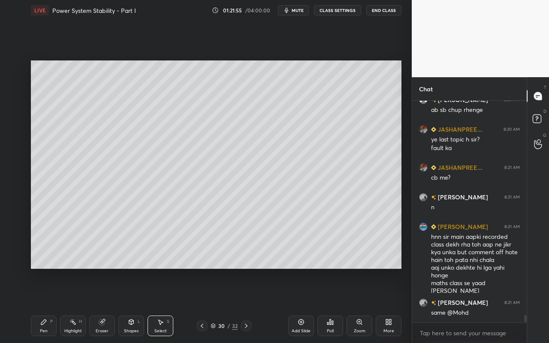
drag, startPoint x: 71, startPoint y: 328, endPoint x: 71, endPoint y: 323, distance: 4.7
click at [71, 305] on div "Highlight" at bounding box center [73, 331] width 18 height 4
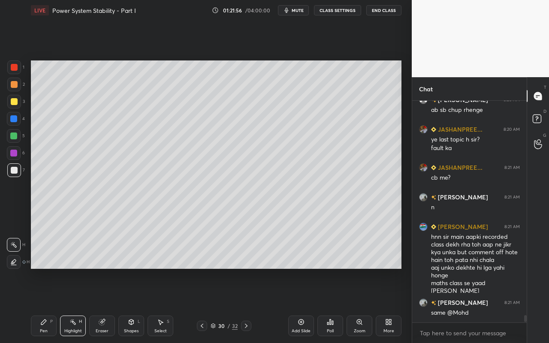
drag, startPoint x: 38, startPoint y: 323, endPoint x: 44, endPoint y: 319, distance: 7.3
click at [41, 305] on div "Pen P" at bounding box center [44, 326] width 26 height 21
click at [76, 305] on div "Highlight" at bounding box center [73, 331] width 18 height 4
click at [45, 305] on div "Pen P" at bounding box center [44, 326] width 26 height 21
click at [129, 305] on div "Shapes L" at bounding box center [131, 326] width 26 height 21
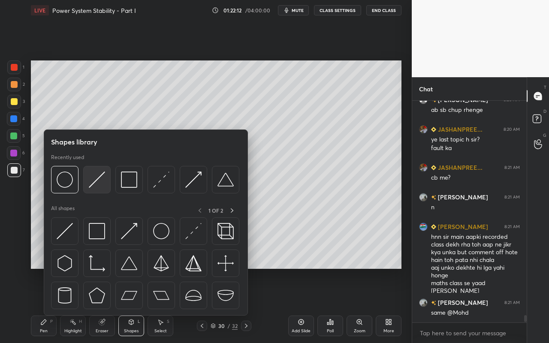
click at [103, 184] on img at bounding box center [97, 180] width 16 height 16
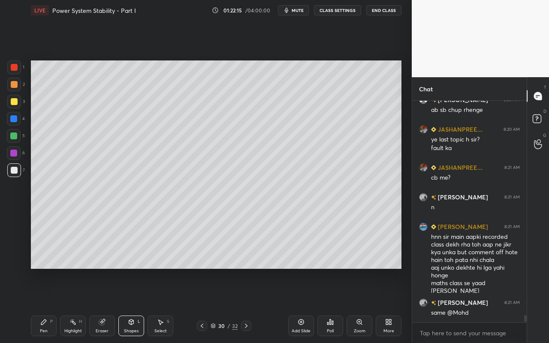
drag, startPoint x: 45, startPoint y: 333, endPoint x: 94, endPoint y: 278, distance: 74.5
click at [45, 305] on div "Pen" at bounding box center [44, 331] width 8 height 4
drag, startPoint x: 76, startPoint y: 326, endPoint x: 79, endPoint y: 315, distance: 11.5
click at [77, 305] on div "Highlight H" at bounding box center [73, 326] width 26 height 21
drag, startPoint x: 44, startPoint y: 327, endPoint x: 45, endPoint y: 322, distance: 4.9
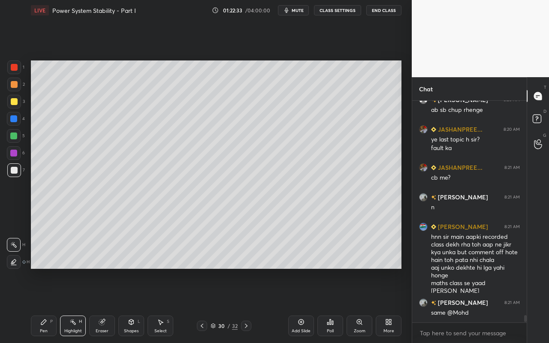
click at [44, 305] on div "Pen P" at bounding box center [44, 326] width 26 height 21
click at [15, 85] on div at bounding box center [14, 84] width 7 height 7
click at [78, 305] on div "Highlight H" at bounding box center [73, 326] width 26 height 21
click at [15, 137] on div at bounding box center [13, 136] width 7 height 7
drag, startPoint x: 46, startPoint y: 324, endPoint x: 57, endPoint y: 299, distance: 28.0
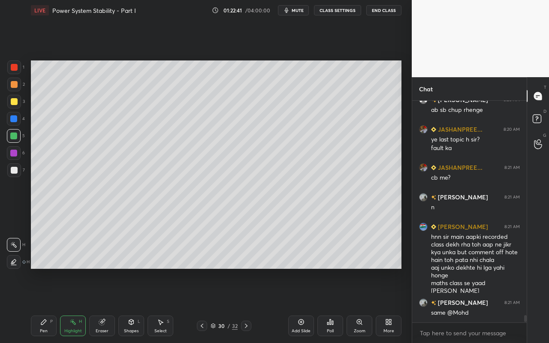
click at [46, 305] on icon at bounding box center [43, 322] width 7 height 7
click at [75, 305] on div "Highlight" at bounding box center [73, 331] width 18 height 4
click at [45, 305] on div "Pen" at bounding box center [44, 331] width 8 height 4
click at [76, 305] on div "Highlight H" at bounding box center [73, 326] width 26 height 21
click at [44, 305] on div "Pen P" at bounding box center [44, 326] width 26 height 21
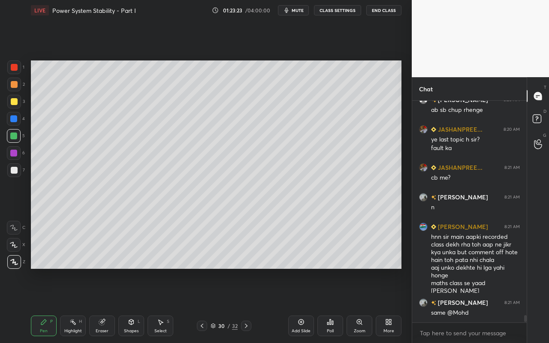
click at [101, 305] on div "Eraser" at bounding box center [102, 326] width 26 height 21
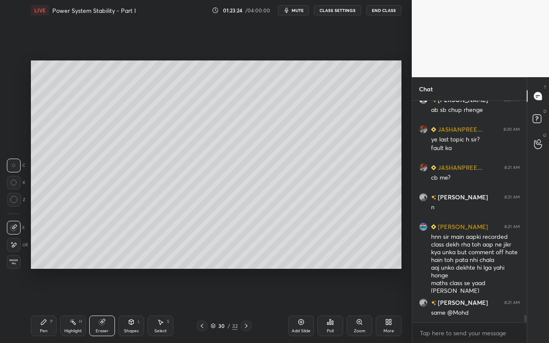
click at [72, 305] on icon at bounding box center [72, 322] width 7 height 7
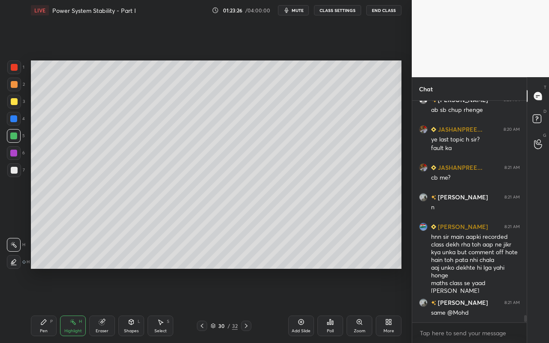
drag, startPoint x: 39, startPoint y: 329, endPoint x: 108, endPoint y: 287, distance: 80.3
click at [39, 305] on div "Pen P" at bounding box center [44, 326] width 26 height 21
click at [131, 305] on icon at bounding box center [131, 322] width 7 height 7
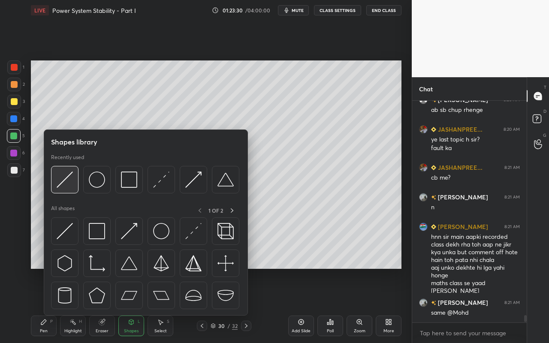
click at [67, 188] on div at bounding box center [64, 179] width 27 height 27
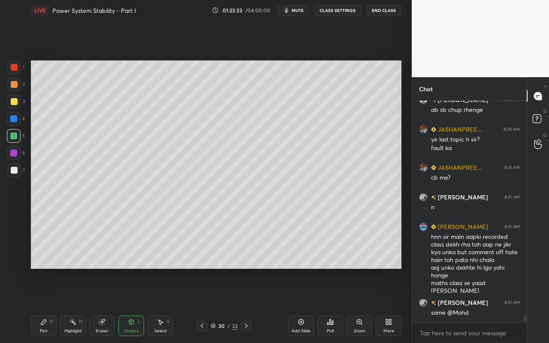
click at [43, 305] on div "Pen" at bounding box center [44, 331] width 8 height 4
drag, startPoint x: 159, startPoint y: 330, endPoint x: 182, endPoint y: 292, distance: 44.7
click at [159, 305] on div "Select" at bounding box center [160, 331] width 12 height 4
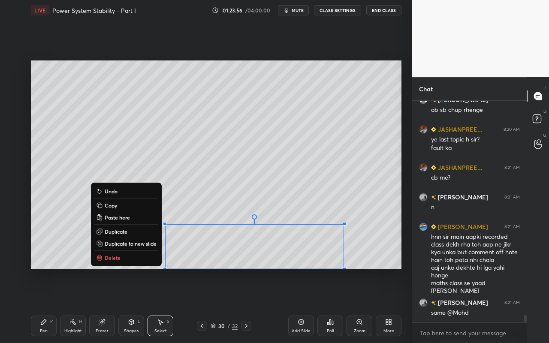
drag, startPoint x: 153, startPoint y: 221, endPoint x: 354, endPoint y: 266, distance: 205.8
click at [354, 270] on div "0 ° Undo Copy Paste here Duplicate Duplicate to new slide Delete Setting up you…" at bounding box center [215, 165] width 377 height 288
click at [134, 206] on button "Copy" at bounding box center [126, 205] width 64 height 10
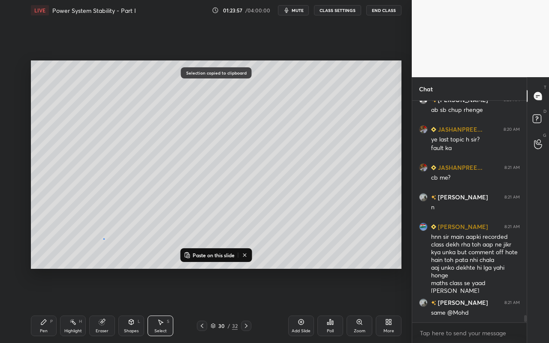
click at [102, 241] on div "0 ° Undo Copy Paste here Duplicate Duplicate to new slide Delete" at bounding box center [216, 164] width 371 height 208
click at [247, 255] on icon at bounding box center [245, 255] width 7 height 7
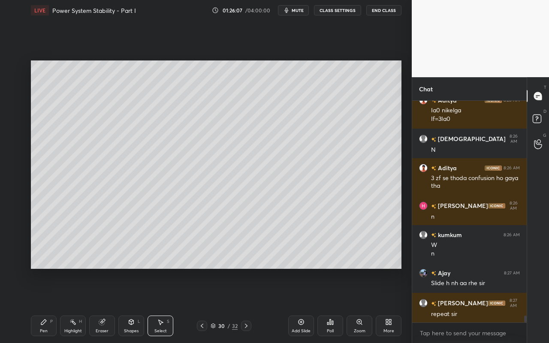
scroll to position [7163, 0]
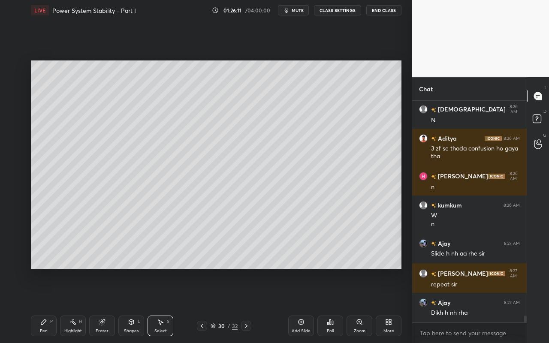
drag, startPoint x: 73, startPoint y: 329, endPoint x: 79, endPoint y: 320, distance: 10.2
click at [73, 305] on div "Highlight" at bounding box center [73, 331] width 18 height 4
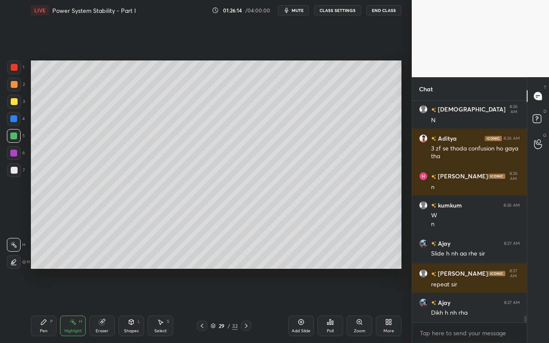
drag, startPoint x: 79, startPoint y: 332, endPoint x: 79, endPoint y: 323, distance: 9.9
click at [79, 305] on div "Highlight" at bounding box center [73, 331] width 18 height 4
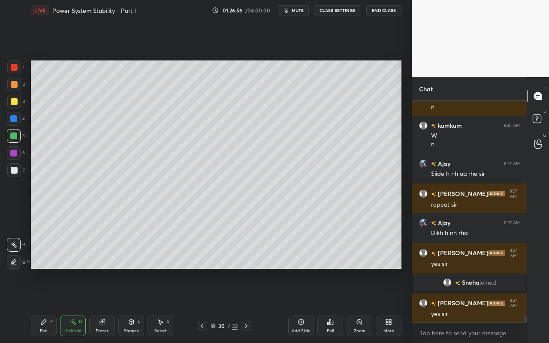
scroll to position [6835, 0]
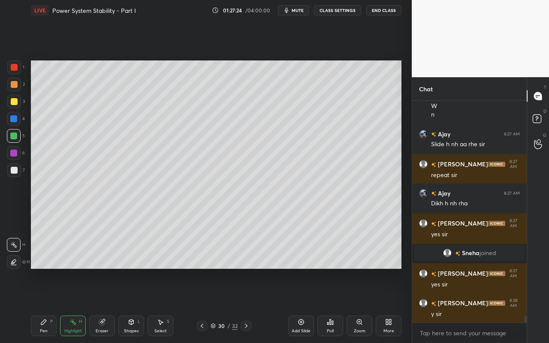
click at [165, 305] on div "Select" at bounding box center [160, 331] width 12 height 4
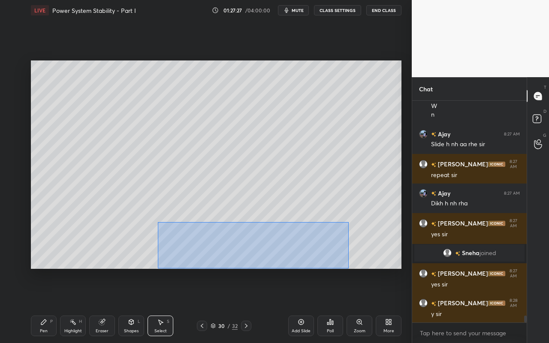
drag, startPoint x: 176, startPoint y: 243, endPoint x: 347, endPoint y: 268, distance: 173.0
click at [348, 269] on div "0 ° Undo Copy Paste here Duplicate Duplicate to new slide Delete" at bounding box center [216, 164] width 371 height 208
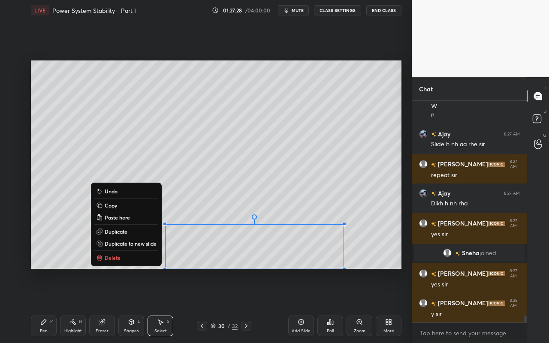
click at [134, 205] on button "Copy" at bounding box center [126, 205] width 64 height 10
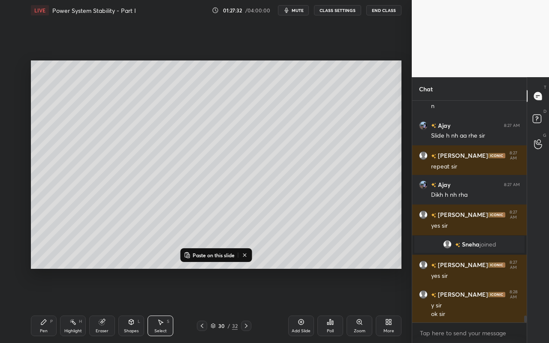
click at [246, 255] on icon at bounding box center [245, 255] width 7 height 7
click at [307, 305] on div "Add Slide" at bounding box center [301, 326] width 26 height 21
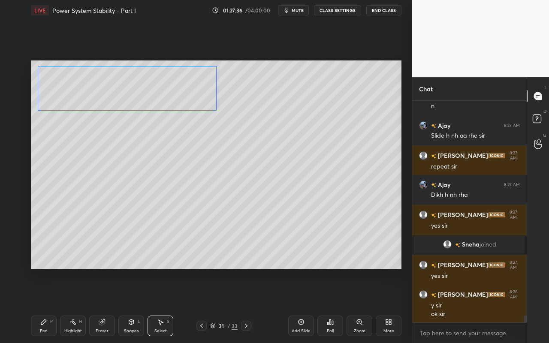
drag, startPoint x: 271, startPoint y: 250, endPoint x: 150, endPoint y: 109, distance: 185.5
click at [144, 93] on div "0 ° Undo Copy Paste here Duplicate Duplicate to new slide Delete" at bounding box center [216, 164] width 371 height 208
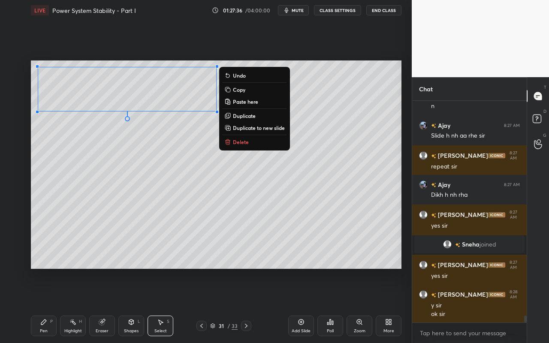
click at [165, 173] on div "0 ° Undo Copy Paste here Duplicate Duplicate to new slide Delete" at bounding box center [216, 164] width 371 height 208
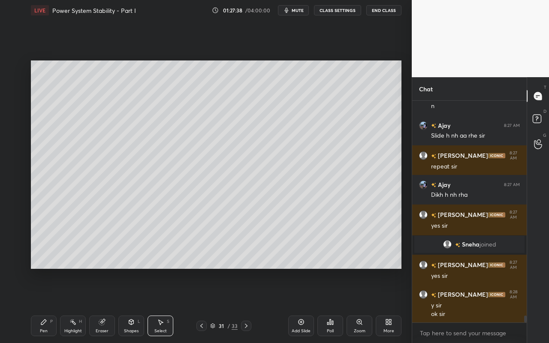
drag, startPoint x: 43, startPoint y: 329, endPoint x: 75, endPoint y: 282, distance: 56.9
click at [45, 305] on div "Pen" at bounding box center [44, 331] width 8 height 4
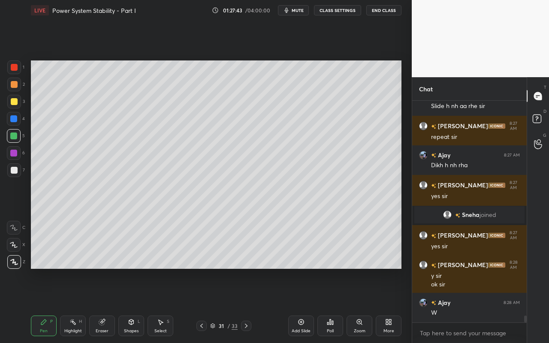
click at [162, 305] on div "Select S" at bounding box center [161, 326] width 26 height 21
drag, startPoint x: 33, startPoint y: 60, endPoint x: 139, endPoint y: 97, distance: 111.2
click at [217, 118] on div "0 ° Undo Copy Paste here Duplicate Duplicate to new slide Delete" at bounding box center [216, 164] width 371 height 208
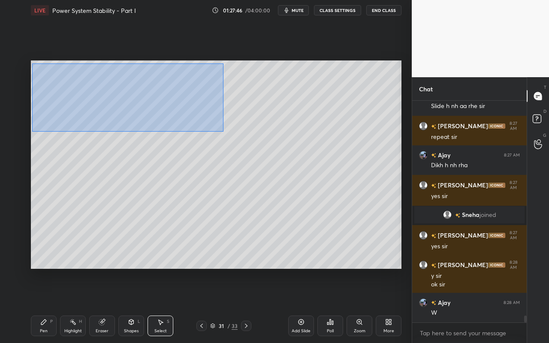
drag, startPoint x: 37, startPoint y: 67, endPoint x: 219, endPoint y: 130, distance: 192.2
click at [223, 132] on div "0 ° Undo Copy Paste here Duplicate Duplicate to new slide Delete" at bounding box center [216, 164] width 371 height 208
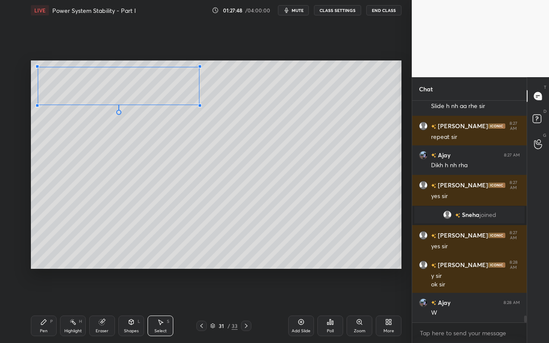
scroll to position [6903, 0]
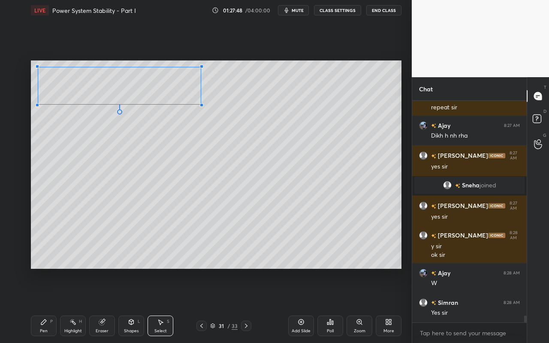
drag, startPoint x: 217, startPoint y: 112, endPoint x: 188, endPoint y: 130, distance: 33.6
click at [200, 106] on div at bounding box center [201, 104] width 3 height 3
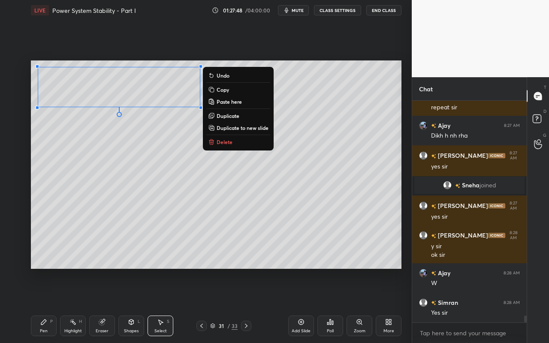
drag, startPoint x: 181, startPoint y: 150, endPoint x: 193, endPoint y: 143, distance: 13.5
click at [181, 149] on div "0 ° Undo Copy Paste here Duplicate Duplicate to new slide Delete" at bounding box center [216, 164] width 371 height 208
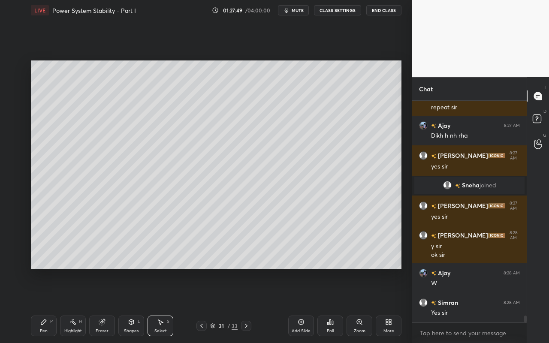
scroll to position [6932, 0]
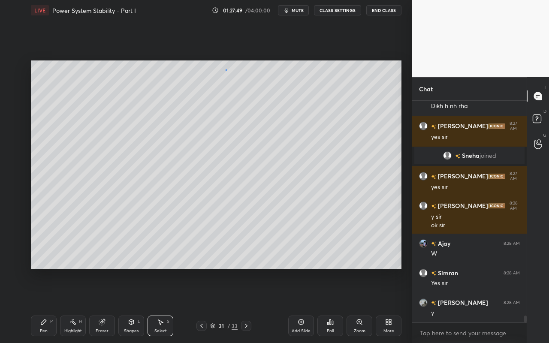
drag, startPoint x: 226, startPoint y: 69, endPoint x: 248, endPoint y: 94, distance: 33.7
click at [251, 97] on div "0 ° Undo Copy Paste here Duplicate Duplicate to new slide Delete" at bounding box center [216, 164] width 371 height 208
drag, startPoint x: 227, startPoint y: 80, endPoint x: 211, endPoint y: 77, distance: 16.5
click at [211, 77] on div "0 ° Undo Copy Paste here Duplicate Duplicate to new slide Delete" at bounding box center [216, 164] width 371 height 208
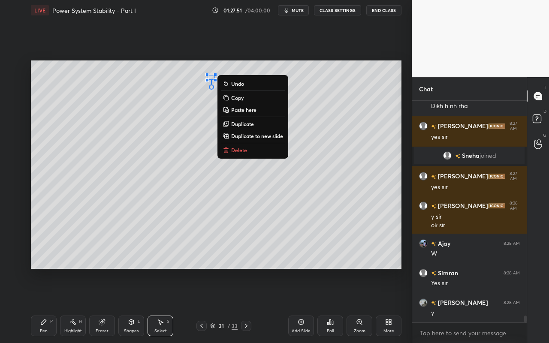
scroll to position [6962, 0]
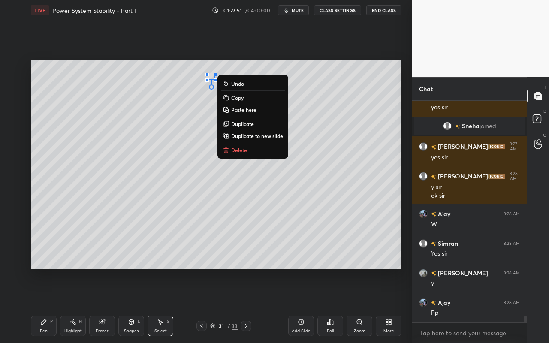
drag, startPoint x: 109, startPoint y: 220, endPoint x: 108, endPoint y: 231, distance: 11.7
click at [109, 220] on div "0 ° Undo Copy Paste here Duplicate Duplicate to new slide Delete" at bounding box center [216, 164] width 371 height 208
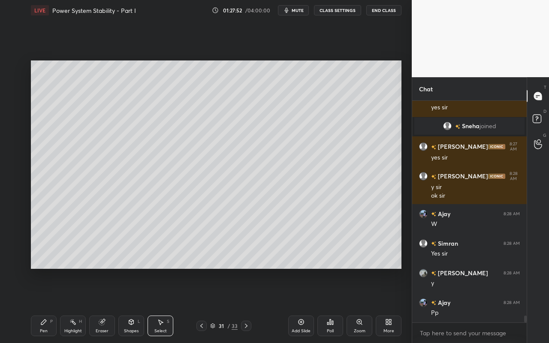
scroll to position [6992, 0]
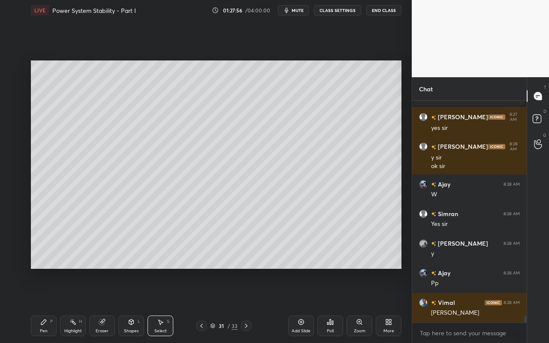
click at [50, 305] on div "Pen P" at bounding box center [44, 326] width 26 height 21
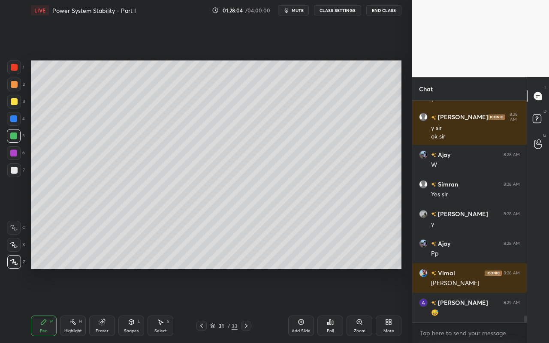
drag, startPoint x: 69, startPoint y: 324, endPoint x: 73, endPoint y: 317, distance: 8.4
click at [72, 305] on icon at bounding box center [72, 322] width 7 height 7
drag, startPoint x: 45, startPoint y: 329, endPoint x: 88, endPoint y: 276, distance: 68.9
click at [46, 305] on div "Pen" at bounding box center [44, 331] width 8 height 4
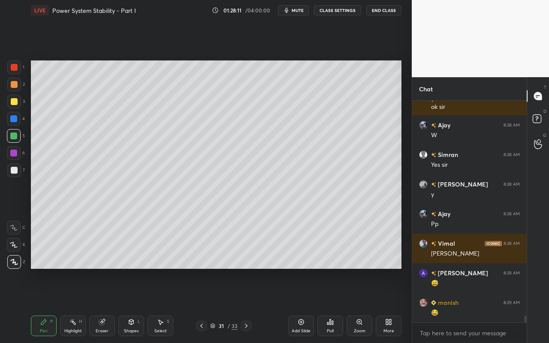
drag, startPoint x: 131, startPoint y: 327, endPoint x: 135, endPoint y: 317, distance: 11.3
click at [131, 305] on div "Shapes L" at bounding box center [131, 326] width 26 height 21
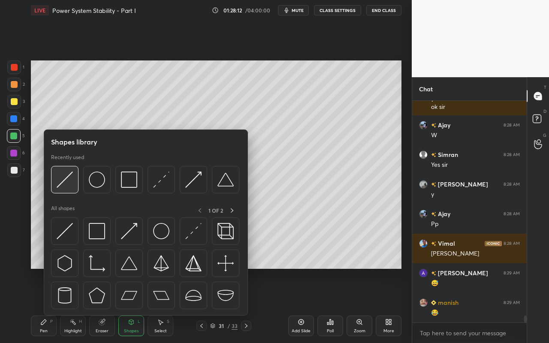
click at [67, 187] on img at bounding box center [65, 180] width 16 height 16
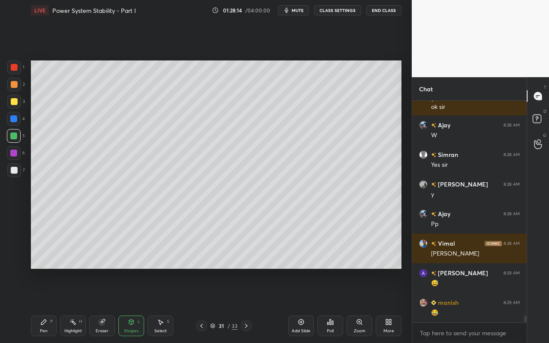
scroll to position [7080, 0]
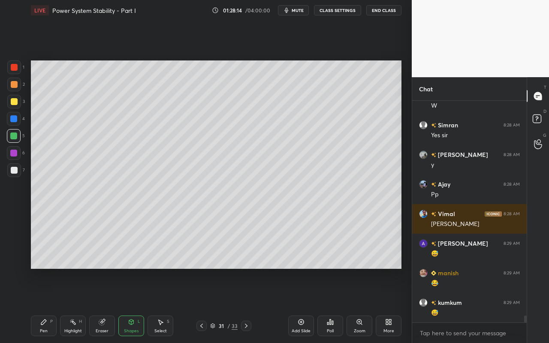
click at [46, 305] on div "Pen P" at bounding box center [44, 326] width 26 height 21
click at [13, 106] on div at bounding box center [14, 102] width 14 height 14
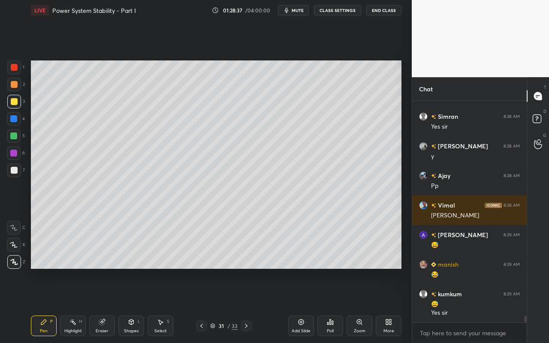
click at [135, 305] on div "Shapes L" at bounding box center [131, 326] width 26 height 21
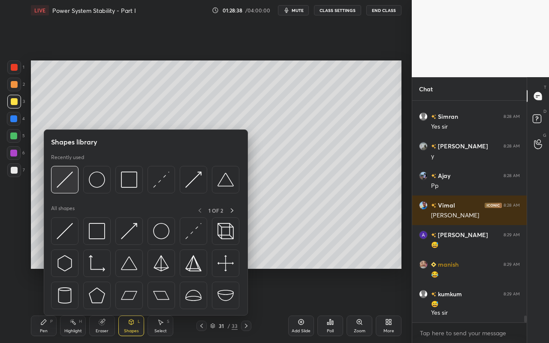
click at [69, 184] on img at bounding box center [65, 180] width 16 height 16
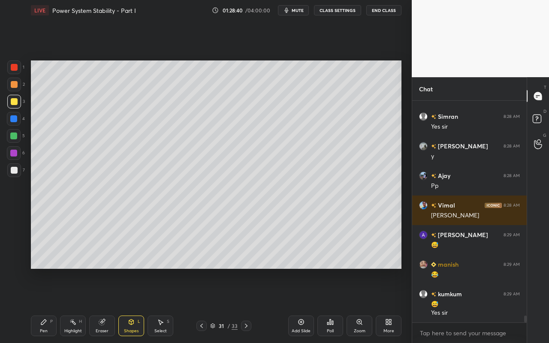
drag, startPoint x: 44, startPoint y: 324, endPoint x: 80, endPoint y: 292, distance: 48.6
click at [47, 305] on div "Pen P" at bounding box center [44, 326] width 26 height 21
drag, startPoint x: 131, startPoint y: 329, endPoint x: 133, endPoint y: 320, distance: 9.2
click at [131, 305] on div "Shapes" at bounding box center [131, 331] width 15 height 4
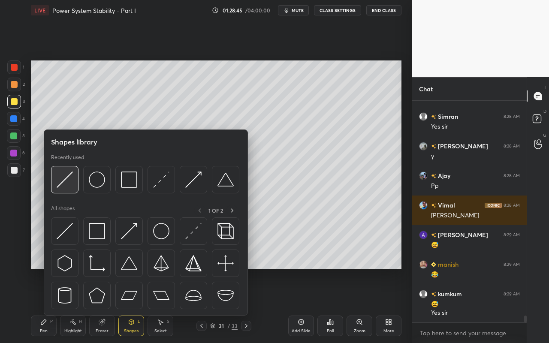
click at [69, 186] on img at bounding box center [65, 180] width 16 height 16
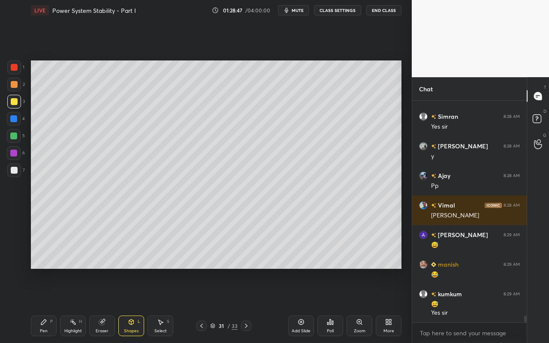
drag, startPoint x: 44, startPoint y: 328, endPoint x: 70, endPoint y: 296, distance: 40.9
click at [44, 305] on div "Pen" at bounding box center [44, 331] width 8 height 4
click at [142, 305] on div "Shapes L" at bounding box center [131, 326] width 26 height 21
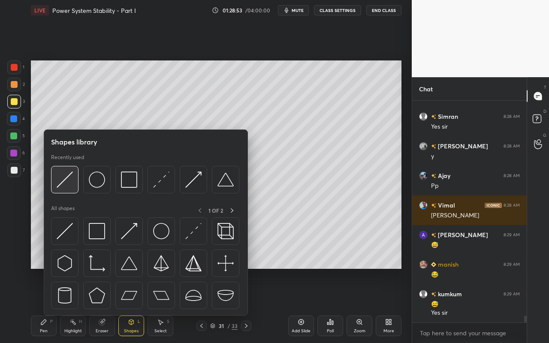
click at [72, 187] on img at bounding box center [65, 180] width 16 height 16
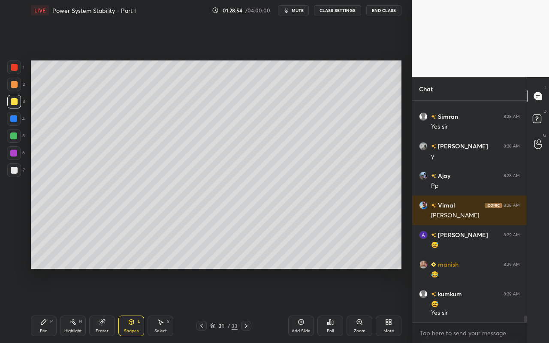
click at [16, 66] on div at bounding box center [14, 67] width 7 height 7
drag, startPoint x: 70, startPoint y: 327, endPoint x: 76, endPoint y: 310, distance: 18.0
click at [71, 305] on div "Highlight H" at bounding box center [73, 326] width 26 height 21
drag, startPoint x: 42, startPoint y: 329, endPoint x: 47, endPoint y: 321, distance: 8.8
click at [43, 305] on div "Pen" at bounding box center [44, 331] width 8 height 4
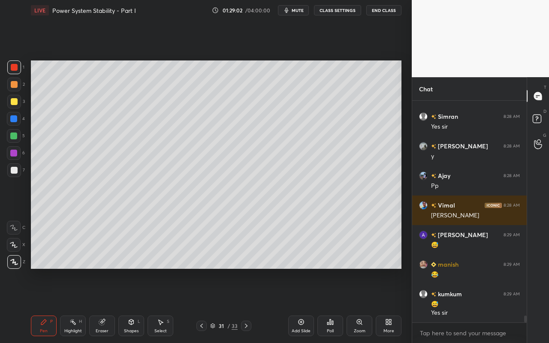
drag, startPoint x: 39, startPoint y: 328, endPoint x: 48, endPoint y: 312, distance: 18.0
click at [39, 305] on div "Pen P" at bounding box center [44, 326] width 26 height 21
drag, startPoint x: 15, startPoint y: 105, endPoint x: 29, endPoint y: 110, distance: 15.2
click at [15, 105] on div at bounding box center [14, 101] width 7 height 7
click at [12, 102] on div at bounding box center [14, 101] width 7 height 7
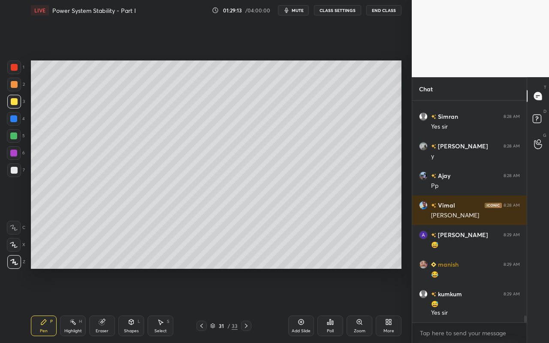
click at [136, 305] on div "Pen P Highlight H Eraser Shapes L Select S 31 / 33 Add Slide Poll Zoom More" at bounding box center [216, 326] width 371 height 34
drag, startPoint x: 135, startPoint y: 330, endPoint x: 139, endPoint y: 317, distance: 14.1
click at [135, 305] on div "Shapes" at bounding box center [131, 331] width 15 height 4
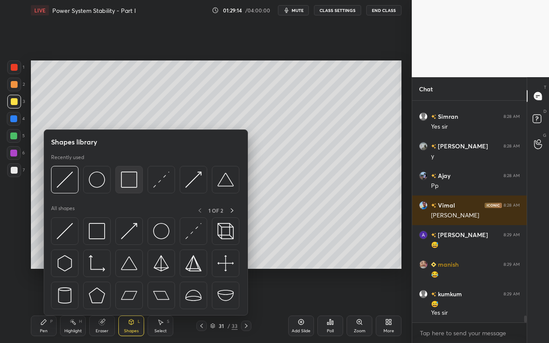
click at [135, 185] on img at bounding box center [129, 180] width 16 height 16
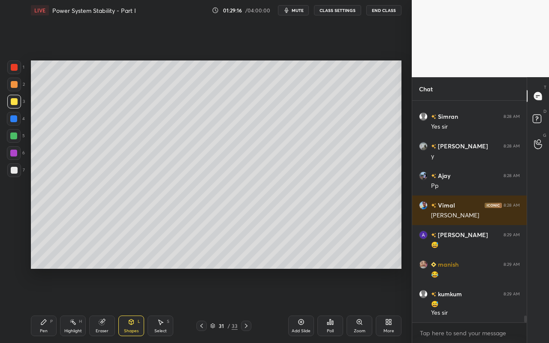
click at [45, 305] on div "Pen P" at bounding box center [44, 326] width 26 height 21
drag, startPoint x: 136, startPoint y: 328, endPoint x: 139, endPoint y: 317, distance: 11.4
click at [136, 305] on div "Shapes" at bounding box center [131, 331] width 15 height 4
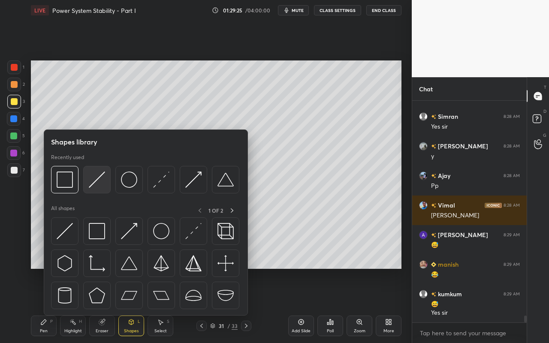
click at [95, 183] on img at bounding box center [97, 180] width 16 height 16
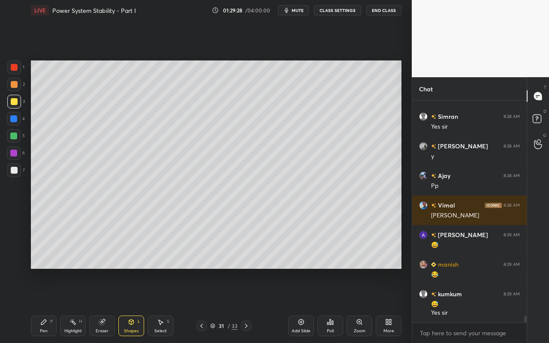
drag, startPoint x: 44, startPoint y: 327, endPoint x: 117, endPoint y: 269, distance: 93.7
click at [45, 305] on div "Pen P" at bounding box center [44, 326] width 26 height 21
drag, startPoint x: 166, startPoint y: 326, endPoint x: 205, endPoint y: 287, distance: 55.5
click at [168, 305] on div "Select S" at bounding box center [161, 326] width 26 height 21
drag, startPoint x: 293, startPoint y: 208, endPoint x: 299, endPoint y: 214, distance: 8.8
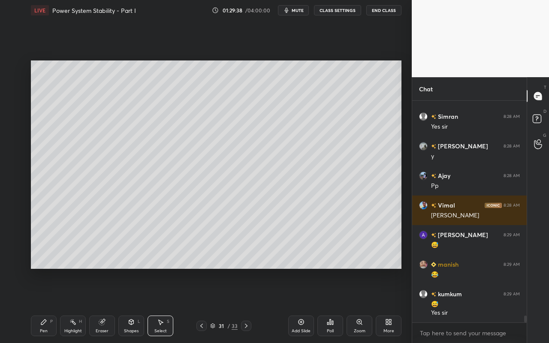
click at [302, 216] on div "0 ° Undo Copy Paste here Duplicate Duplicate to new slide Delete" at bounding box center [216, 164] width 371 height 208
drag, startPoint x: 293, startPoint y: 208, endPoint x: 283, endPoint y: 211, distance: 10.5
click at [285, 210] on div "0 °" at bounding box center [218, 210] width 134 height 1
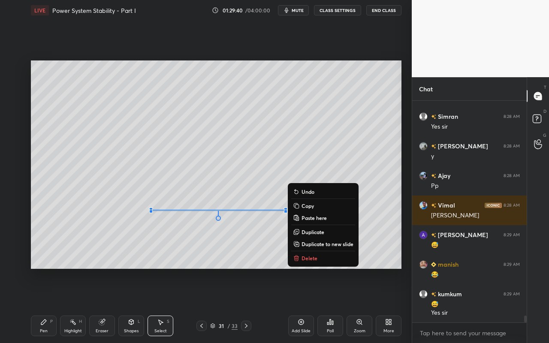
drag, startPoint x: 298, startPoint y: 176, endPoint x: 297, endPoint y: 181, distance: 4.3
click at [297, 181] on div "0 ° Undo Copy Paste here Duplicate Duplicate to new slide Delete" at bounding box center [216, 164] width 371 height 208
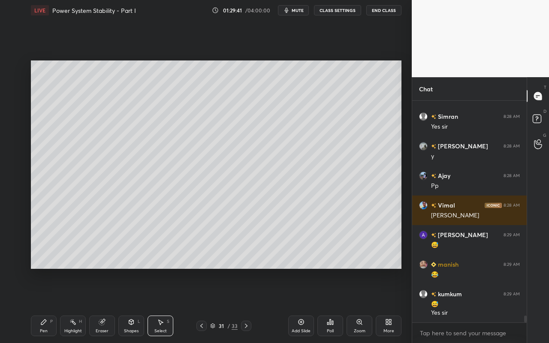
click at [138, 305] on div "L" at bounding box center [139, 322] width 3 height 4
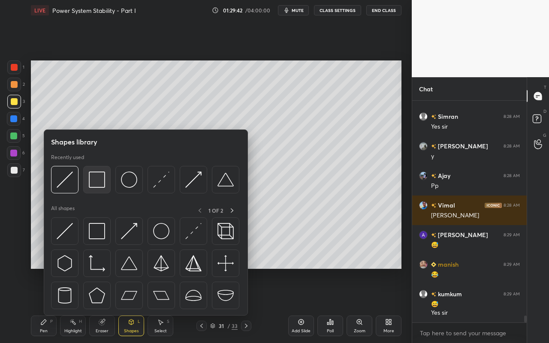
click at [105, 184] on img at bounding box center [97, 180] width 16 height 16
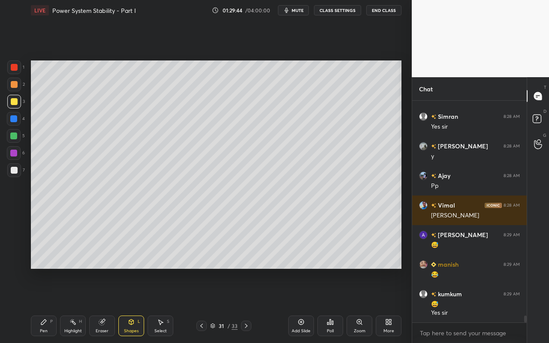
click at [70, 305] on div "Highlight" at bounding box center [73, 331] width 18 height 4
click at [41, 305] on div "Pen" at bounding box center [44, 331] width 8 height 4
click at [134, 305] on div "Shapes L" at bounding box center [131, 326] width 26 height 21
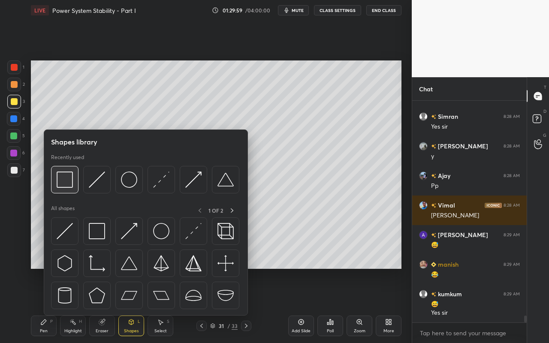
click at [72, 186] on img at bounding box center [65, 180] width 16 height 16
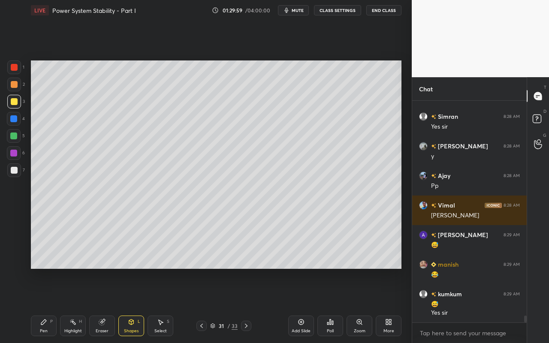
scroll to position [7119, 0]
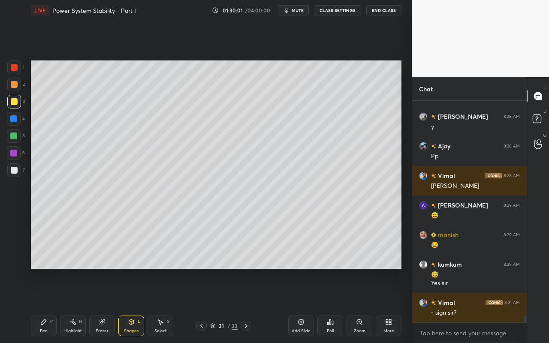
click at [43, 305] on div "Pen P" at bounding box center [44, 326] width 26 height 21
click at [16, 86] on div at bounding box center [14, 84] width 7 height 7
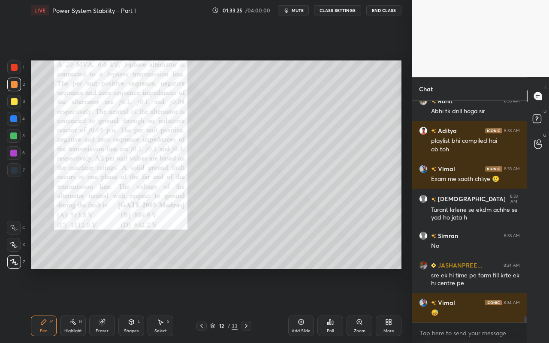
scroll to position [7759, 0]
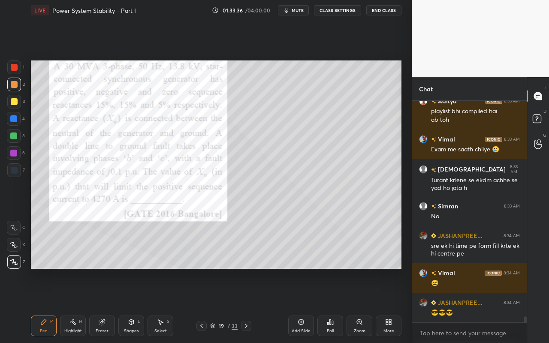
drag, startPoint x: 45, startPoint y: 334, endPoint x: 51, endPoint y: 323, distance: 12.3
click at [45, 305] on div "Pen" at bounding box center [44, 331] width 8 height 4
drag, startPoint x: 44, startPoint y: 327, endPoint x: 49, endPoint y: 311, distance: 16.3
click at [44, 305] on div "Pen P" at bounding box center [44, 326] width 26 height 21
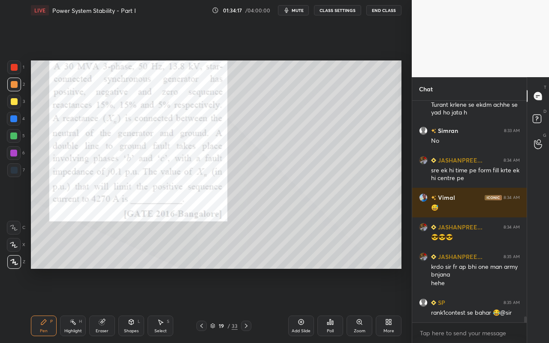
scroll to position [7871, 0]
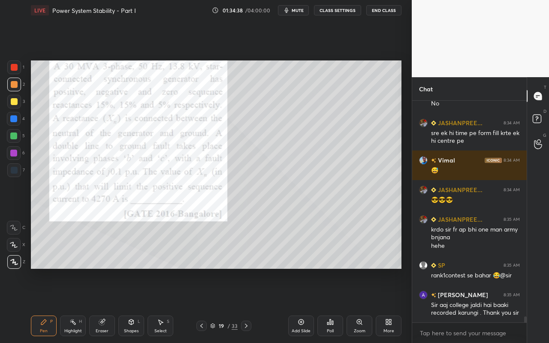
click at [326, 305] on div "Poll" at bounding box center [330, 326] width 26 height 21
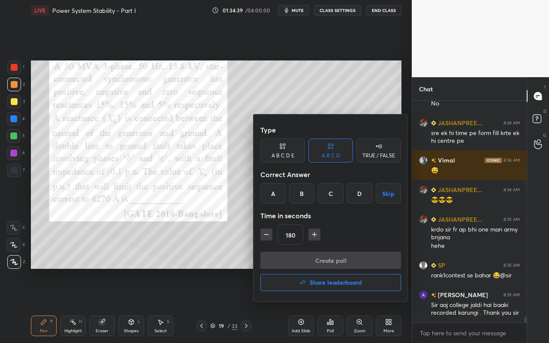
click at [328, 195] on div "C" at bounding box center [330, 193] width 25 height 21
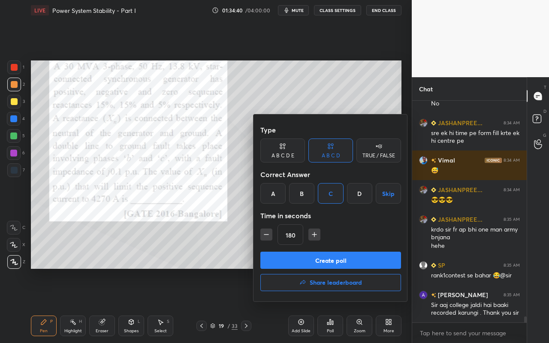
click at [329, 263] on button "Create poll" at bounding box center [330, 260] width 141 height 17
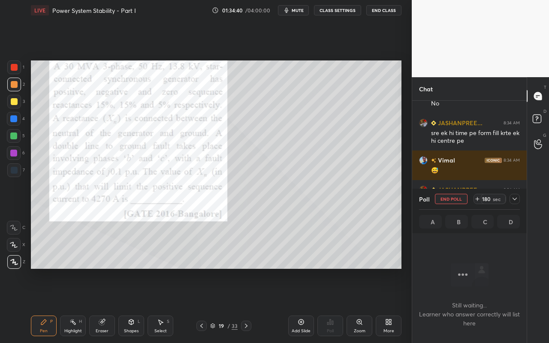
scroll to position [103, 112]
click at [517, 198] on icon at bounding box center [514, 199] width 7 height 7
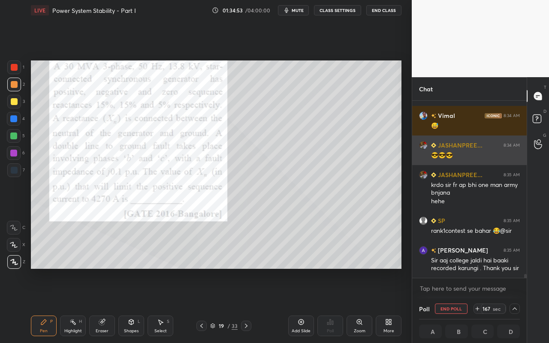
scroll to position [7953, 0]
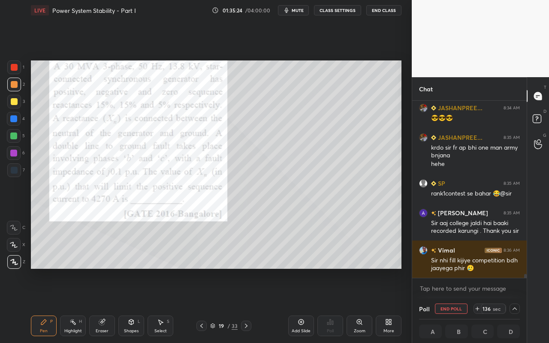
click at [516, 305] on icon at bounding box center [515, 309] width 4 height 3
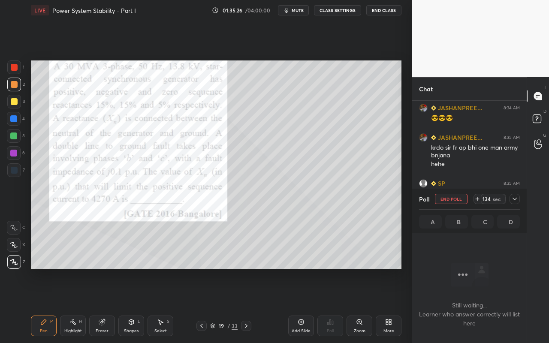
click at [519, 199] on div at bounding box center [515, 199] width 10 height 10
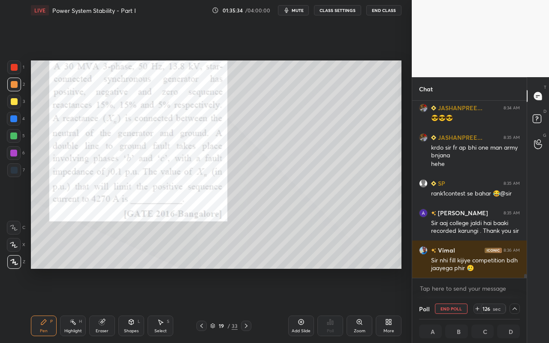
click at [513, 305] on icon at bounding box center [514, 308] width 7 height 7
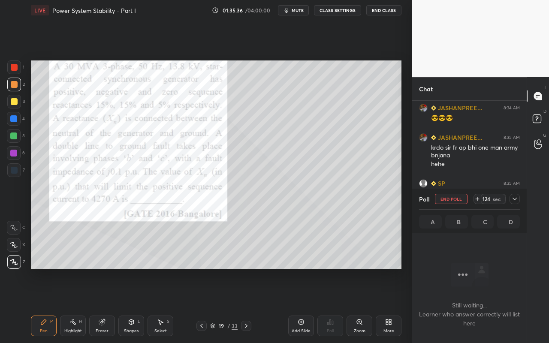
click at [515, 199] on icon at bounding box center [514, 199] width 7 height 7
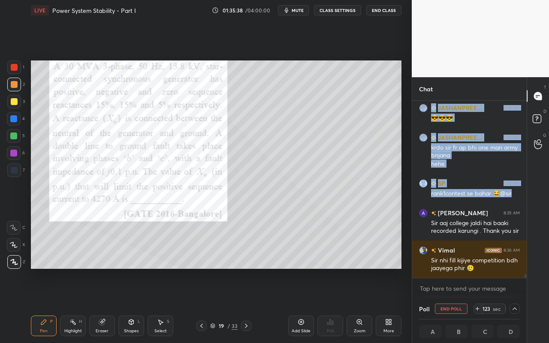
click at [375, 136] on div "1 2 3 4 5 6 7 C X Z C X Z E E Erase all H H LIVE Power System Stability - Part …" at bounding box center [274, 171] width 549 height 343
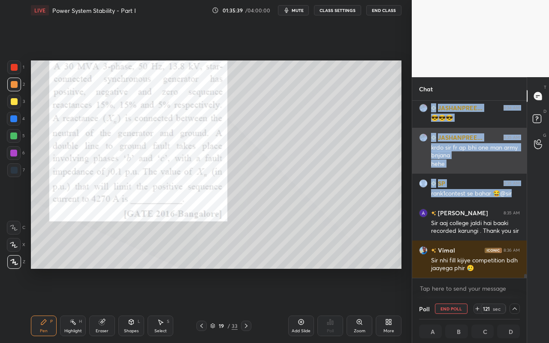
click at [490, 163] on div "hehe" at bounding box center [475, 164] width 89 height 9
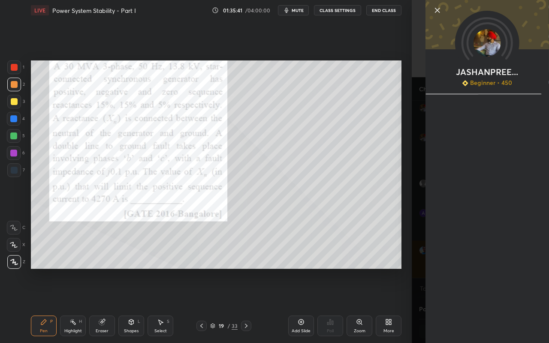
click at [437, 11] on icon at bounding box center [437, 10] width 4 height 4
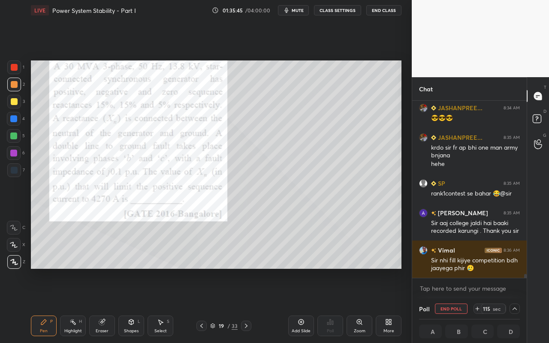
click at [540, 285] on div "T Messages (T) D Doubts (D) G Raise Hand (G)" at bounding box center [538, 210] width 22 height 266
click at [477, 305] on icon at bounding box center [477, 308] width 0 height 3
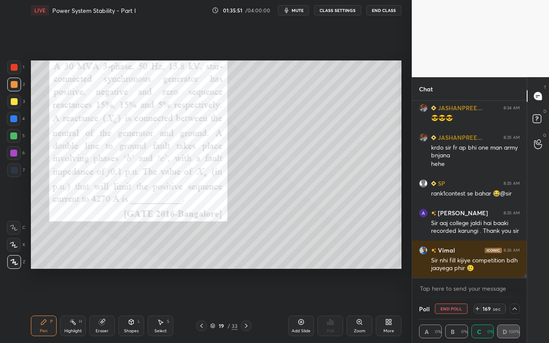
click at [477, 305] on icon at bounding box center [477, 308] width 0 height 3
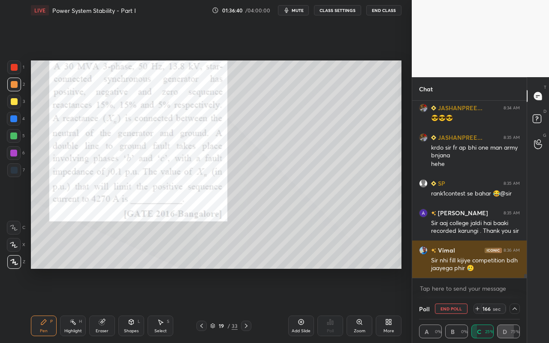
scroll to position [8006, 0]
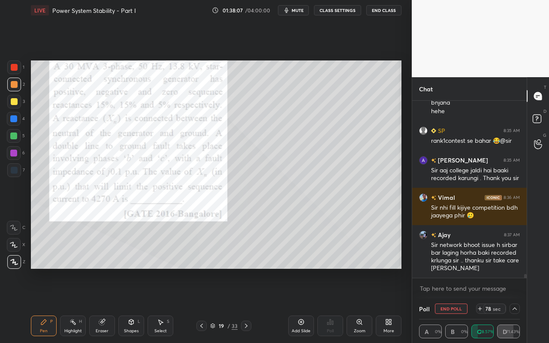
click at [516, 305] on icon at bounding box center [514, 308] width 7 height 7
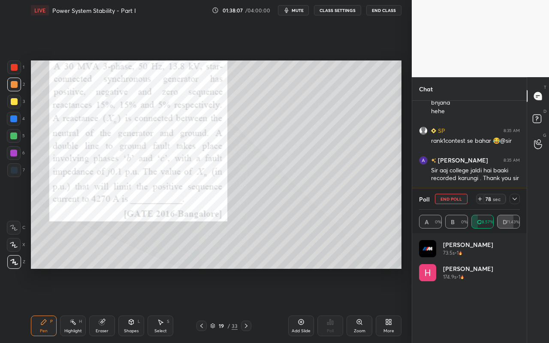
scroll to position [100, 98]
click at [513, 203] on div at bounding box center [515, 199] width 10 height 10
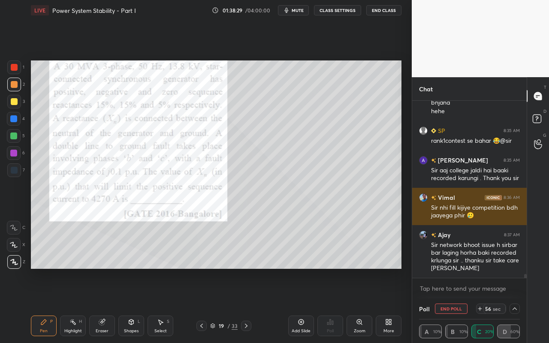
scroll to position [8036, 0]
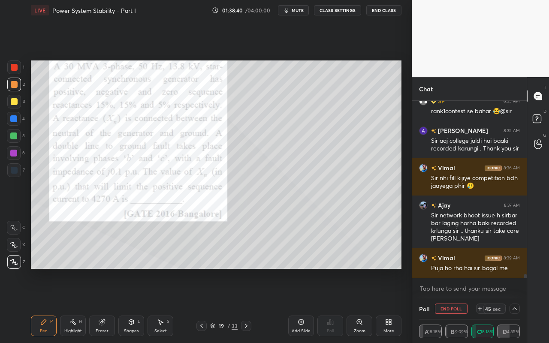
click at [516, 305] on icon at bounding box center [514, 308] width 7 height 7
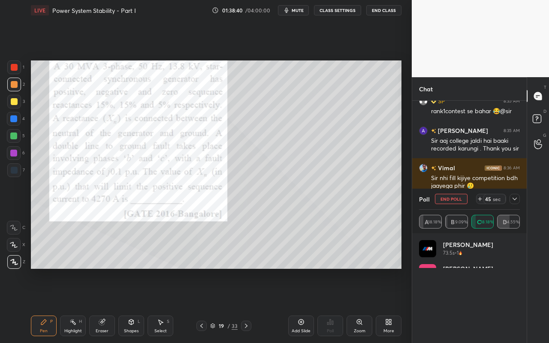
scroll to position [100, 98]
click at [516, 199] on icon at bounding box center [514, 199] width 7 height 7
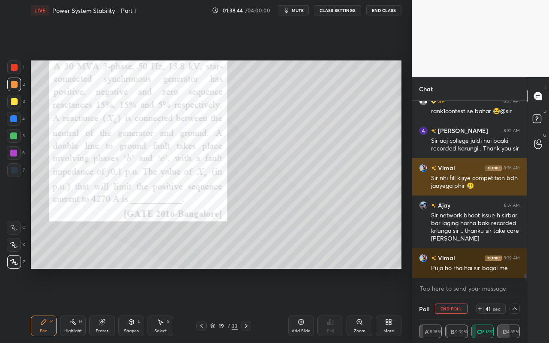
scroll to position [0, 3]
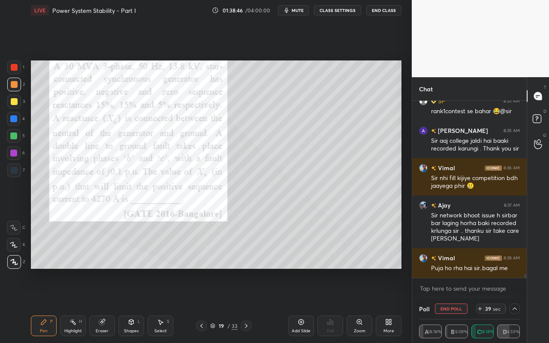
click at [517, 305] on icon at bounding box center [514, 308] width 7 height 7
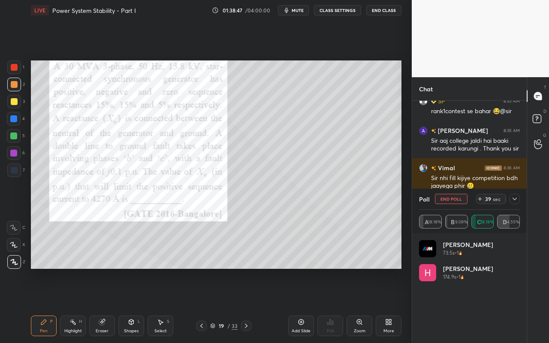
scroll to position [100, 98]
click at [514, 197] on icon at bounding box center [514, 199] width 7 height 7
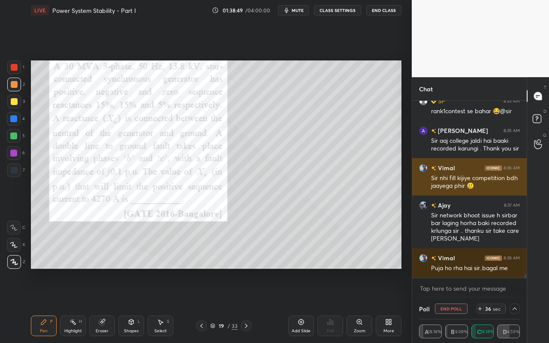
scroll to position [0, 3]
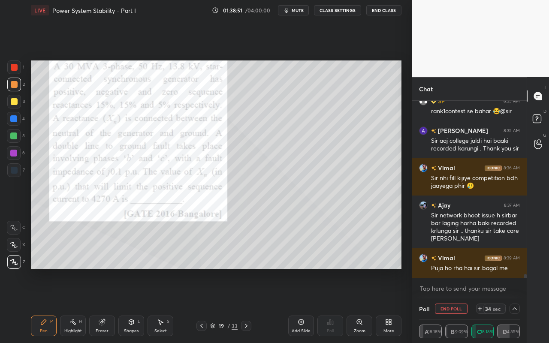
click at [513, 305] on icon at bounding box center [514, 308] width 7 height 7
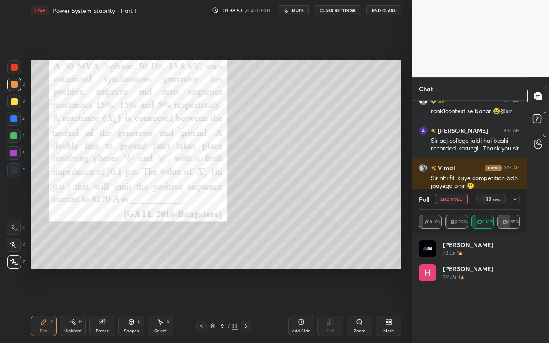
click at [511, 200] on icon at bounding box center [514, 199] width 7 height 7
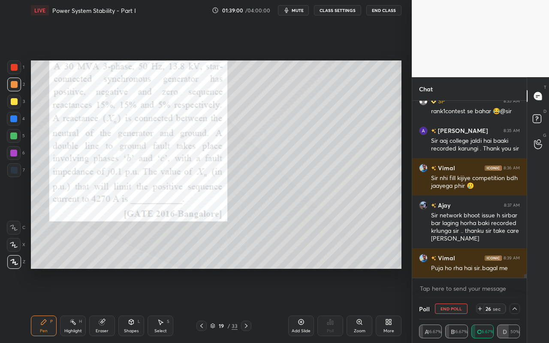
click at [518, 305] on icon at bounding box center [514, 308] width 7 height 7
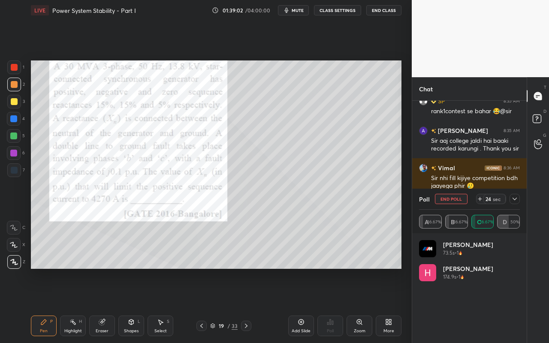
click at [517, 199] on icon at bounding box center [514, 199] width 7 height 7
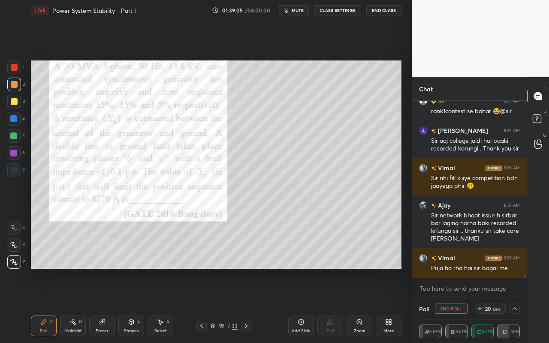
click at [513, 305] on icon at bounding box center [514, 308] width 7 height 7
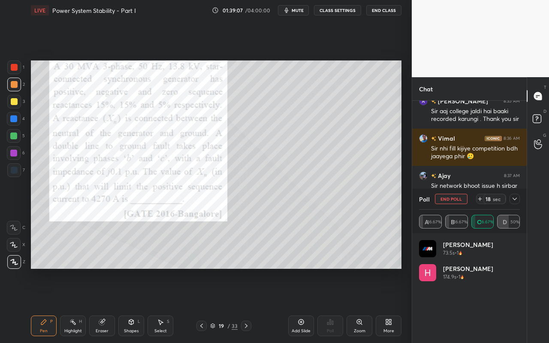
click at [516, 198] on icon at bounding box center [515, 199] width 4 height 3
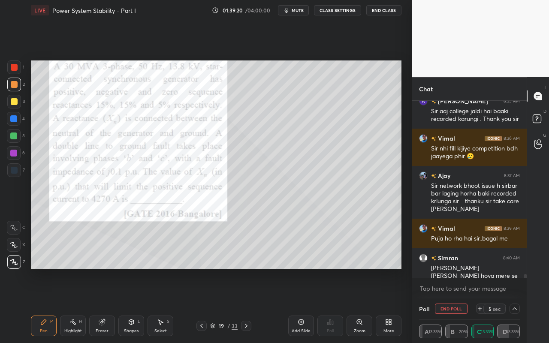
click at [73, 305] on div "Highlight H" at bounding box center [73, 326] width 26 height 21
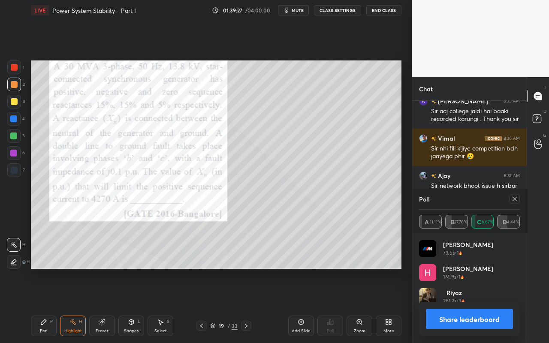
click at [40, 305] on div "Pen P" at bounding box center [44, 326] width 26 height 21
drag, startPoint x: 72, startPoint y: 327, endPoint x: 76, endPoint y: 320, distance: 7.5
click at [74, 305] on div "Highlight H" at bounding box center [73, 326] width 26 height 21
drag, startPoint x: 46, startPoint y: 328, endPoint x: 107, endPoint y: 278, distance: 78.6
click at [48, 305] on div "Pen P" at bounding box center [44, 326] width 26 height 21
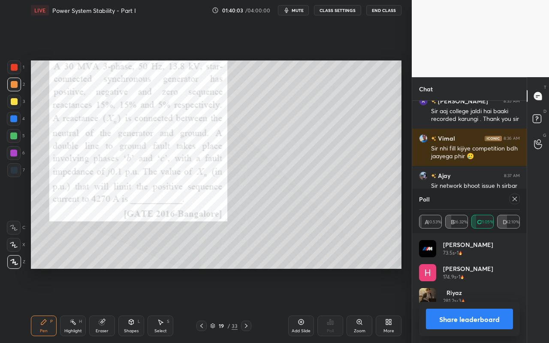
click at [82, 305] on div "Highlight" at bounding box center [73, 331] width 18 height 4
drag, startPoint x: 46, startPoint y: 327, endPoint x: 100, endPoint y: 271, distance: 78.0
click at [46, 305] on div "Pen P" at bounding box center [44, 326] width 26 height 21
drag, startPoint x: 74, startPoint y: 326, endPoint x: 78, endPoint y: 318, distance: 8.6
click at [75, 305] on div "Highlight H" at bounding box center [73, 326] width 26 height 21
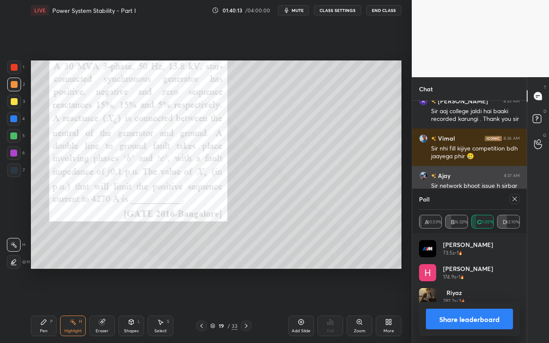
drag, startPoint x: 515, startPoint y: 198, endPoint x: 506, endPoint y: 204, distance: 10.8
click at [515, 198] on icon at bounding box center [514, 199] width 7 height 7
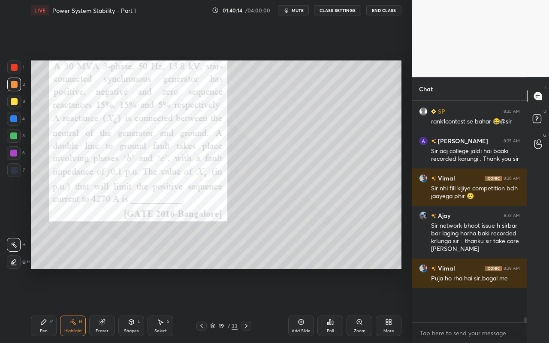
scroll to position [219, 112]
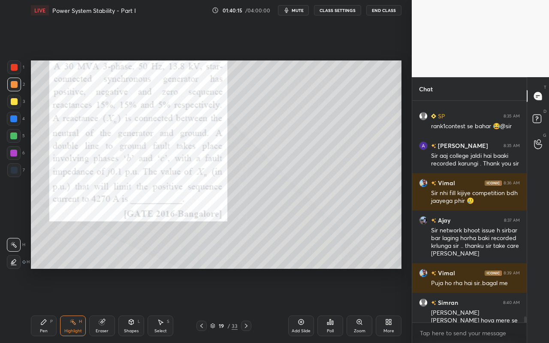
drag, startPoint x: 42, startPoint y: 331, endPoint x: 47, endPoint y: 333, distance: 5.4
click at [42, 305] on div "Pen" at bounding box center [44, 331] width 8 height 4
click at [76, 305] on div "Highlight H" at bounding box center [73, 326] width 26 height 21
drag, startPoint x: 45, startPoint y: 328, endPoint x: 93, endPoint y: 291, distance: 60.0
click at [47, 305] on div "Pen P" at bounding box center [44, 326] width 26 height 21
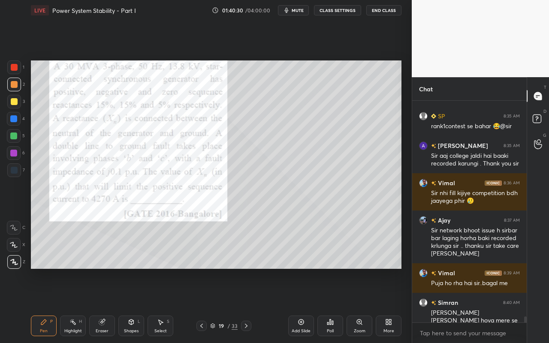
drag, startPoint x: 69, startPoint y: 328, endPoint x: 103, endPoint y: 275, distance: 63.1
click at [72, 305] on div "Highlight H" at bounding box center [73, 326] width 26 height 21
click at [45, 305] on icon at bounding box center [43, 322] width 7 height 7
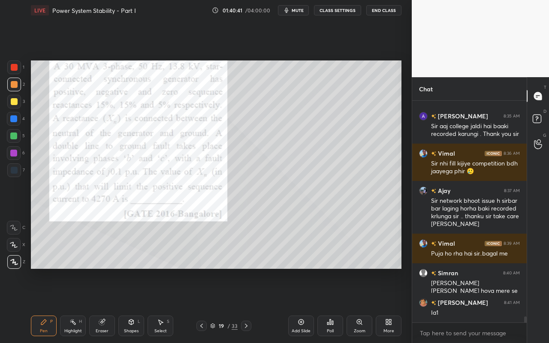
scroll to position [8080, 0]
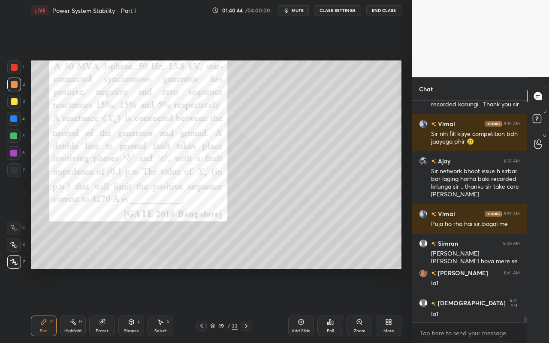
click at [159, 305] on div "Select S" at bounding box center [161, 326] width 26 height 21
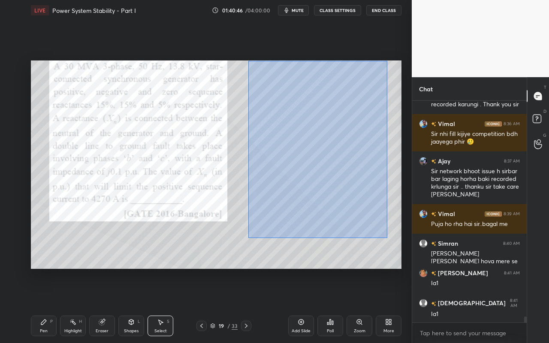
scroll to position [8109, 0]
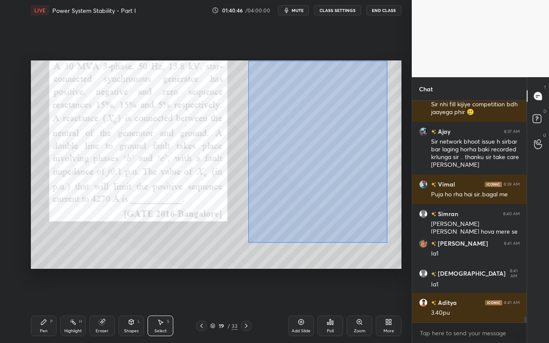
drag, startPoint x: 257, startPoint y: 91, endPoint x: 379, endPoint y: 232, distance: 185.5
click at [386, 242] on div "0 ° Undo Copy Paste here Duplicate Duplicate to new slide Delete" at bounding box center [216, 164] width 371 height 208
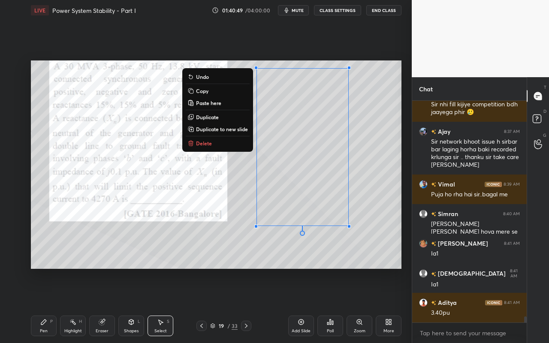
click at [206, 232] on div "0 ° Undo Copy Paste here Duplicate Duplicate to new slide Delete" at bounding box center [216, 164] width 371 height 208
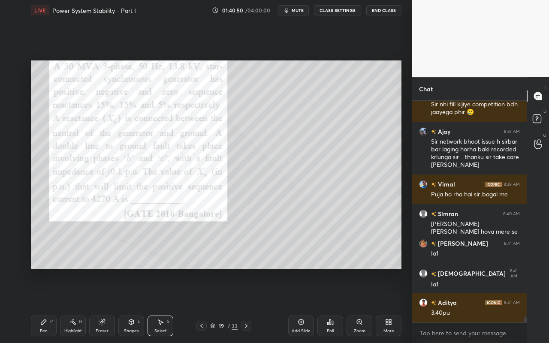
click at [39, 305] on div "Pen P" at bounding box center [44, 326] width 26 height 21
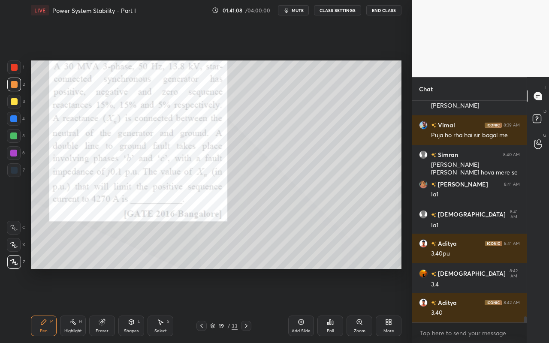
scroll to position [8198, 0]
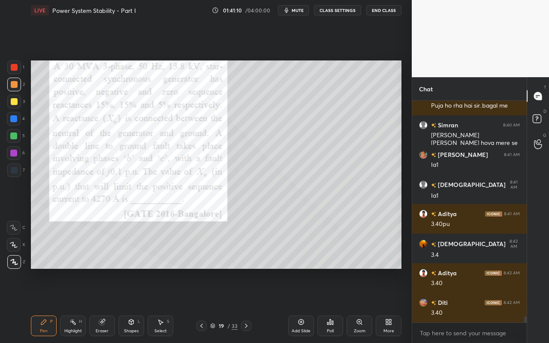
drag, startPoint x: 44, startPoint y: 326, endPoint x: 103, endPoint y: 293, distance: 68.0
click at [45, 305] on div "Pen P" at bounding box center [44, 326] width 26 height 21
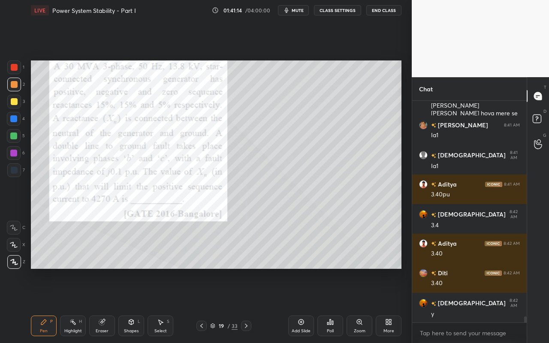
click at [153, 305] on div "Select S" at bounding box center [161, 326] width 26 height 21
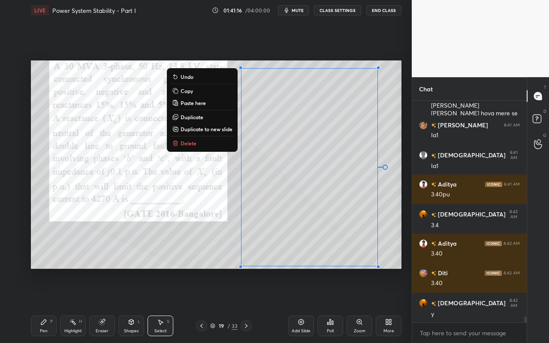
drag, startPoint x: 231, startPoint y: 63, endPoint x: 393, endPoint y: 282, distance: 272.6
click at [393, 282] on div "0 ° Undo Copy Paste here Duplicate Duplicate to new slide Delete Setting up you…" at bounding box center [215, 165] width 377 height 288
click at [204, 91] on button "Copy" at bounding box center [202, 91] width 64 height 10
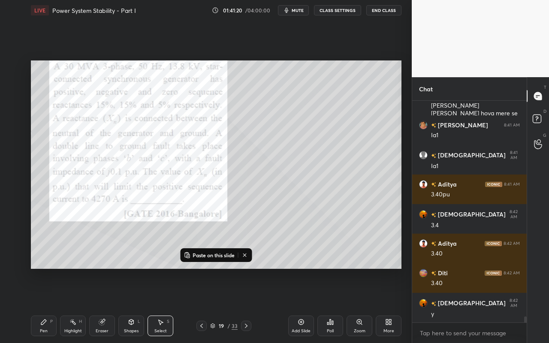
click at [300, 305] on div "Add Slide" at bounding box center [301, 326] width 26 height 21
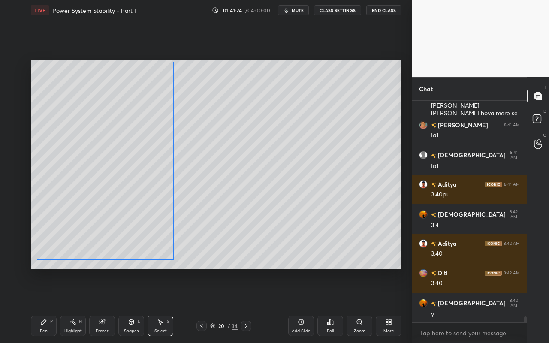
drag, startPoint x: 311, startPoint y: 217, endPoint x: 107, endPoint y: 212, distance: 204.3
click at [106, 211] on div "0 ° Undo Copy Paste here Duplicate Duplicate to new slide Delete" at bounding box center [216, 164] width 371 height 208
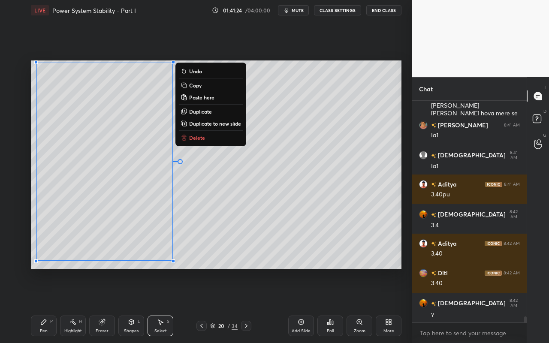
click at [333, 214] on div "0 ° Undo Copy Paste here Duplicate Duplicate to new slide Delete" at bounding box center [216, 164] width 371 height 208
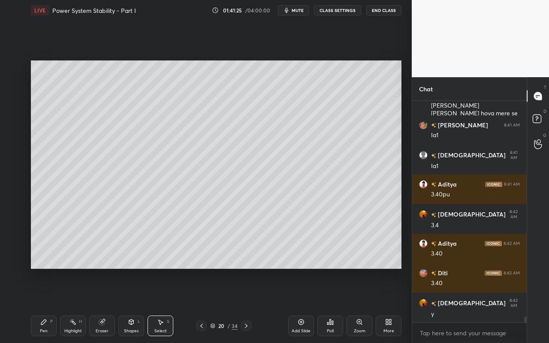
click at [135, 305] on div "Shapes L" at bounding box center [131, 326] width 26 height 21
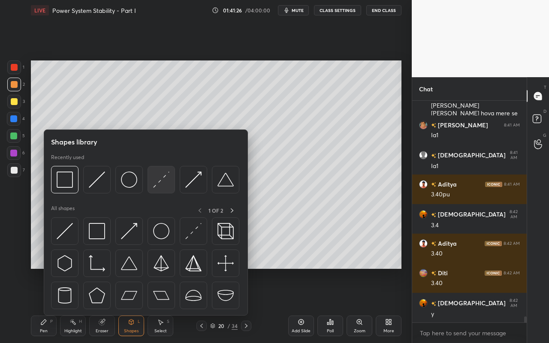
click at [169, 182] on img at bounding box center [161, 180] width 16 height 16
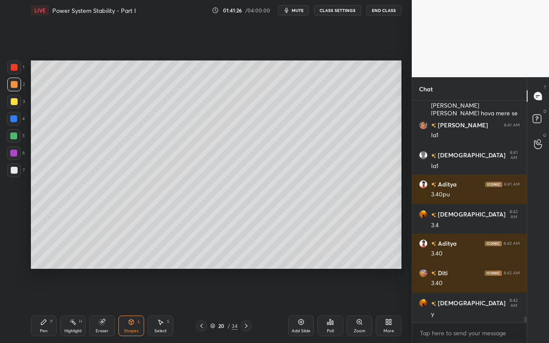
scroll to position [8265, 0]
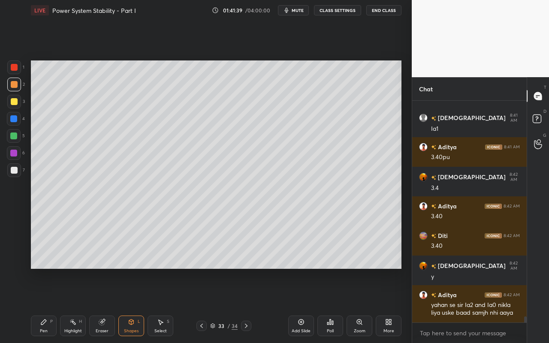
click at [172, 305] on div "Select S" at bounding box center [161, 326] width 26 height 21
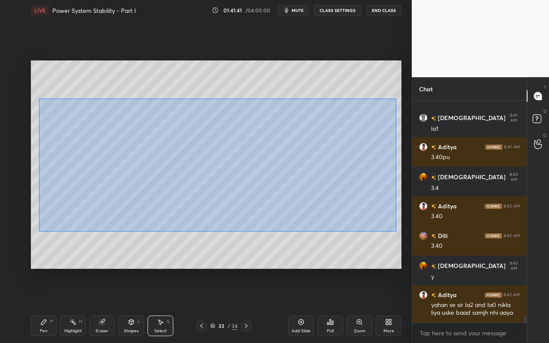
drag, startPoint x: 39, startPoint y: 99, endPoint x: 383, endPoint y: 225, distance: 367.2
click at [396, 230] on div "0 ° Undo Copy Paste here Duplicate Duplicate to new slide Delete" at bounding box center [216, 164] width 371 height 208
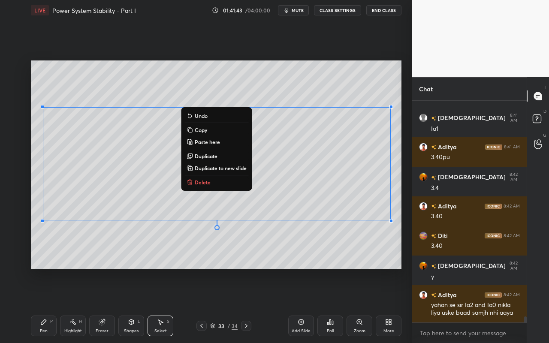
click at [223, 129] on button "Copy" at bounding box center [216, 130] width 64 height 10
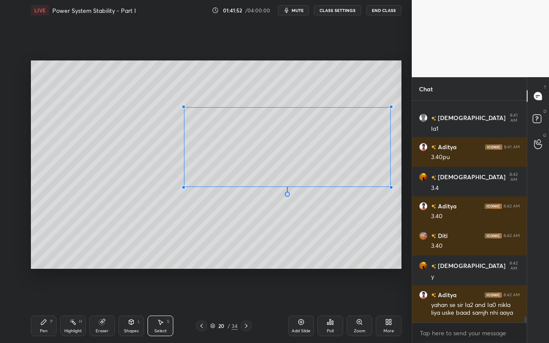
scroll to position [8295, 0]
drag, startPoint x: 50, startPoint y: 220, endPoint x: 187, endPoint y: 184, distance: 140.9
click at [185, 186] on div at bounding box center [183, 187] width 3 height 3
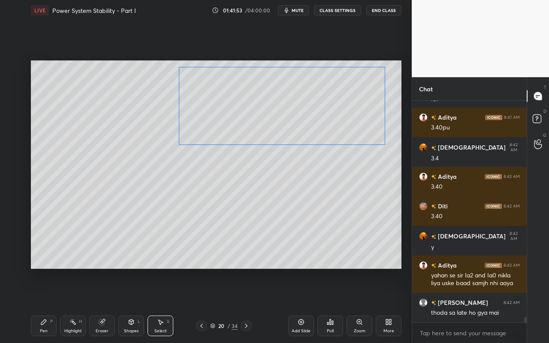
drag, startPoint x: 290, startPoint y: 149, endPoint x: 293, endPoint y: 145, distance: 4.6
click at [291, 119] on div "0 ° Undo Copy Paste here Duplicate Duplicate to new slide Delete" at bounding box center [216, 164] width 371 height 208
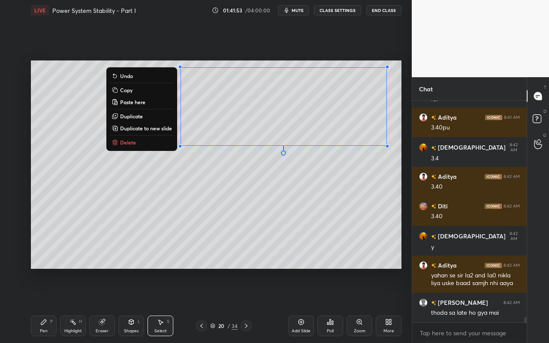
click at [307, 207] on div "0 ° Undo Copy Paste here Duplicate Duplicate to new slide Delete" at bounding box center [216, 164] width 371 height 208
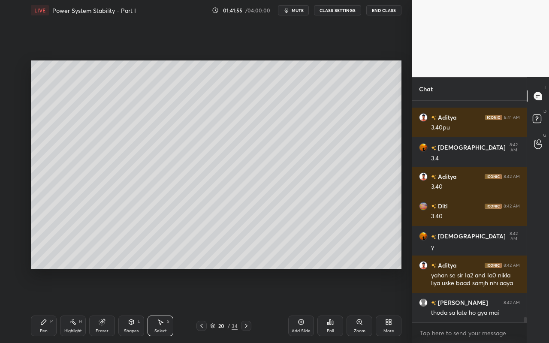
click at [137, 305] on div "Shapes L" at bounding box center [131, 326] width 26 height 21
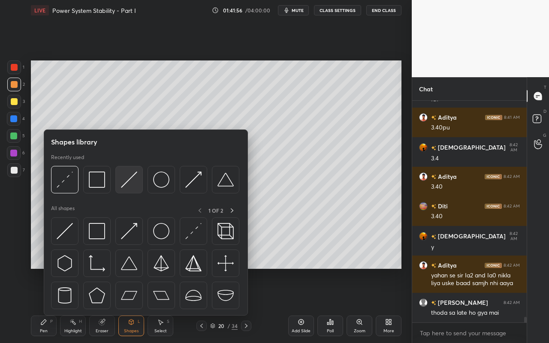
click at [132, 181] on img at bounding box center [129, 180] width 16 height 16
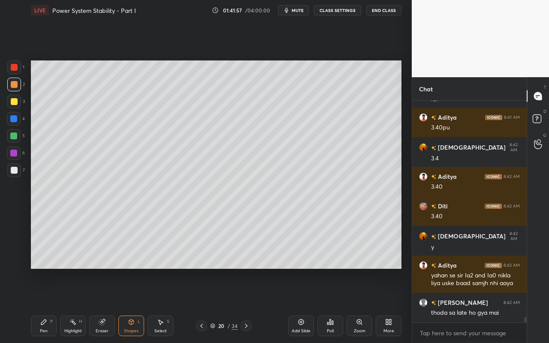
scroll to position [8324, 0]
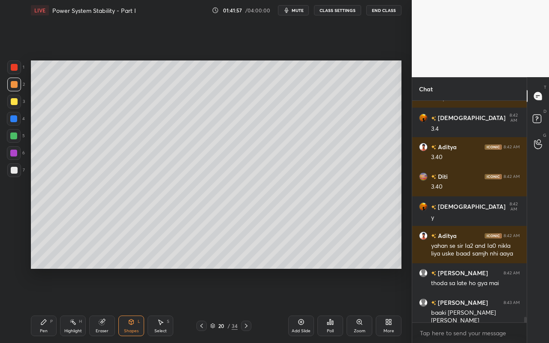
drag, startPoint x: 16, startPoint y: 66, endPoint x: 28, endPoint y: 68, distance: 12.5
click at [16, 66] on div at bounding box center [14, 67] width 7 height 7
drag, startPoint x: 112, startPoint y: 326, endPoint x: 147, endPoint y: 289, distance: 51.9
click at [111, 305] on div "Eraser" at bounding box center [102, 326] width 26 height 21
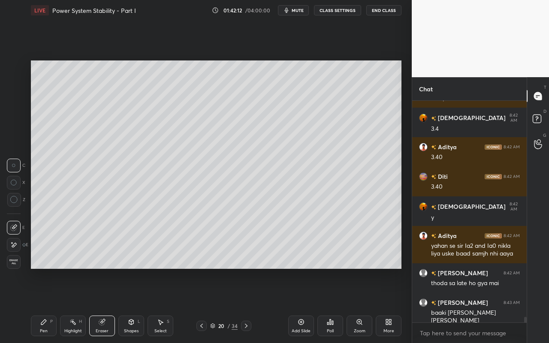
drag, startPoint x: 135, startPoint y: 329, endPoint x: 134, endPoint y: 319, distance: 10.4
click at [135, 305] on div "Shapes" at bounding box center [131, 331] width 15 height 4
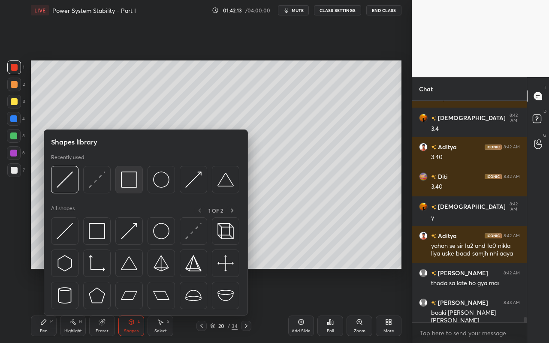
click at [131, 184] on img at bounding box center [129, 180] width 16 height 16
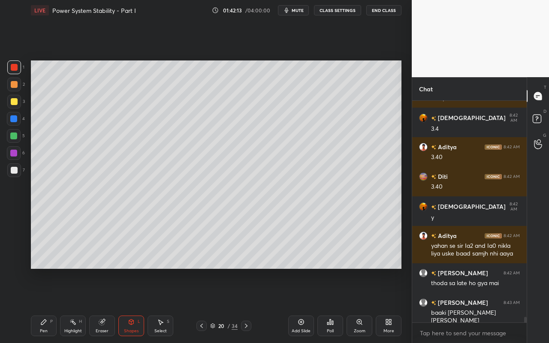
drag, startPoint x: 12, startPoint y: 139, endPoint x: 30, endPoint y: 140, distance: 17.2
click at [15, 140] on div at bounding box center [14, 136] width 14 height 14
click at [51, 305] on div "Pen P" at bounding box center [44, 326] width 26 height 21
drag, startPoint x: 100, startPoint y: 329, endPoint x: 152, endPoint y: 274, distance: 75.9
click at [102, 305] on div "Eraser" at bounding box center [102, 326] width 26 height 21
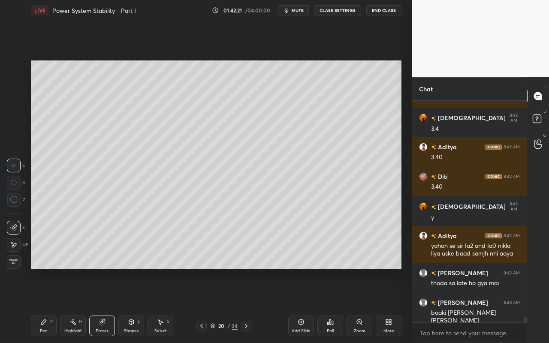
click at [51, 305] on div "Pen P" at bounding box center [44, 326] width 26 height 21
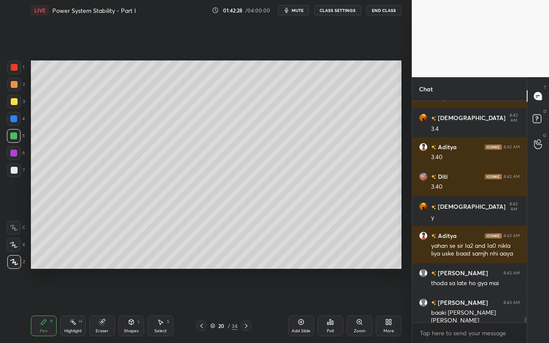
drag, startPoint x: 66, startPoint y: 327, endPoint x: 107, endPoint y: 287, distance: 57.6
click at [72, 305] on div "Highlight H" at bounding box center [73, 326] width 26 height 21
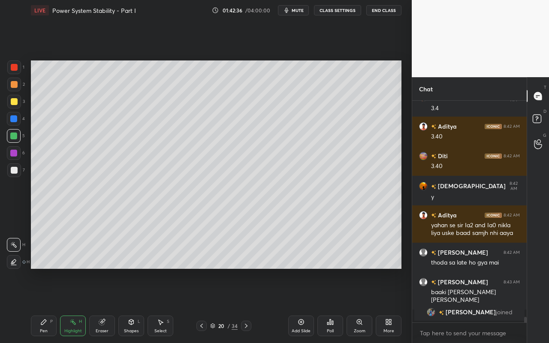
drag, startPoint x: 46, startPoint y: 328, endPoint x: 77, endPoint y: 284, distance: 54.3
click at [46, 305] on div "Pen" at bounding box center [44, 331] width 8 height 4
drag, startPoint x: 14, startPoint y: 171, endPoint x: 18, endPoint y: 166, distance: 6.4
click at [14, 171] on div at bounding box center [14, 170] width 7 height 7
click at [127, 305] on div "Shapes" at bounding box center [131, 331] width 15 height 4
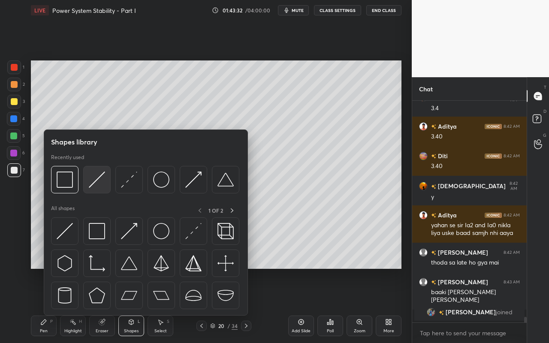
click at [103, 182] on img at bounding box center [97, 180] width 16 height 16
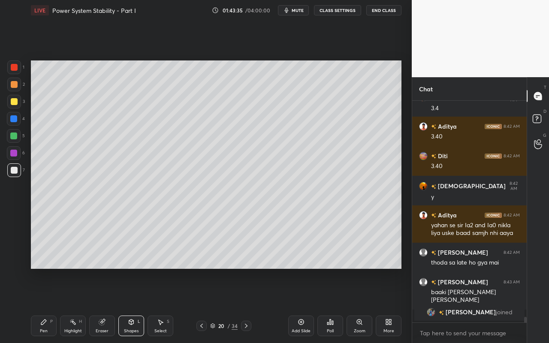
click at [46, 305] on div "Pen" at bounding box center [44, 331] width 8 height 4
click at [166, 305] on div "Select S" at bounding box center [161, 326] width 26 height 21
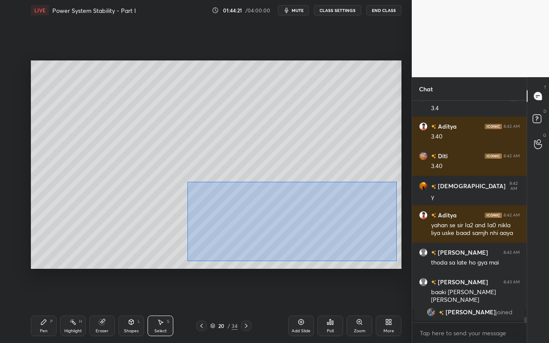
drag, startPoint x: 187, startPoint y: 184, endPoint x: 394, endPoint y: 261, distance: 220.9
click at [396, 261] on div "0 ° Undo Copy Paste here Duplicate Duplicate to new slide Delete" at bounding box center [216, 164] width 371 height 208
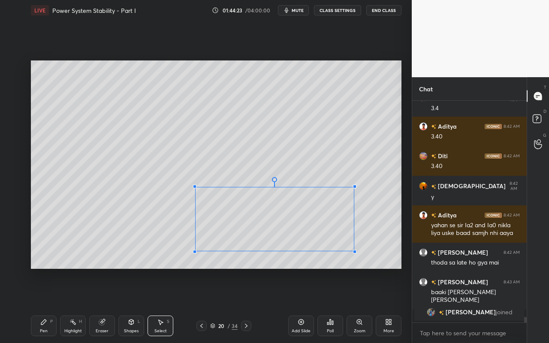
drag, startPoint x: 384, startPoint y: 261, endPoint x: 352, endPoint y: 248, distance: 34.3
click at [353, 251] on div at bounding box center [354, 251] width 3 height 3
drag, startPoint x: 330, startPoint y: 238, endPoint x: 322, endPoint y: 238, distance: 8.2
click at [320, 238] on div "0 ° Undo Copy Paste here Duplicate Duplicate to new slide Delete" at bounding box center [216, 164] width 371 height 208
drag, startPoint x: 392, startPoint y: 236, endPoint x: 371, endPoint y: 234, distance: 20.7
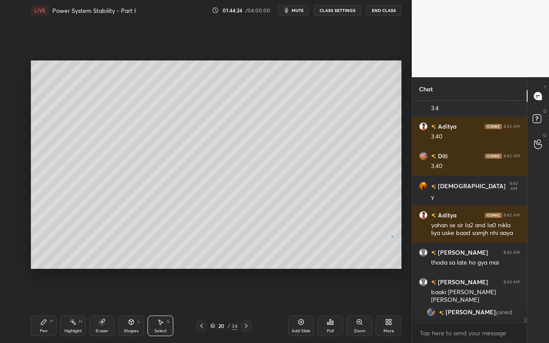
click at [391, 236] on div "0 ° Undo Copy Paste here Duplicate Duplicate to new slide Delete" at bounding box center [216, 164] width 371 height 208
drag, startPoint x: 329, startPoint y: 220, endPoint x: 348, endPoint y: 229, distance: 20.9
click at [350, 234] on div "0 ° Undo Copy Paste here Duplicate Duplicate to new slide Delete" at bounding box center [216, 164] width 371 height 208
click at [356, 225] on div "0 ° Undo Copy Paste here Duplicate Duplicate to new slide Delete" at bounding box center [216, 164] width 371 height 208
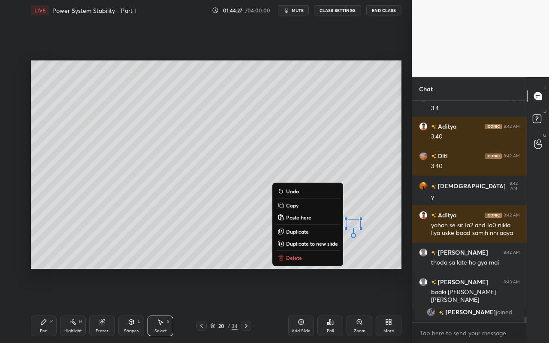
click at [42, 305] on div "Pen" at bounding box center [44, 331] width 8 height 4
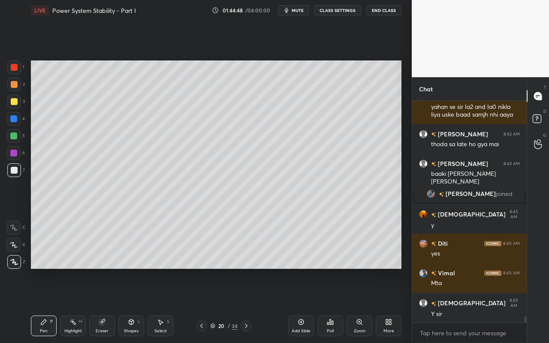
scroll to position [7989, 0]
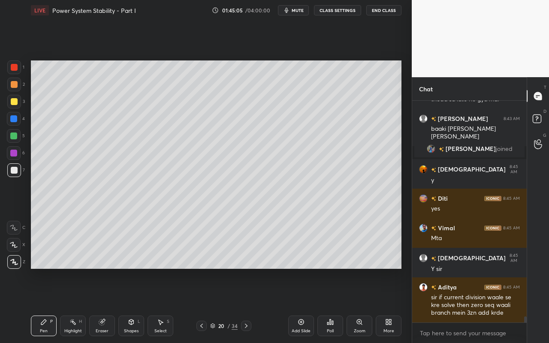
click at [81, 305] on div "Highlight H" at bounding box center [73, 326] width 26 height 21
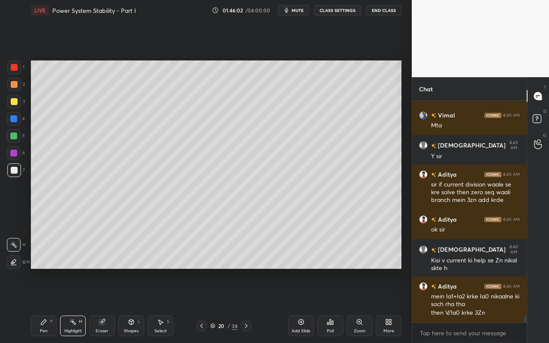
scroll to position [8132, 0]
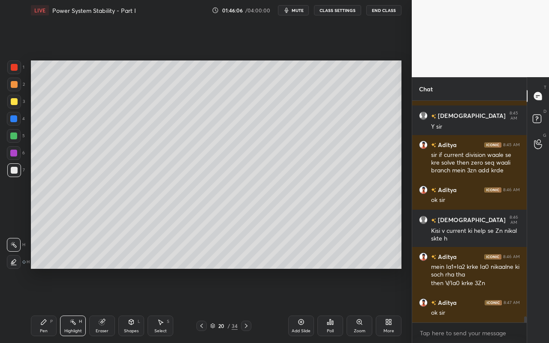
click at [131, 305] on div "Shapes" at bounding box center [131, 331] width 15 height 4
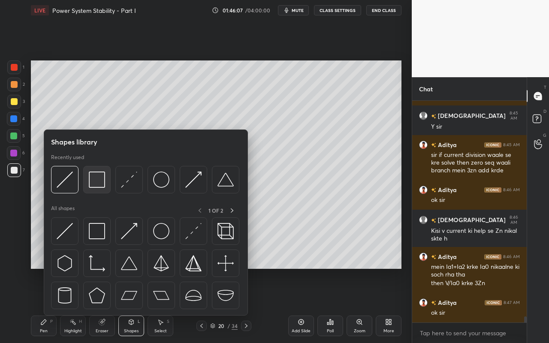
click at [97, 186] on img at bounding box center [97, 180] width 16 height 16
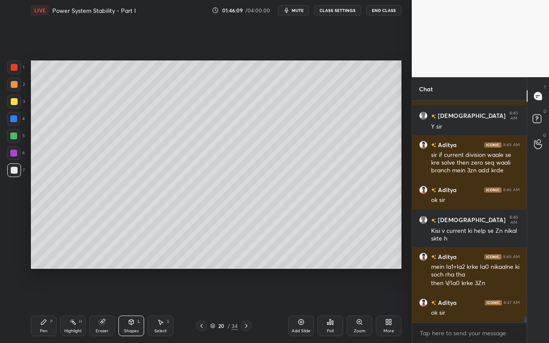
click at [402, 236] on div "Setting up your live class Poll for secs No correct answer Start poll" at bounding box center [215, 165] width 377 height 288
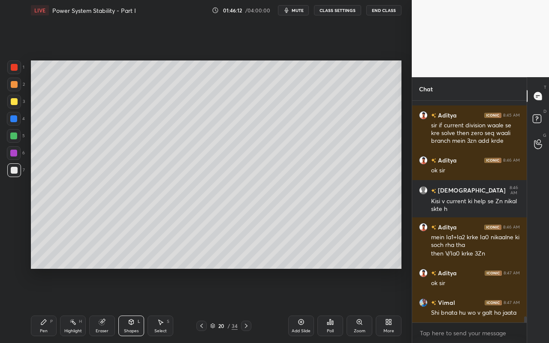
drag, startPoint x: 134, startPoint y: 329, endPoint x: 135, endPoint y: 324, distance: 4.5
click at [134, 305] on div "Shapes" at bounding box center [131, 331] width 15 height 4
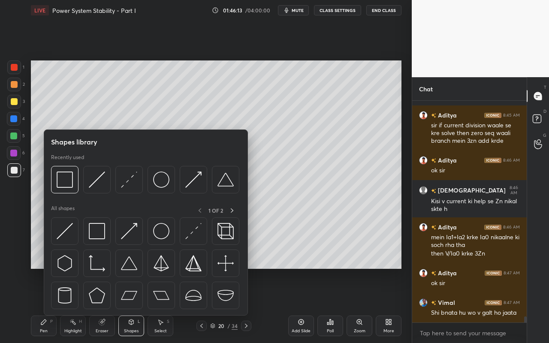
drag, startPoint x: 164, startPoint y: 329, endPoint x: 178, endPoint y: 293, distance: 39.0
click at [164, 305] on div "Select" at bounding box center [160, 331] width 12 height 4
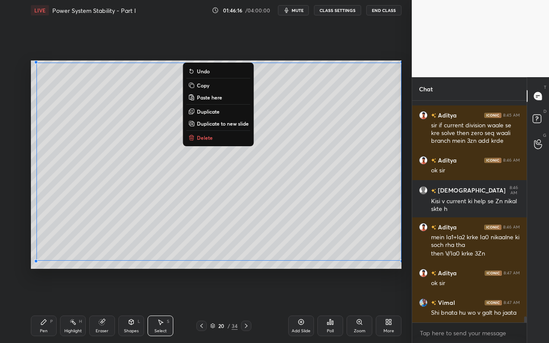
drag, startPoint x: 36, startPoint y: 67, endPoint x: 405, endPoint y: 262, distance: 418.1
click at [405, 262] on div "1 2 3 4 5 6 7 C X Z C X Z E E Erase all H H LIVE Power System Stability - Part …" at bounding box center [206, 171] width 412 height 343
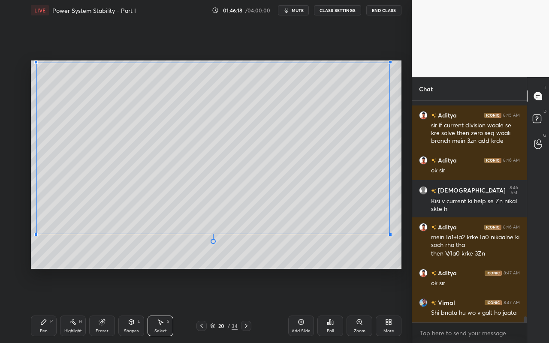
drag, startPoint x: 401, startPoint y: 260, endPoint x: 381, endPoint y: 242, distance: 27.0
click at [389, 233] on div at bounding box center [390, 234] width 3 height 3
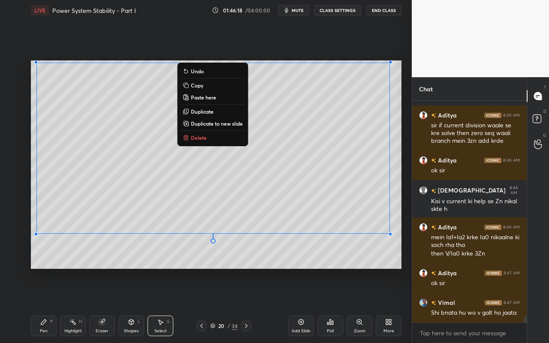
click at [350, 260] on div "0 ° Undo Copy Paste here Duplicate Duplicate to new slide Delete" at bounding box center [216, 164] width 371 height 208
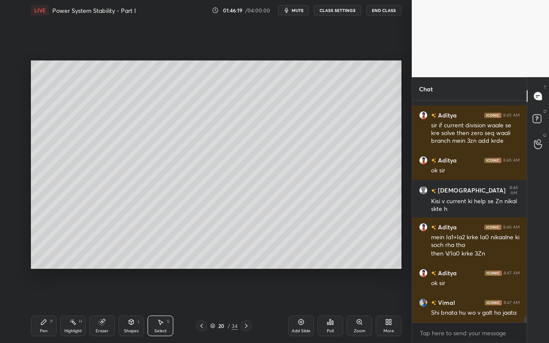
click at [40, 305] on div "Pen P" at bounding box center [44, 326] width 26 height 21
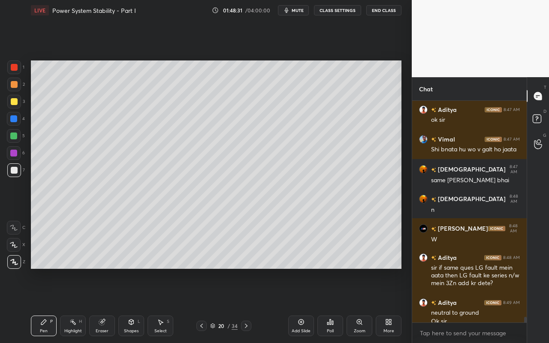
scroll to position [8333, 0]
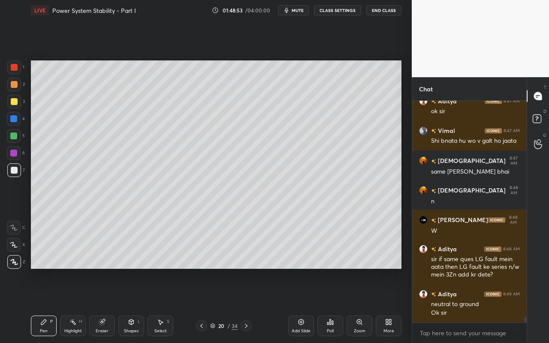
drag, startPoint x: 75, startPoint y: 330, endPoint x: 135, endPoint y: 275, distance: 81.7
click at [75, 305] on div "Highlight" at bounding box center [73, 331] width 18 height 4
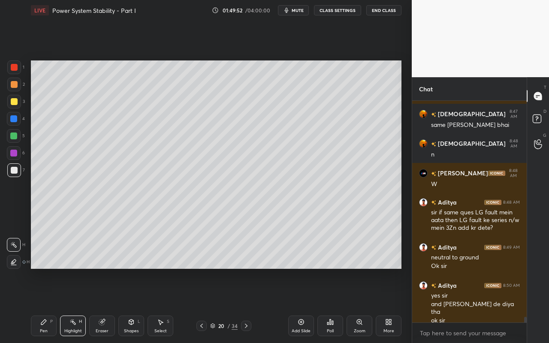
scroll to position [8389, 0]
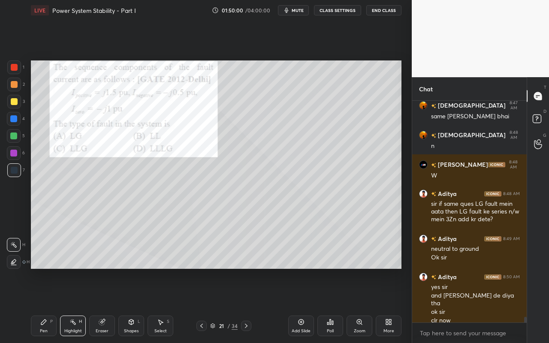
drag, startPoint x: 47, startPoint y: 328, endPoint x: 63, endPoint y: 297, distance: 34.7
click at [47, 305] on div "Pen P" at bounding box center [44, 326] width 26 height 21
click at [13, 87] on div at bounding box center [14, 84] width 7 height 7
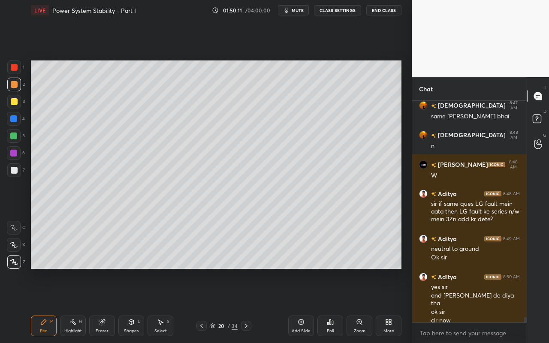
scroll to position [8418, 0]
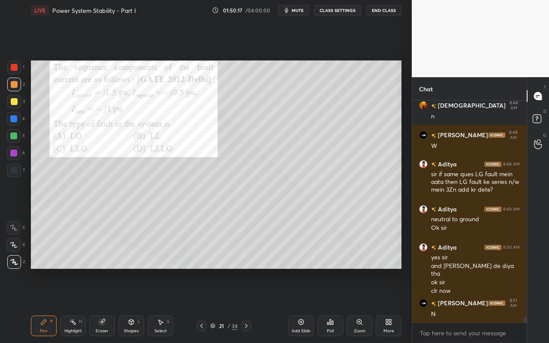
click at [333, 305] on icon at bounding box center [332, 323] width 1 height 4
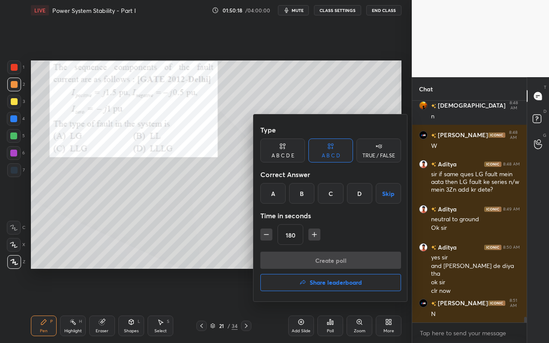
drag, startPoint x: 329, startPoint y: 194, endPoint x: 325, endPoint y: 211, distance: 17.7
click at [331, 195] on div "C" at bounding box center [330, 193] width 25 height 21
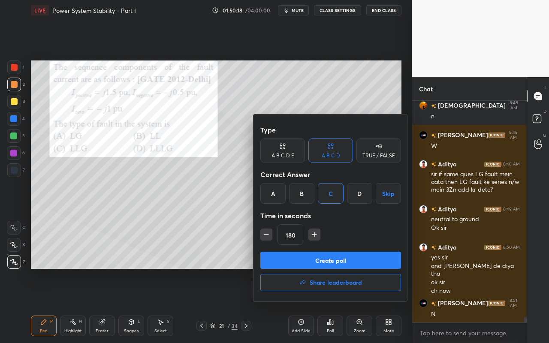
drag, startPoint x: 319, startPoint y: 262, endPoint x: 314, endPoint y: 267, distance: 7.6
click at [319, 262] on button "Create poll" at bounding box center [330, 260] width 141 height 17
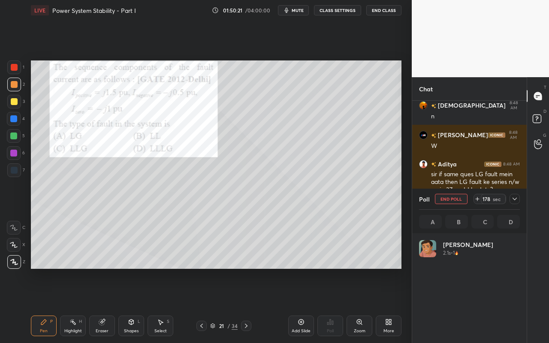
scroll to position [100, 98]
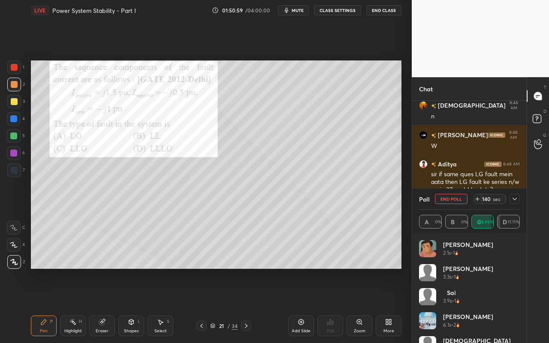
drag, startPoint x: 78, startPoint y: 329, endPoint x: 98, endPoint y: 276, distance: 56.6
click at [78, 305] on div "Highlight H" at bounding box center [73, 326] width 26 height 21
click at [48, 305] on div "Pen P" at bounding box center [44, 326] width 26 height 21
click at [516, 199] on icon at bounding box center [514, 199] width 7 height 7
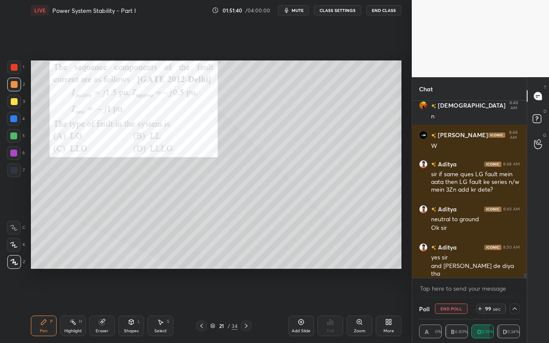
scroll to position [0, 3]
click at [75, 305] on div "Highlight H" at bounding box center [73, 326] width 26 height 21
drag, startPoint x: 41, startPoint y: 324, endPoint x: 57, endPoint y: 272, distance: 54.3
click at [41, 305] on icon at bounding box center [43, 322] width 5 height 5
click at [127, 305] on div "Shapes L" at bounding box center [131, 326] width 26 height 21
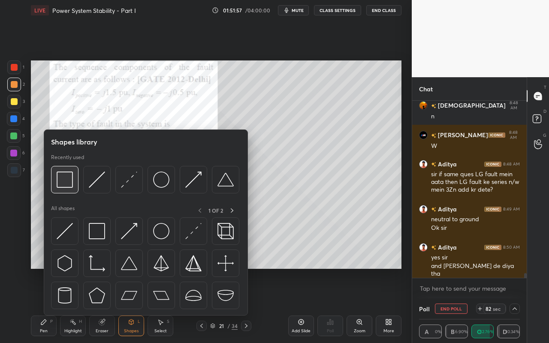
click at [67, 185] on img at bounding box center [65, 180] width 16 height 16
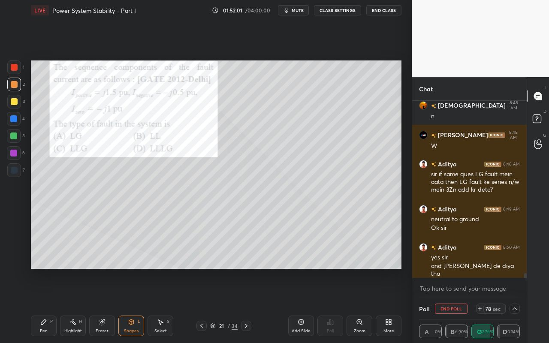
drag, startPoint x: 67, startPoint y: 325, endPoint x: 84, endPoint y: 293, distance: 36.3
click at [70, 305] on div "Highlight H" at bounding box center [73, 326] width 26 height 21
drag, startPoint x: 42, startPoint y: 325, endPoint x: 60, endPoint y: 287, distance: 41.4
click at [43, 305] on icon at bounding box center [43, 322] width 7 height 7
click at [45, 305] on div "Pen" at bounding box center [44, 331] width 8 height 4
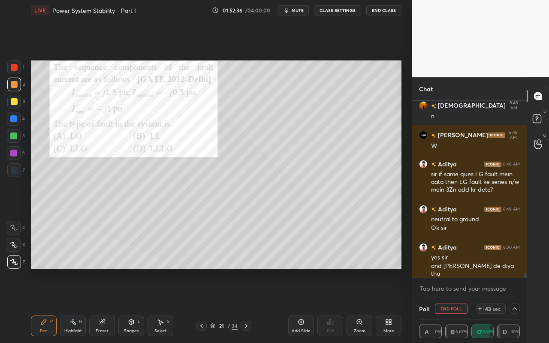
click at [75, 305] on rect at bounding box center [74, 323] width 4 height 4
click at [44, 305] on div "Pen P" at bounding box center [44, 326] width 26 height 21
drag, startPoint x: 131, startPoint y: 325, endPoint x: 133, endPoint y: 318, distance: 7.1
click at [131, 305] on icon at bounding box center [131, 322] width 7 height 7
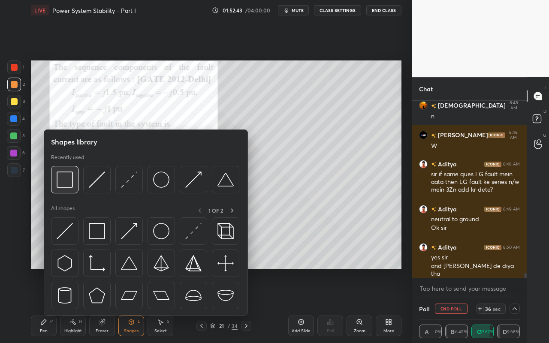
click at [65, 187] on img at bounding box center [65, 180] width 16 height 16
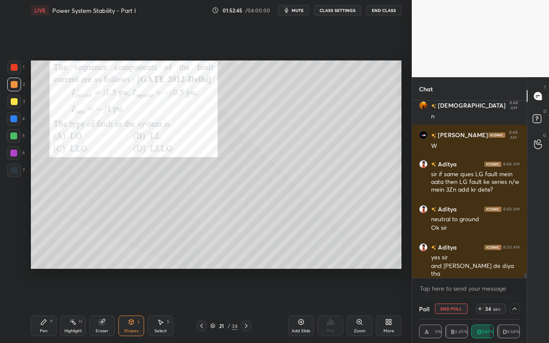
click at [43, 305] on div "Pen" at bounding box center [44, 331] width 8 height 4
drag, startPoint x: 13, startPoint y: 136, endPoint x: 22, endPoint y: 145, distance: 13.3
click at [14, 135] on div at bounding box center [13, 136] width 7 height 7
click at [135, 305] on div "Shapes" at bounding box center [131, 331] width 15 height 4
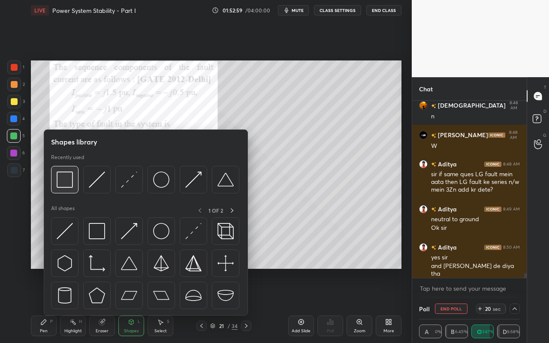
click at [69, 185] on img at bounding box center [65, 180] width 16 height 16
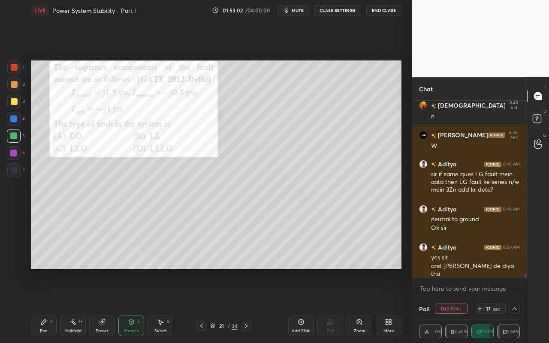
drag, startPoint x: 39, startPoint y: 335, endPoint x: 72, endPoint y: 288, distance: 56.4
click at [43, 305] on div "Pen P" at bounding box center [44, 326] width 26 height 21
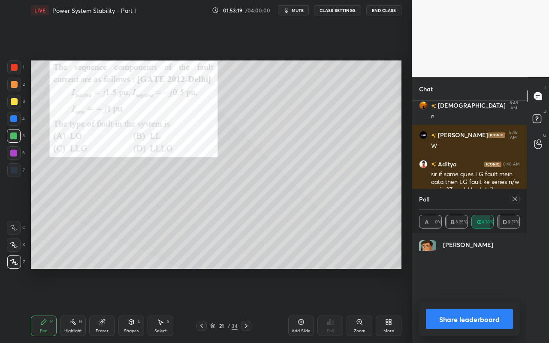
scroll to position [3, 3]
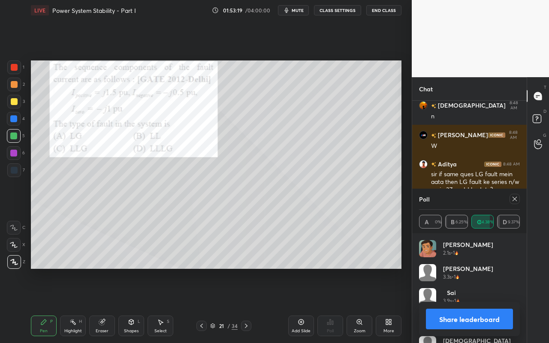
click at [453, 305] on button "Share leaderboard" at bounding box center [469, 319] width 87 height 21
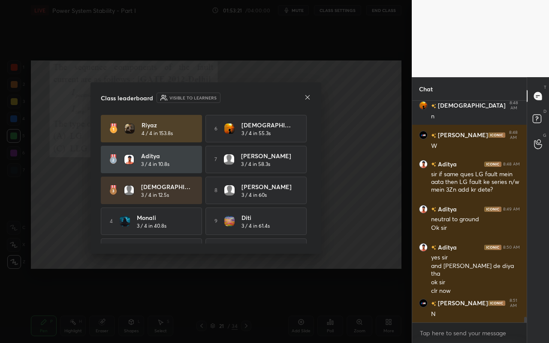
click at [307, 102] on div at bounding box center [307, 98] width 7 height 9
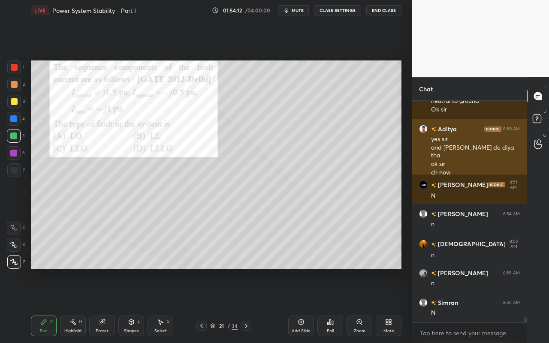
scroll to position [8566, 0]
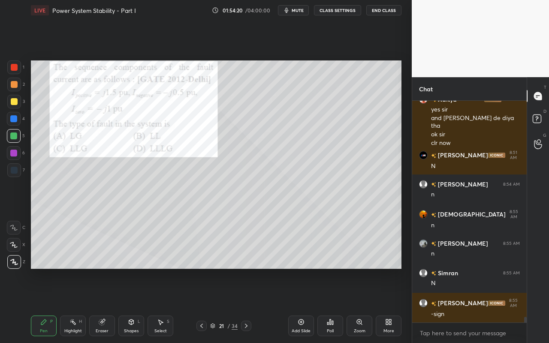
drag, startPoint x: 107, startPoint y: 330, endPoint x: 115, endPoint y: 277, distance: 53.8
click at [109, 305] on div "Eraser" at bounding box center [102, 326] width 26 height 21
drag, startPoint x: 44, startPoint y: 324, endPoint x: 50, endPoint y: 317, distance: 8.8
click at [46, 305] on icon at bounding box center [43, 322] width 7 height 7
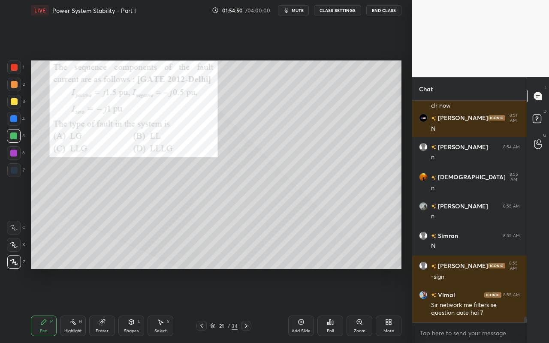
scroll to position [8633, 0]
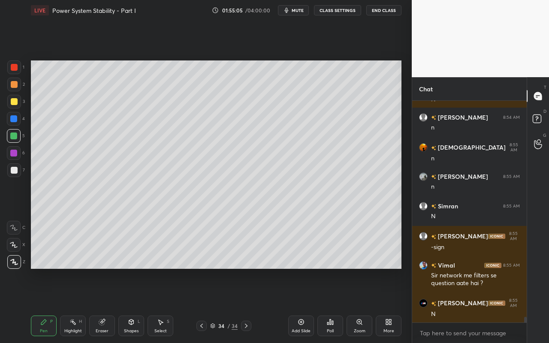
click at [51, 305] on div "Pen P" at bounding box center [44, 326] width 26 height 21
click at [15, 102] on div at bounding box center [14, 101] width 7 height 7
click at [135, 305] on div "Shapes" at bounding box center [131, 331] width 15 height 4
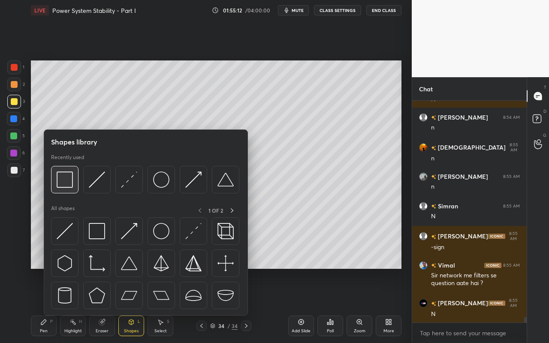
click at [69, 183] on img at bounding box center [65, 180] width 16 height 16
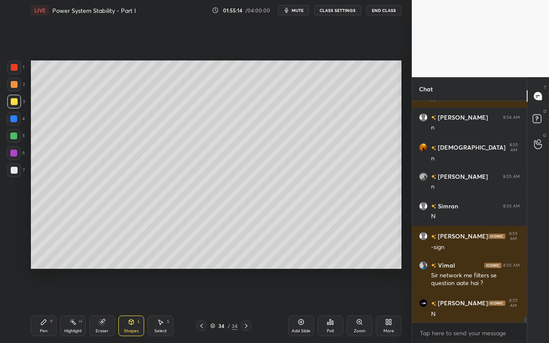
click at [44, 305] on div "Pen P" at bounding box center [44, 326] width 26 height 21
drag, startPoint x: 13, startPoint y: 171, endPoint x: 24, endPoint y: 153, distance: 21.6
click at [13, 171] on div at bounding box center [14, 170] width 7 height 7
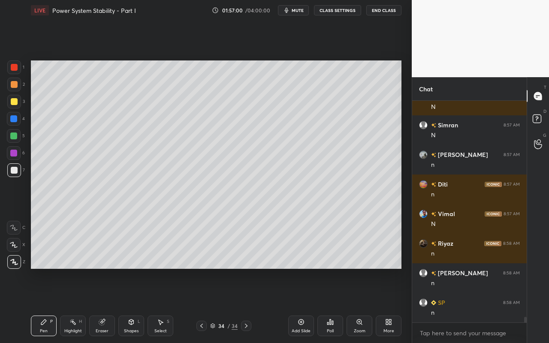
scroll to position [8870, 0]
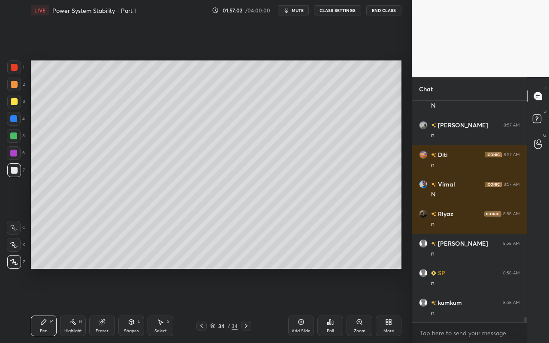
click at [74, 305] on div "Highlight" at bounding box center [73, 331] width 18 height 4
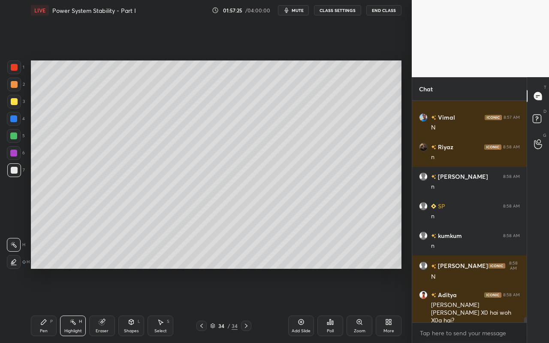
scroll to position [8966, 0]
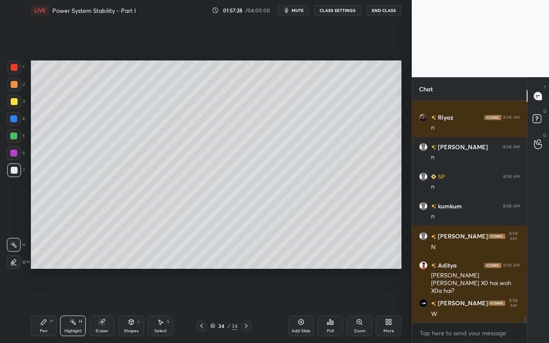
drag, startPoint x: 45, startPoint y: 327, endPoint x: 48, endPoint y: 322, distance: 5.6
click at [47, 305] on div "Pen P" at bounding box center [44, 326] width 26 height 21
drag, startPoint x: 13, startPoint y: 101, endPoint x: 28, endPoint y: 100, distance: 15.1
click at [15, 102] on div at bounding box center [14, 101] width 7 height 7
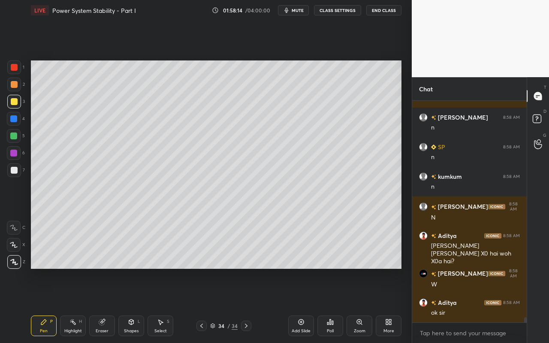
drag, startPoint x: 162, startPoint y: 329, endPoint x: 180, endPoint y: 313, distance: 24.3
click at [162, 305] on div "Select" at bounding box center [160, 331] width 12 height 4
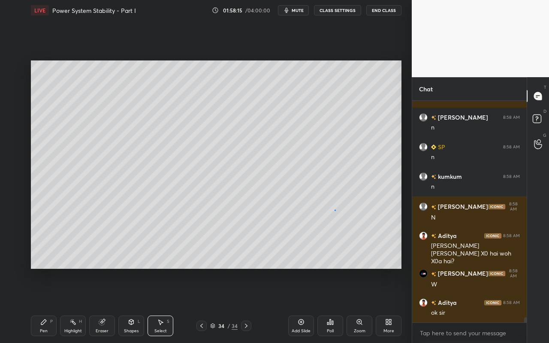
drag, startPoint x: 334, startPoint y: 209, endPoint x: 361, endPoint y: 233, distance: 35.8
click at [361, 233] on div "0 ° Undo Copy Paste here Duplicate Duplicate to new slide Delete" at bounding box center [216, 164] width 371 height 208
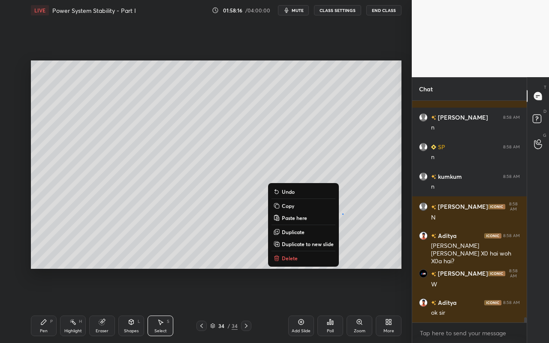
click at [305, 259] on button "Delete" at bounding box center [304, 258] width 64 height 10
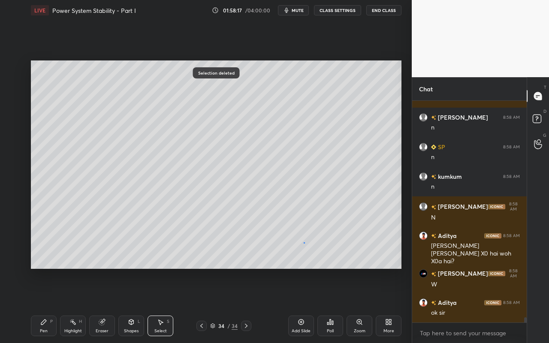
click at [303, 243] on div "0 ° Undo Copy Paste here Duplicate Duplicate to new slide Delete" at bounding box center [216, 164] width 371 height 208
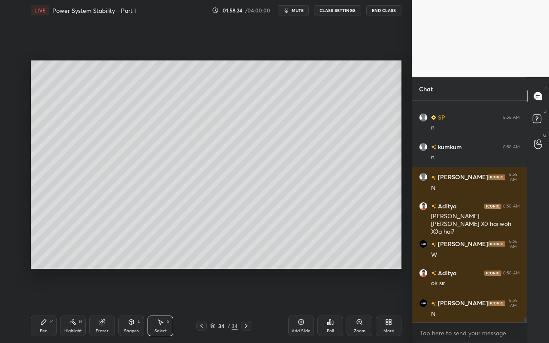
click at [302, 305] on div "Add Slide" at bounding box center [301, 326] width 26 height 21
drag, startPoint x: 48, startPoint y: 328, endPoint x: 50, endPoint y: 321, distance: 6.8
click at [48, 305] on div "Pen P" at bounding box center [44, 326] width 26 height 21
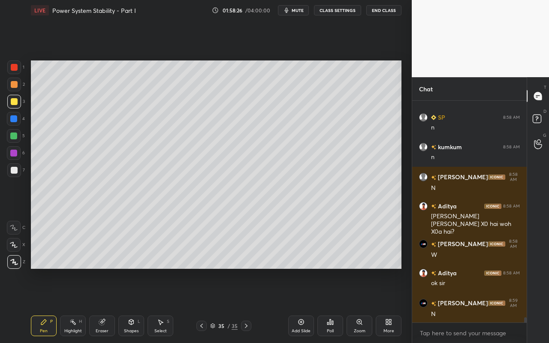
drag, startPoint x: 17, startPoint y: 104, endPoint x: 27, endPoint y: 90, distance: 18.1
click at [17, 103] on div at bounding box center [14, 102] width 14 height 14
click at [127, 305] on div "Shapes L" at bounding box center [131, 326] width 26 height 21
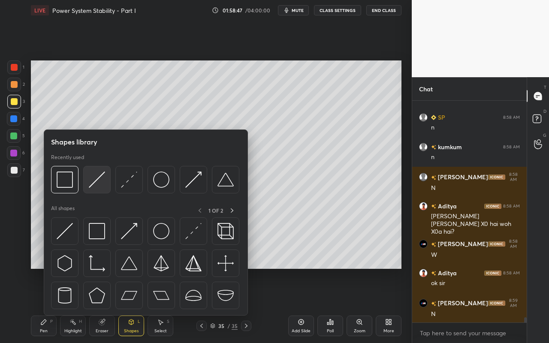
click at [99, 184] on img at bounding box center [97, 180] width 16 height 16
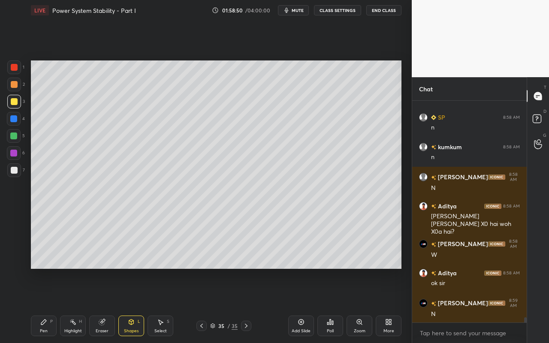
click at [42, 305] on div "Pen P" at bounding box center [44, 326] width 26 height 21
drag, startPoint x: 128, startPoint y: 327, endPoint x: 131, endPoint y: 317, distance: 10.3
click at [128, 305] on div "Shapes L" at bounding box center [131, 326] width 26 height 21
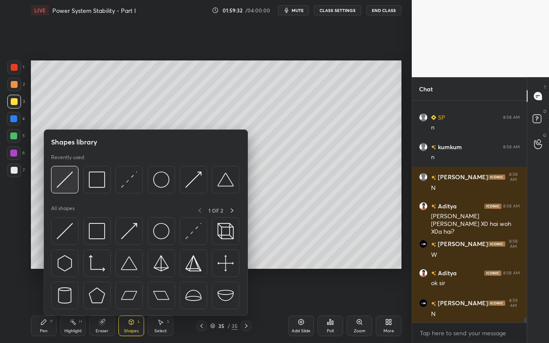
click at [70, 187] on img at bounding box center [65, 180] width 16 height 16
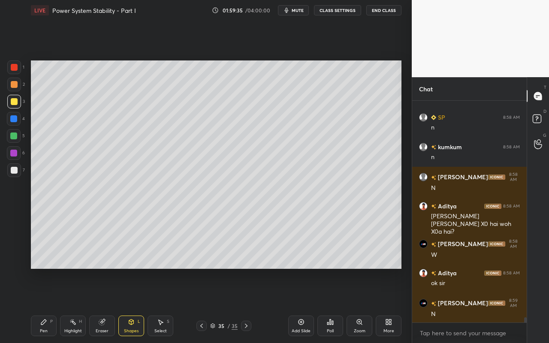
click at [42, 305] on div "Pen P" at bounding box center [44, 326] width 26 height 21
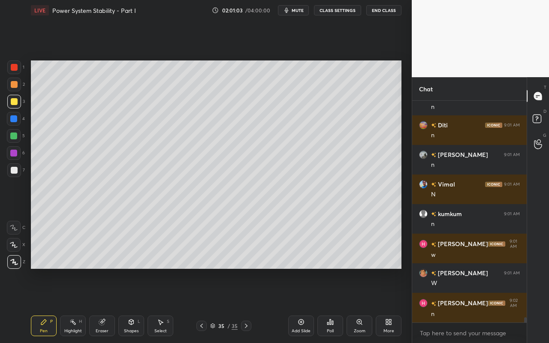
scroll to position [9351, 0]
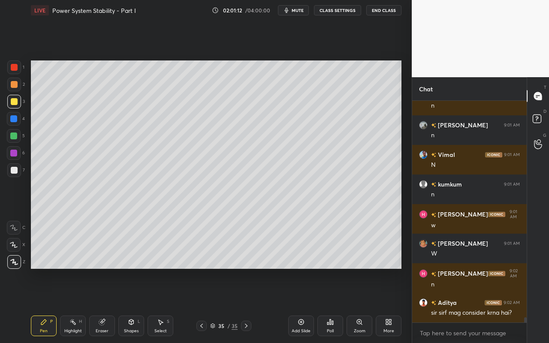
drag, startPoint x: 45, startPoint y: 330, endPoint x: 116, endPoint y: 279, distance: 87.3
click at [45, 305] on div "Pen" at bounding box center [44, 331] width 8 height 4
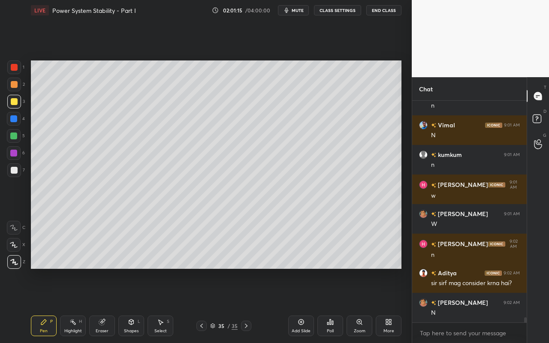
click at [72, 305] on icon at bounding box center [72, 322] width 7 height 7
click at [74, 305] on icon at bounding box center [72, 322] width 7 height 7
click at [303, 305] on div "Add Slide" at bounding box center [301, 326] width 26 height 21
click at [48, 305] on div "Pen P" at bounding box center [44, 326] width 26 height 21
drag, startPoint x: 15, startPoint y: 139, endPoint x: 29, endPoint y: 125, distance: 19.4
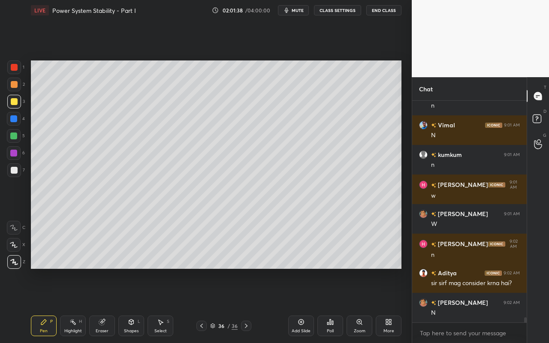
click at [15, 139] on div at bounding box center [13, 136] width 7 height 7
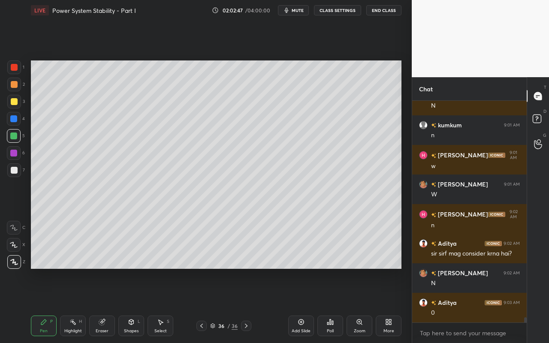
drag, startPoint x: 128, startPoint y: 332, endPoint x: 132, endPoint y: 321, distance: 11.0
click at [128, 305] on div "Shapes" at bounding box center [131, 331] width 15 height 4
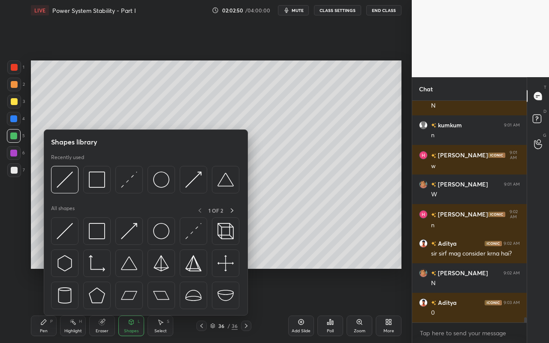
click at [16, 69] on div at bounding box center [14, 67] width 7 height 7
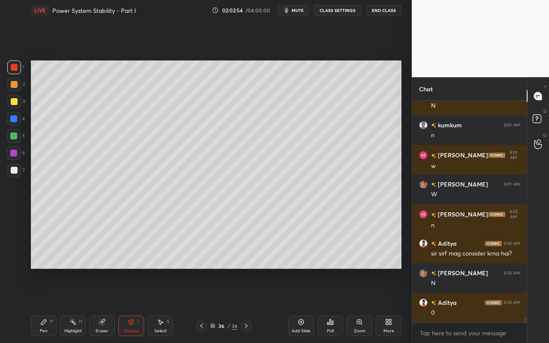
click at [14, 103] on div at bounding box center [14, 101] width 7 height 7
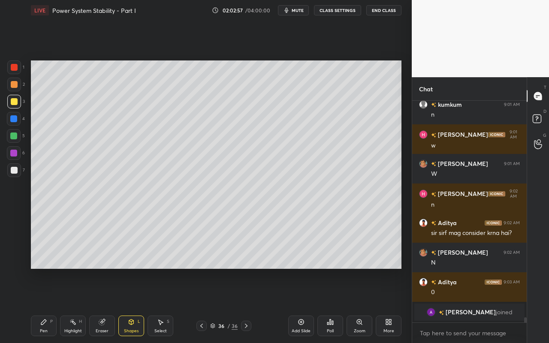
drag, startPoint x: 16, startPoint y: 119, endPoint x: 21, endPoint y: 123, distance: 6.4
click at [16, 119] on div at bounding box center [13, 118] width 7 height 7
click at [51, 305] on div "Pen P" at bounding box center [44, 326] width 26 height 21
click at [15, 68] on div at bounding box center [14, 67] width 7 height 7
click at [16, 138] on div at bounding box center [13, 136] width 7 height 7
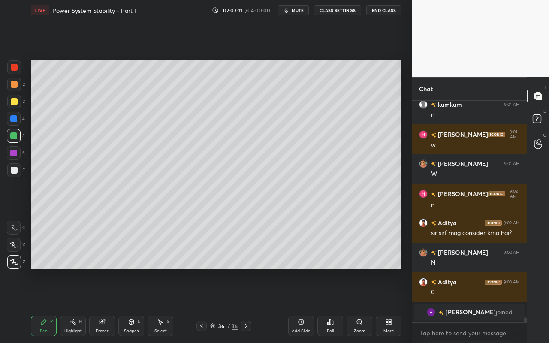
scroll to position [8870, 0]
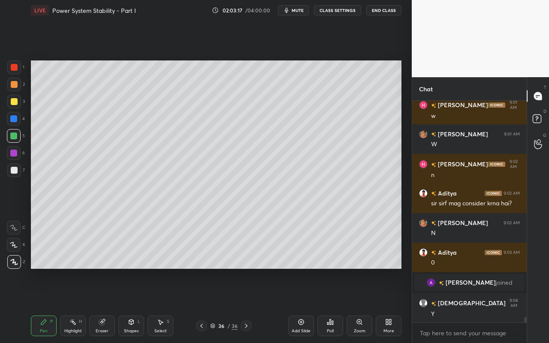
drag, startPoint x: 75, startPoint y: 328, endPoint x: 129, endPoint y: 272, distance: 78.6
click at [78, 305] on div "Highlight H" at bounding box center [73, 326] width 26 height 21
click at [46, 305] on div "Pen" at bounding box center [44, 331] width 8 height 4
click at [84, 305] on div "Pen P Highlight H Eraser Shapes L Select S 36 / 36 Add Slide Poll Zoom More" at bounding box center [216, 326] width 371 height 34
drag, startPoint x: 78, startPoint y: 326, endPoint x: 111, endPoint y: 284, distance: 53.5
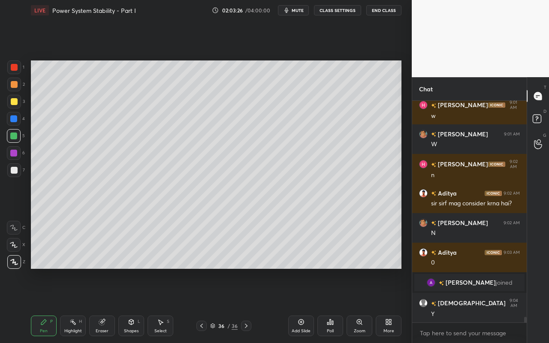
click at [80, 305] on div "Highlight H" at bounding box center [73, 326] width 26 height 21
click at [54, 305] on div "Pen P" at bounding box center [44, 326] width 26 height 21
drag, startPoint x: 14, startPoint y: 139, endPoint x: 30, endPoint y: 146, distance: 17.6
click at [14, 139] on div at bounding box center [13, 136] width 7 height 7
click at [136, 305] on div "Shapes" at bounding box center [131, 331] width 15 height 4
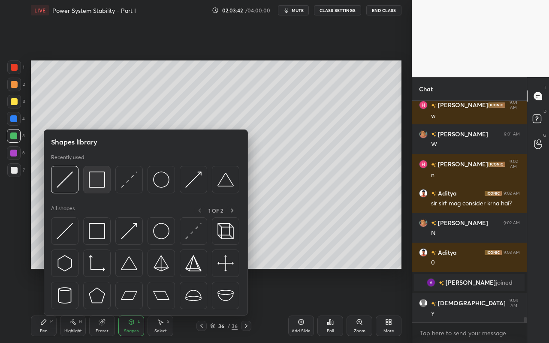
click at [101, 187] on img at bounding box center [97, 180] width 16 height 16
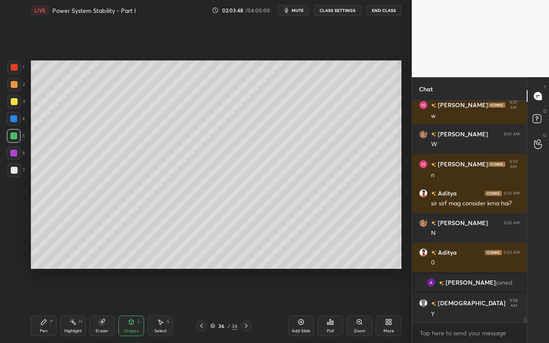
scroll to position [8879, 0]
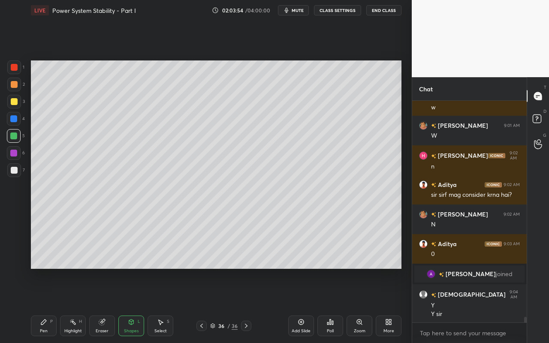
click at [72, 305] on div "Highlight H" at bounding box center [73, 326] width 26 height 21
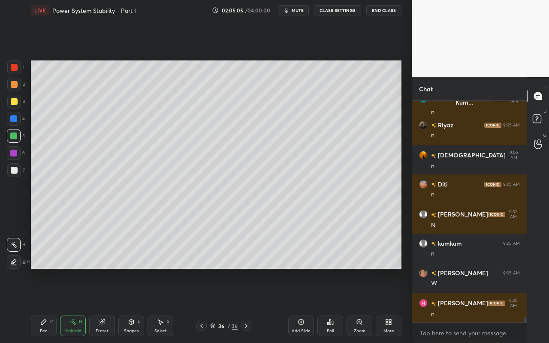
scroll to position [9145, 0]
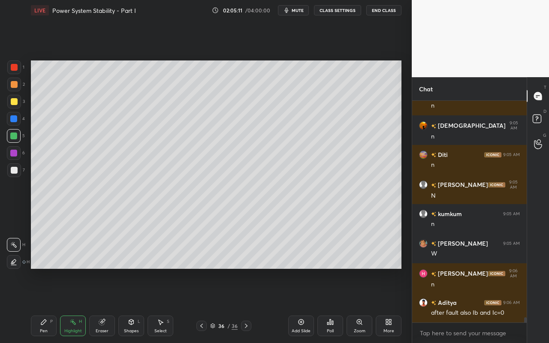
click at [45, 305] on div "Pen" at bounding box center [44, 331] width 8 height 4
click at [75, 305] on icon at bounding box center [72, 322] width 7 height 7
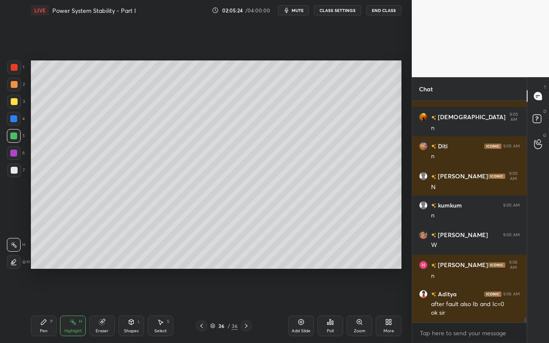
drag, startPoint x: 45, startPoint y: 324, endPoint x: 51, endPoint y: 320, distance: 6.7
click at [48, 305] on div "Pen P" at bounding box center [44, 326] width 26 height 21
click at [77, 305] on div "Highlight H" at bounding box center [73, 326] width 26 height 21
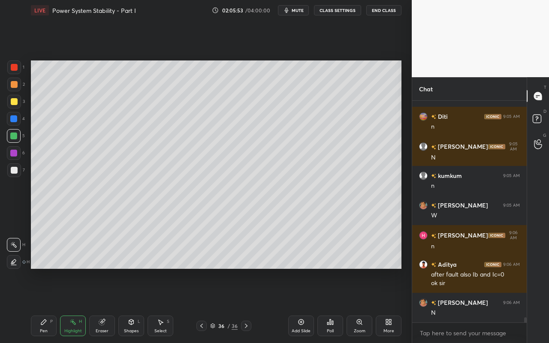
click at [305, 305] on div "Add Slide" at bounding box center [301, 331] width 19 height 4
drag, startPoint x: 48, startPoint y: 329, endPoint x: 52, endPoint y: 311, distance: 18.1
click at [48, 305] on div "Pen P" at bounding box center [44, 326] width 26 height 21
click at [14, 105] on div at bounding box center [14, 102] width 14 height 14
click at [164, 305] on div "Select S" at bounding box center [161, 326] width 26 height 21
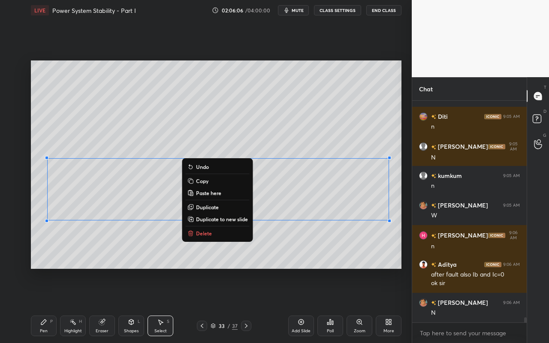
drag, startPoint x: 42, startPoint y: 152, endPoint x: 383, endPoint y: 214, distance: 347.1
click at [401, 232] on div "0 ° Undo Copy Paste here Duplicate Duplicate to new slide Delete" at bounding box center [216, 164] width 371 height 208
click at [206, 182] on p "Copy" at bounding box center [202, 181] width 12 height 7
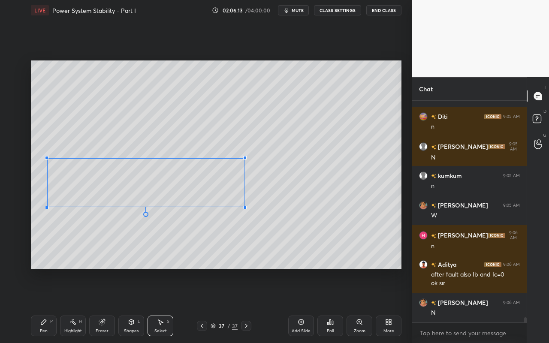
drag, startPoint x: 389, startPoint y: 220, endPoint x: 248, endPoint y: 205, distance: 141.5
click at [247, 206] on div at bounding box center [244, 207] width 3 height 3
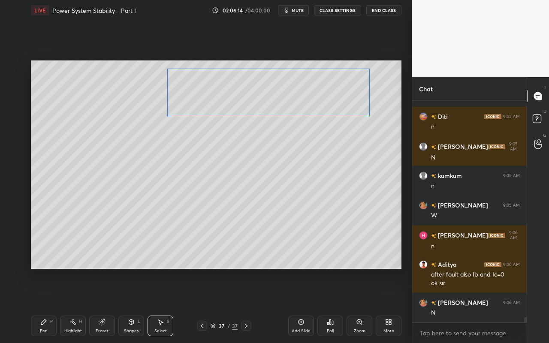
drag, startPoint x: 201, startPoint y: 186, endPoint x: 322, endPoint y: 104, distance: 146.1
click at [322, 103] on div "0 ° Undo Copy Paste here Duplicate Duplicate to new slide Delete" at bounding box center [216, 164] width 371 height 208
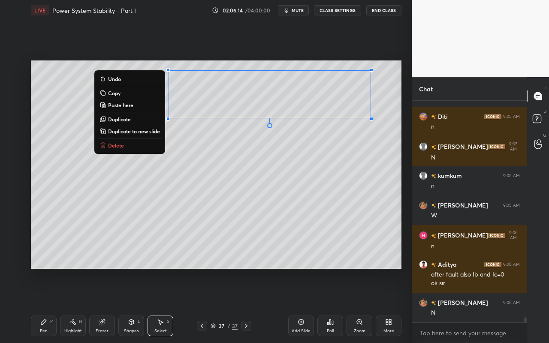
click at [313, 162] on div "0 ° Undo Copy Paste here Duplicate Duplicate to new slide Delete" at bounding box center [216, 164] width 371 height 208
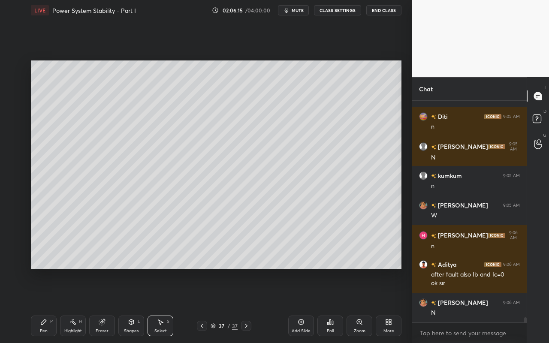
drag, startPoint x: 130, startPoint y: 327, endPoint x: 133, endPoint y: 316, distance: 11.1
click at [130, 305] on div "Shapes L" at bounding box center [131, 326] width 26 height 21
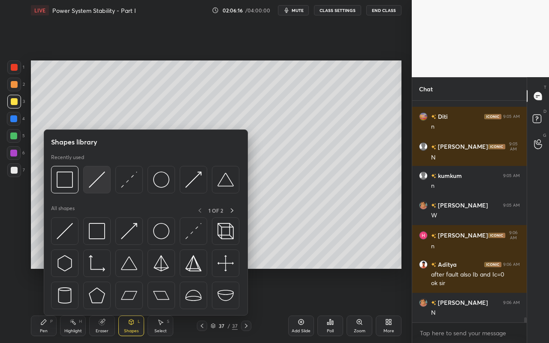
click at [97, 183] on img at bounding box center [97, 180] width 16 height 16
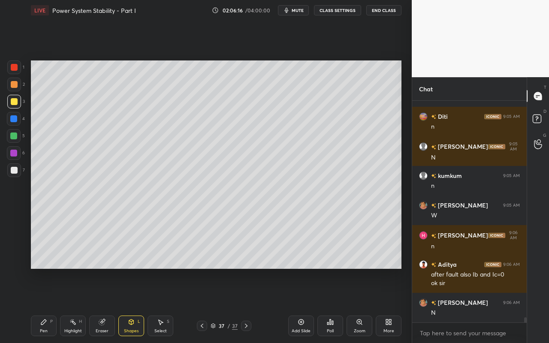
click at [13, 171] on div at bounding box center [14, 170] width 7 height 7
click at [17, 69] on div at bounding box center [14, 67] width 7 height 7
drag, startPoint x: 69, startPoint y: 326, endPoint x: 108, endPoint y: 274, distance: 65.5
click at [71, 305] on div "Highlight H" at bounding box center [73, 326] width 26 height 21
click at [42, 305] on div "Pen" at bounding box center [44, 331] width 8 height 4
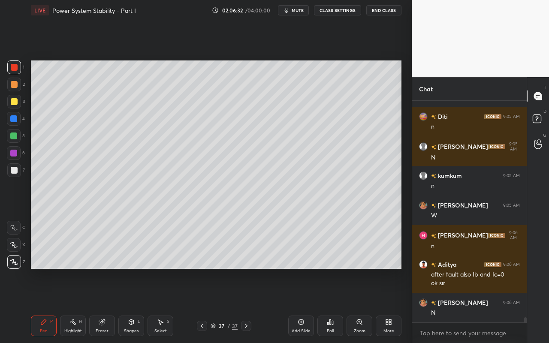
drag, startPoint x: 105, startPoint y: 326, endPoint x: 141, endPoint y: 276, distance: 61.2
click at [108, 305] on div "Eraser" at bounding box center [102, 326] width 26 height 21
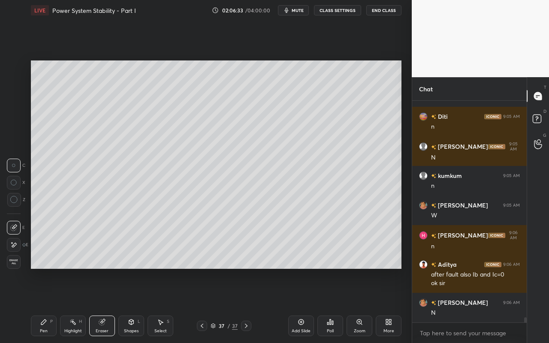
drag, startPoint x: 135, startPoint y: 325, endPoint x: 135, endPoint y: 316, distance: 9.4
click at [134, 305] on div "Shapes L" at bounding box center [131, 326] width 26 height 21
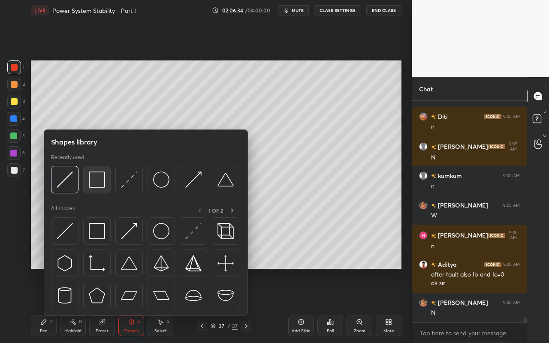
click at [106, 190] on div at bounding box center [96, 179] width 27 height 27
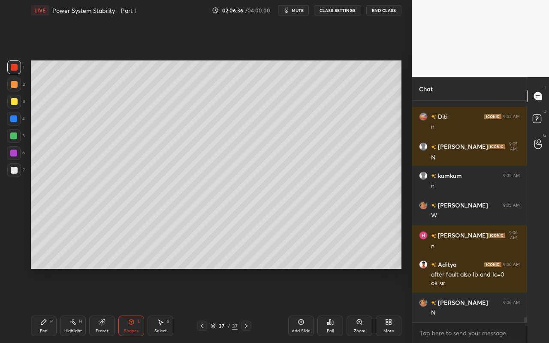
click at [45, 305] on div "Pen P" at bounding box center [44, 326] width 26 height 21
click at [76, 305] on div "Highlight H" at bounding box center [73, 326] width 26 height 21
click at [47, 305] on div "Pen" at bounding box center [44, 331] width 8 height 4
click at [12, 102] on div at bounding box center [14, 101] width 7 height 7
click at [130, 305] on icon at bounding box center [131, 322] width 7 height 7
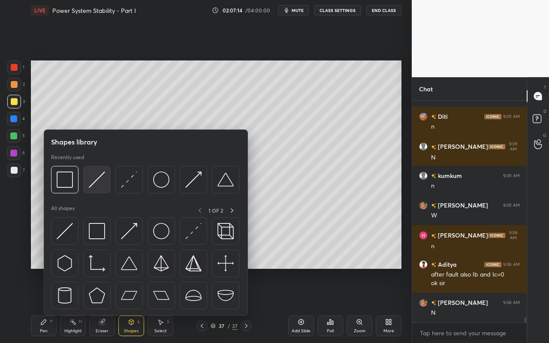
click at [106, 182] on div at bounding box center [96, 179] width 27 height 27
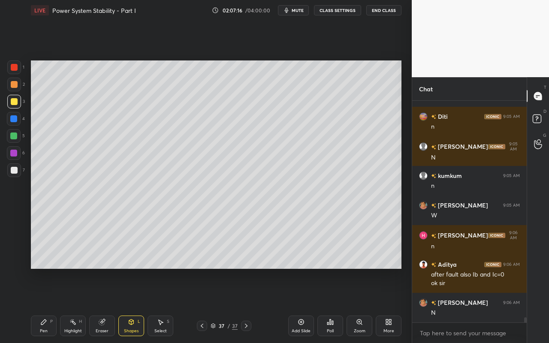
click at [42, 305] on icon at bounding box center [43, 322] width 5 height 5
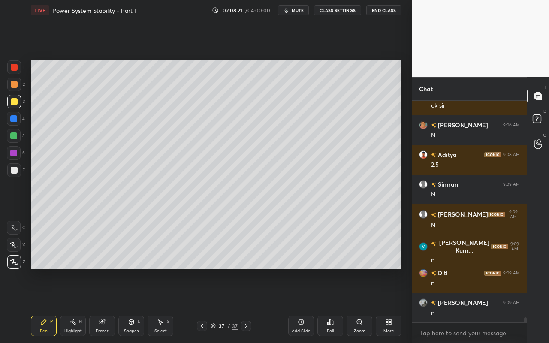
scroll to position [9391, 0]
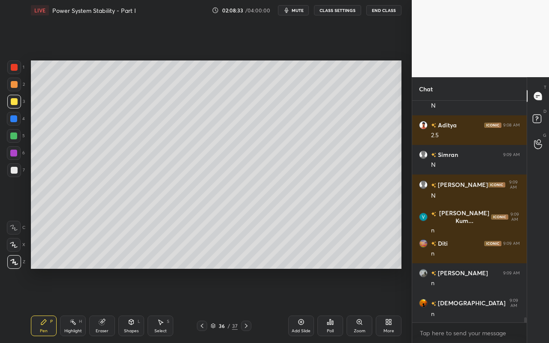
drag, startPoint x: 161, startPoint y: 326, endPoint x: 161, endPoint y: 315, distance: 11.6
click at [163, 305] on div "Select S" at bounding box center [161, 326] width 26 height 21
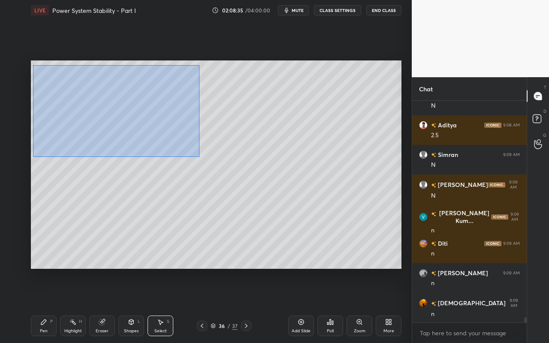
drag, startPoint x: 33, startPoint y: 65, endPoint x: 200, endPoint y: 152, distance: 188.4
click at [198, 157] on div "0 ° Undo Copy Paste here Duplicate Duplicate to new slide Delete" at bounding box center [216, 164] width 371 height 208
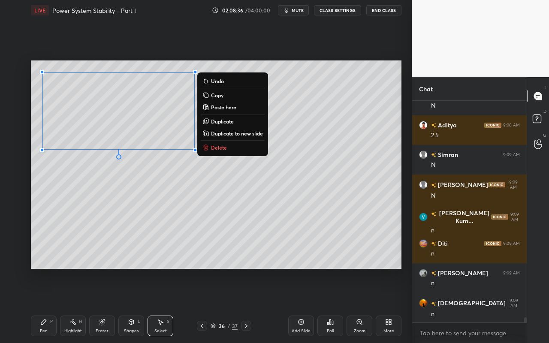
click at [227, 97] on button "Copy" at bounding box center [233, 95] width 64 height 10
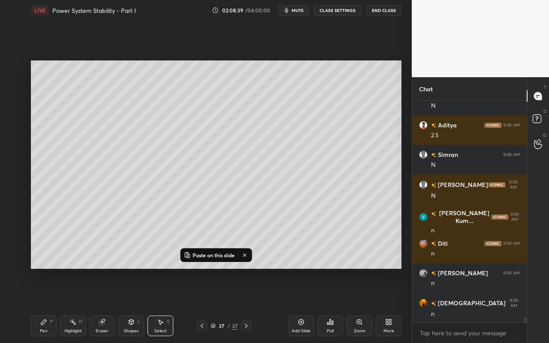
click at [300, 305] on icon at bounding box center [301, 322] width 7 height 7
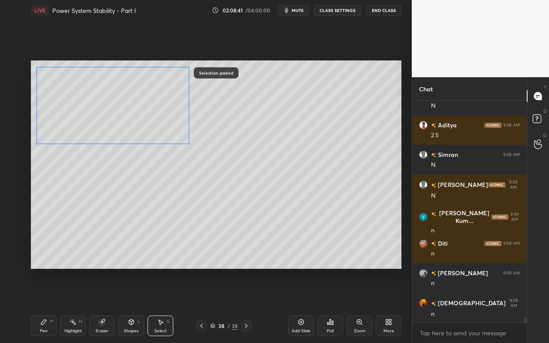
drag, startPoint x: 172, startPoint y: 138, endPoint x: 169, endPoint y: 134, distance: 4.9
click at [169, 133] on div "0 ° Undo Copy Paste here Duplicate Duplicate to new slide Delete" at bounding box center [216, 164] width 371 height 208
drag, startPoint x: 187, startPoint y: 207, endPoint x: 161, endPoint y: 236, distance: 38.9
click at [187, 207] on div "0 ° Undo Copy Paste here Duplicate Duplicate to new slide Delete" at bounding box center [216, 164] width 371 height 208
drag, startPoint x: 69, startPoint y: 329, endPoint x: 89, endPoint y: 280, distance: 52.7
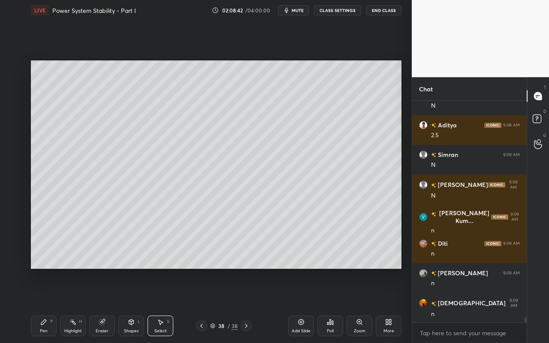
click at [70, 305] on div "Highlight H" at bounding box center [73, 326] width 26 height 21
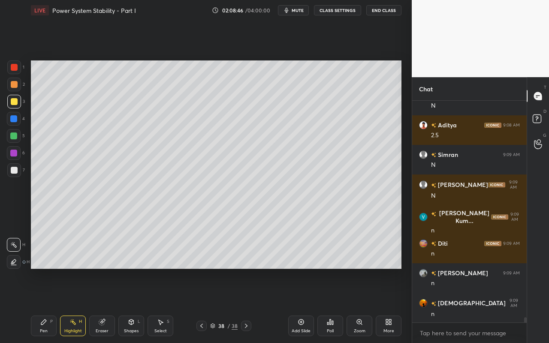
click at [47, 305] on div "Pen P" at bounding box center [44, 326] width 26 height 21
click at [132, 305] on div "Shapes" at bounding box center [131, 331] width 15 height 4
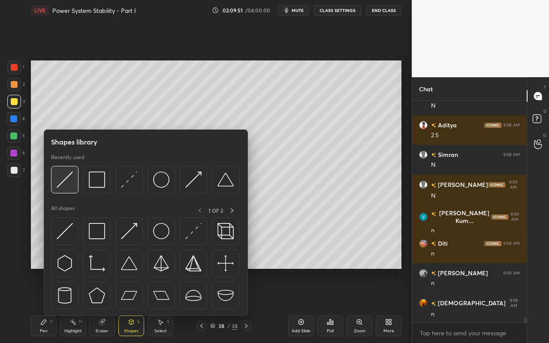
click at [70, 189] on div at bounding box center [64, 179] width 27 height 27
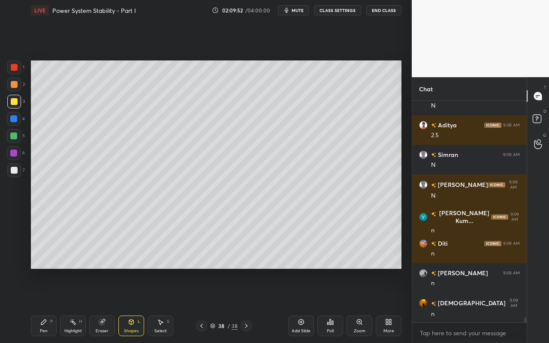
click at [17, 68] on div at bounding box center [14, 67] width 7 height 7
click at [14, 101] on div at bounding box center [14, 101] width 7 height 7
drag, startPoint x: 13, startPoint y: 119, endPoint x: 21, endPoint y: 126, distance: 11.0
click at [13, 119] on div at bounding box center [13, 118] width 7 height 7
drag, startPoint x: 48, startPoint y: 328, endPoint x: 58, endPoint y: 305, distance: 24.6
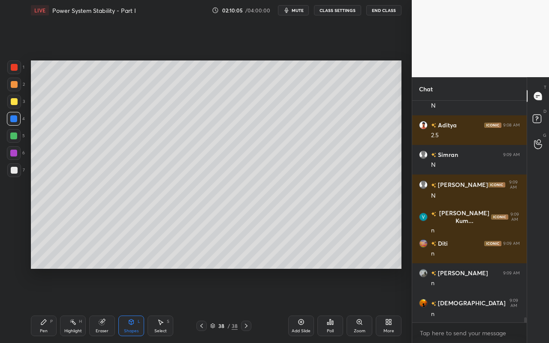
click at [48, 305] on div "Pen P" at bounding box center [44, 326] width 26 height 21
click at [169, 305] on div "Select S" at bounding box center [161, 326] width 26 height 21
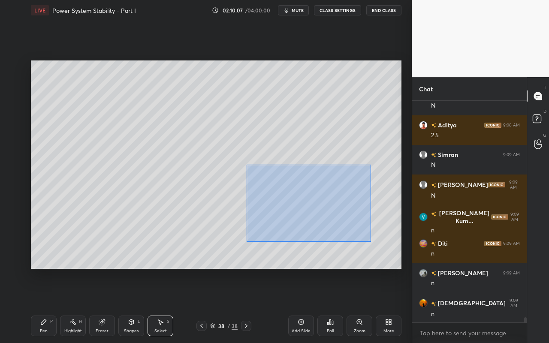
drag, startPoint x: 248, startPoint y: 171, endPoint x: 366, endPoint y: 238, distance: 136.6
click at [369, 241] on div "0 ° Undo Copy Paste here Duplicate Duplicate to new slide Delete" at bounding box center [216, 164] width 371 height 208
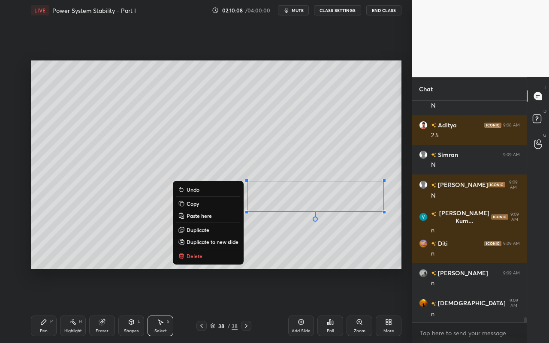
drag, startPoint x: 208, startPoint y: 257, endPoint x: 208, endPoint y: 251, distance: 6.0
click at [208, 257] on button "Delete" at bounding box center [208, 256] width 64 height 10
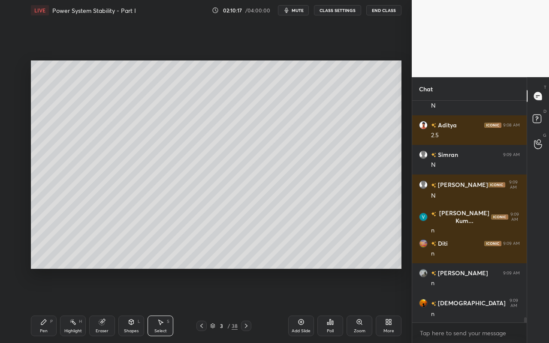
drag, startPoint x: 161, startPoint y: 331, endPoint x: 159, endPoint y: 275, distance: 56.2
click at [161, 305] on div "Select" at bounding box center [160, 331] width 12 height 4
drag, startPoint x: 53, startPoint y: 130, endPoint x: 142, endPoint y: 151, distance: 92.3
click at [200, 197] on div "0 ° Undo Copy Paste here Duplicate Duplicate to new slide Delete Setting up you…" at bounding box center [215, 165] width 377 height 288
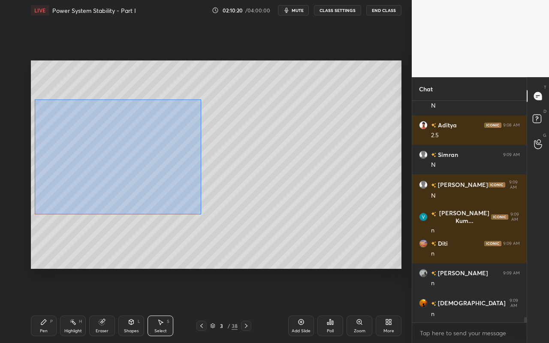
drag, startPoint x: 34, startPoint y: 99, endPoint x: 204, endPoint y: 201, distance: 197.8
click at [201, 212] on div "0 ° Undo Copy Paste here Duplicate Duplicate to new slide Delete" at bounding box center [216, 164] width 371 height 208
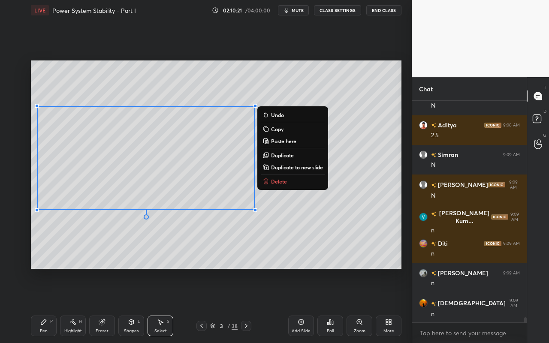
click at [277, 130] on p "Copy" at bounding box center [277, 129] width 12 height 7
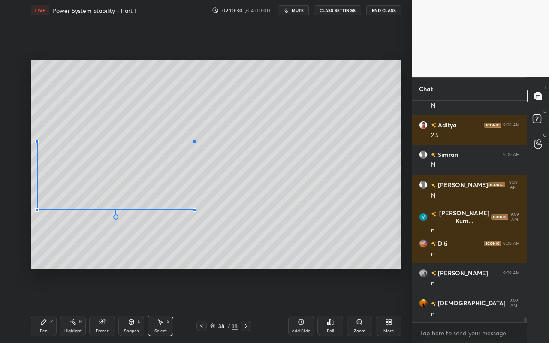
drag, startPoint x: 254, startPoint y: 106, endPoint x: 162, endPoint y: 163, distance: 108.4
click at [193, 142] on div at bounding box center [194, 141] width 3 height 3
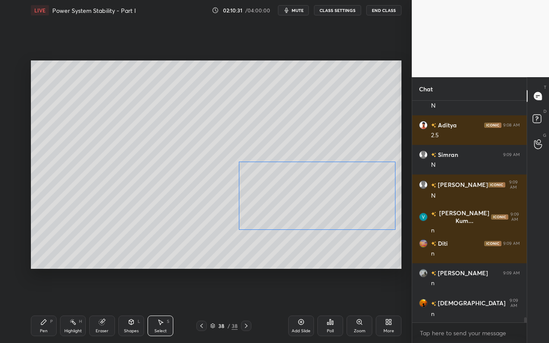
drag, startPoint x: 165, startPoint y: 180, endPoint x: 345, endPoint y: 186, distance: 179.8
click at [345, 185] on div "0 ° Undo Copy Paste here Duplicate Duplicate to new slide Delete" at bounding box center [216, 164] width 371 height 208
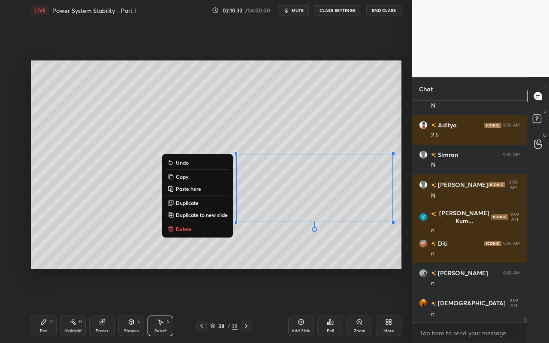
click at [337, 252] on div "0 ° Undo Copy Paste here Duplicate Duplicate to new slide Delete" at bounding box center [216, 164] width 371 height 208
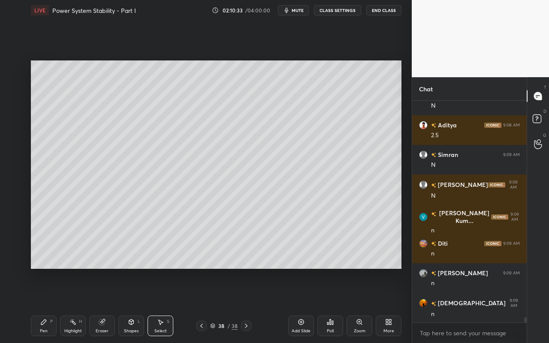
click at [48, 305] on div "Pen P" at bounding box center [44, 326] width 26 height 21
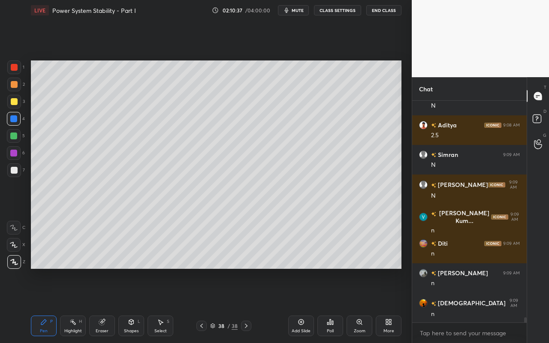
click at [85, 305] on div "Highlight H" at bounding box center [73, 326] width 26 height 21
click at [40, 305] on div "Pen" at bounding box center [44, 331] width 8 height 4
drag, startPoint x: 14, startPoint y: 105, endPoint x: 19, endPoint y: 112, distance: 9.5
click at [14, 105] on div at bounding box center [14, 101] width 7 height 7
drag, startPoint x: 69, startPoint y: 326, endPoint x: 137, endPoint y: 287, distance: 79.0
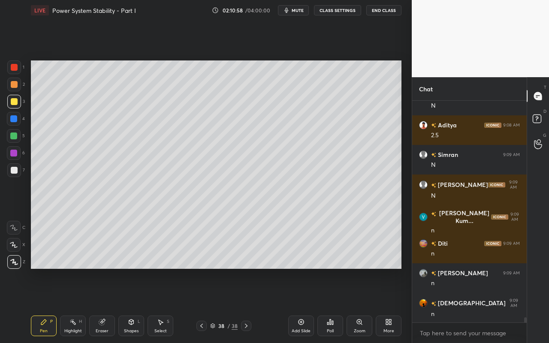
click at [72, 305] on div "Highlight H" at bounding box center [73, 326] width 26 height 21
drag, startPoint x: 41, startPoint y: 328, endPoint x: 48, endPoint y: 317, distance: 13.7
click at [43, 305] on div "Pen P" at bounding box center [44, 326] width 26 height 21
drag, startPoint x: 103, startPoint y: 323, endPoint x: 109, endPoint y: 297, distance: 25.9
click at [103, 305] on g at bounding box center [102, 322] width 6 height 6
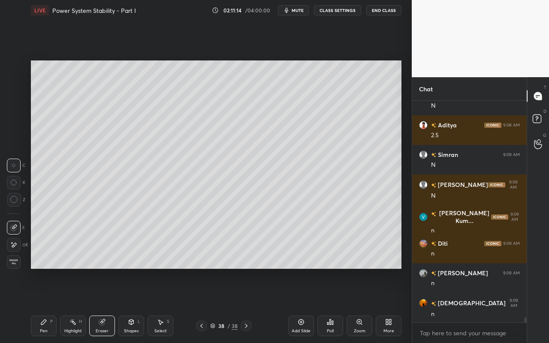
drag, startPoint x: 46, startPoint y: 326, endPoint x: 83, endPoint y: 273, distance: 64.7
click at [46, 305] on div "Pen P" at bounding box center [44, 326] width 26 height 21
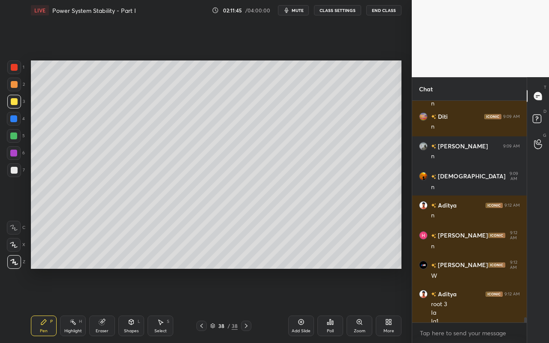
scroll to position [9526, 0]
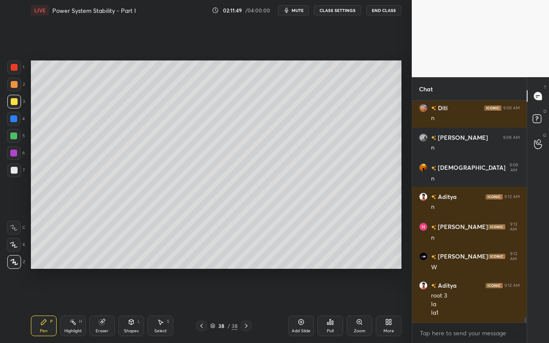
drag, startPoint x: 69, startPoint y: 330, endPoint x: 81, endPoint y: 320, distance: 15.2
click at [71, 305] on div "Highlight" at bounding box center [73, 331] width 18 height 4
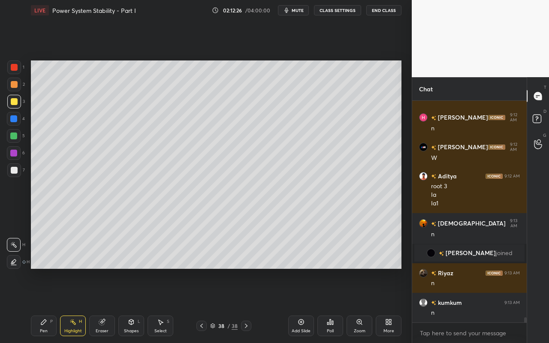
scroll to position [9462, 0]
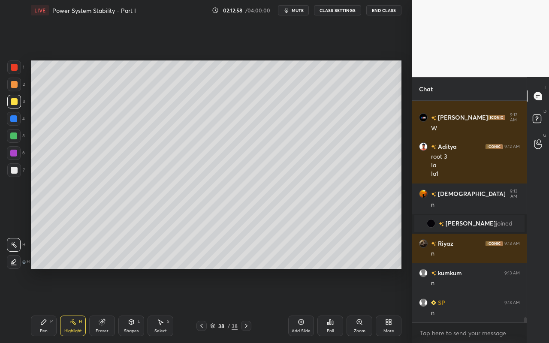
click at [307, 305] on div "Add Slide" at bounding box center [301, 326] width 26 height 21
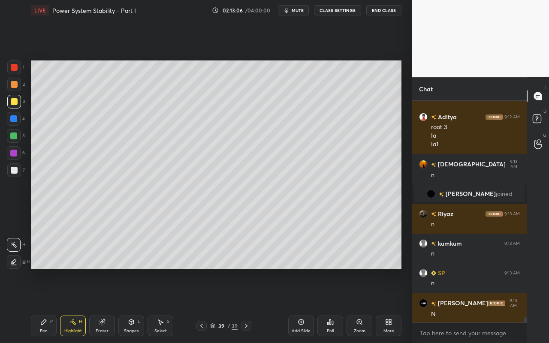
drag, startPoint x: 46, startPoint y: 323, endPoint x: 47, endPoint y: 280, distance: 43.3
click at [47, 305] on div "Pen P" at bounding box center [44, 326] width 26 height 21
click at [16, 170] on div at bounding box center [14, 170] width 7 height 7
click at [137, 305] on div "Shapes L" at bounding box center [131, 326] width 26 height 21
drag, startPoint x: 131, startPoint y: 332, endPoint x: 134, endPoint y: 318, distance: 14.9
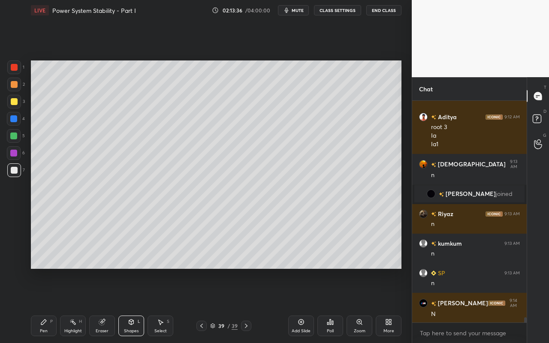
click at [131, 305] on div "Shapes" at bounding box center [131, 331] width 15 height 4
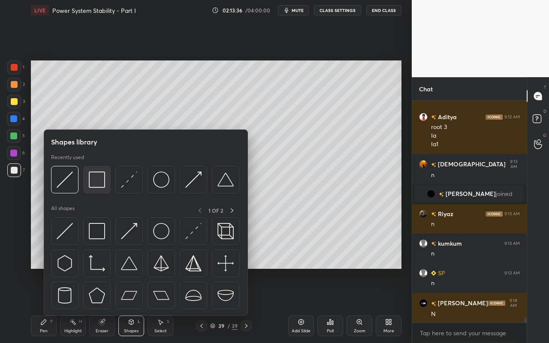
click at [101, 184] on img at bounding box center [97, 180] width 16 height 16
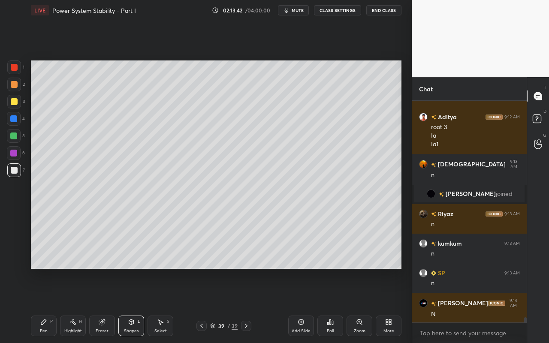
click at [100, 305] on icon at bounding box center [102, 322] width 7 height 7
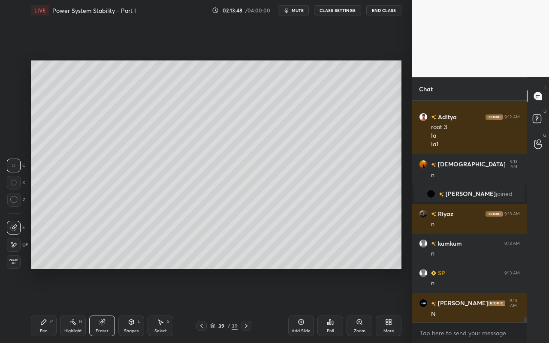
click at [137, 305] on div "Shapes" at bounding box center [131, 331] width 15 height 4
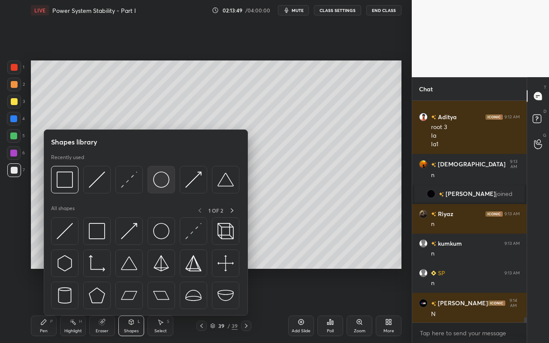
click at [163, 183] on img at bounding box center [161, 180] width 16 height 16
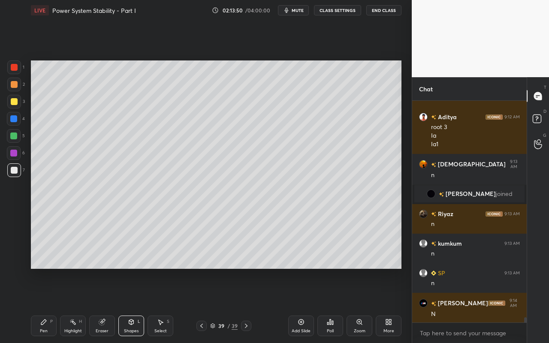
click at [15, 104] on div at bounding box center [14, 101] width 7 height 7
click at [47, 305] on div "Pen P" at bounding box center [44, 326] width 26 height 21
drag, startPoint x: 14, startPoint y: 84, endPoint x: 28, endPoint y: 108, distance: 27.9
click at [17, 85] on div at bounding box center [14, 84] width 7 height 7
click at [130, 305] on div "Shapes" at bounding box center [131, 331] width 15 height 4
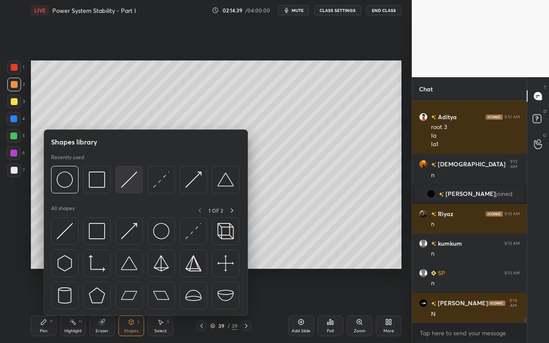
click at [130, 184] on img at bounding box center [129, 180] width 16 height 16
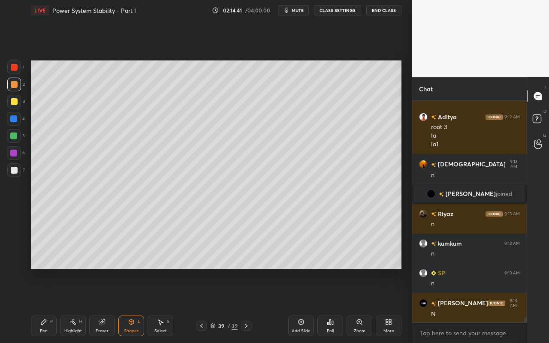
click at [67, 305] on div "Highlight" at bounding box center [73, 331] width 18 height 4
drag, startPoint x: 46, startPoint y: 325, endPoint x: 49, endPoint y: 321, distance: 4.6
click at [48, 305] on div "Pen P" at bounding box center [44, 326] width 26 height 21
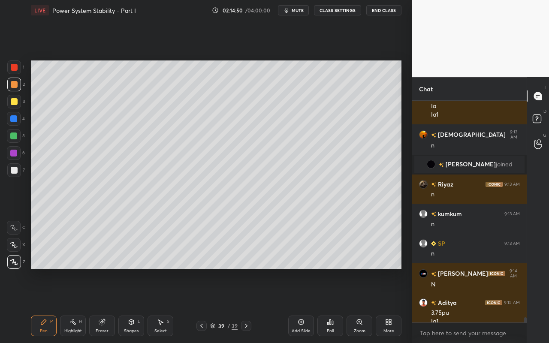
scroll to position [9530, 0]
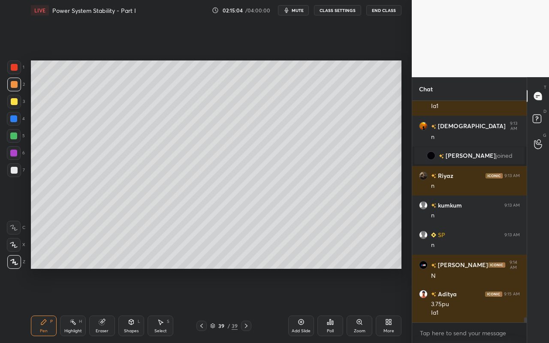
drag, startPoint x: 129, startPoint y: 324, endPoint x: 132, endPoint y: 317, distance: 8.1
click at [129, 305] on icon at bounding box center [131, 322] width 7 height 7
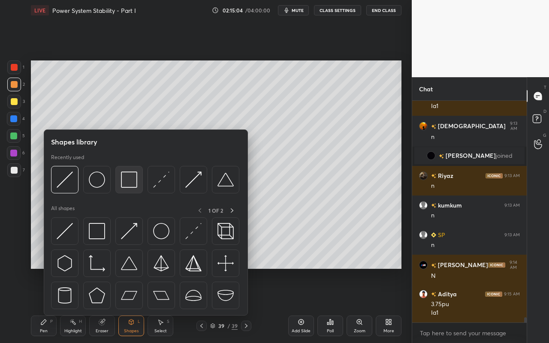
click at [131, 185] on img at bounding box center [129, 180] width 16 height 16
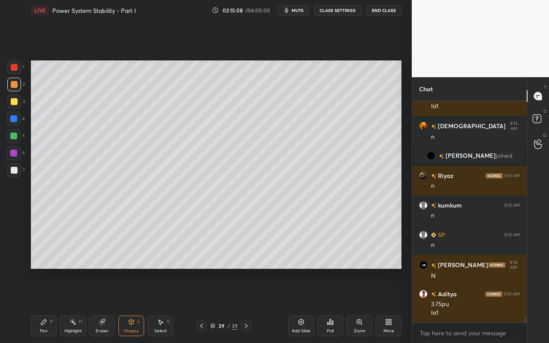
click at [50, 305] on div "Pen P" at bounding box center [44, 326] width 26 height 21
click at [68, 305] on div "Highlight H" at bounding box center [73, 326] width 26 height 21
click at [38, 305] on div "Pen P" at bounding box center [44, 326] width 26 height 21
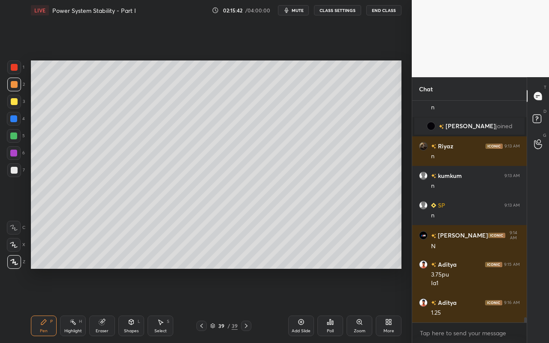
drag, startPoint x: 106, startPoint y: 328, endPoint x: 138, endPoint y: 303, distance: 40.0
click at [110, 305] on div "Eraser" at bounding box center [102, 326] width 26 height 21
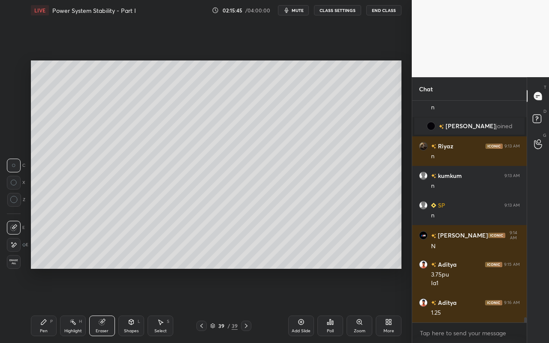
click at [41, 305] on div "Pen P" at bounding box center [44, 326] width 26 height 21
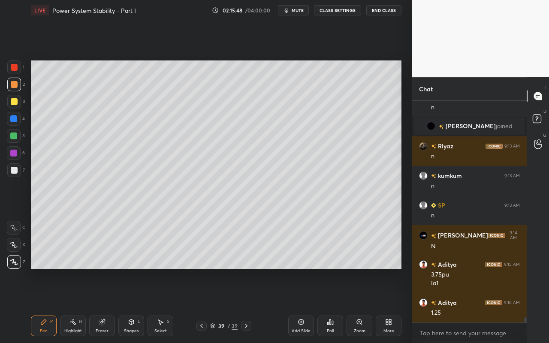
drag, startPoint x: 131, startPoint y: 327, endPoint x: 131, endPoint y: 317, distance: 9.9
click at [131, 305] on div "Shapes L" at bounding box center [131, 326] width 26 height 21
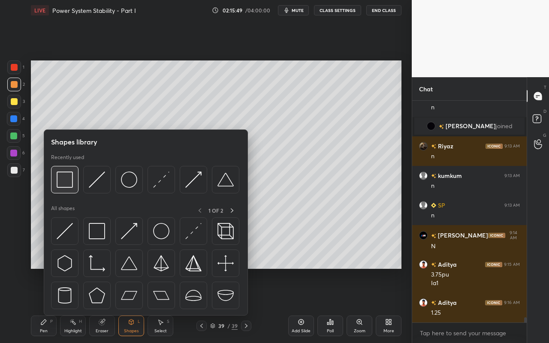
click at [72, 187] on img at bounding box center [65, 180] width 16 height 16
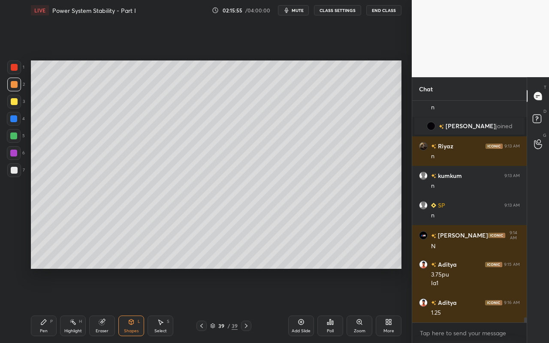
click at [54, 305] on div "Pen P" at bounding box center [44, 326] width 26 height 21
drag, startPoint x: 106, startPoint y: 326, endPoint x: 106, endPoint y: 305, distance: 20.6
click at [106, 305] on div "Eraser" at bounding box center [102, 326] width 26 height 21
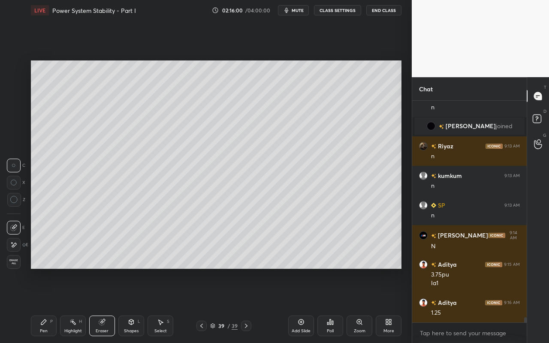
click at [48, 305] on div "Pen P" at bounding box center [44, 326] width 26 height 21
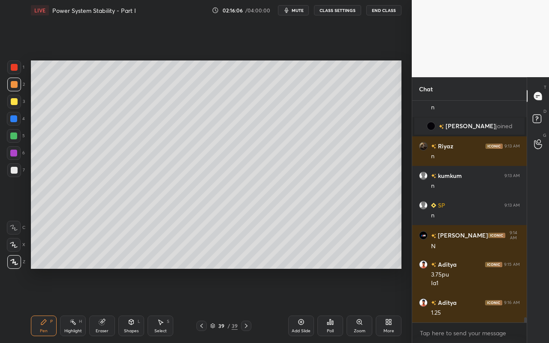
click at [50, 305] on div "Pen P" at bounding box center [44, 326] width 26 height 21
click at [14, 136] on div at bounding box center [13, 136] width 7 height 7
drag, startPoint x: 70, startPoint y: 327, endPoint x: 90, endPoint y: 294, distance: 38.1
click at [73, 305] on div "Highlight H" at bounding box center [73, 326] width 26 height 21
drag, startPoint x: 306, startPoint y: 274, endPoint x: 288, endPoint y: 300, distance: 32.1
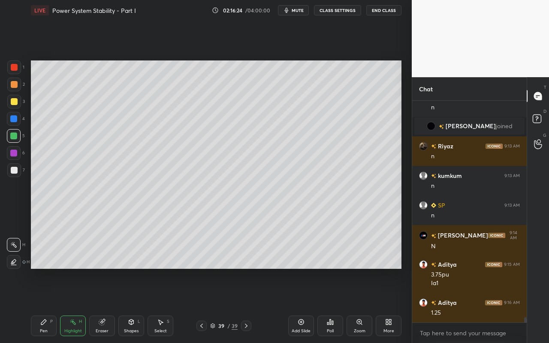
click at [306, 274] on div "Setting up your live class Poll for secs No correct answer Start poll" at bounding box center [215, 165] width 377 height 288
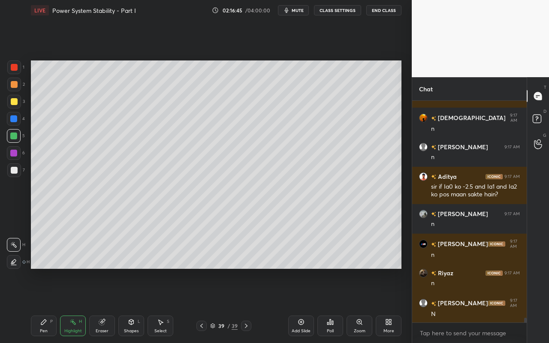
scroll to position [9804, 0]
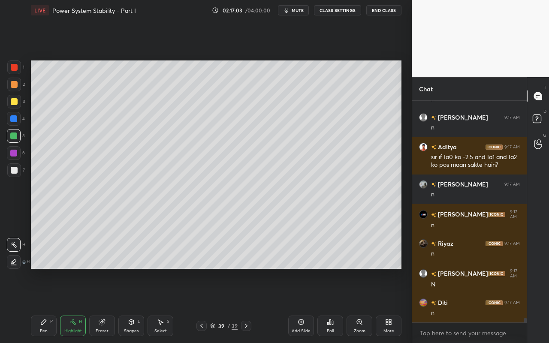
click at [78, 305] on div "Highlight H" at bounding box center [73, 326] width 26 height 21
click at [316, 272] on div "Setting up your live class Poll for secs No correct answer Start poll" at bounding box center [215, 165] width 377 height 288
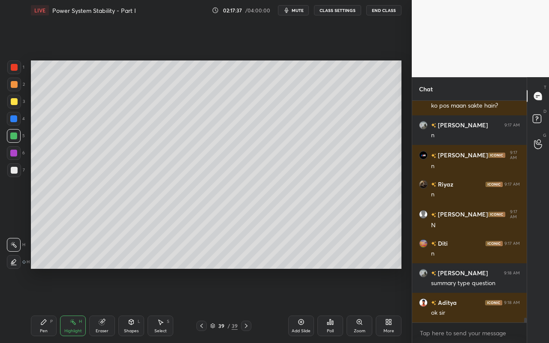
scroll to position [9872, 0]
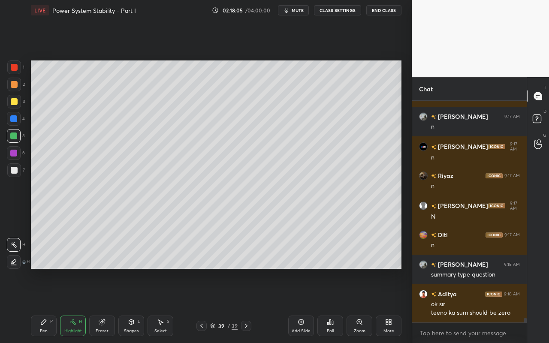
click at [282, 305] on div "Pen P Highlight H Eraser Shapes L Select S 39 / 39 Add Slide Poll Zoom More" at bounding box center [216, 326] width 371 height 34
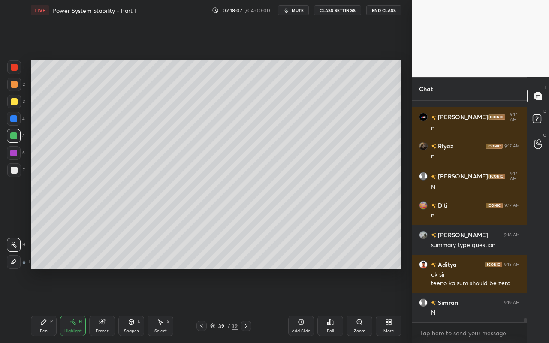
click at [305, 305] on div "Add Slide" at bounding box center [301, 326] width 26 height 21
click at [162, 305] on div "Select" at bounding box center [160, 331] width 12 height 4
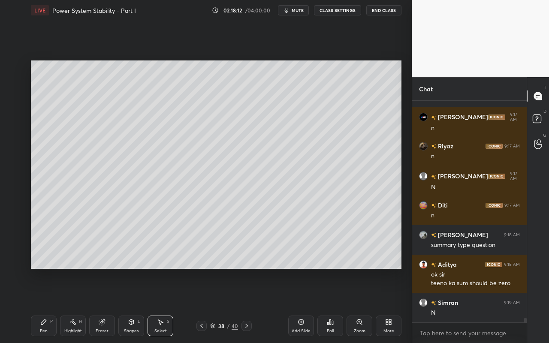
drag, startPoint x: 31, startPoint y: 60, endPoint x: 58, endPoint y: 91, distance: 40.4
click at [109, 126] on div "0 ° Undo Copy Paste here Duplicate Duplicate to new slide Delete Setting up you…" at bounding box center [215, 165] width 377 height 288
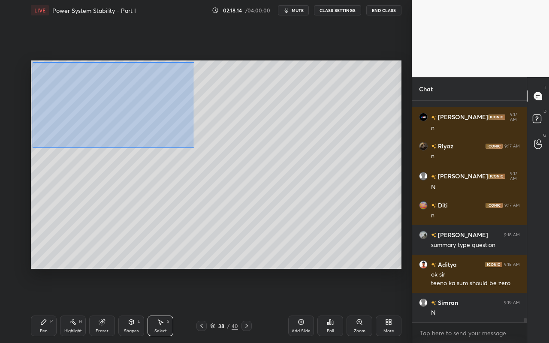
drag, startPoint x: 33, startPoint y: 62, endPoint x: 199, endPoint y: 145, distance: 186.3
click at [194, 148] on div "0 ° Undo Copy Paste here Duplicate Duplicate to new slide Delete" at bounding box center [216, 164] width 371 height 208
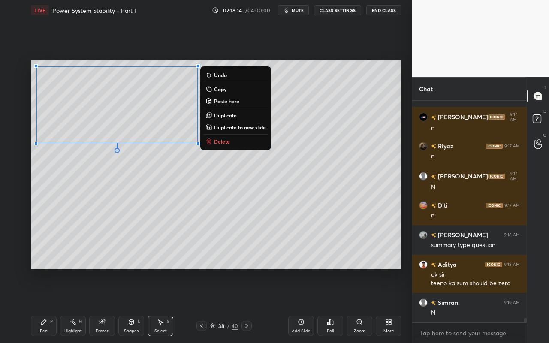
click at [229, 87] on button "Copy" at bounding box center [236, 89] width 64 height 10
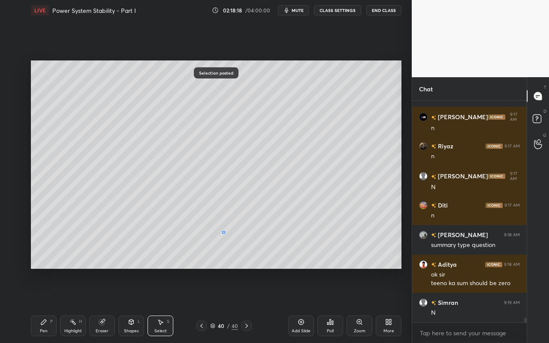
drag, startPoint x: 222, startPoint y: 233, endPoint x: 210, endPoint y: 242, distance: 15.1
click at [222, 233] on div "0 ° Undo Copy Paste here Duplicate Duplicate to new slide Delete" at bounding box center [216, 164] width 371 height 208
drag, startPoint x: 107, startPoint y: 326, endPoint x: 133, endPoint y: 280, distance: 53.2
click at [107, 305] on div "Eraser" at bounding box center [102, 326] width 26 height 21
drag, startPoint x: 37, startPoint y: 321, endPoint x: 95, endPoint y: 272, distance: 76.4
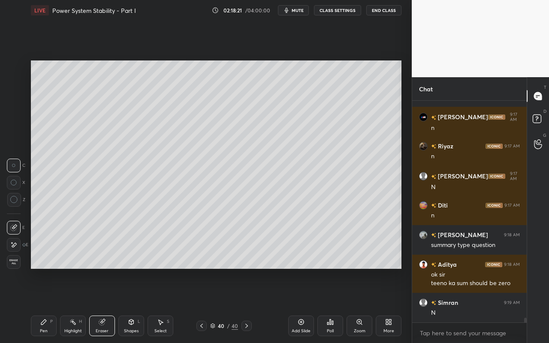
click at [37, 305] on div "Pen P" at bounding box center [44, 326] width 26 height 21
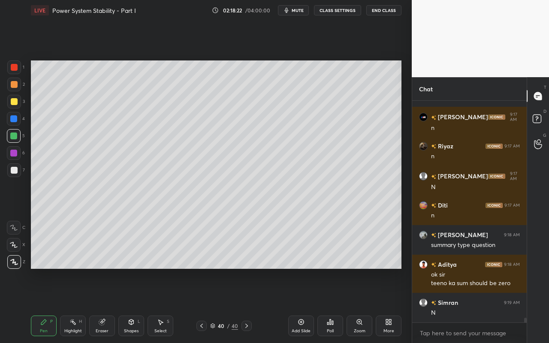
click at [15, 100] on div at bounding box center [14, 101] width 7 height 7
click at [45, 305] on icon at bounding box center [43, 322] width 7 height 7
click at [159, 305] on div "Select" at bounding box center [160, 331] width 12 height 4
drag, startPoint x: 30, startPoint y: 92, endPoint x: 131, endPoint y: 188, distance: 139.3
click at [172, 218] on div "0 ° Undo Copy Paste here Duplicate Duplicate to new slide Delete Setting up you…" at bounding box center [215, 165] width 377 height 288
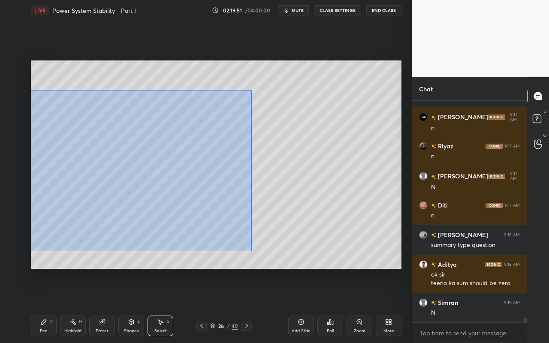
drag, startPoint x: 33, startPoint y: 94, endPoint x: 253, endPoint y: 236, distance: 261.7
click at [251, 250] on div "0 ° Undo Copy Paste here Duplicate Duplicate to new slide Delete" at bounding box center [216, 164] width 371 height 208
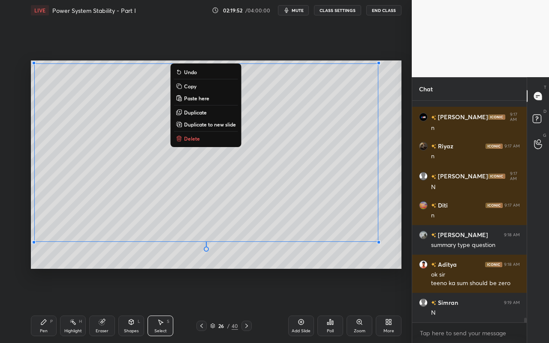
click at [213, 87] on button "Copy" at bounding box center [206, 86] width 64 height 10
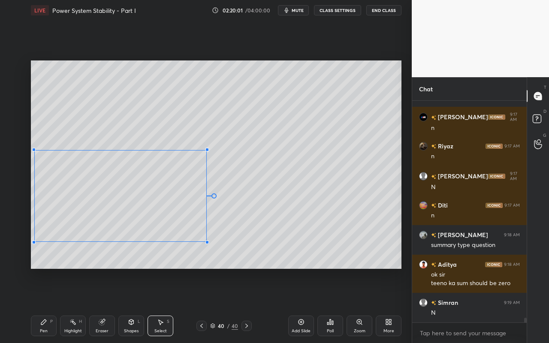
drag, startPoint x: 378, startPoint y: 62, endPoint x: 205, endPoint y: 151, distance: 194.7
click at [205, 151] on div at bounding box center [206, 149] width 3 height 3
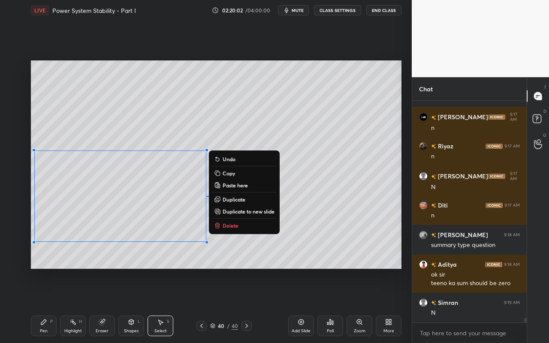
click at [349, 198] on div "0 ° Undo Copy Paste here Duplicate Duplicate to new slide Delete" at bounding box center [216, 164] width 371 height 208
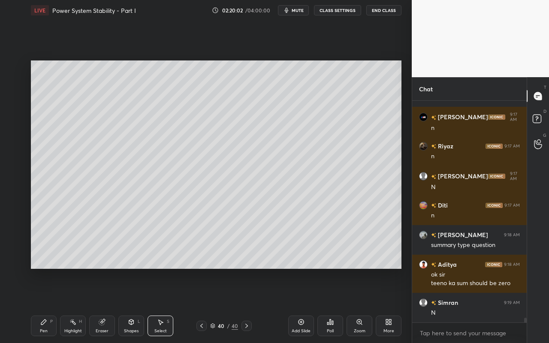
drag, startPoint x: 122, startPoint y: 161, endPoint x: 129, endPoint y: 167, distance: 8.5
click at [129, 165] on div "0 ° Undo Copy Paste here Duplicate Duplicate to new slide Delete" at bounding box center [216, 164] width 371 height 208
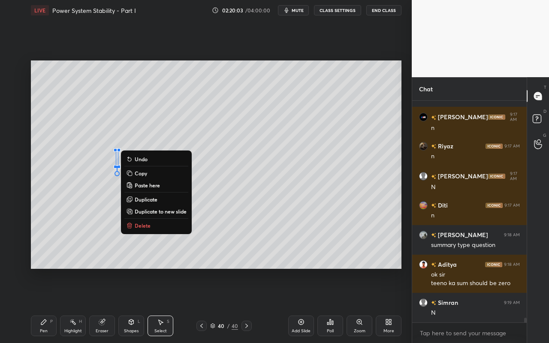
click at [148, 228] on p "Delete" at bounding box center [143, 225] width 16 height 7
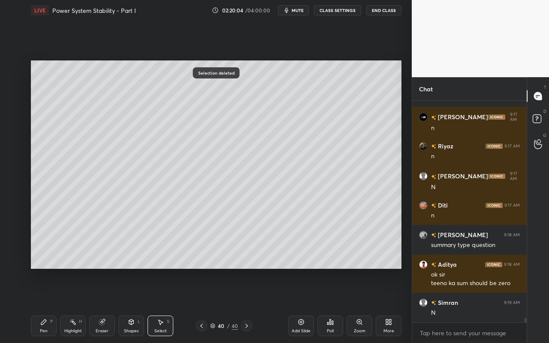
click at [40, 305] on div "Pen" at bounding box center [44, 331] width 8 height 4
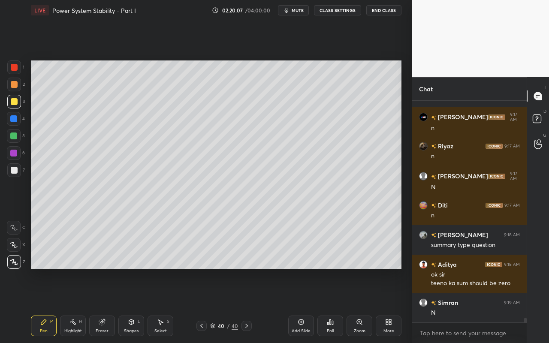
drag, startPoint x: 69, startPoint y: 321, endPoint x: 104, endPoint y: 289, distance: 47.1
click at [70, 305] on div "Highlight H" at bounding box center [73, 326] width 26 height 21
click at [46, 305] on div "Pen P" at bounding box center [44, 326] width 26 height 21
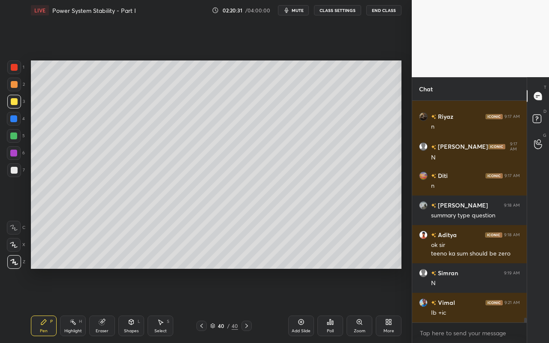
click at [78, 305] on div "Highlight" at bounding box center [73, 331] width 18 height 4
drag, startPoint x: 132, startPoint y: 329, endPoint x: 135, endPoint y: 318, distance: 11.5
click at [133, 305] on div "Shapes" at bounding box center [131, 331] width 15 height 4
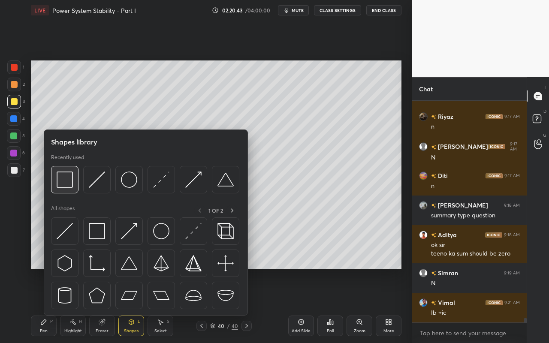
click at [72, 187] on img at bounding box center [65, 180] width 16 height 16
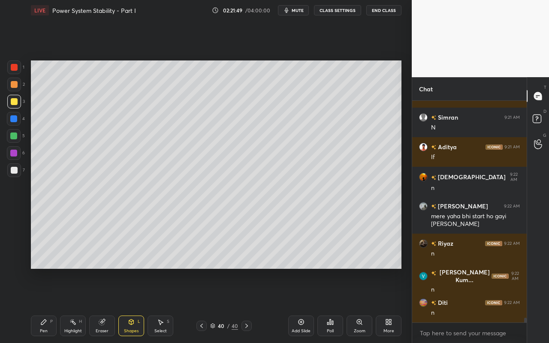
scroll to position [10205, 0]
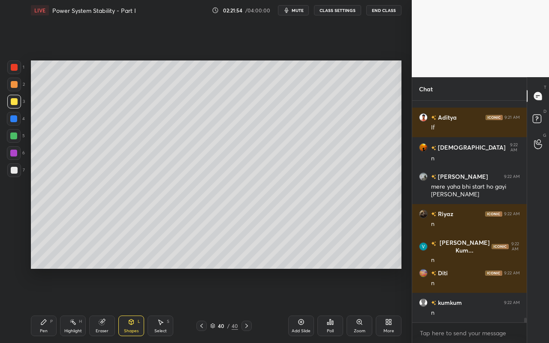
click at [302, 305] on div "Add Slide" at bounding box center [301, 326] width 26 height 21
drag, startPoint x: 44, startPoint y: 330, endPoint x: 48, endPoint y: 323, distance: 8.6
click at [44, 305] on div "Pen" at bounding box center [44, 331] width 8 height 4
click at [13, 102] on div at bounding box center [14, 101] width 7 height 7
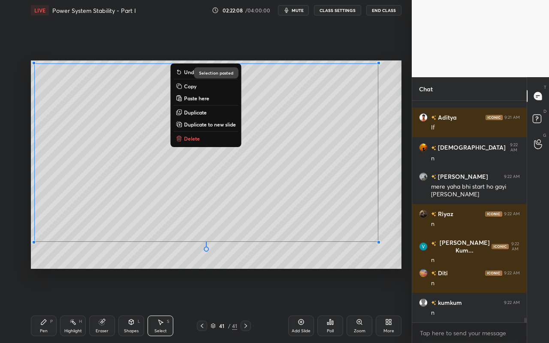
click at [213, 135] on button "Delete" at bounding box center [206, 138] width 64 height 10
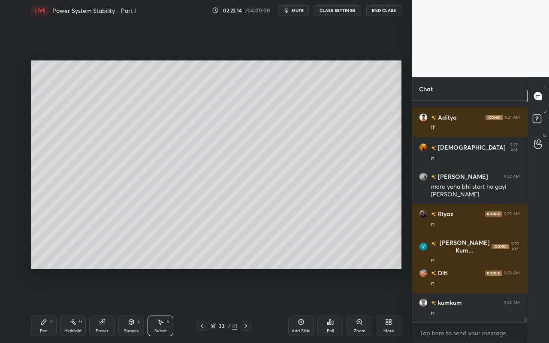
drag, startPoint x: 163, startPoint y: 329, endPoint x: 166, endPoint y: 324, distance: 5.2
click at [164, 305] on div "Select" at bounding box center [160, 331] width 12 height 4
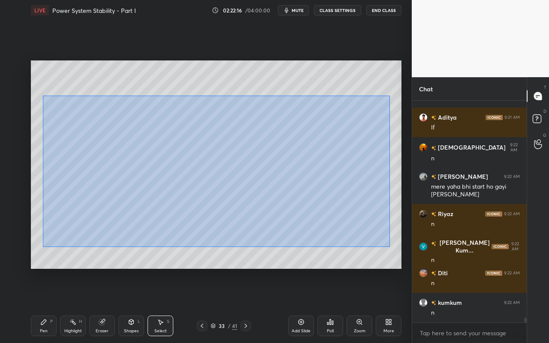
drag, startPoint x: 43, startPoint y: 95, endPoint x: 388, endPoint y: 245, distance: 376.5
click at [390, 246] on div "0 ° Undo Copy Paste here Duplicate Duplicate to new slide Delete" at bounding box center [216, 164] width 371 height 208
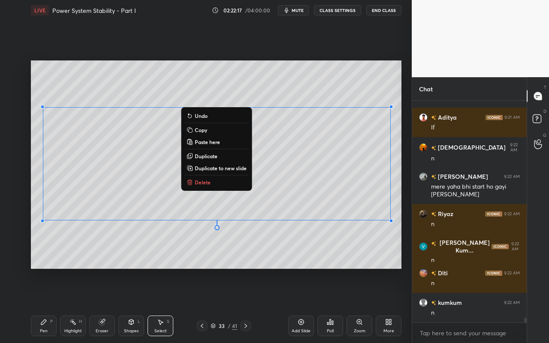
click at [214, 133] on button "Copy" at bounding box center [216, 130] width 64 height 10
click at [307, 89] on div "0 ° Undo Copy Paste here Duplicate Duplicate to new slide Delete" at bounding box center [216, 164] width 371 height 208
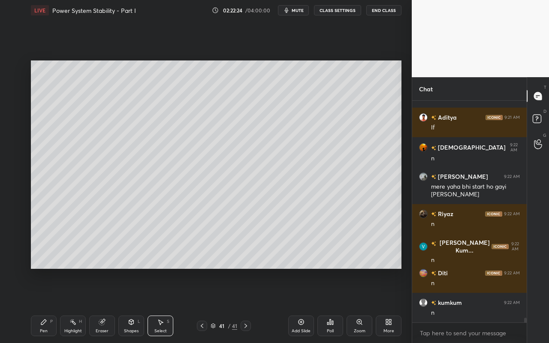
click at [82, 305] on div "Highlight H" at bounding box center [73, 326] width 26 height 21
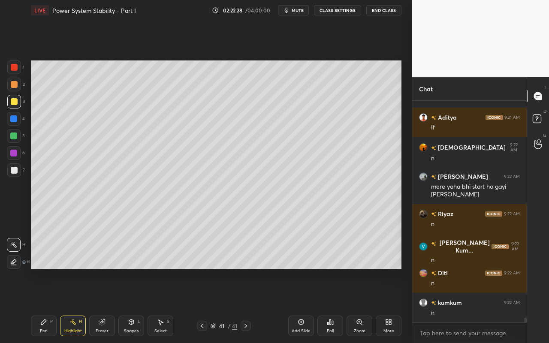
click at [45, 305] on div "Pen P" at bounding box center [44, 326] width 26 height 21
drag, startPoint x: 163, startPoint y: 325, endPoint x: 165, endPoint y: 312, distance: 13.0
click at [164, 305] on div "Select S" at bounding box center [161, 326] width 26 height 21
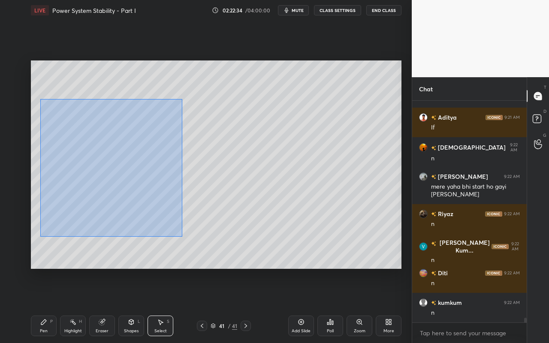
drag, startPoint x: 41, startPoint y: 101, endPoint x: 165, endPoint y: 216, distance: 168.8
click at [179, 233] on div "0 ° Undo Copy Paste here Duplicate Duplicate to new slide Delete" at bounding box center [216, 164] width 371 height 208
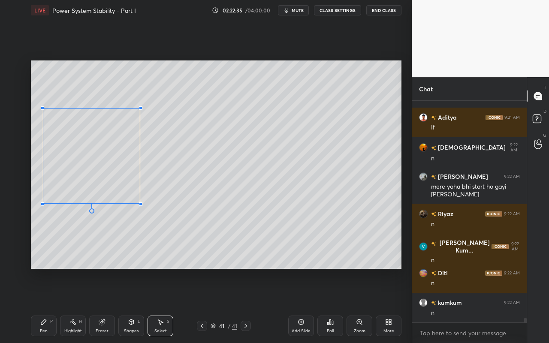
drag, startPoint x: 148, startPoint y: 220, endPoint x: 137, endPoint y: 197, distance: 25.5
click at [139, 202] on div at bounding box center [140, 203] width 3 height 3
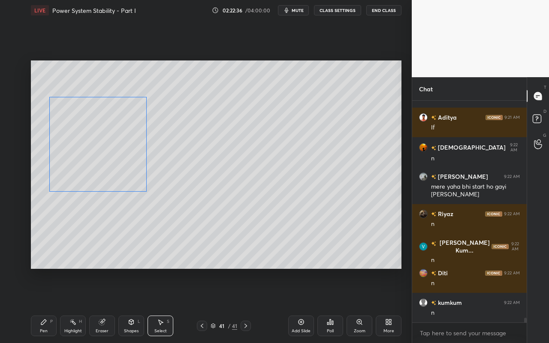
drag, startPoint x: 127, startPoint y: 186, endPoint x: 145, endPoint y: 183, distance: 18.7
click at [133, 176] on div "0 ° Undo Copy Paste here Duplicate Duplicate to new slide Delete" at bounding box center [216, 164] width 371 height 208
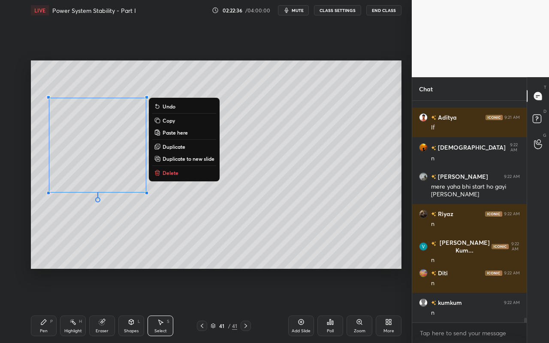
click at [243, 91] on div "0 ° Undo Copy Paste here Duplicate Duplicate to new slide Delete" at bounding box center [216, 164] width 371 height 208
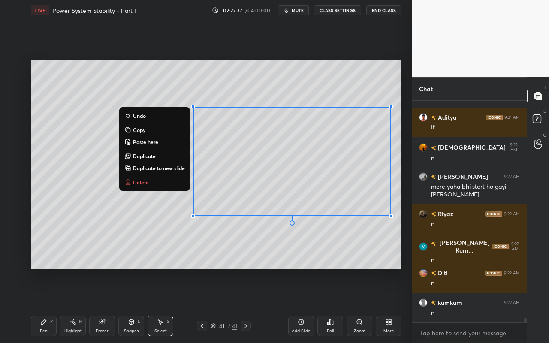
drag, startPoint x: 200, startPoint y: 128, endPoint x: 395, endPoint y: 229, distance: 219.1
click at [405, 234] on div "1 2 3 4 5 6 7 C X Z C X Z E E Erase all H H LIVE Power System Stability - Part …" at bounding box center [206, 171] width 412 height 343
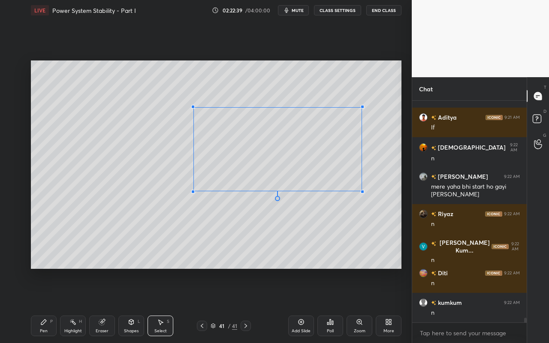
drag, startPoint x: 391, startPoint y: 217, endPoint x: 353, endPoint y: 187, distance: 47.7
click at [361, 190] on div at bounding box center [362, 191] width 3 height 3
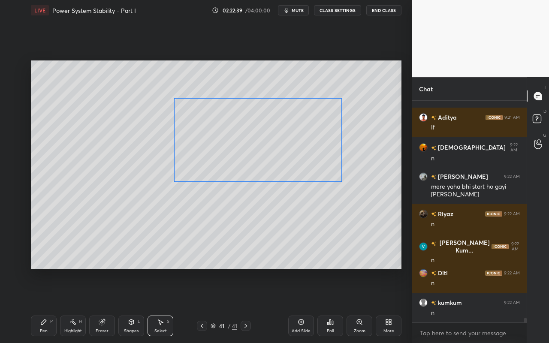
drag, startPoint x: 327, startPoint y: 169, endPoint x: 309, endPoint y: 166, distance: 18.6
click at [307, 160] on div "0 ° Undo Copy Paste here Duplicate Duplicate to new slide Delete" at bounding box center [216, 164] width 371 height 208
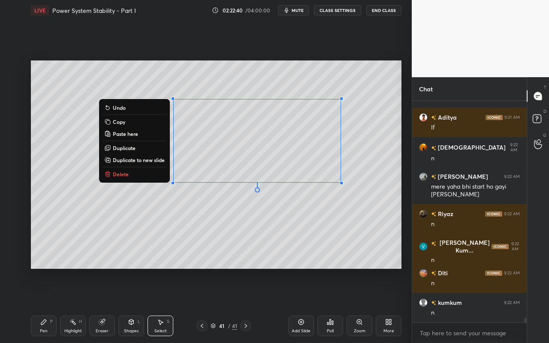
click at [312, 220] on div "0 ° Undo Copy Paste here Duplicate Duplicate to new slide Delete" at bounding box center [216, 164] width 371 height 208
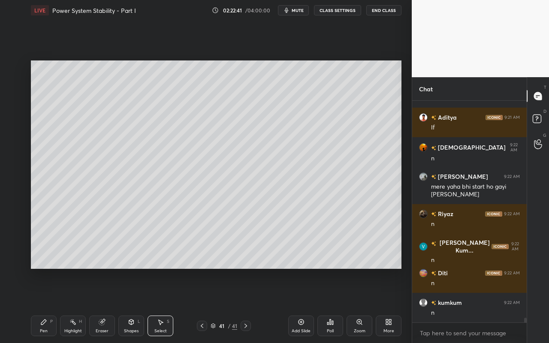
click at [39, 305] on div "Pen P" at bounding box center [44, 326] width 26 height 21
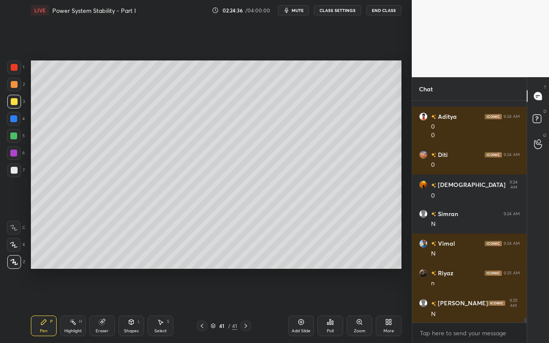
scroll to position [10451, 0]
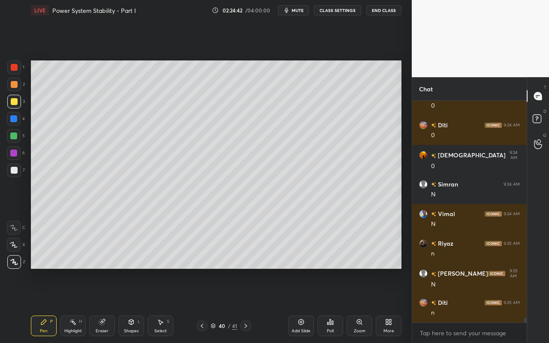
click at [166, 305] on div "Select S" at bounding box center [161, 326] width 26 height 21
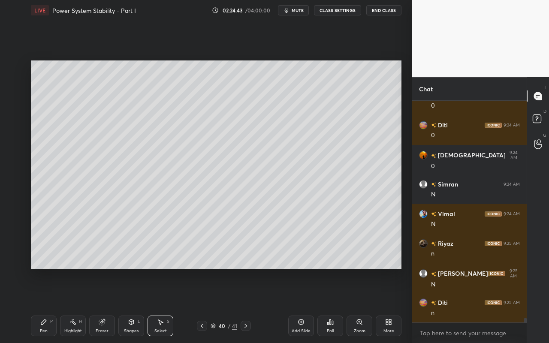
scroll to position [10480, 0]
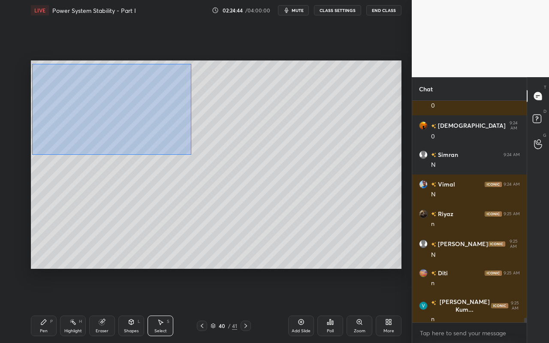
drag, startPoint x: 37, startPoint y: 70, endPoint x: 192, endPoint y: 154, distance: 176.4
click at [190, 155] on div "0 ° Undo Copy Paste here Duplicate Duplicate to new slide Delete" at bounding box center [216, 164] width 371 height 208
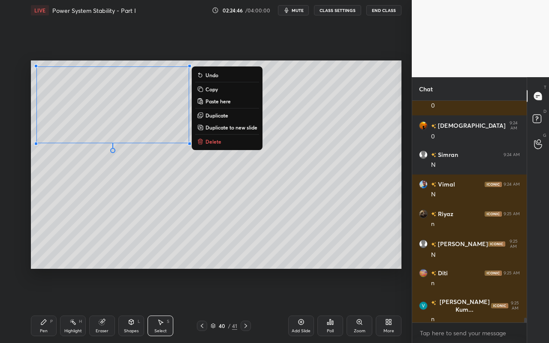
click at [225, 90] on button "Copy" at bounding box center [227, 89] width 64 height 10
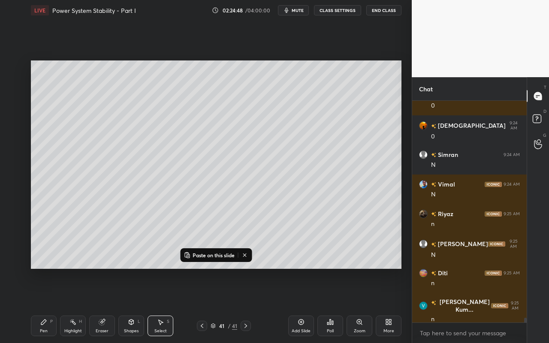
click at [303, 305] on div "Add Slide" at bounding box center [301, 331] width 19 height 4
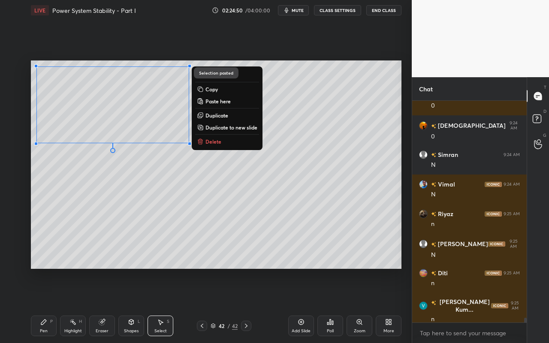
click at [190, 243] on div "0 ° Undo Copy Paste here Duplicate Duplicate to new slide Delete" at bounding box center [216, 164] width 371 height 208
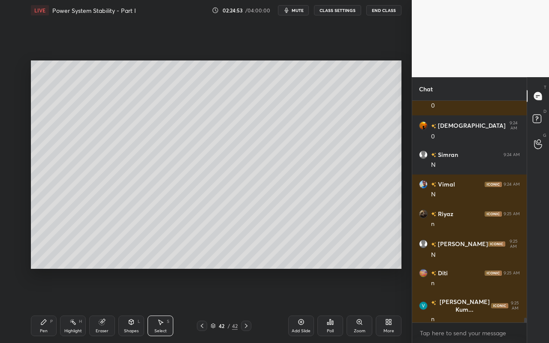
click at [45, 305] on div "Pen" at bounding box center [44, 331] width 8 height 4
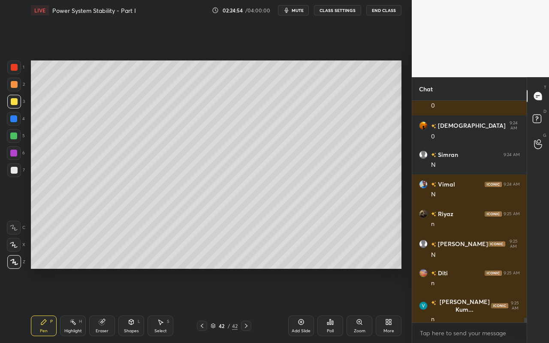
click at [11, 106] on div at bounding box center [14, 102] width 14 height 14
click at [39, 305] on div "Pen P" at bounding box center [44, 326] width 26 height 21
drag, startPoint x: 75, startPoint y: 328, endPoint x: 115, endPoint y: 290, distance: 54.9
click at [75, 305] on div "Highlight" at bounding box center [73, 331] width 18 height 4
click at [170, 305] on div "Select S" at bounding box center [161, 326] width 26 height 21
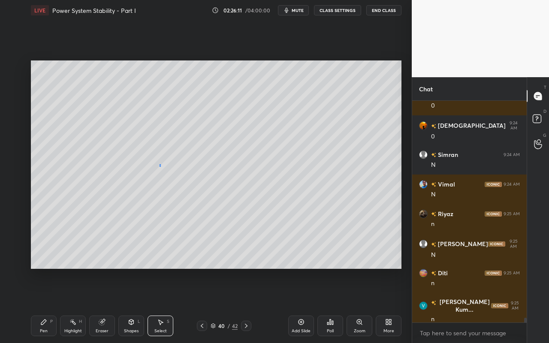
drag, startPoint x: 160, startPoint y: 167, endPoint x: 201, endPoint y: 210, distance: 59.5
click at [202, 211] on div "0 ° Undo Copy Paste here Duplicate Duplicate to new slide Delete" at bounding box center [216, 164] width 371 height 208
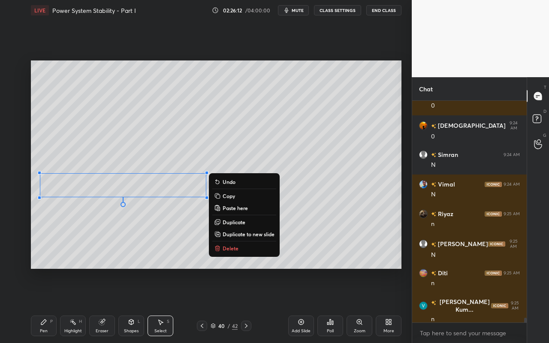
click at [232, 197] on p "Copy" at bounding box center [229, 196] width 12 height 7
click at [410, 193] on div "1 2 3 4 5 6 7 C X Z C X Z E E Erase all H H LIVE Power System Stability - Part …" at bounding box center [206, 171] width 412 height 343
drag, startPoint x: 316, startPoint y: 217, endPoint x: 275, endPoint y: 226, distance: 41.7
click at [316, 217] on div "0 ° Undo Copy Paste here Duplicate Duplicate to new slide Delete" at bounding box center [216, 164] width 371 height 208
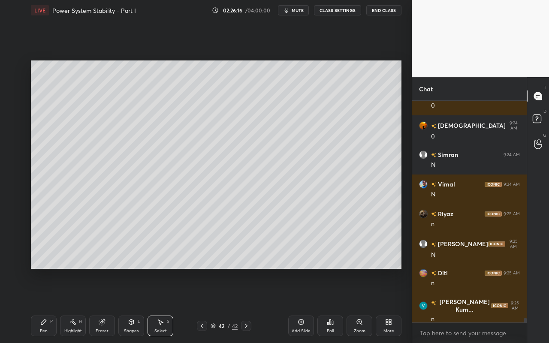
drag, startPoint x: 47, startPoint y: 329, endPoint x: 58, endPoint y: 275, distance: 54.3
click at [47, 305] on div "Pen" at bounding box center [44, 331] width 8 height 4
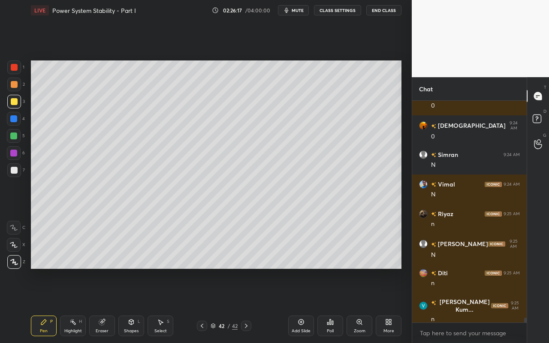
click at [18, 66] on div at bounding box center [14, 67] width 14 height 14
click at [76, 305] on div "Highlight H" at bounding box center [73, 326] width 26 height 21
click at [138, 305] on div "Shapes" at bounding box center [131, 331] width 15 height 4
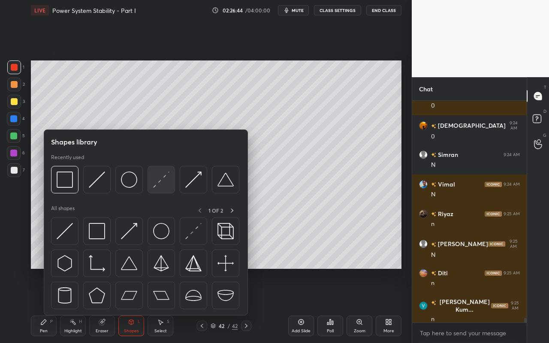
click at [161, 184] on img at bounding box center [161, 180] width 16 height 16
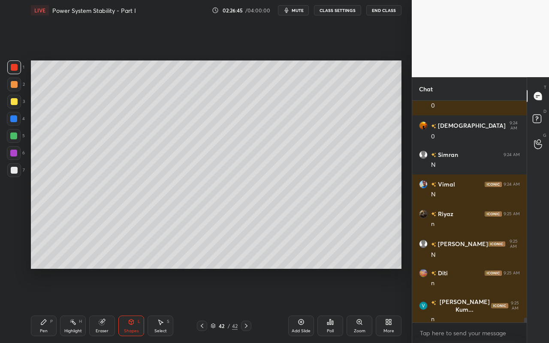
click at [15, 172] on div at bounding box center [14, 170] width 7 height 7
drag, startPoint x: 46, startPoint y: 332, endPoint x: 96, endPoint y: 296, distance: 61.3
click at [46, 305] on div "Pen" at bounding box center [44, 331] width 8 height 4
click at [79, 305] on div "Highlight" at bounding box center [73, 331] width 18 height 4
drag, startPoint x: 135, startPoint y: 327, endPoint x: 137, endPoint y: 316, distance: 11.4
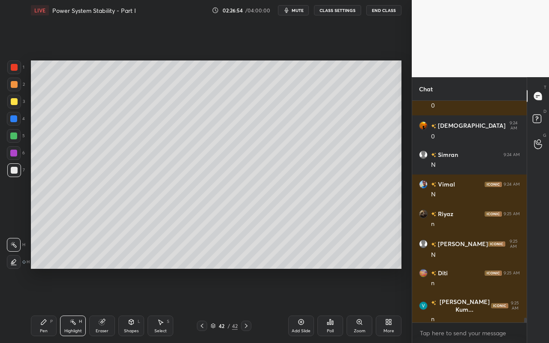
click at [135, 305] on div "Shapes L" at bounding box center [131, 326] width 26 height 21
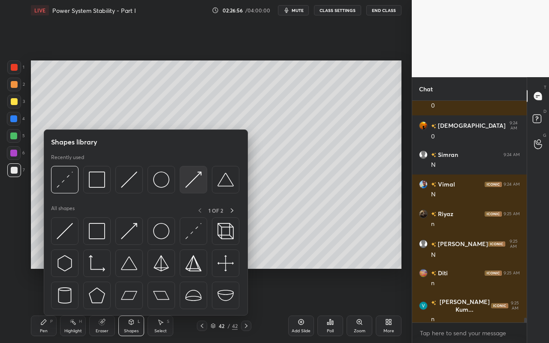
click at [194, 183] on img at bounding box center [193, 180] width 16 height 16
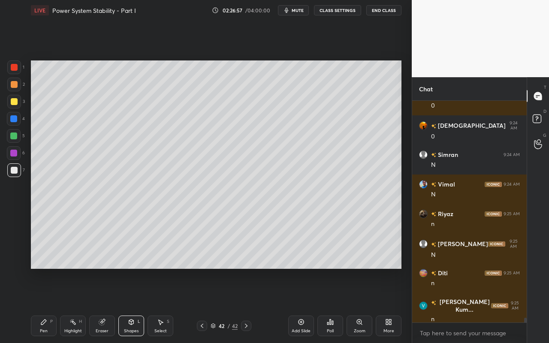
click at [14, 71] on div at bounding box center [14, 67] width 14 height 14
click at [39, 305] on div "Pen P" at bounding box center [44, 326] width 26 height 21
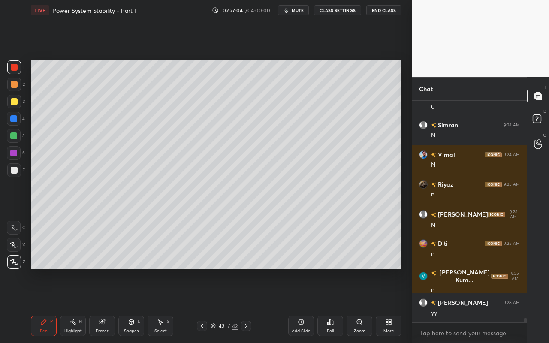
drag, startPoint x: 67, startPoint y: 328, endPoint x: 112, endPoint y: 278, distance: 67.4
click at [69, 305] on div "Highlight H" at bounding box center [73, 326] width 26 height 21
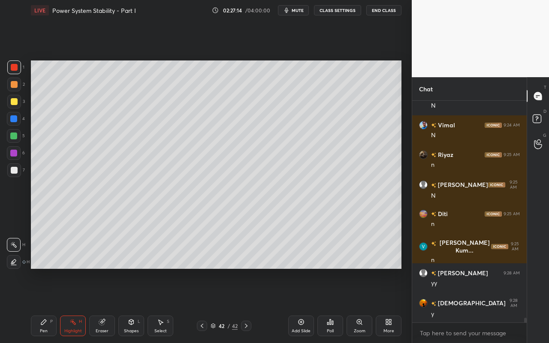
click at [132, 305] on div "Shapes L" at bounding box center [131, 326] width 26 height 21
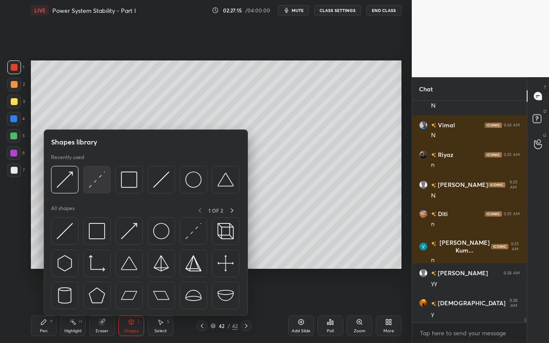
click at [103, 188] on div at bounding box center [96, 179] width 27 height 27
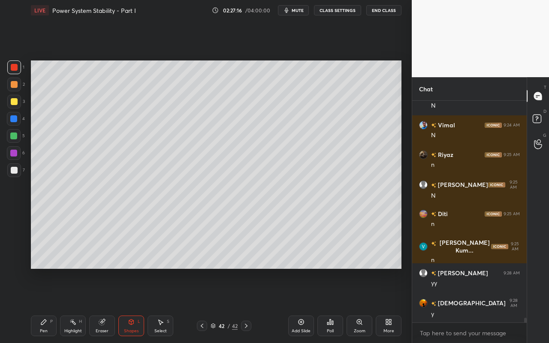
click at [15, 169] on div at bounding box center [14, 170] width 7 height 7
click at [50, 305] on div "Pen P" at bounding box center [44, 326] width 26 height 21
click at [135, 305] on div "Shapes" at bounding box center [131, 331] width 15 height 4
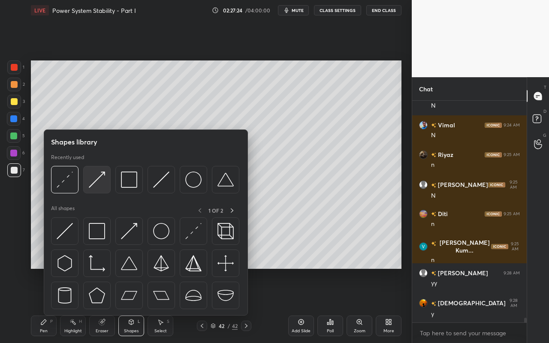
click at [97, 187] on img at bounding box center [97, 180] width 16 height 16
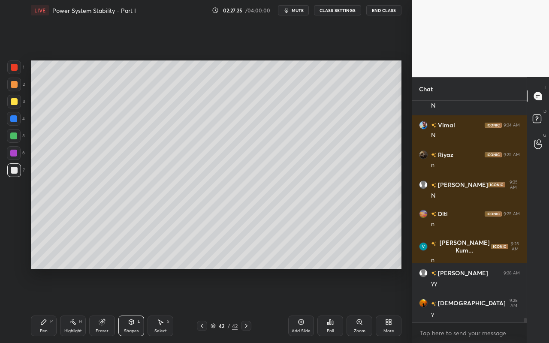
click at [15, 101] on div at bounding box center [14, 101] width 7 height 7
click at [42, 305] on div "Pen P" at bounding box center [44, 326] width 26 height 21
click at [138, 305] on div "Shapes L" at bounding box center [131, 326] width 26 height 21
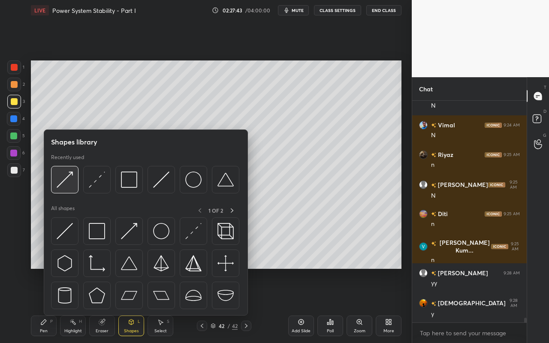
click at [72, 188] on div at bounding box center [64, 179] width 27 height 27
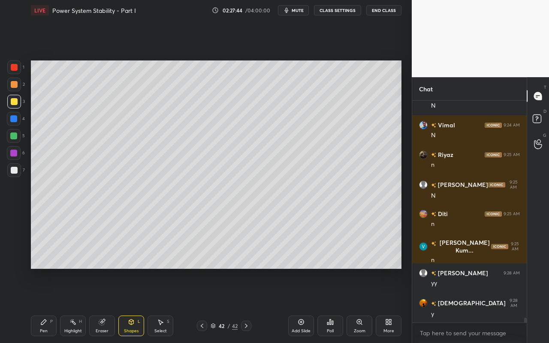
drag, startPoint x: 13, startPoint y: 117, endPoint x: 21, endPoint y: 118, distance: 8.2
click at [16, 120] on div at bounding box center [13, 118] width 7 height 7
click at [43, 305] on icon at bounding box center [43, 322] width 7 height 7
drag, startPoint x: 17, startPoint y: 69, endPoint x: 22, endPoint y: 70, distance: 5.2
click at [17, 69] on div at bounding box center [14, 67] width 7 height 7
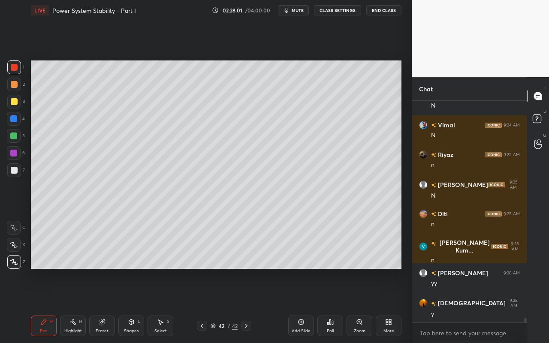
scroll to position [10560, 0]
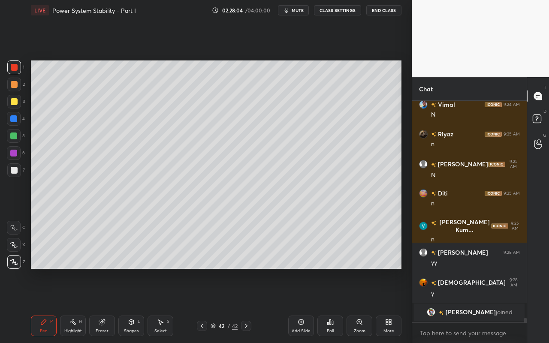
click at [69, 305] on div "Highlight H" at bounding box center [73, 326] width 26 height 21
click at [45, 305] on div "Pen" at bounding box center [44, 331] width 8 height 4
click at [12, 172] on div at bounding box center [14, 170] width 7 height 7
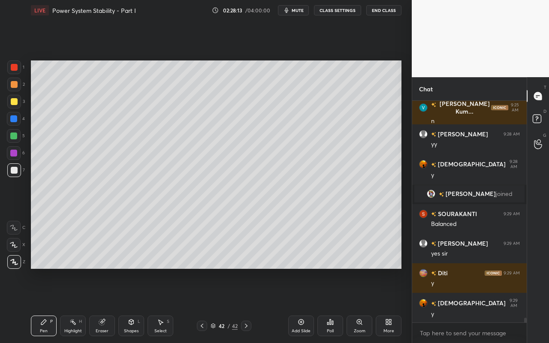
scroll to position [10357, 0]
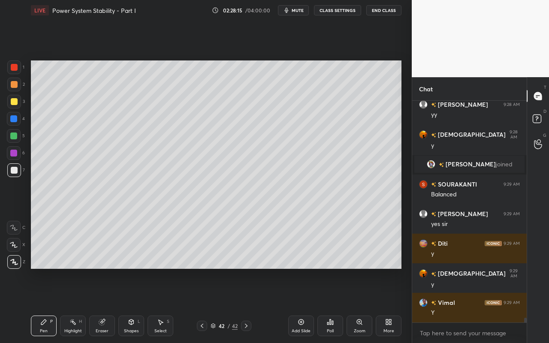
drag, startPoint x: 79, startPoint y: 329, endPoint x: 100, endPoint y: 312, distance: 26.5
click at [79, 305] on div "Highlight" at bounding box center [73, 331] width 18 height 4
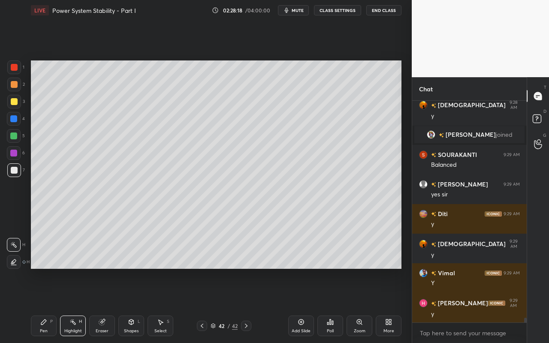
scroll to position [10416, 0]
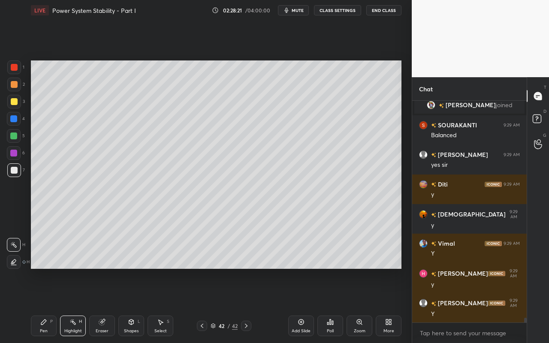
click at [14, 86] on div at bounding box center [14, 84] width 7 height 7
drag, startPoint x: 13, startPoint y: 154, endPoint x: 23, endPoint y: 153, distance: 10.3
click at [15, 154] on div at bounding box center [13, 153] width 7 height 7
click at [45, 305] on div "Pen P" at bounding box center [44, 326] width 26 height 21
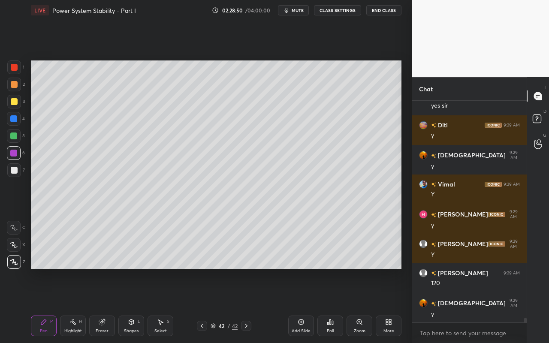
scroll to position [10505, 0]
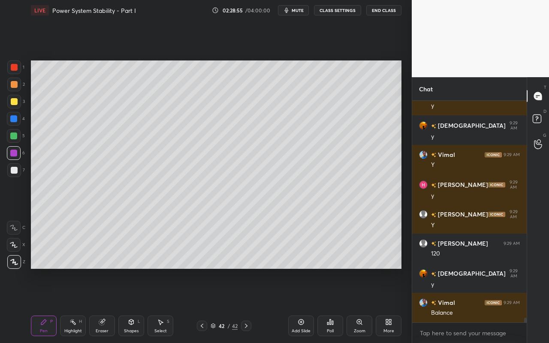
drag, startPoint x: 69, startPoint y: 329, endPoint x: 128, endPoint y: 278, distance: 78.8
click at [69, 305] on div "Highlight" at bounding box center [73, 331] width 18 height 4
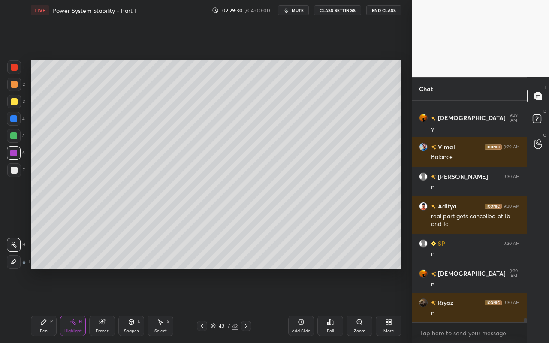
scroll to position [10690, 0]
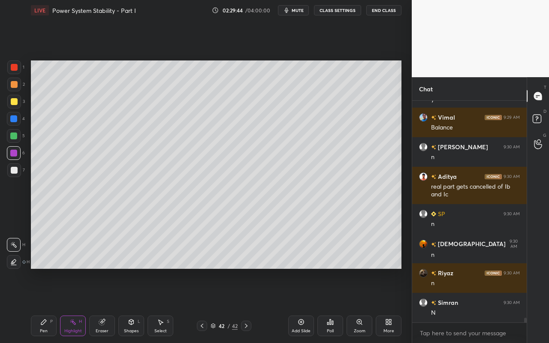
click at [75, 305] on div "Highlight" at bounding box center [73, 331] width 18 height 4
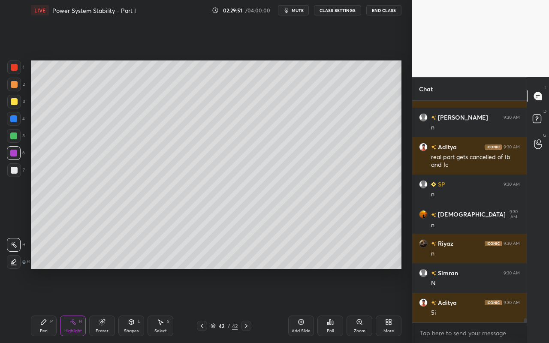
click at [49, 305] on div "Pen P" at bounding box center [44, 326] width 26 height 21
drag, startPoint x: 68, startPoint y: 328, endPoint x: 100, endPoint y: 283, distance: 55.1
click at [72, 305] on div "Highlight H" at bounding box center [73, 326] width 26 height 21
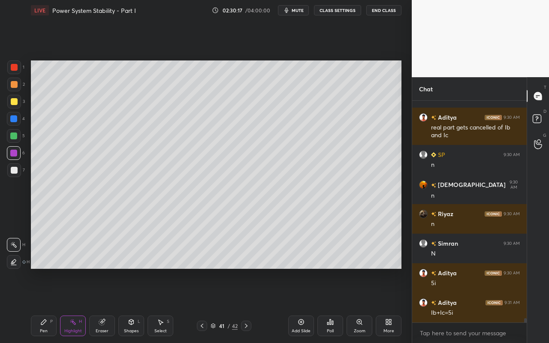
click at [41, 305] on div "Pen" at bounding box center [44, 331] width 8 height 4
drag, startPoint x: 130, startPoint y: 330, endPoint x: 132, endPoint y: 317, distance: 12.6
click at [130, 305] on div "Shapes" at bounding box center [131, 331] width 15 height 4
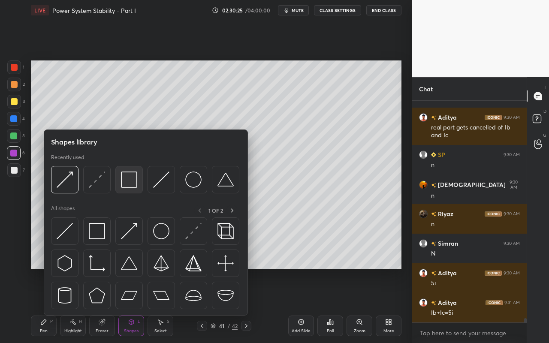
click at [139, 187] on div at bounding box center [128, 179] width 27 height 27
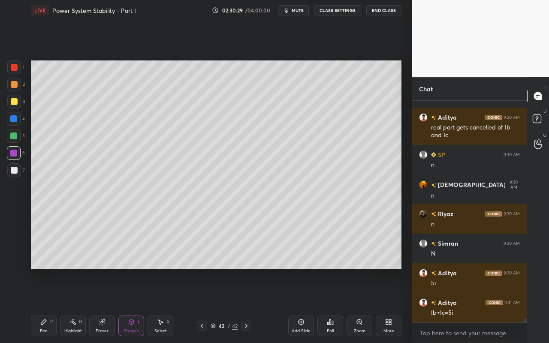
scroll to position [10758, 0]
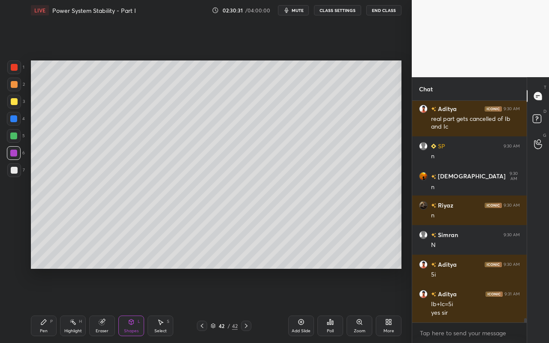
click at [42, 305] on div "Pen P Highlight H Eraser Shapes L Select S 42 / 42 Add Slide Poll Zoom More" at bounding box center [216, 326] width 371 height 34
click at [15, 86] on div at bounding box center [14, 84] width 7 height 7
click at [48, 305] on div "Pen P" at bounding box center [44, 326] width 26 height 21
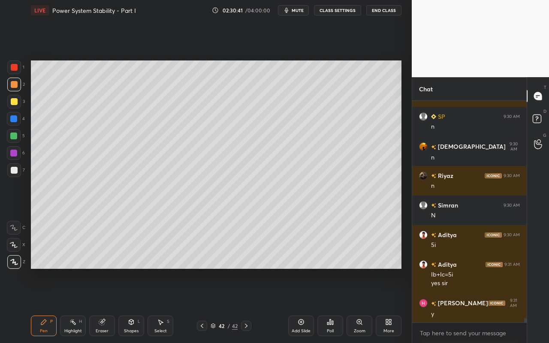
click at [125, 305] on div "Shapes L" at bounding box center [131, 326] width 26 height 21
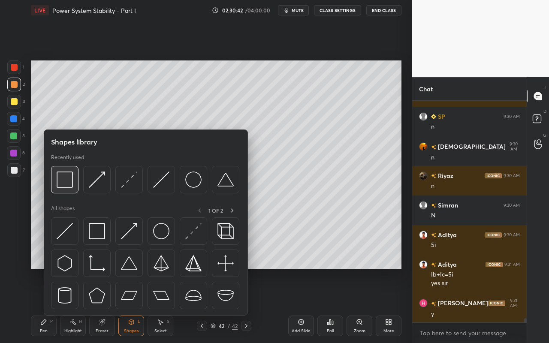
click at [70, 189] on div at bounding box center [64, 179] width 27 height 27
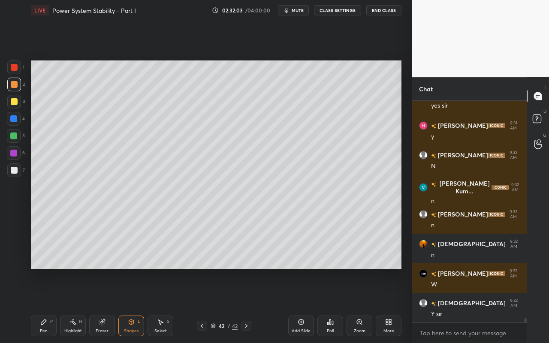
scroll to position [10995, 0]
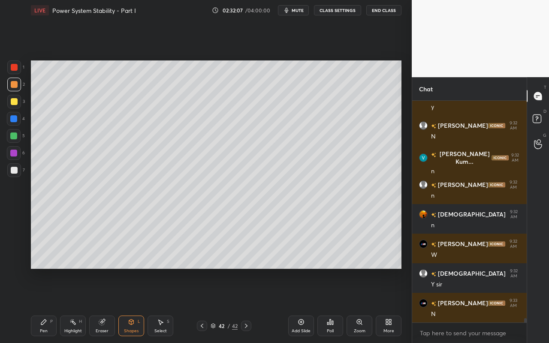
click at [304, 305] on div "Add Slide" at bounding box center [301, 326] width 26 height 21
drag, startPoint x: 45, startPoint y: 322, endPoint x: 56, endPoint y: 324, distance: 10.9
click at [45, 305] on icon at bounding box center [43, 322] width 7 height 7
drag, startPoint x: 133, startPoint y: 328, endPoint x: 134, endPoint y: 316, distance: 11.6
click at [133, 305] on div "Shapes" at bounding box center [131, 331] width 15 height 4
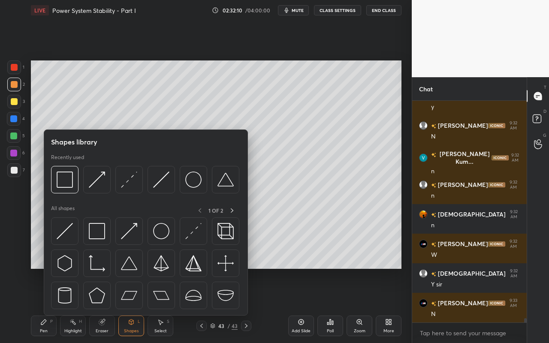
click at [44, 305] on icon at bounding box center [43, 322] width 5 height 5
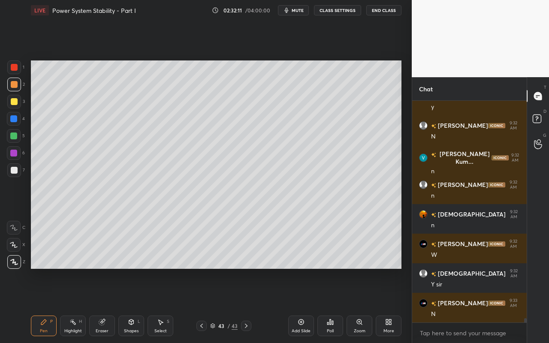
click at [14, 167] on div at bounding box center [14, 170] width 7 height 7
click at [137, 305] on div "Shapes" at bounding box center [131, 331] width 15 height 4
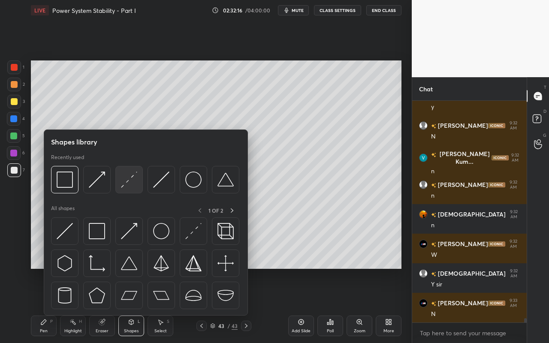
click at [128, 183] on img at bounding box center [129, 180] width 16 height 16
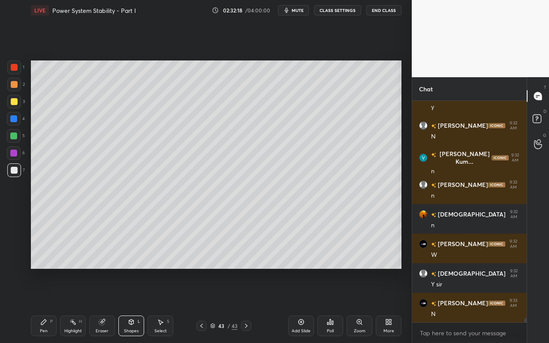
click at [138, 305] on div "Shapes L" at bounding box center [131, 326] width 26 height 21
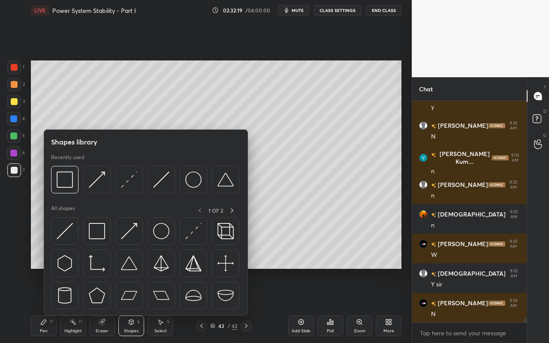
click at [33, 305] on div "Pen P" at bounding box center [44, 326] width 26 height 21
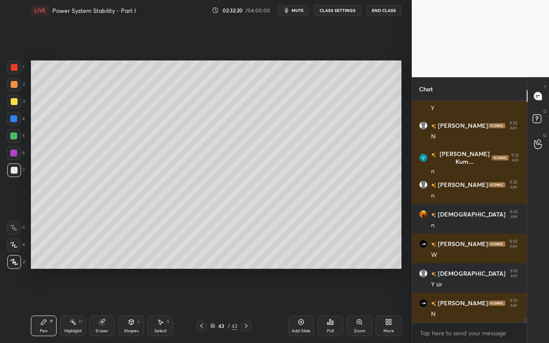
click at [13, 102] on div at bounding box center [14, 101] width 7 height 7
click at [14, 139] on div at bounding box center [13, 136] width 7 height 7
click at [13, 86] on div at bounding box center [14, 84] width 7 height 7
click at [15, 69] on div at bounding box center [14, 67] width 7 height 7
click at [42, 305] on div "Pen P" at bounding box center [44, 326] width 26 height 21
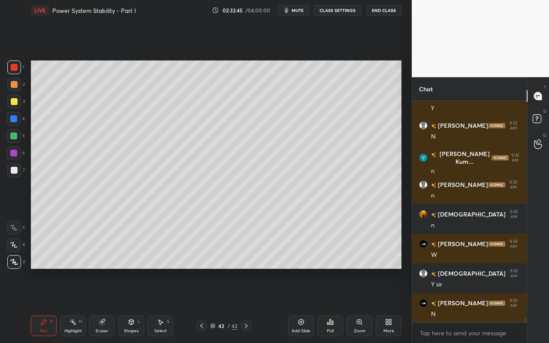
click at [17, 174] on div at bounding box center [14, 170] width 14 height 14
click at [13, 103] on div at bounding box center [14, 101] width 7 height 7
drag, startPoint x: 17, startPoint y: 153, endPoint x: 27, endPoint y: 145, distance: 13.5
click at [17, 153] on div at bounding box center [13, 153] width 7 height 7
drag, startPoint x: 72, startPoint y: 330, endPoint x: 89, endPoint y: 272, distance: 60.4
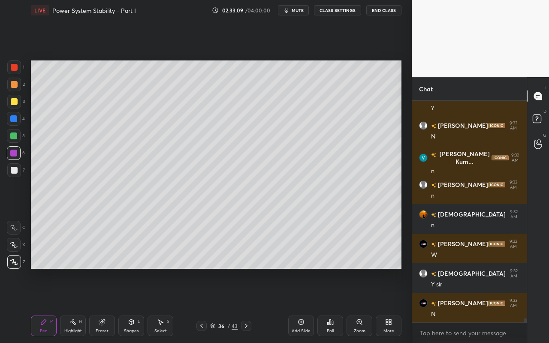
click at [73, 305] on div "Highlight" at bounding box center [73, 331] width 18 height 4
click at [40, 305] on div "Pen P" at bounding box center [44, 326] width 26 height 21
click at [16, 103] on div at bounding box center [14, 101] width 7 height 7
click at [77, 305] on div "Highlight H" at bounding box center [73, 326] width 26 height 21
click at [39, 305] on div "Pen P" at bounding box center [44, 326] width 26 height 21
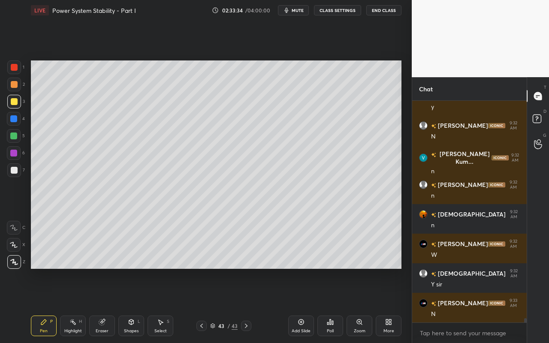
click at [12, 139] on div at bounding box center [13, 136] width 7 height 7
click at [107, 305] on div "Eraser" at bounding box center [102, 326] width 26 height 21
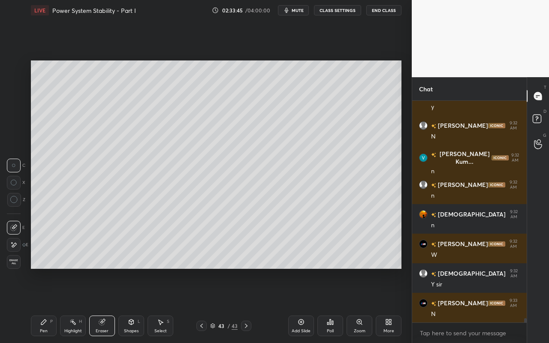
click at [45, 305] on div "Pen P" at bounding box center [44, 326] width 26 height 21
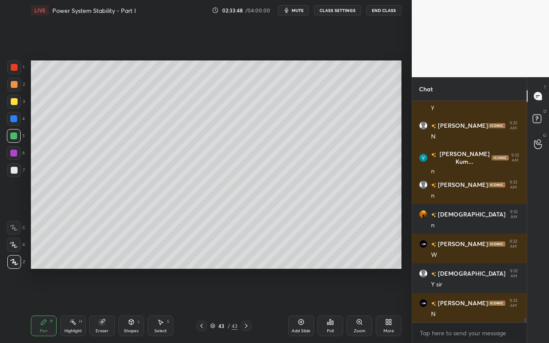
click at [47, 305] on div "Pen P" at bounding box center [44, 326] width 26 height 21
click at [16, 86] on div at bounding box center [14, 84] width 7 height 7
drag, startPoint x: 48, startPoint y: 323, endPoint x: 53, endPoint y: 321, distance: 5.4
click at [48, 305] on div "Pen P" at bounding box center [44, 326] width 26 height 21
drag, startPoint x: 17, startPoint y: 67, endPoint x: 21, endPoint y: 69, distance: 4.6
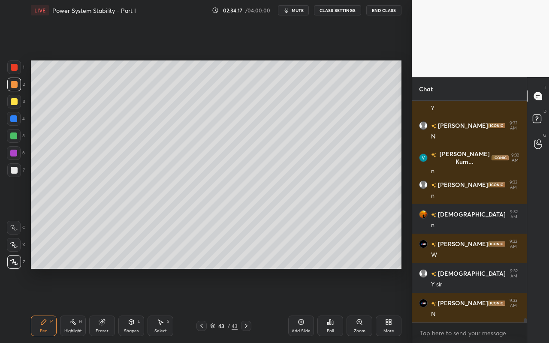
click at [19, 68] on div at bounding box center [14, 67] width 14 height 14
click at [75, 305] on div "Highlight" at bounding box center [73, 331] width 18 height 4
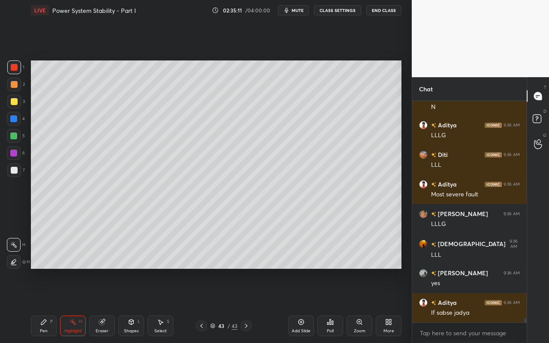
scroll to position [11231, 0]
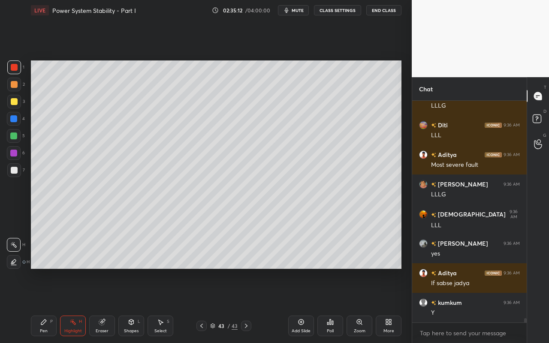
drag, startPoint x: 133, startPoint y: 329, endPoint x: 137, endPoint y: 323, distance: 6.8
click at [133, 305] on div "Shapes" at bounding box center [131, 331] width 15 height 4
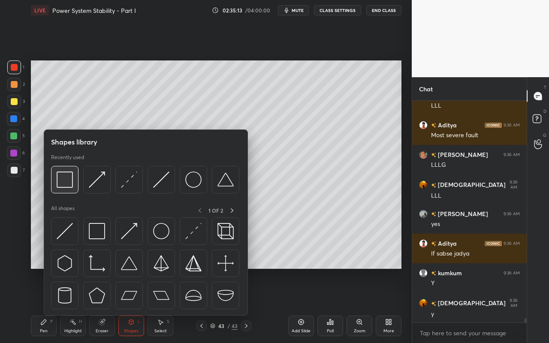
click at [69, 184] on img at bounding box center [65, 180] width 16 height 16
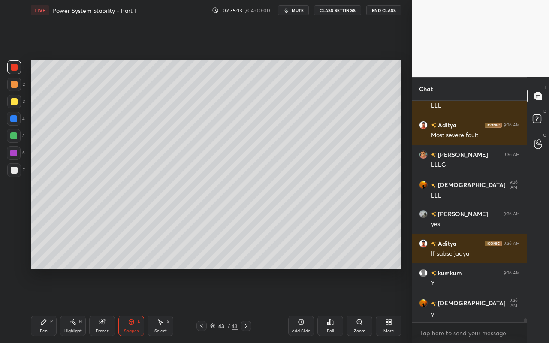
scroll to position [11291, 0]
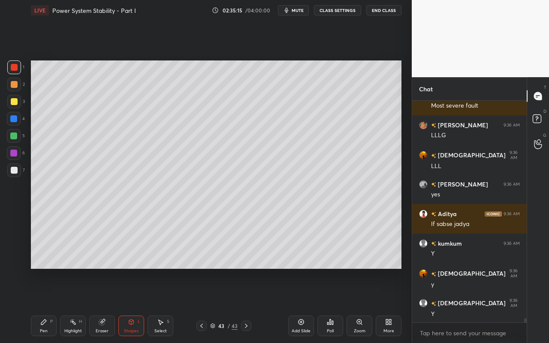
drag, startPoint x: 72, startPoint y: 329, endPoint x: 94, endPoint y: 269, distance: 64.2
click at [72, 305] on div "Highlight H" at bounding box center [73, 326] width 26 height 21
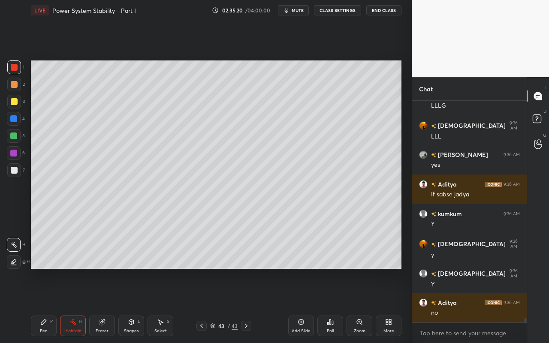
scroll to position [11350, 0]
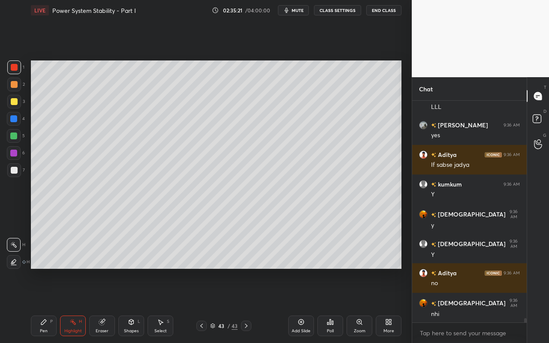
click at [44, 305] on div "Pen" at bounding box center [44, 331] width 8 height 4
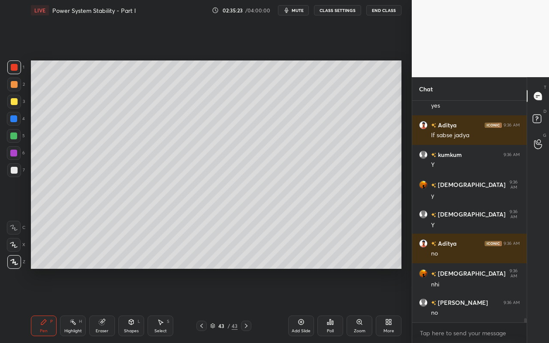
drag, startPoint x: 74, startPoint y: 329, endPoint x: 76, endPoint y: 322, distance: 7.7
click at [75, 305] on div "Highlight H" at bounding box center [73, 326] width 26 height 21
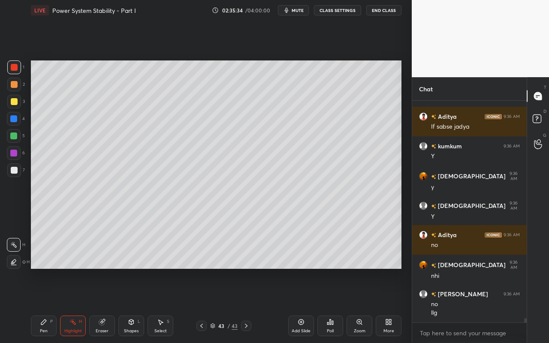
scroll to position [11418, 0]
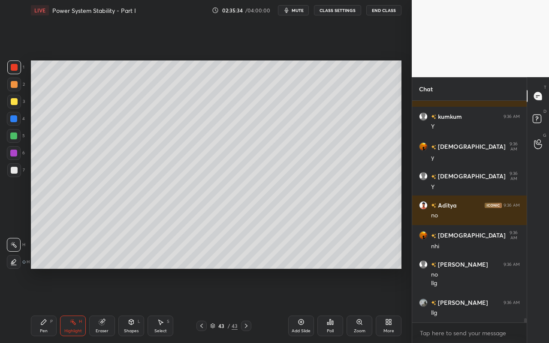
click at [139, 305] on div "Shapes L" at bounding box center [131, 326] width 26 height 21
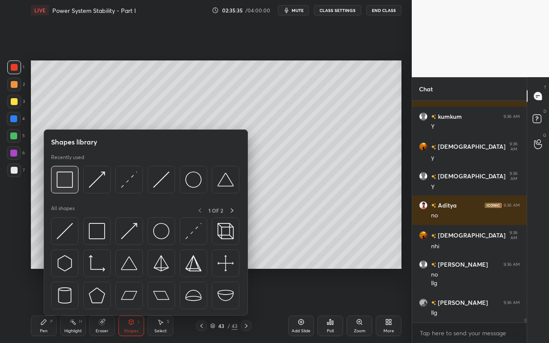
click at [70, 185] on img at bounding box center [65, 180] width 16 height 16
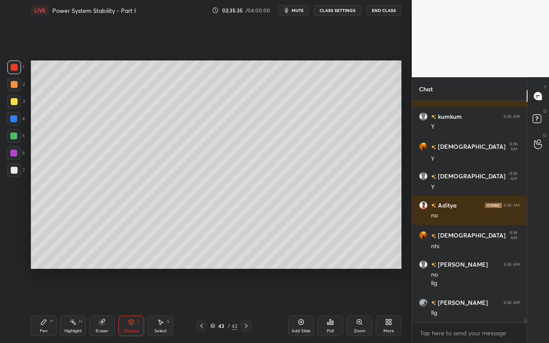
click at [15, 169] on div at bounding box center [14, 170] width 7 height 7
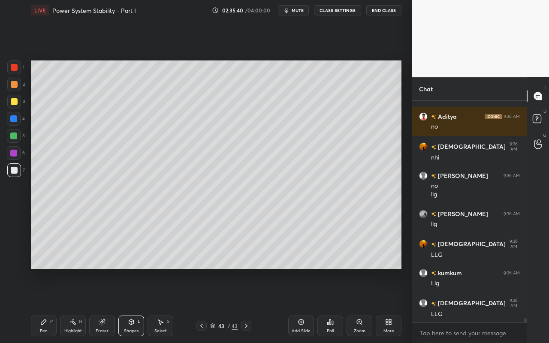
scroll to position [11536, 0]
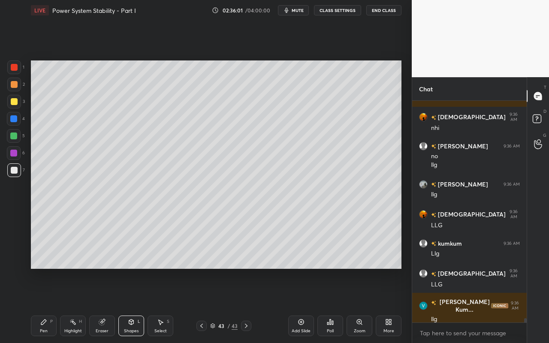
drag, startPoint x: 44, startPoint y: 334, endPoint x: 48, endPoint y: 329, distance: 6.4
click at [46, 305] on div "Pen P" at bounding box center [44, 326] width 26 height 21
click at [164, 305] on div "Select" at bounding box center [160, 331] width 12 height 4
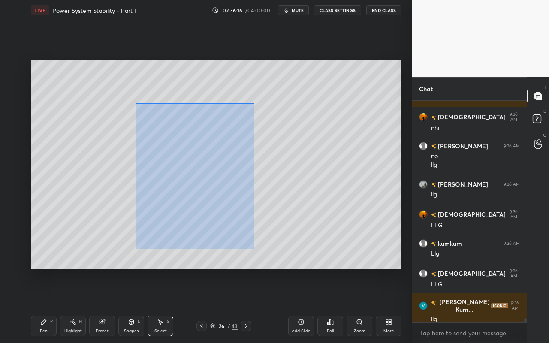
drag, startPoint x: 151, startPoint y: 129, endPoint x: 254, endPoint y: 236, distance: 148.4
click at [254, 247] on div "0 ° Undo Copy Paste here Duplicate Duplicate to new slide Delete" at bounding box center [216, 164] width 371 height 208
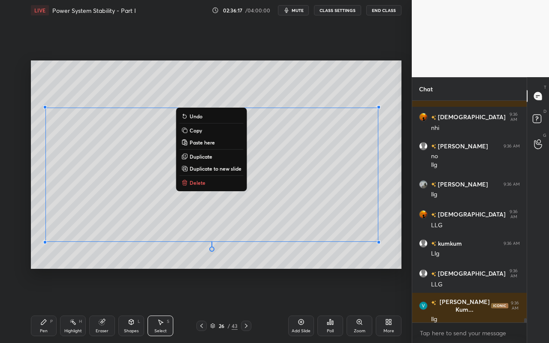
click at [221, 132] on button "Copy" at bounding box center [211, 130] width 64 height 10
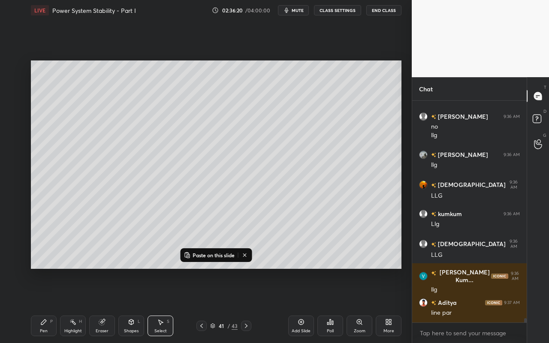
scroll to position [11595, 0]
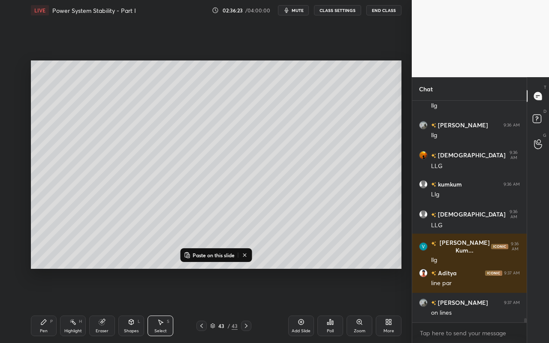
click at [302, 305] on div "Add Slide" at bounding box center [301, 326] width 26 height 21
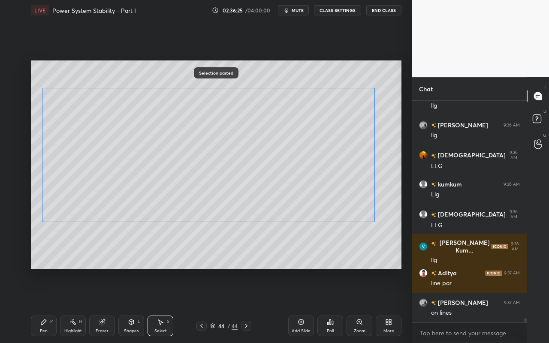
drag, startPoint x: 308, startPoint y: 207, endPoint x: 305, endPoint y: 190, distance: 17.9
click at [305, 188] on div "0 ° Undo Copy Paste here Duplicate Duplicate to new slide Delete" at bounding box center [216, 164] width 371 height 208
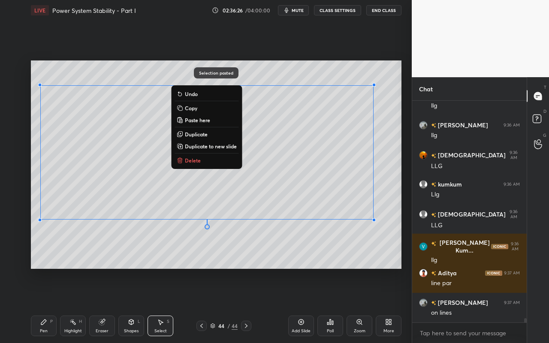
click at [297, 261] on div "0 ° Undo Copy Paste here Duplicate Duplicate to new slide Delete" at bounding box center [216, 164] width 371 height 208
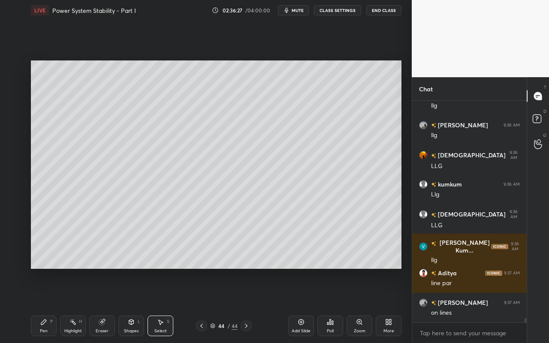
drag, startPoint x: 125, startPoint y: 324, endPoint x: 127, endPoint y: 319, distance: 5.6
click at [127, 305] on div "Shapes L" at bounding box center [131, 326] width 26 height 21
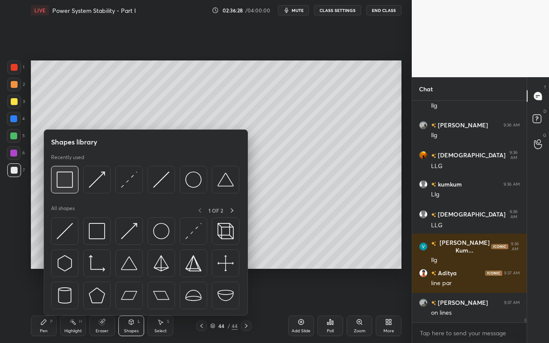
click at [71, 187] on img at bounding box center [65, 180] width 16 height 16
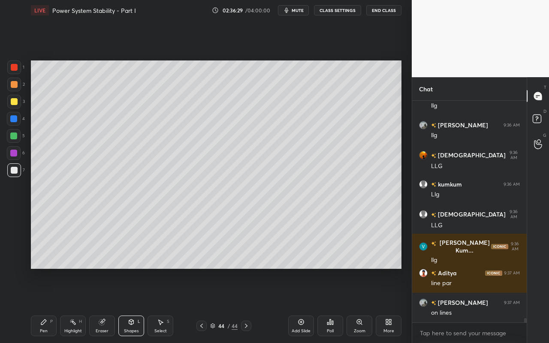
click at [15, 153] on div at bounding box center [13, 153] width 7 height 7
drag, startPoint x: 42, startPoint y: 329, endPoint x: 106, endPoint y: 275, distance: 84.4
click at [44, 305] on div "Pen P" at bounding box center [44, 326] width 26 height 21
drag, startPoint x: 142, startPoint y: 332, endPoint x: 143, endPoint y: 316, distance: 16.4
click at [142, 305] on div "Shapes L" at bounding box center [131, 326] width 26 height 21
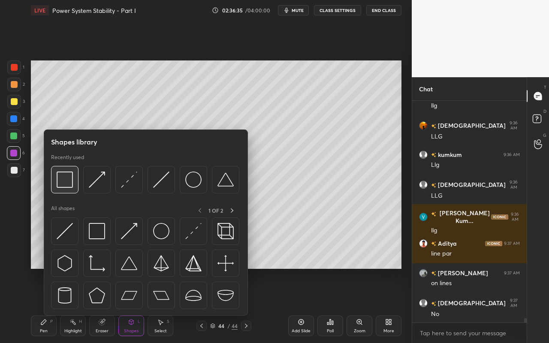
click at [71, 187] on img at bounding box center [65, 180] width 16 height 16
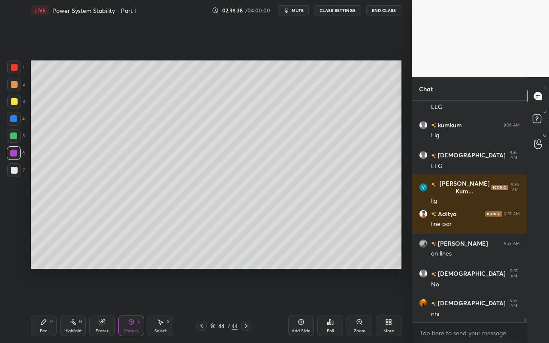
scroll to position [11684, 0]
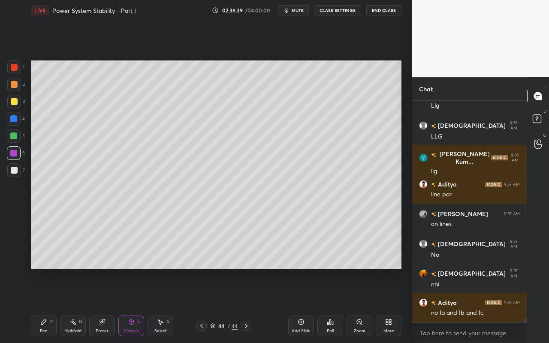
click at [45, 305] on icon at bounding box center [43, 322] width 7 height 7
click at [71, 305] on icon at bounding box center [72, 322] width 7 height 7
drag, startPoint x: 39, startPoint y: 323, endPoint x: 74, endPoint y: 275, distance: 59.5
click at [39, 305] on div "Pen P" at bounding box center [44, 326] width 26 height 21
click at [131, 305] on icon at bounding box center [131, 322] width 7 height 7
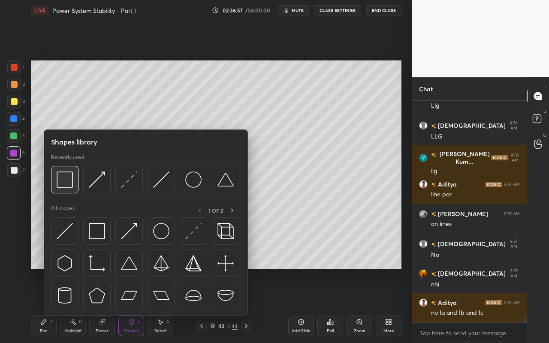
click at [60, 181] on img at bounding box center [65, 180] width 16 height 16
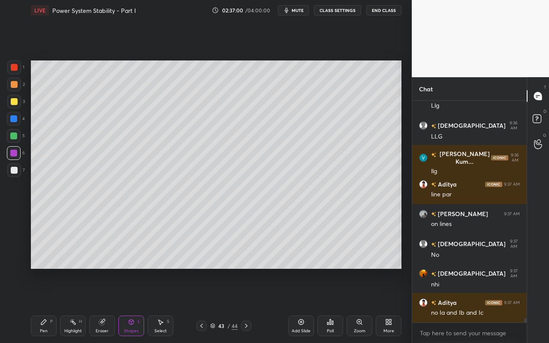
drag, startPoint x: 43, startPoint y: 326, endPoint x: 58, endPoint y: 317, distance: 17.9
click at [47, 305] on div "Pen P" at bounding box center [44, 326] width 26 height 21
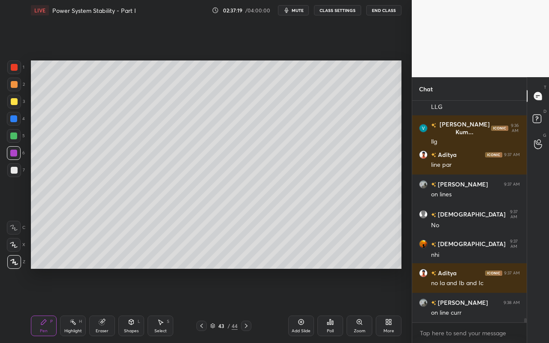
click at [131, 305] on div "Shapes" at bounding box center [131, 331] width 15 height 4
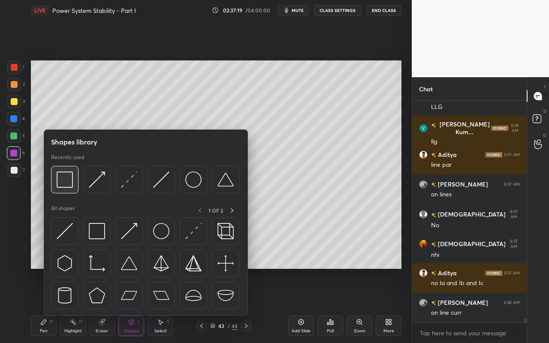
click at [67, 184] on img at bounding box center [65, 180] width 16 height 16
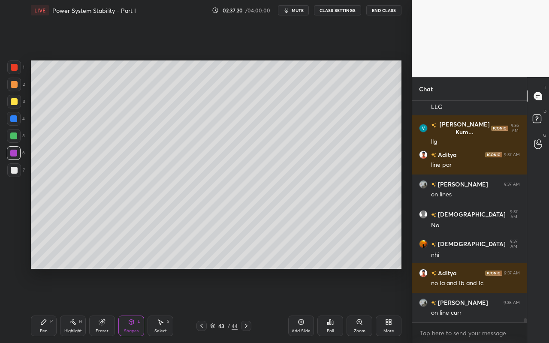
click at [14, 66] on div at bounding box center [14, 67] width 7 height 7
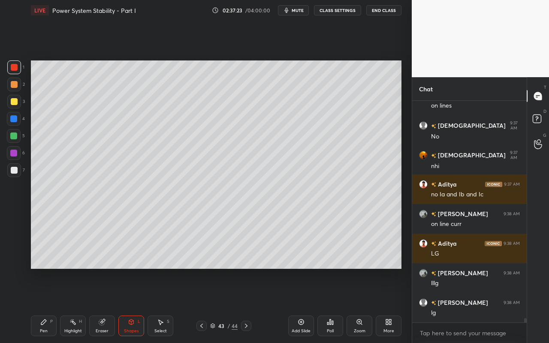
click at [46, 305] on div "Pen" at bounding box center [44, 331] width 8 height 4
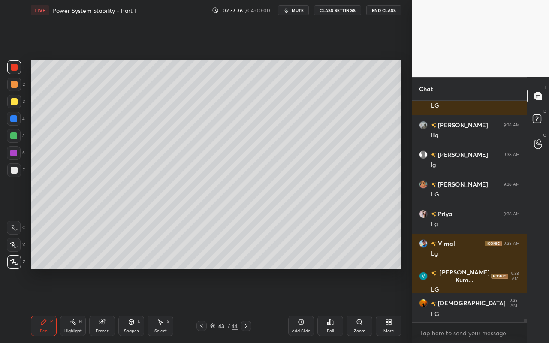
scroll to position [11980, 0]
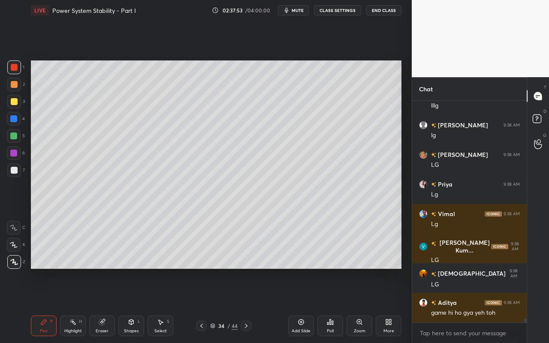
click at [69, 305] on div "Highlight H" at bounding box center [73, 326] width 26 height 21
click at [82, 305] on div "Highlight" at bounding box center [73, 331] width 18 height 4
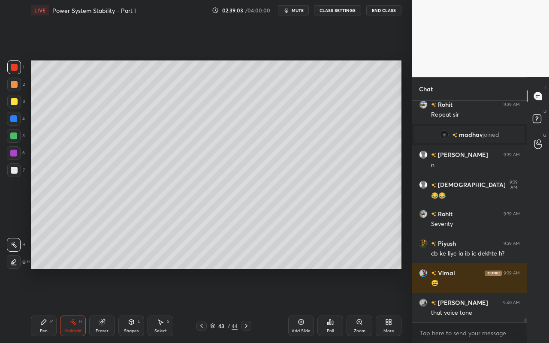
scroll to position [11786, 0]
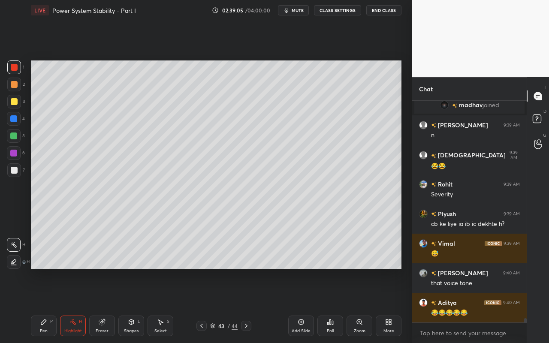
drag, startPoint x: 138, startPoint y: 327, endPoint x: 134, endPoint y: 330, distance: 4.6
click at [138, 305] on div "Shapes L" at bounding box center [131, 326] width 26 height 21
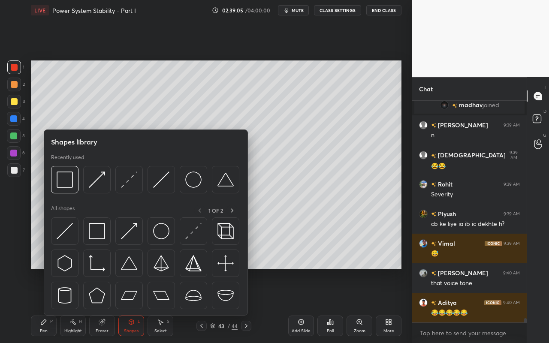
click at [106, 305] on div "Eraser" at bounding box center [102, 331] width 13 height 4
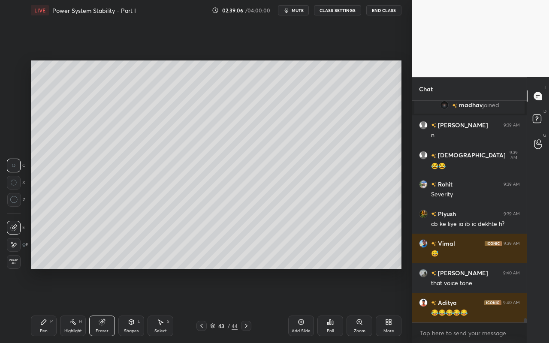
click at [134, 305] on div "Shapes L" at bounding box center [131, 326] width 26 height 21
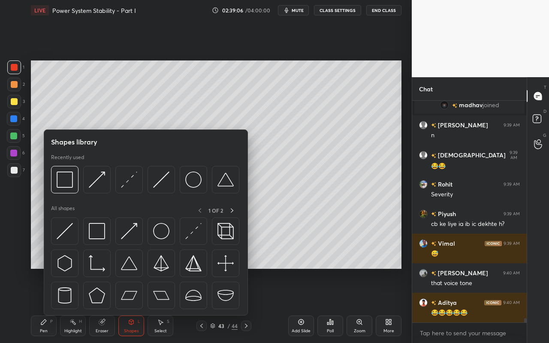
drag, startPoint x: 75, startPoint y: 334, endPoint x: 80, endPoint y: 335, distance: 5.7
click at [75, 305] on div "Highlight H" at bounding box center [73, 326] width 26 height 21
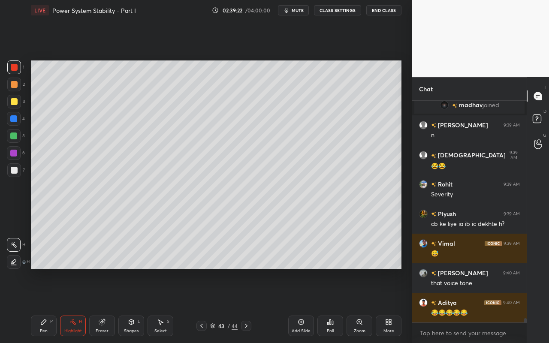
scroll to position [11815, 0]
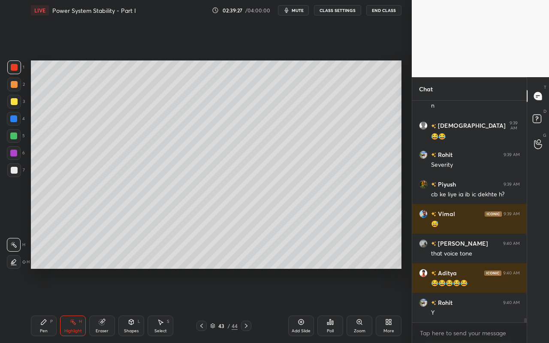
click at [76, 305] on div "Highlight H" at bounding box center [73, 326] width 26 height 21
click at [73, 305] on icon at bounding box center [72, 322] width 7 height 7
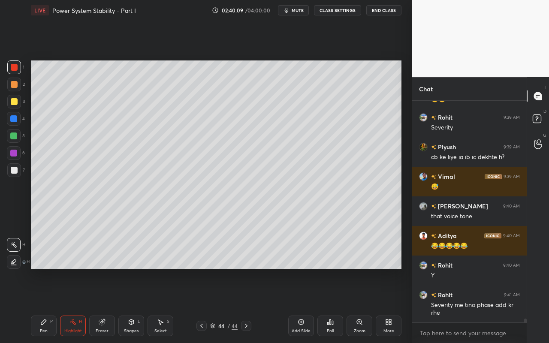
drag, startPoint x: 72, startPoint y: 329, endPoint x: 111, endPoint y: 282, distance: 61.2
click at [75, 305] on div "Highlight H" at bounding box center [73, 326] width 26 height 21
drag, startPoint x: 75, startPoint y: 326, endPoint x: 75, endPoint y: 311, distance: 14.6
click at [75, 305] on div "Highlight H" at bounding box center [73, 326] width 26 height 21
drag, startPoint x: 308, startPoint y: 329, endPoint x: 299, endPoint y: 332, distance: 9.8
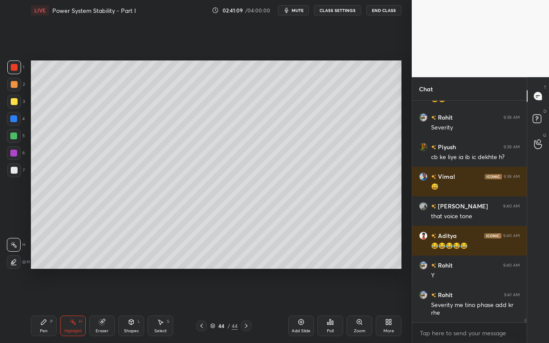
click at [308, 305] on div "Add Slide" at bounding box center [301, 331] width 19 height 4
click at [45, 305] on div "Pen" at bounding box center [44, 331] width 8 height 4
drag, startPoint x: 13, startPoint y: 104, endPoint x: 27, endPoint y: 94, distance: 17.3
click at [15, 103] on div at bounding box center [14, 101] width 7 height 7
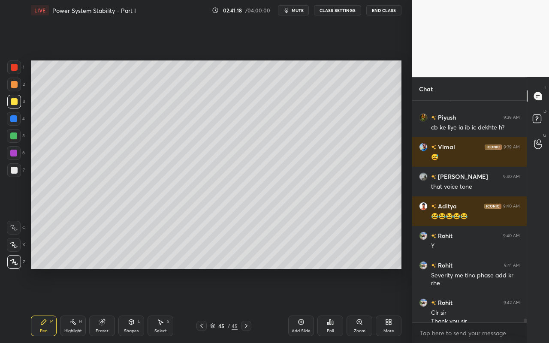
scroll to position [11891, 0]
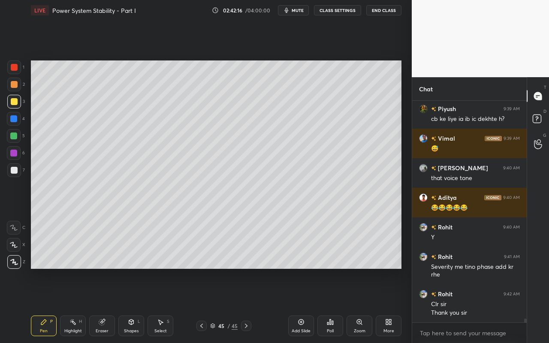
click at [47, 305] on div "Pen P" at bounding box center [44, 326] width 26 height 21
click at [15, 136] on div at bounding box center [13, 136] width 7 height 7
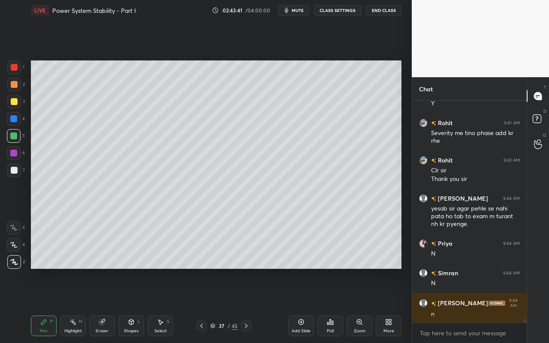
scroll to position [12054, 0]
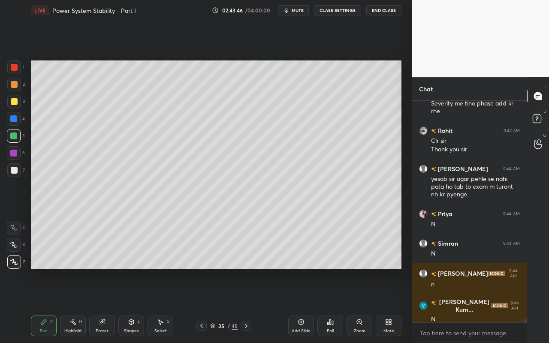
drag, startPoint x: 71, startPoint y: 331, endPoint x: 102, endPoint y: 287, distance: 53.6
click at [72, 305] on div "Highlight" at bounding box center [73, 331] width 18 height 4
drag, startPoint x: 42, startPoint y: 326, endPoint x: 48, endPoint y: 308, distance: 19.3
click at [42, 305] on div "Pen P" at bounding box center [44, 326] width 26 height 21
click at [303, 305] on div "Add Slide" at bounding box center [301, 326] width 26 height 21
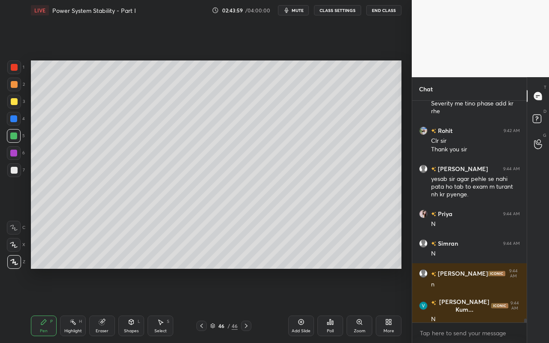
drag, startPoint x: 30, startPoint y: 326, endPoint x: 45, endPoint y: 281, distance: 47.5
click at [32, 305] on div "LIVE Power System Stability - Part I 02:43:59 / 04:00:00 mute CLASS SETTINGS En…" at bounding box center [215, 171] width 377 height 343
click at [15, 102] on div at bounding box center [14, 101] width 7 height 7
click at [15, 135] on div at bounding box center [13, 136] width 7 height 7
click at [128, 305] on icon at bounding box center [131, 322] width 7 height 7
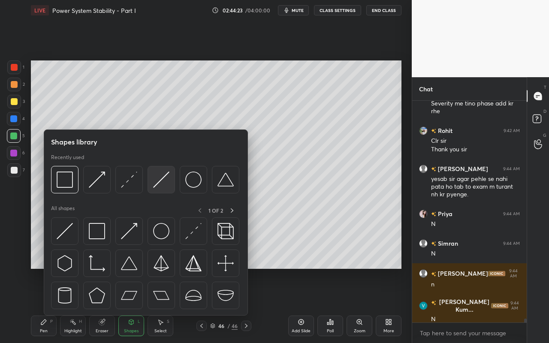
click at [170, 182] on div at bounding box center [161, 179] width 27 height 27
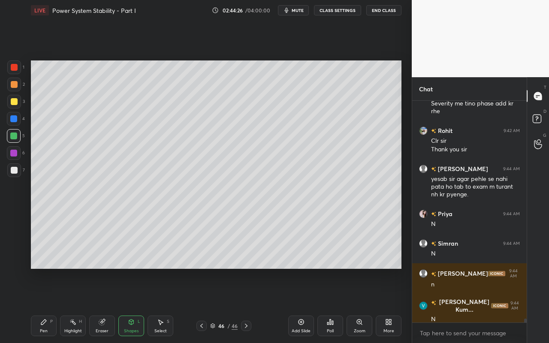
drag, startPoint x: 45, startPoint y: 330, endPoint x: 68, endPoint y: 301, distance: 37.2
click at [46, 305] on div "Pen" at bounding box center [44, 331] width 8 height 4
click at [72, 305] on div "Highlight" at bounding box center [73, 331] width 18 height 4
click at [78, 305] on div "Highlight H" at bounding box center [73, 326] width 26 height 21
click at [41, 305] on div "Pen P" at bounding box center [44, 326] width 26 height 21
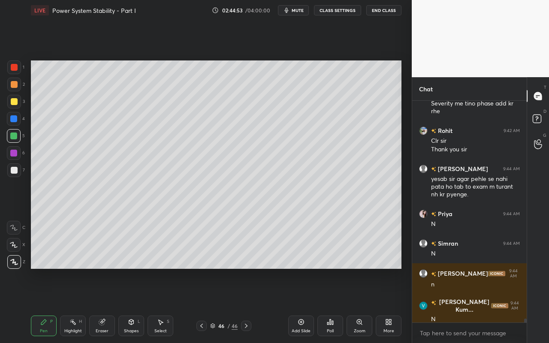
drag, startPoint x: 17, startPoint y: 172, endPoint x: 23, endPoint y: 167, distance: 8.0
click at [17, 172] on div at bounding box center [14, 170] width 7 height 7
click at [71, 305] on div "Highlight H" at bounding box center [73, 326] width 26 height 21
drag, startPoint x: 39, startPoint y: 327, endPoint x: 91, endPoint y: 281, distance: 69.9
click at [42, 305] on div "Pen P" at bounding box center [44, 326] width 26 height 21
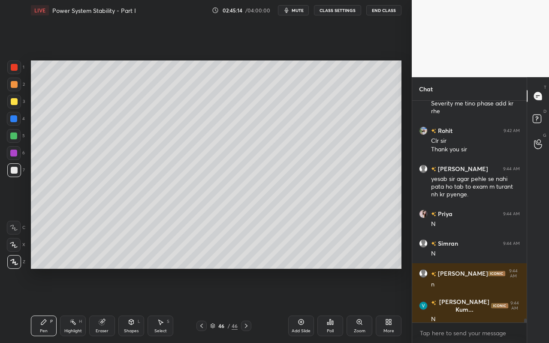
drag, startPoint x: 71, startPoint y: 332, endPoint x: 77, endPoint y: 323, distance: 11.1
click at [72, 305] on div "Highlight" at bounding box center [73, 331] width 18 height 4
click at [80, 305] on div "Highlight H" at bounding box center [73, 326] width 26 height 21
click at [76, 305] on div "Highlight H" at bounding box center [73, 326] width 26 height 21
click at [155, 305] on div "Select" at bounding box center [160, 331] width 12 height 4
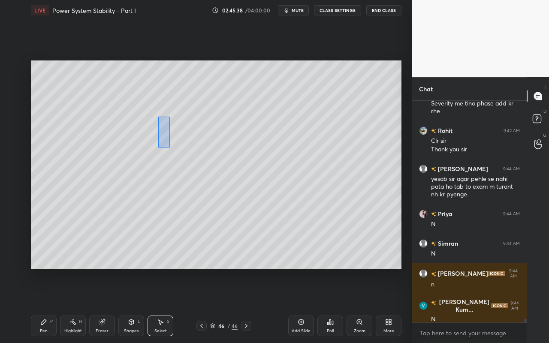
drag, startPoint x: 169, startPoint y: 148, endPoint x: 188, endPoint y: 153, distance: 19.1
click at [186, 154] on div "0 ° Undo Copy Paste here Duplicate Duplicate to new slide Delete" at bounding box center [216, 164] width 371 height 208
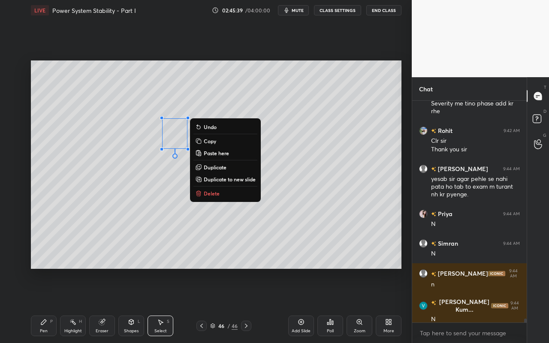
drag, startPoint x: 211, startPoint y: 168, endPoint x: 204, endPoint y: 157, distance: 12.7
click at [211, 168] on p "Duplicate" at bounding box center [215, 167] width 23 height 7
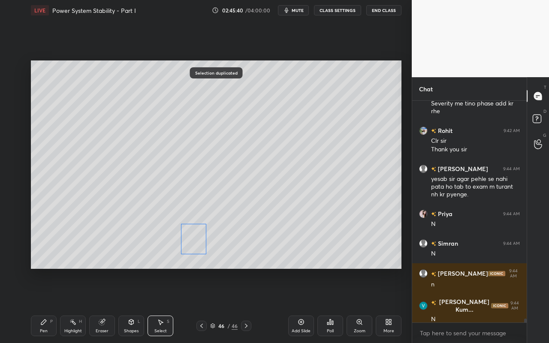
drag, startPoint x: 186, startPoint y: 163, endPoint x: 190, endPoint y: 235, distance: 71.8
click at [192, 233] on div "0 ° Undo Copy Paste here Duplicate Duplicate to new slide Delete" at bounding box center [216, 164] width 371 height 208
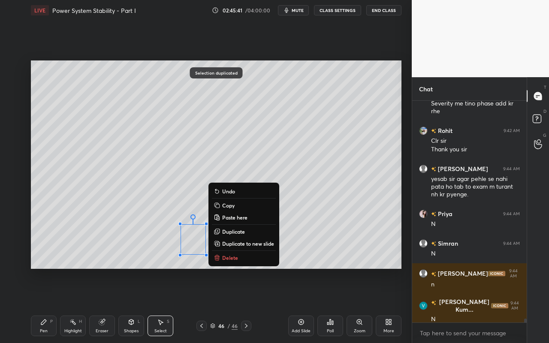
click at [41, 305] on icon at bounding box center [43, 322] width 7 height 7
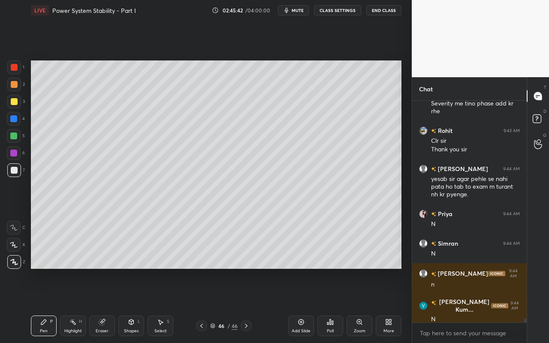
drag, startPoint x: 159, startPoint y: 327, endPoint x: 215, endPoint y: 276, distance: 75.9
click at [159, 305] on div "Select S" at bounding box center [161, 326] width 26 height 21
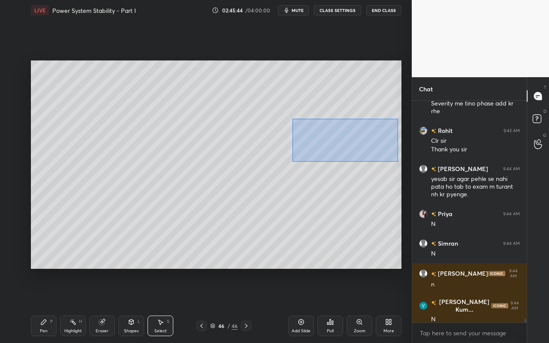
drag, startPoint x: 293, startPoint y: 119, endPoint x: 393, endPoint y: 160, distance: 108.3
click at [397, 161] on div "0 ° Undo Copy Paste here Duplicate Duplicate to new slide Delete" at bounding box center [216, 164] width 371 height 208
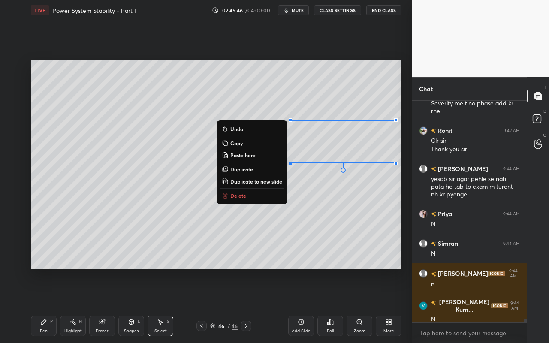
click at [258, 169] on button "Duplicate" at bounding box center [252, 169] width 64 height 10
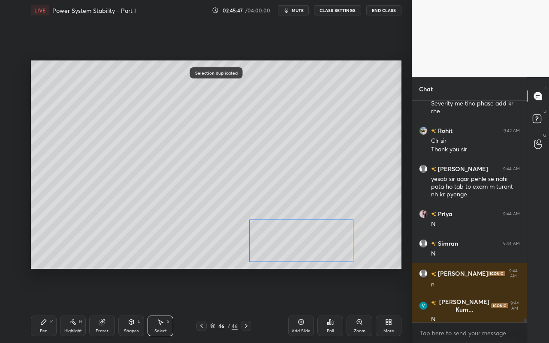
drag, startPoint x: 348, startPoint y: 157, endPoint x: 304, endPoint y: 236, distance: 91.2
click at [305, 236] on div "0 ° Undo Copy Paste here Duplicate Duplicate to new slide Delete" at bounding box center [216, 164] width 371 height 208
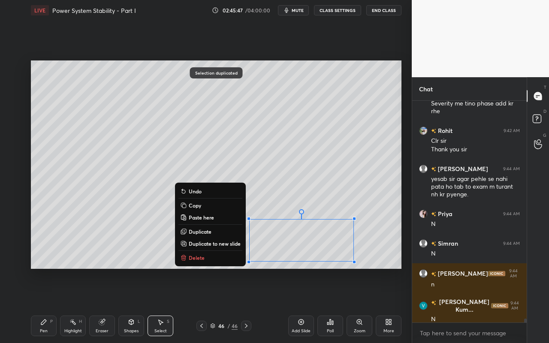
click at [80, 256] on div "0 ° Undo Copy Paste here Duplicate Duplicate to new slide Delete" at bounding box center [216, 164] width 371 height 208
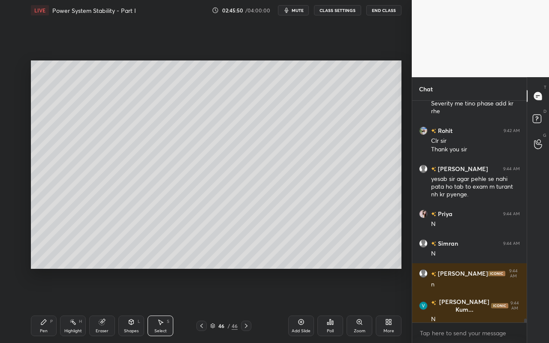
click at [47, 305] on div "Pen P" at bounding box center [44, 326] width 26 height 21
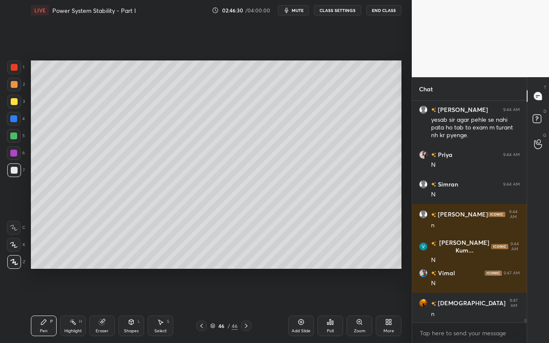
scroll to position [12143, 0]
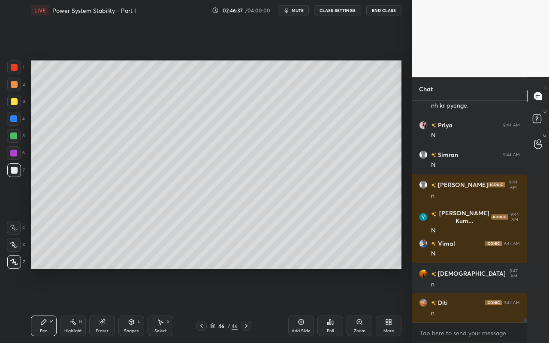
click at [163, 305] on div "Select" at bounding box center [160, 331] width 12 height 4
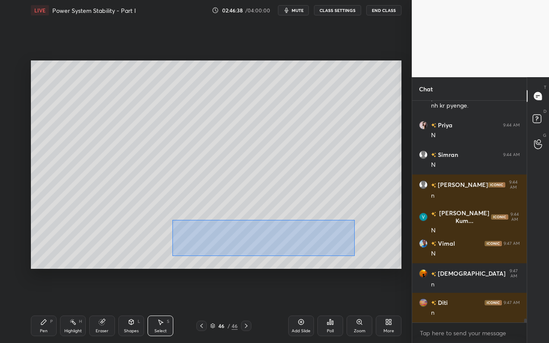
drag, startPoint x: 172, startPoint y: 220, endPoint x: 355, endPoint y: 259, distance: 186.5
click at [358, 257] on div "0 ° Undo Copy Paste here Duplicate Duplicate to new slide Delete" at bounding box center [216, 164] width 371 height 208
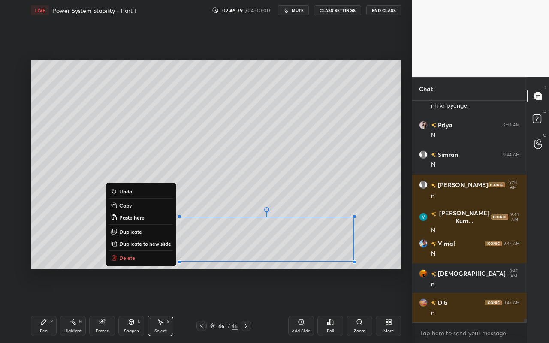
drag, startPoint x: 149, startPoint y: 205, endPoint x: 160, endPoint y: 208, distance: 11.9
click at [149, 206] on button "Copy" at bounding box center [141, 205] width 64 height 10
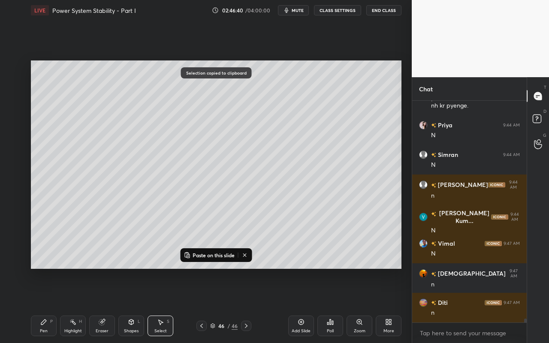
click at [301, 305] on icon at bounding box center [301, 322] width 3 height 3
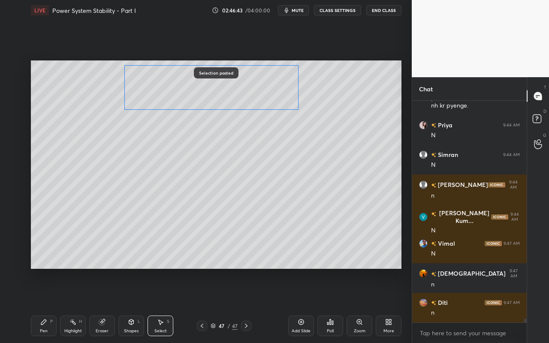
drag, startPoint x: 257, startPoint y: 244, endPoint x: 209, endPoint y: 102, distance: 149.9
click at [207, 97] on div "0 ° Undo Copy Paste here Duplicate Duplicate to new slide Delete" at bounding box center [216, 164] width 371 height 208
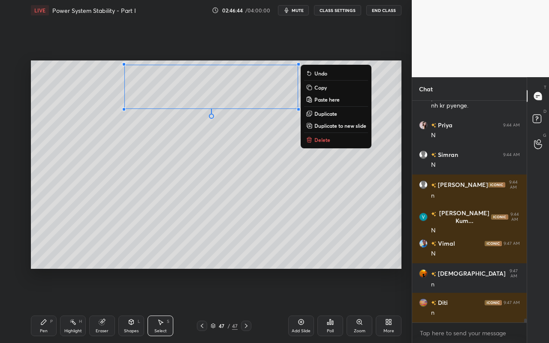
click at [205, 162] on div "0 ° Undo Copy Paste here Duplicate Duplicate to new slide Delete" at bounding box center [216, 164] width 371 height 208
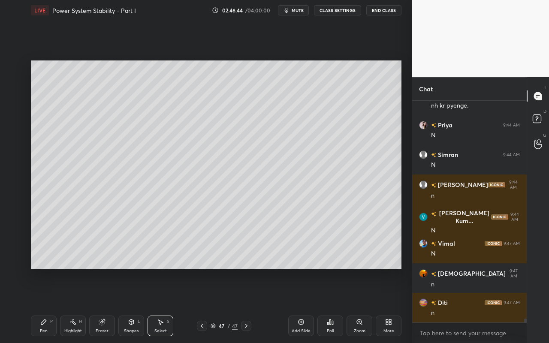
click at [41, 305] on div "Pen" at bounding box center [44, 331] width 8 height 4
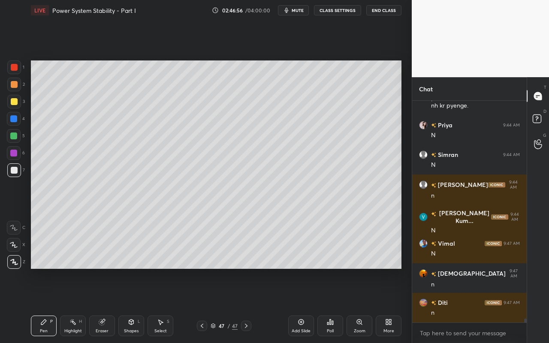
click at [129, 305] on div "Shapes" at bounding box center [131, 331] width 15 height 4
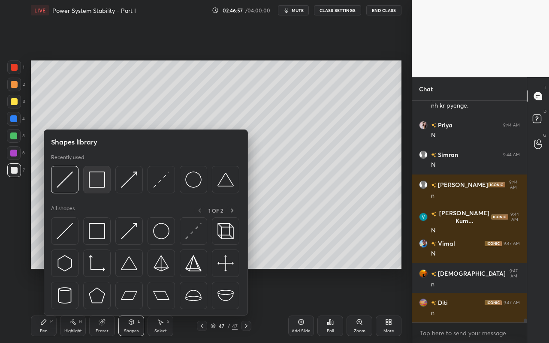
click at [99, 184] on img at bounding box center [97, 180] width 16 height 16
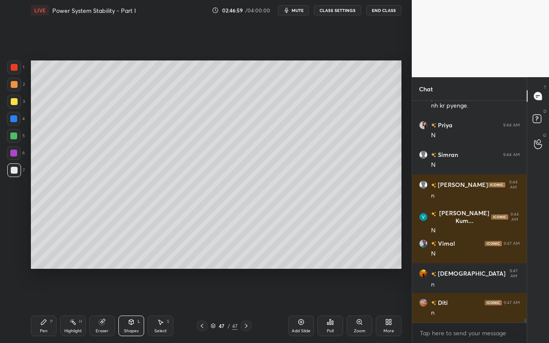
click at [45, 305] on icon at bounding box center [43, 322] width 7 height 7
drag, startPoint x: 132, startPoint y: 329, endPoint x: 130, endPoint y: 316, distance: 12.6
click at [132, 305] on div "Shapes" at bounding box center [131, 331] width 15 height 4
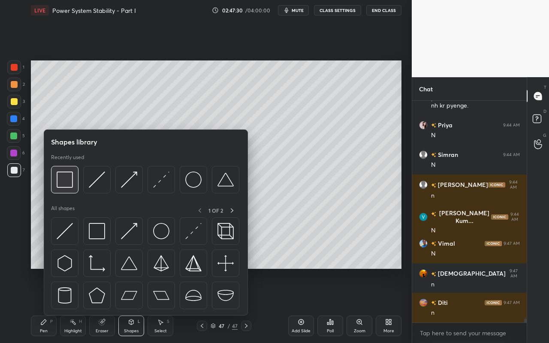
click at [73, 182] on img at bounding box center [65, 180] width 16 height 16
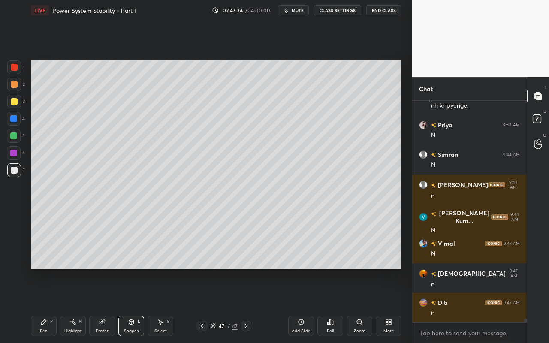
click at [46, 305] on div "Pen" at bounding box center [44, 331] width 8 height 4
drag, startPoint x: 37, startPoint y: 320, endPoint x: 41, endPoint y: 308, distance: 12.6
click at [37, 305] on div "Pen P" at bounding box center [44, 326] width 26 height 21
click at [80, 305] on div "Highlight H" at bounding box center [73, 326] width 26 height 21
click at [47, 305] on div "Pen" at bounding box center [44, 331] width 8 height 4
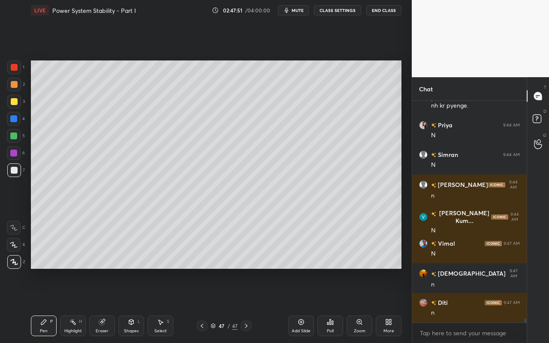
click at [15, 138] on div at bounding box center [13, 136] width 7 height 7
click at [134, 305] on div "Shapes L" at bounding box center [131, 326] width 26 height 21
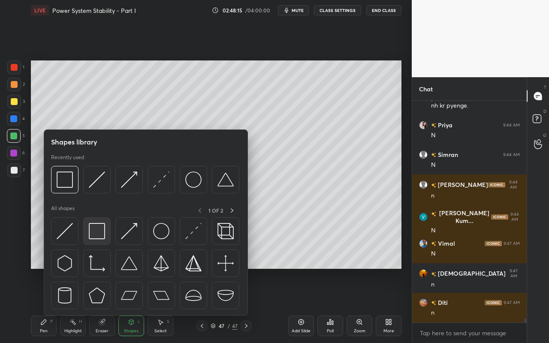
click at [100, 238] on img at bounding box center [97, 231] width 16 height 16
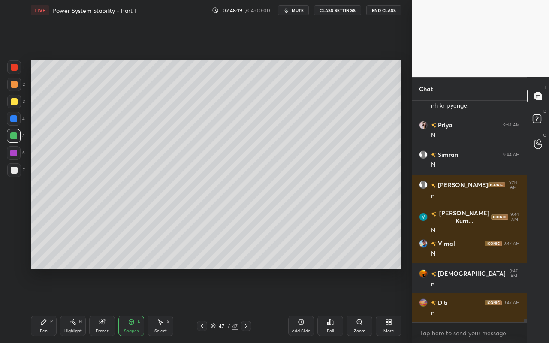
click at [52, 305] on div "Pen P" at bounding box center [44, 326] width 26 height 21
click at [17, 102] on div at bounding box center [14, 101] width 7 height 7
drag, startPoint x: 46, startPoint y: 326, endPoint x: 62, endPoint y: 309, distance: 23.1
click at [48, 305] on div "Pen P" at bounding box center [44, 326] width 26 height 21
click at [75, 305] on div "Highlight H" at bounding box center [73, 326] width 26 height 21
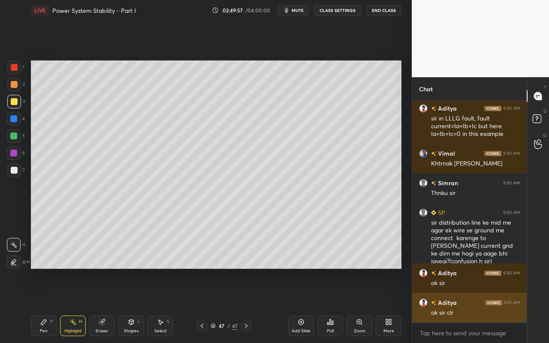
scroll to position [12463, 0]
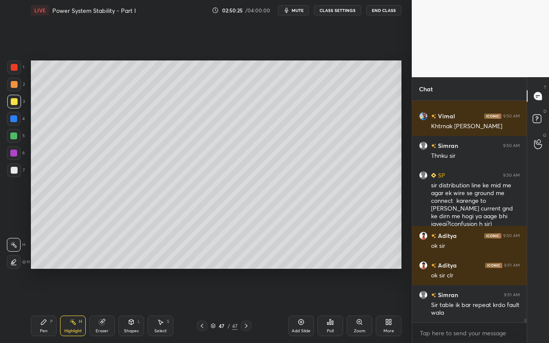
click at [304, 305] on div "Add Slide" at bounding box center [301, 326] width 26 height 21
drag, startPoint x: 134, startPoint y: 322, endPoint x: 138, endPoint y: 317, distance: 6.5
click at [134, 305] on icon at bounding box center [131, 322] width 7 height 7
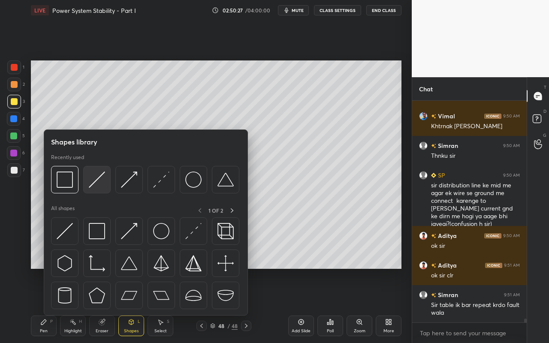
click at [100, 187] on img at bounding box center [97, 180] width 16 height 16
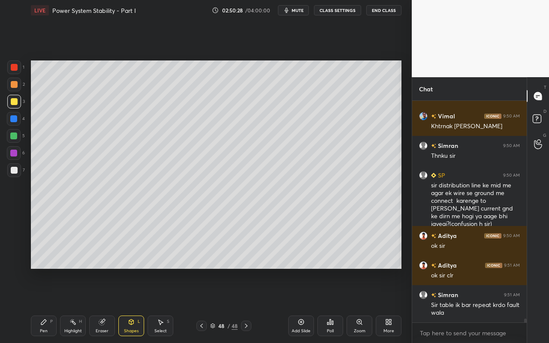
drag, startPoint x: 15, startPoint y: 66, endPoint x: 22, endPoint y: 68, distance: 7.1
click at [15, 66] on div at bounding box center [14, 67] width 7 height 7
drag, startPoint x: 41, startPoint y: 328, endPoint x: 52, endPoint y: 316, distance: 17.0
click at [43, 305] on div "Pen P" at bounding box center [44, 326] width 26 height 21
drag, startPoint x: 101, startPoint y: 325, endPoint x: 133, endPoint y: 270, distance: 64.0
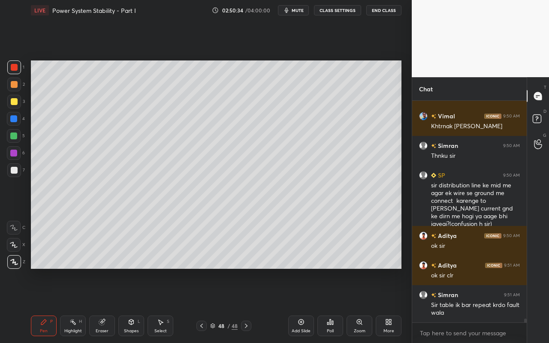
click at [101, 305] on div "Eraser" at bounding box center [102, 326] width 26 height 21
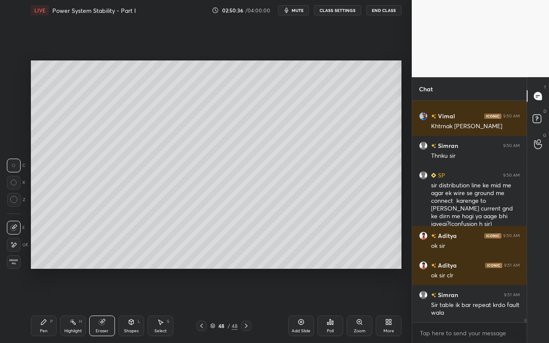
click at [134, 305] on icon at bounding box center [131, 322] width 7 height 7
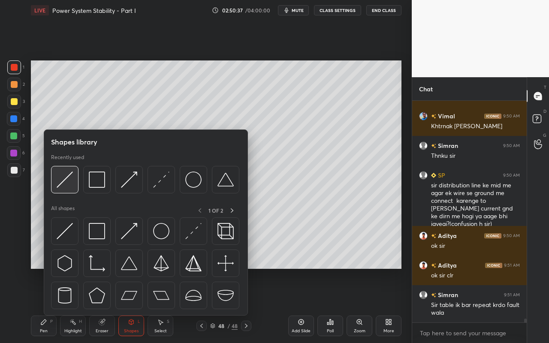
click at [66, 187] on img at bounding box center [65, 180] width 16 height 16
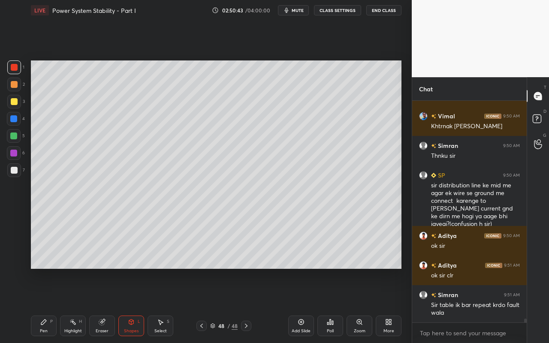
scroll to position [12493, 0]
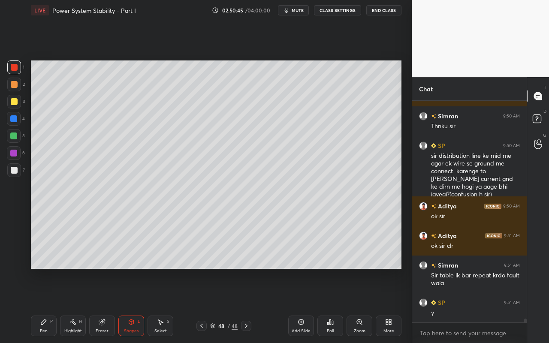
drag, startPoint x: 35, startPoint y: 332, endPoint x: 79, endPoint y: 284, distance: 65.6
click at [39, 305] on div "Pen P" at bounding box center [44, 326] width 26 height 21
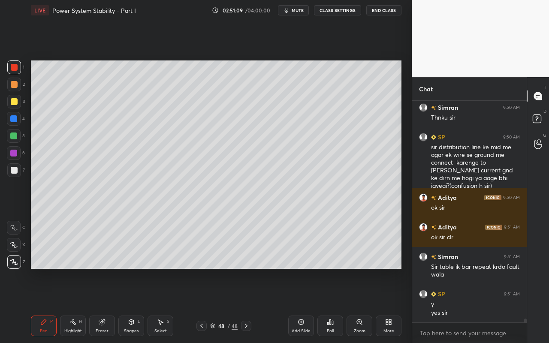
click at [42, 305] on icon at bounding box center [43, 322] width 7 height 7
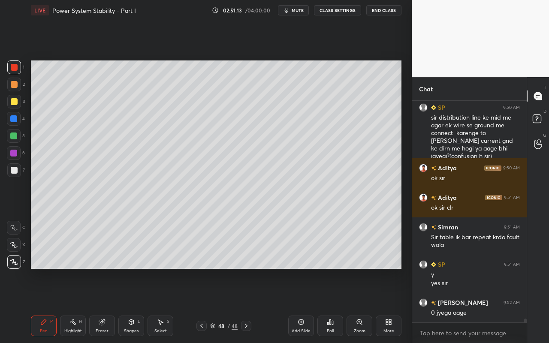
scroll to position [12561, 0]
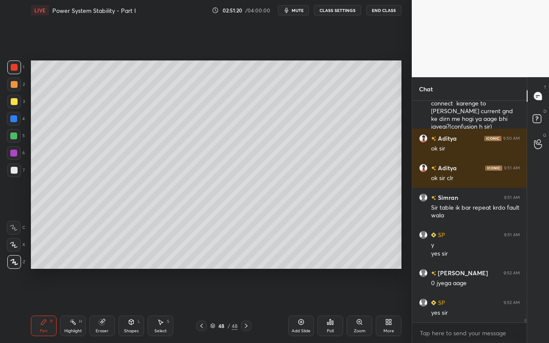
drag, startPoint x: 101, startPoint y: 326, endPoint x: 132, endPoint y: 295, distance: 43.7
click at [106, 305] on div "Eraser" at bounding box center [102, 326] width 26 height 21
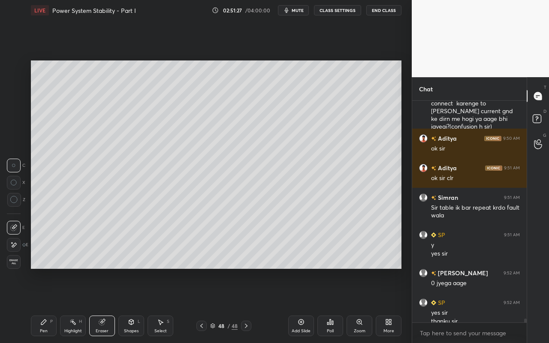
scroll to position [12569, 0]
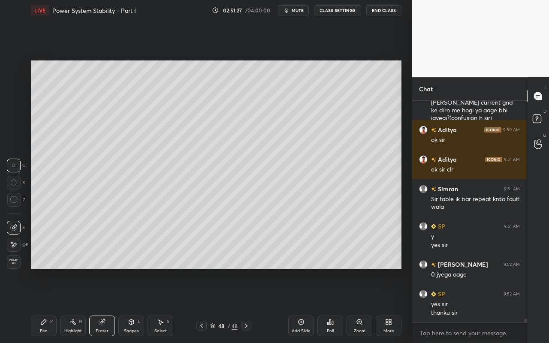
click at [156, 305] on div "Select S" at bounding box center [161, 326] width 26 height 21
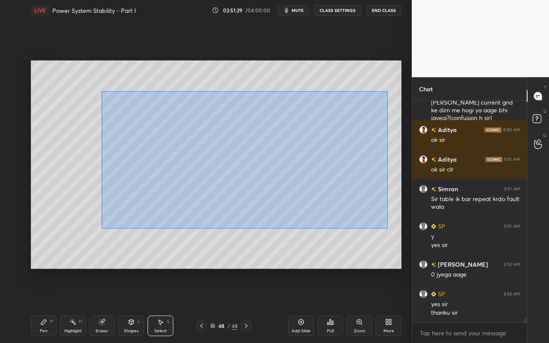
drag, startPoint x: 101, startPoint y: 91, endPoint x: 386, endPoint y: 225, distance: 314.1
click at [387, 228] on div "0 ° Undo Copy Paste here Duplicate Duplicate to new slide Delete" at bounding box center [216, 164] width 371 height 208
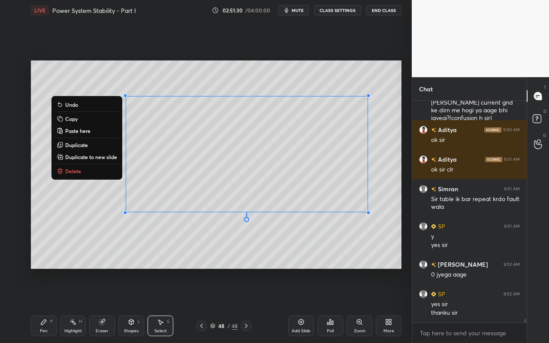
drag, startPoint x: 95, startPoint y: 172, endPoint x: 96, endPoint y: 160, distance: 11.6
click at [95, 172] on button "Delete" at bounding box center [87, 171] width 64 height 10
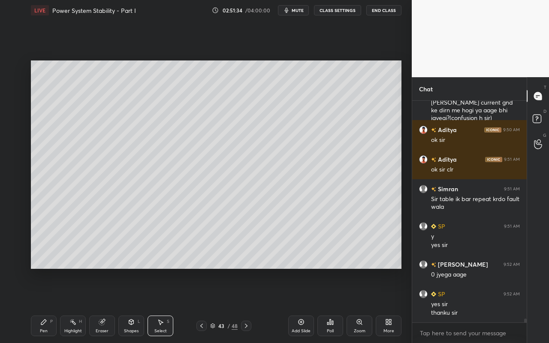
drag, startPoint x: 74, startPoint y: 331, endPoint x: 103, endPoint y: 283, distance: 55.8
click at [77, 305] on div "Highlight" at bounding box center [73, 331] width 18 height 4
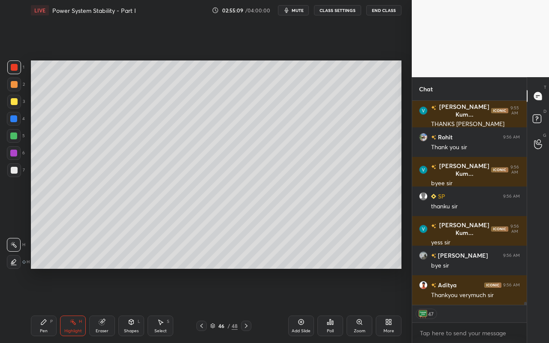
scroll to position [13435, 0]
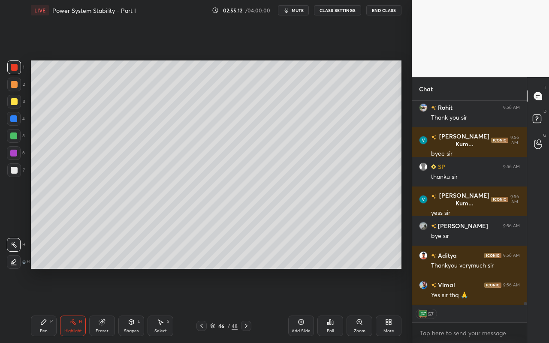
click at [324, 305] on div "Poll" at bounding box center [330, 326] width 26 height 21
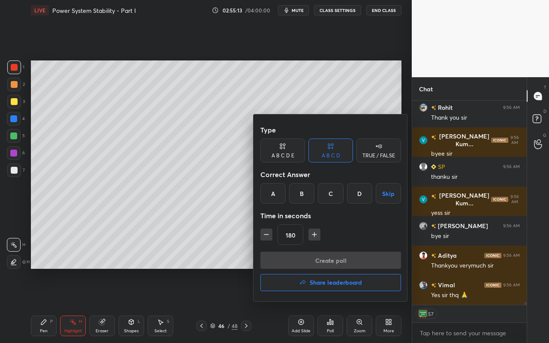
click at [312, 277] on button "Share leaderboard" at bounding box center [330, 282] width 141 height 17
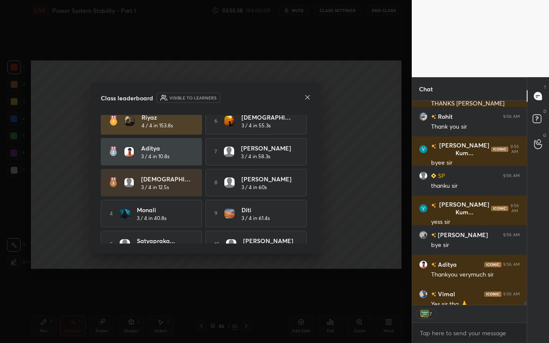
scroll to position [9, 0]
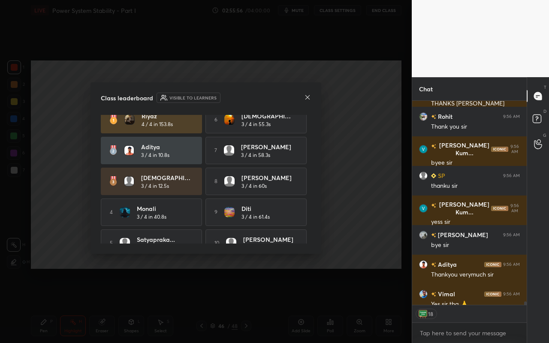
type textarea "x"
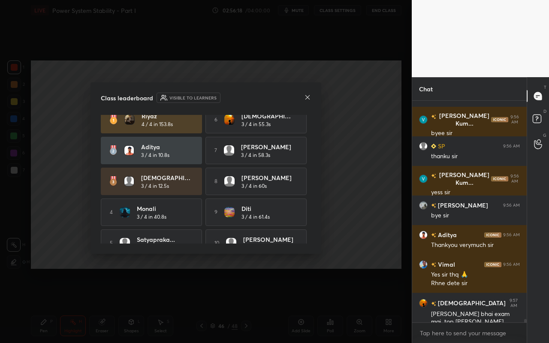
scroll to position [13485, 0]
